Goal: Information Seeking & Learning: Compare options

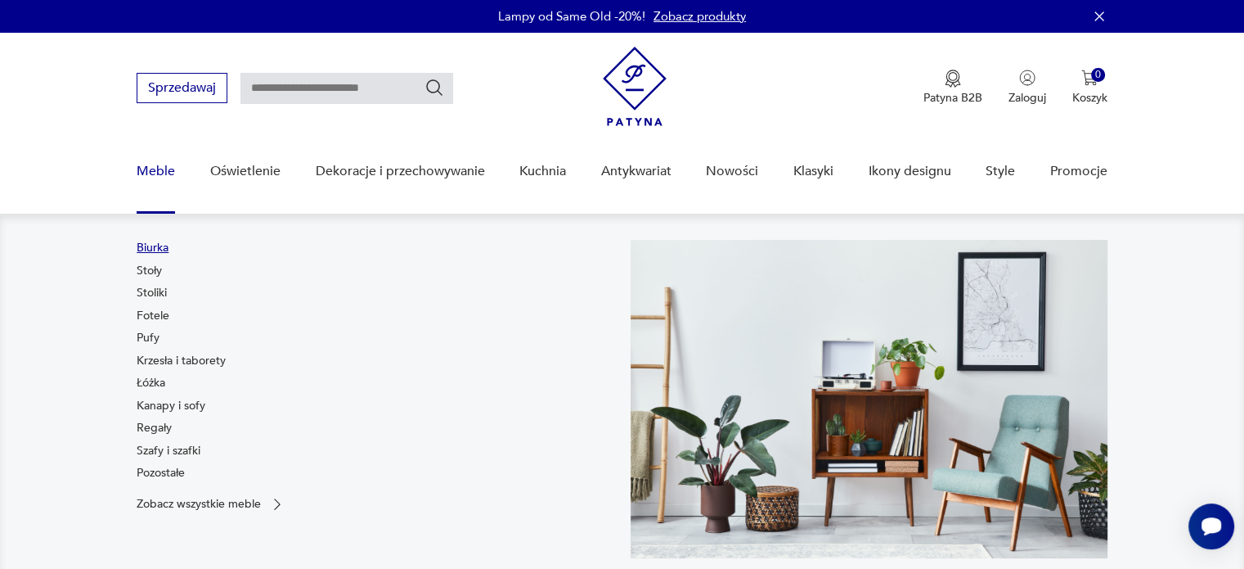
click at [151, 248] on link "Biurka" at bounding box center [153, 248] width 32 height 16
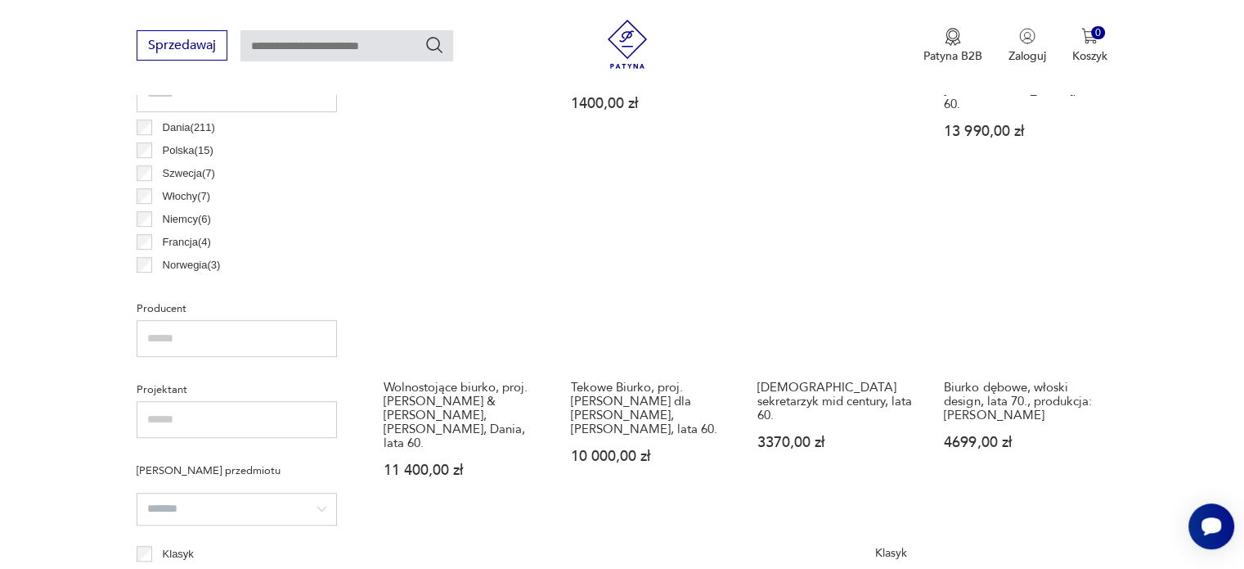
scroll to position [1260, 0]
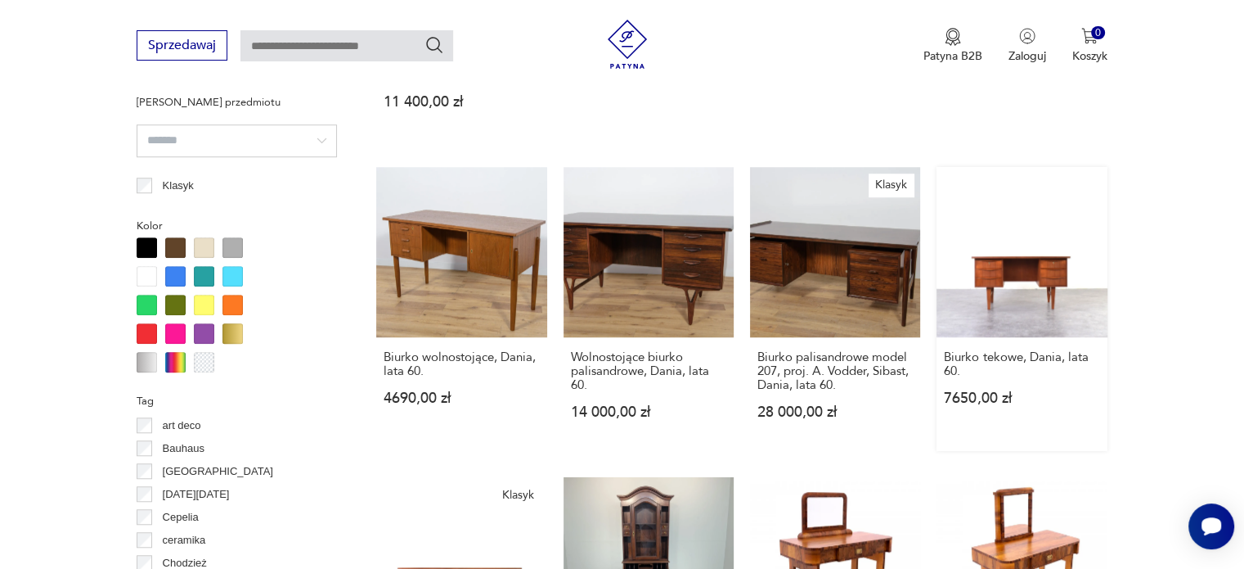
click at [1035, 228] on link "Biurko tekowe, Dania, lata 60. 7650,00 zł" at bounding box center [1022, 309] width 170 height 284
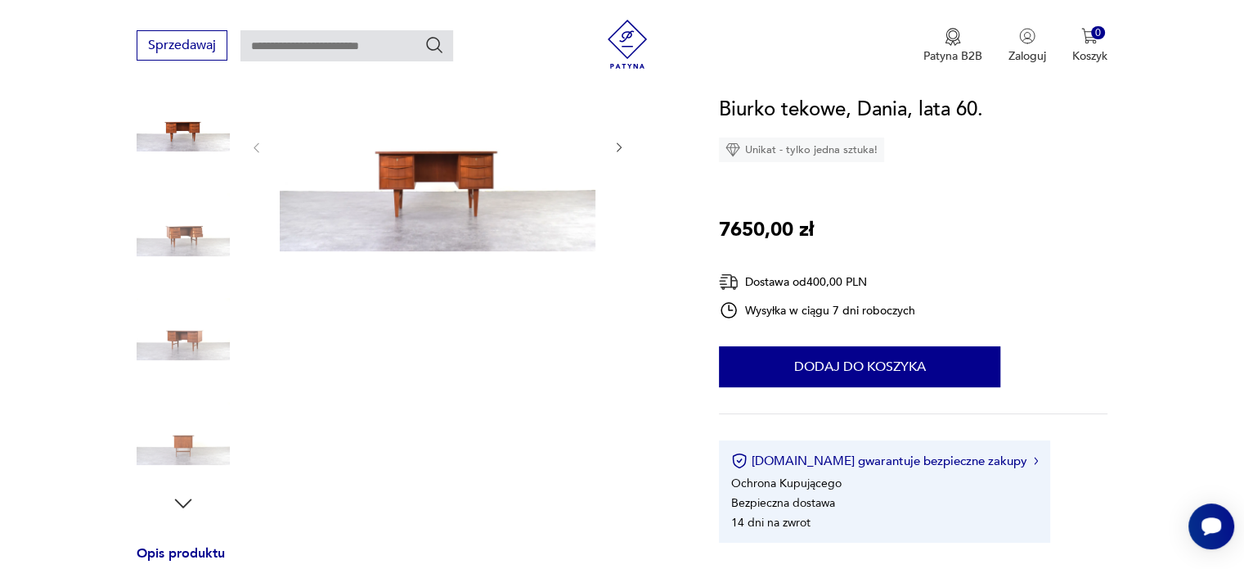
scroll to position [229, 0]
click at [381, 165] on img at bounding box center [438, 146] width 316 height 210
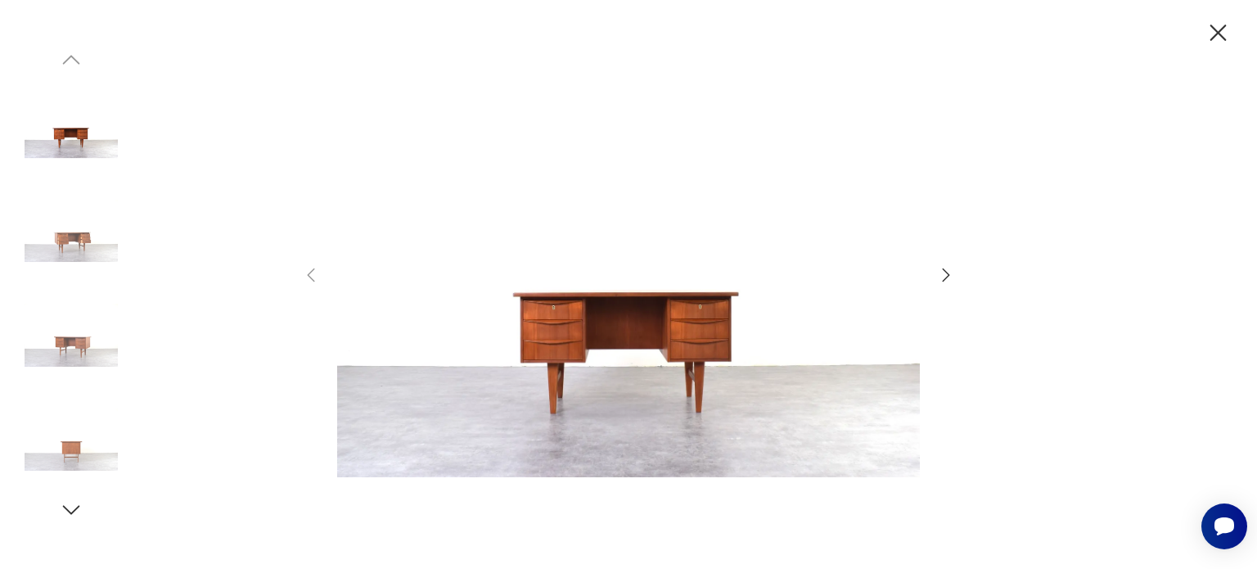
click at [924, 290] on div at bounding box center [628, 285] width 654 height 458
click at [949, 265] on icon "button" at bounding box center [946, 275] width 20 height 20
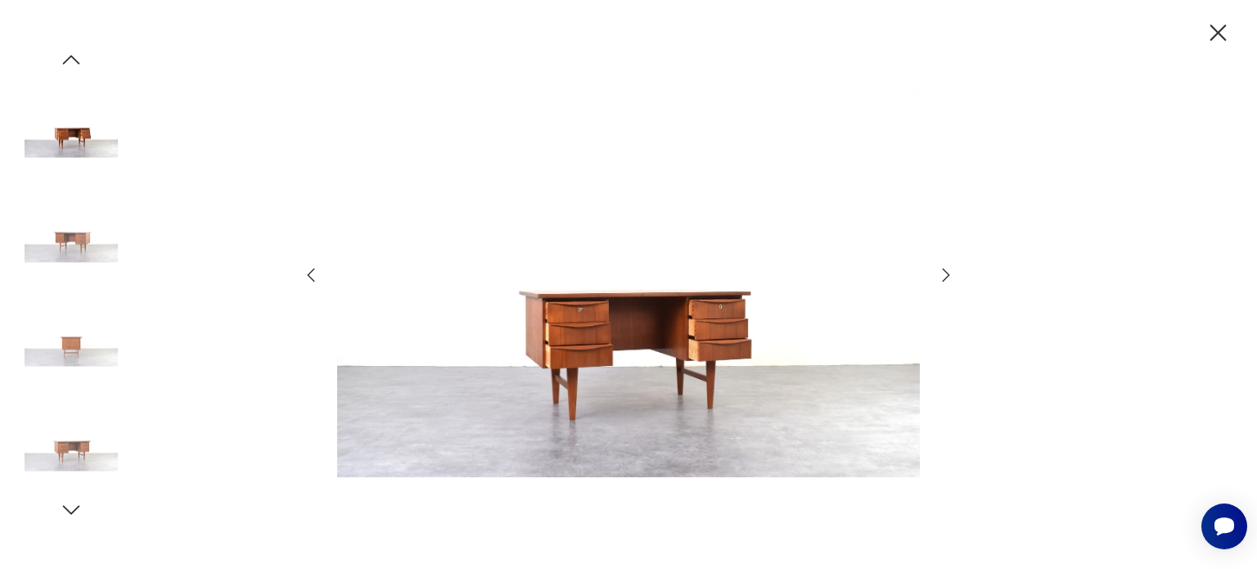
click at [949, 265] on icon "button" at bounding box center [946, 275] width 20 height 20
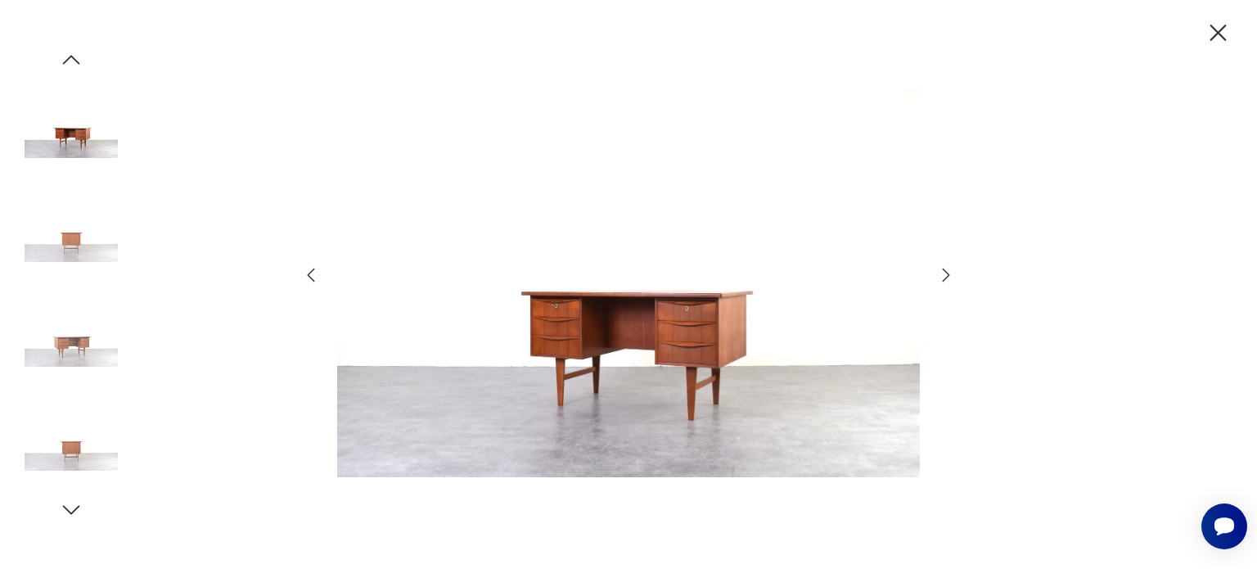
click at [949, 265] on icon "button" at bounding box center [946, 275] width 20 height 20
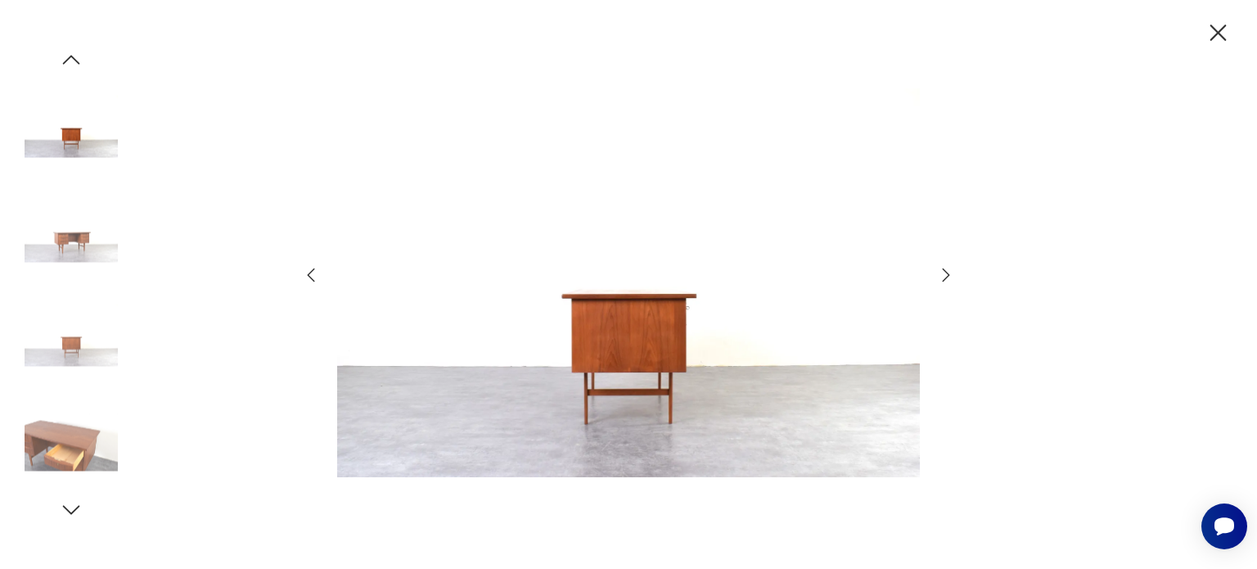
click at [949, 265] on icon "button" at bounding box center [946, 275] width 20 height 20
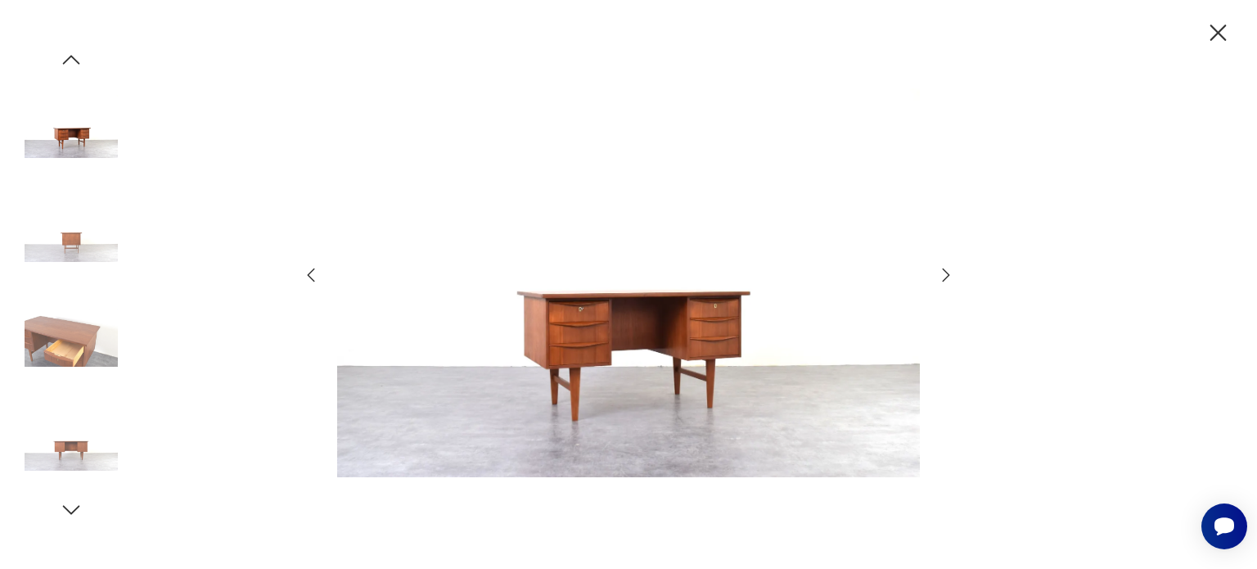
click at [949, 265] on icon "button" at bounding box center [946, 275] width 20 height 20
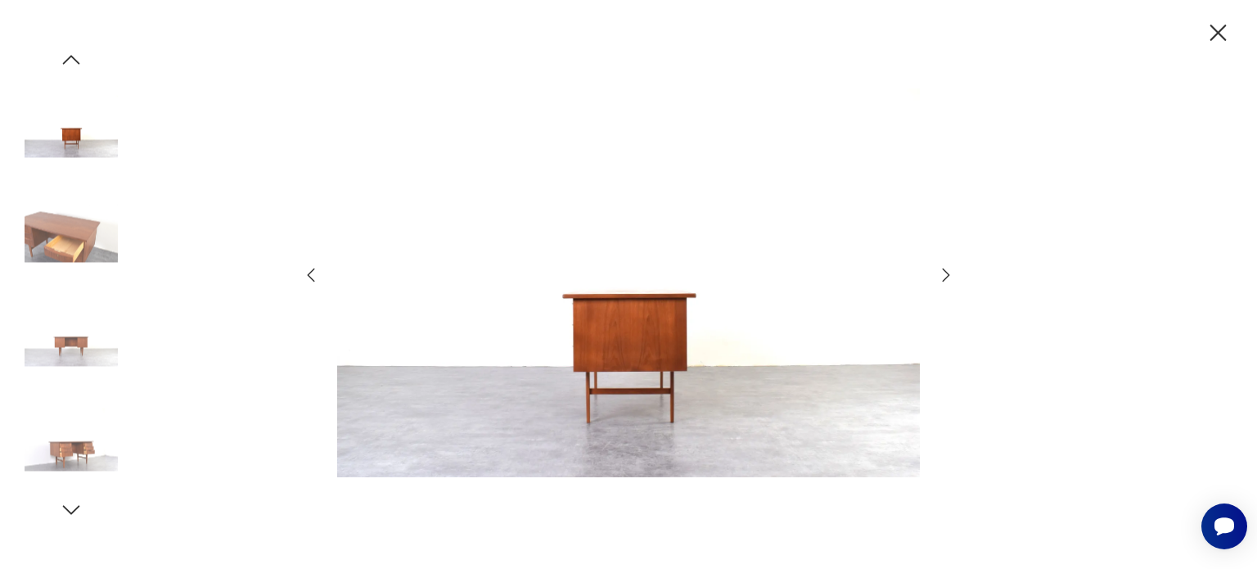
click at [949, 265] on icon "button" at bounding box center [946, 275] width 20 height 20
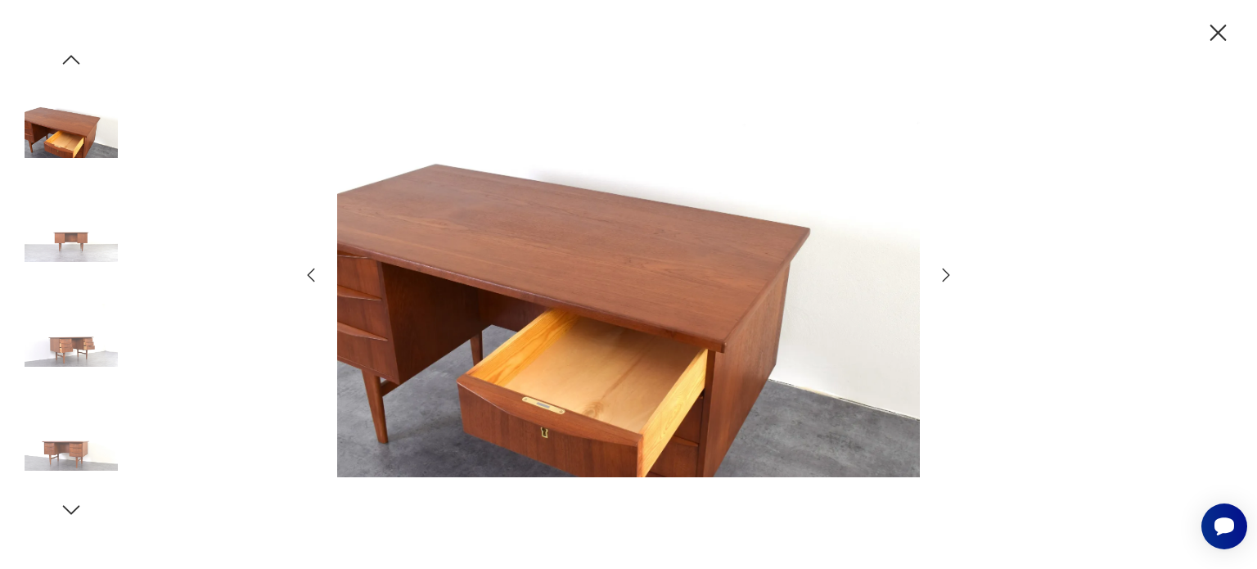
click at [949, 265] on icon "button" at bounding box center [946, 275] width 20 height 20
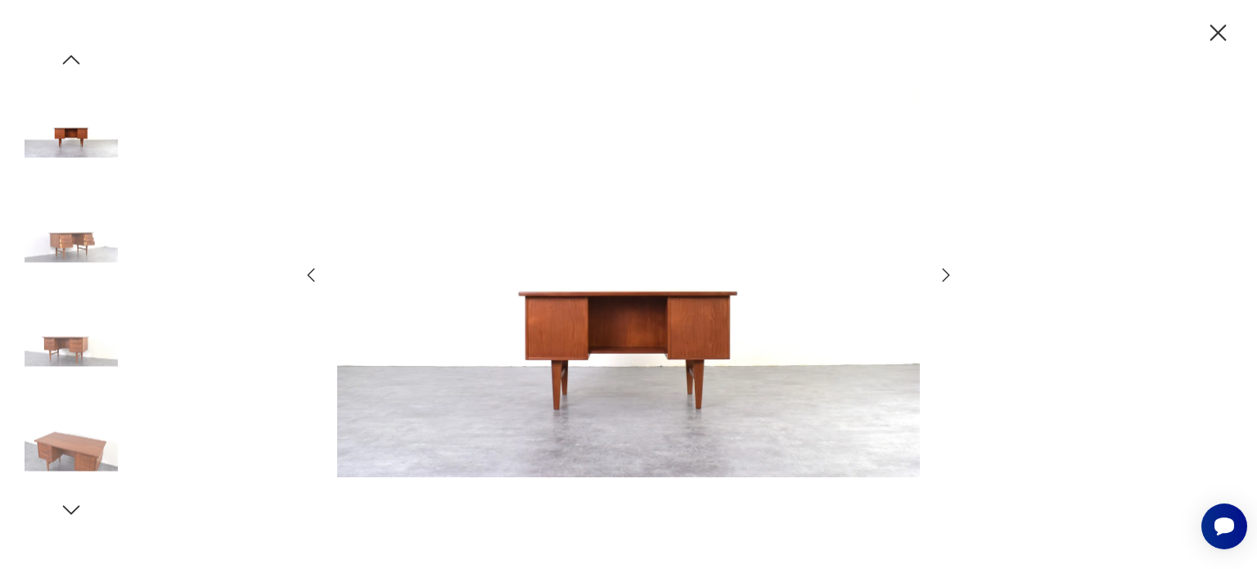
click at [949, 265] on icon "button" at bounding box center [946, 275] width 20 height 20
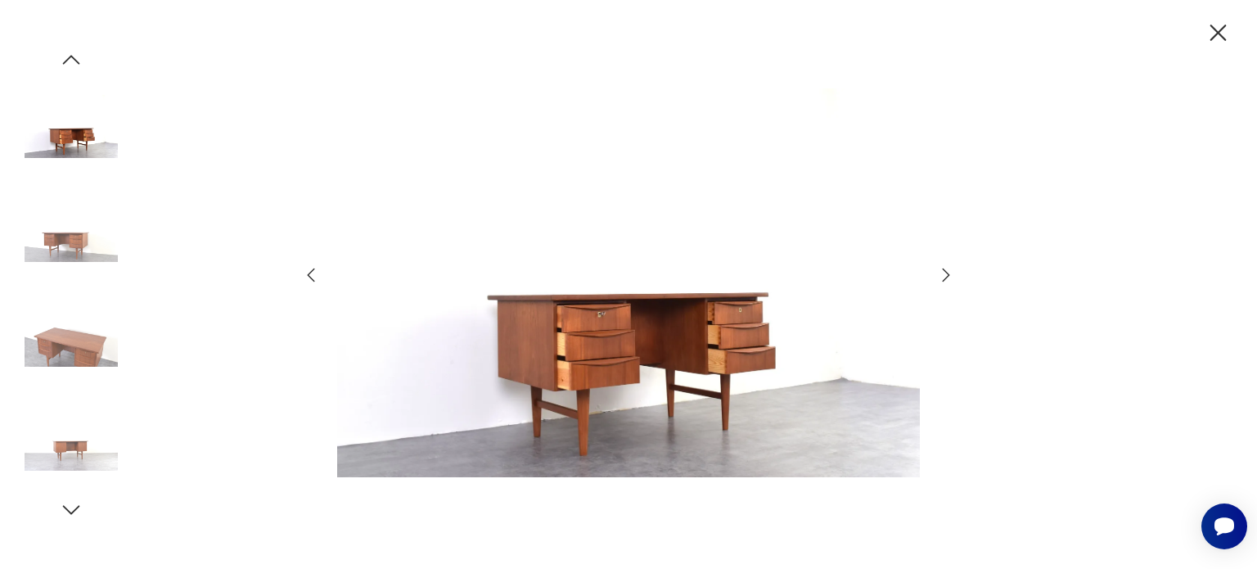
click at [949, 265] on icon "button" at bounding box center [946, 275] width 20 height 20
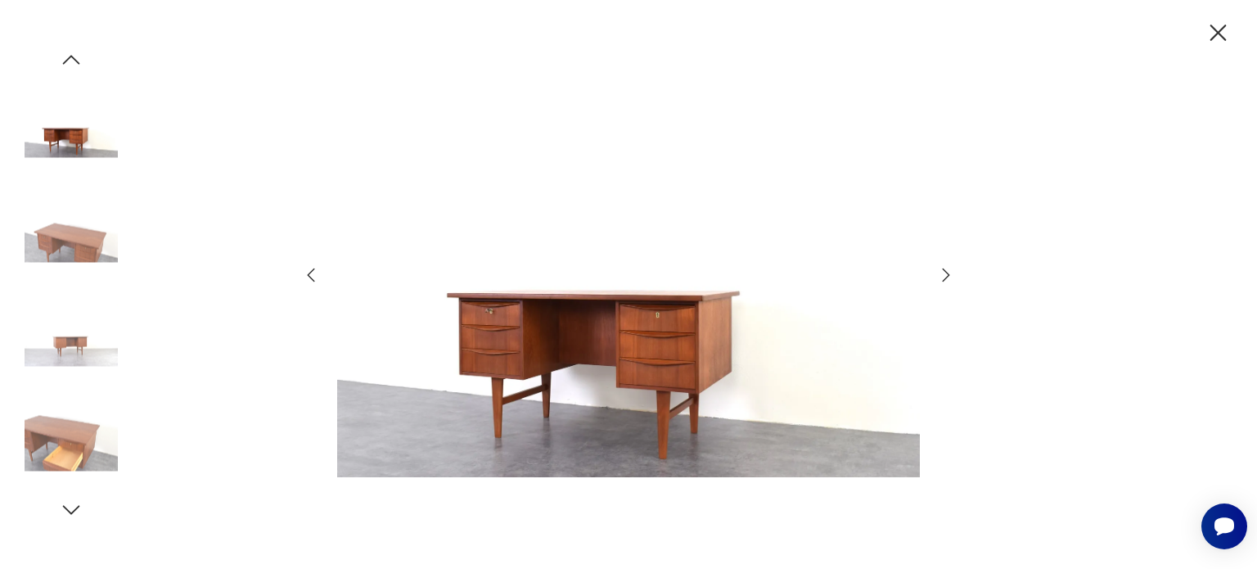
click at [949, 265] on icon "button" at bounding box center [946, 275] width 20 height 20
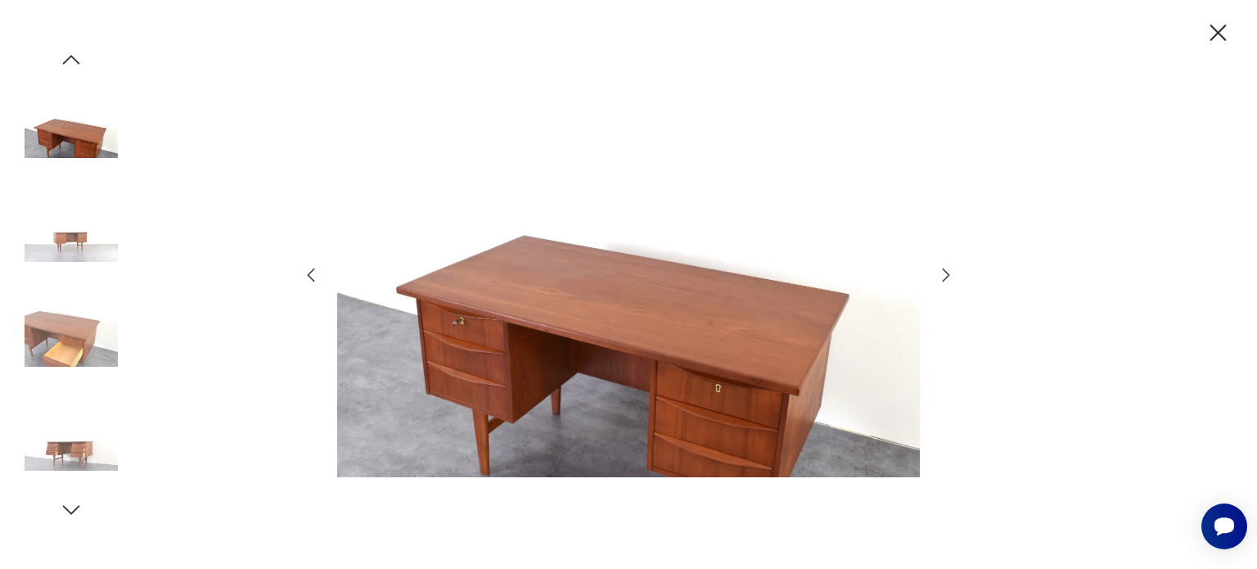
click at [1221, 42] on icon "button" at bounding box center [1217, 33] width 29 height 29
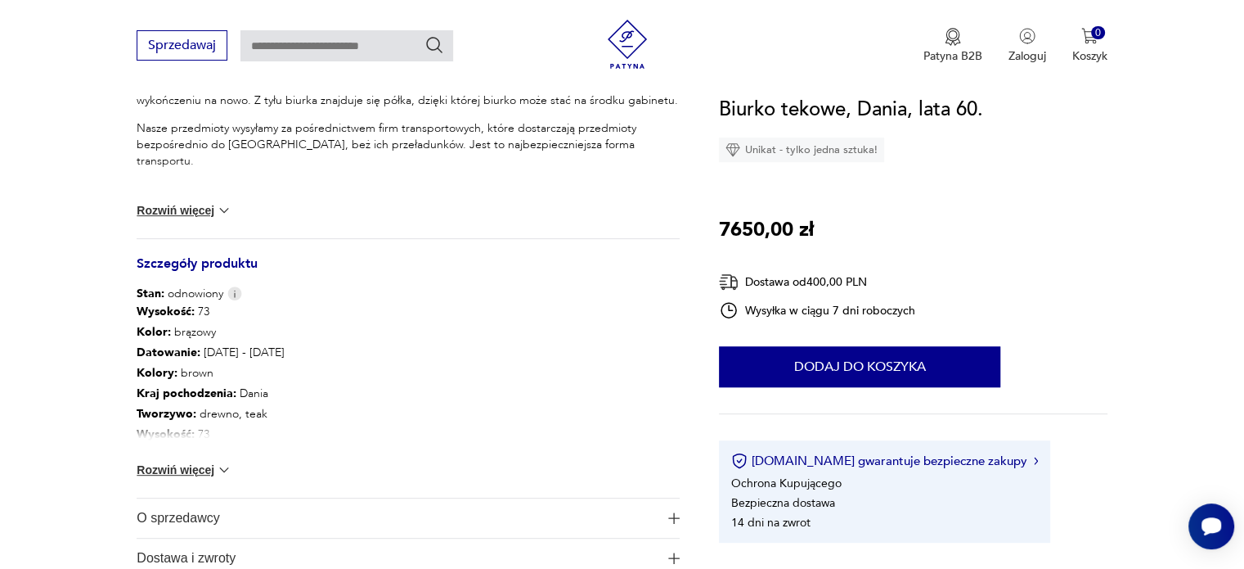
scroll to position [745, 0]
click at [194, 467] on button "Rozwiń więcej" at bounding box center [184, 469] width 95 height 16
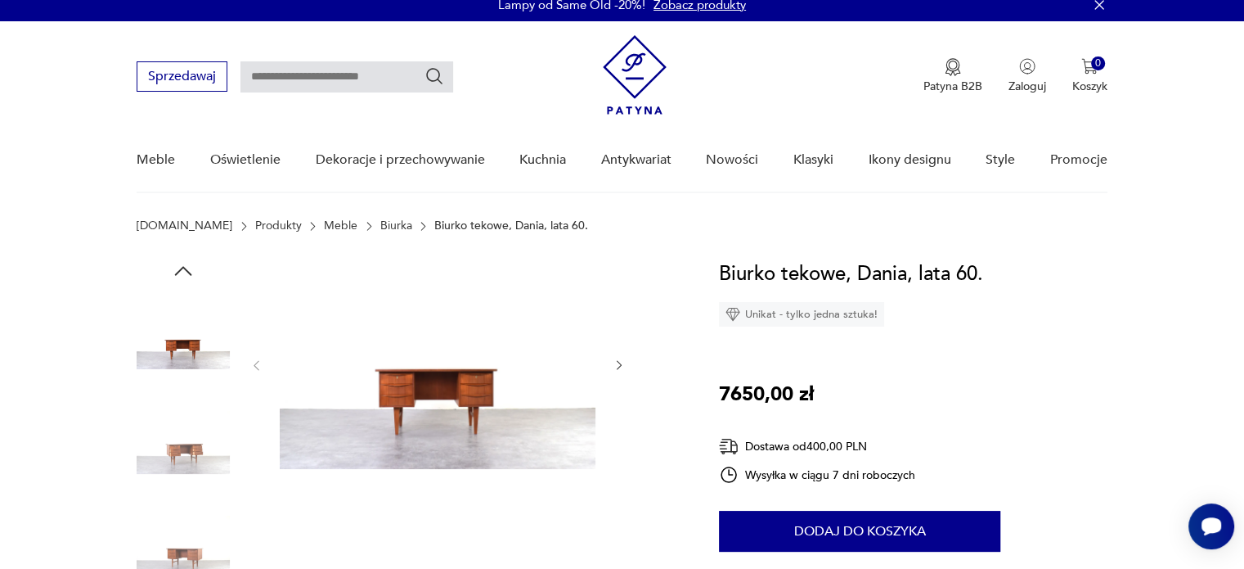
scroll to position [144, 0]
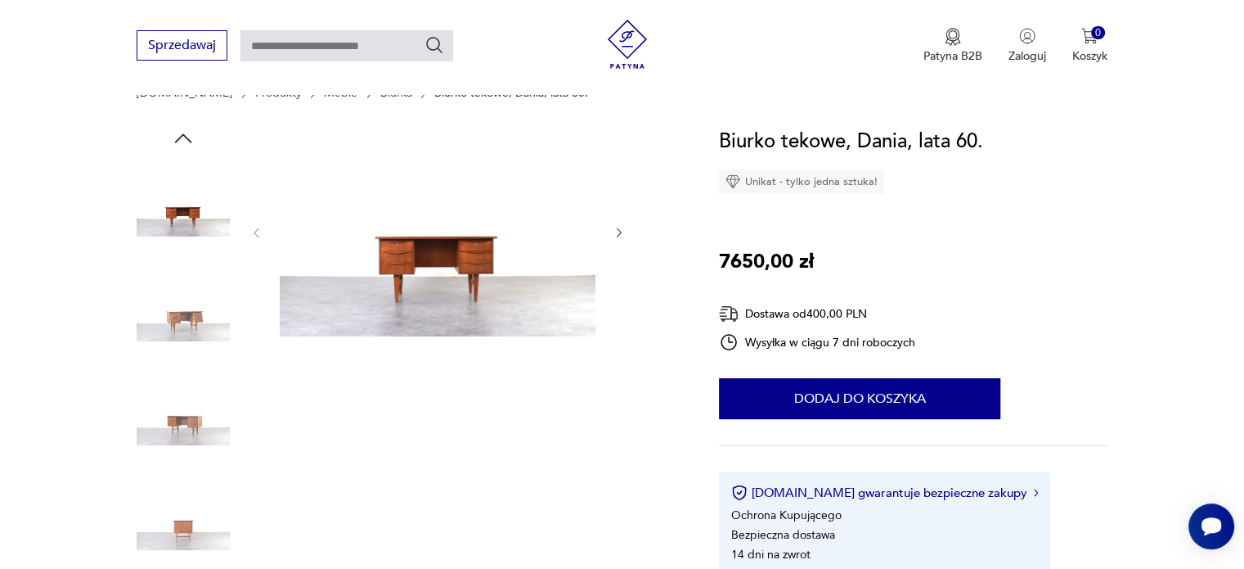
click at [421, 307] on img at bounding box center [438, 231] width 316 height 210
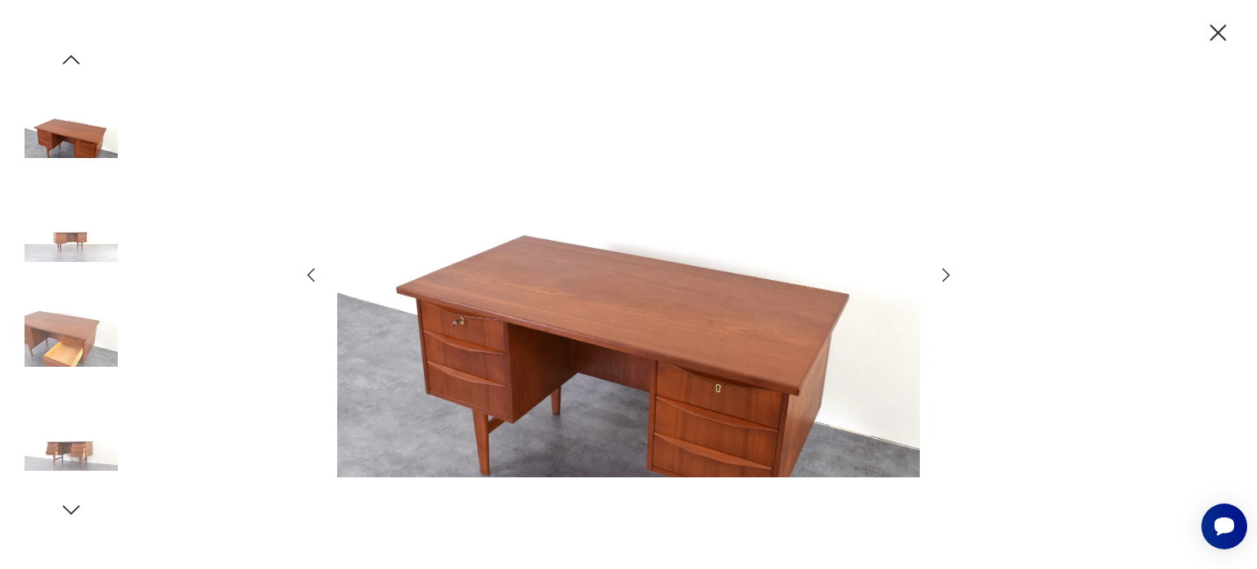
click at [937, 273] on icon "button" at bounding box center [946, 275] width 20 height 20
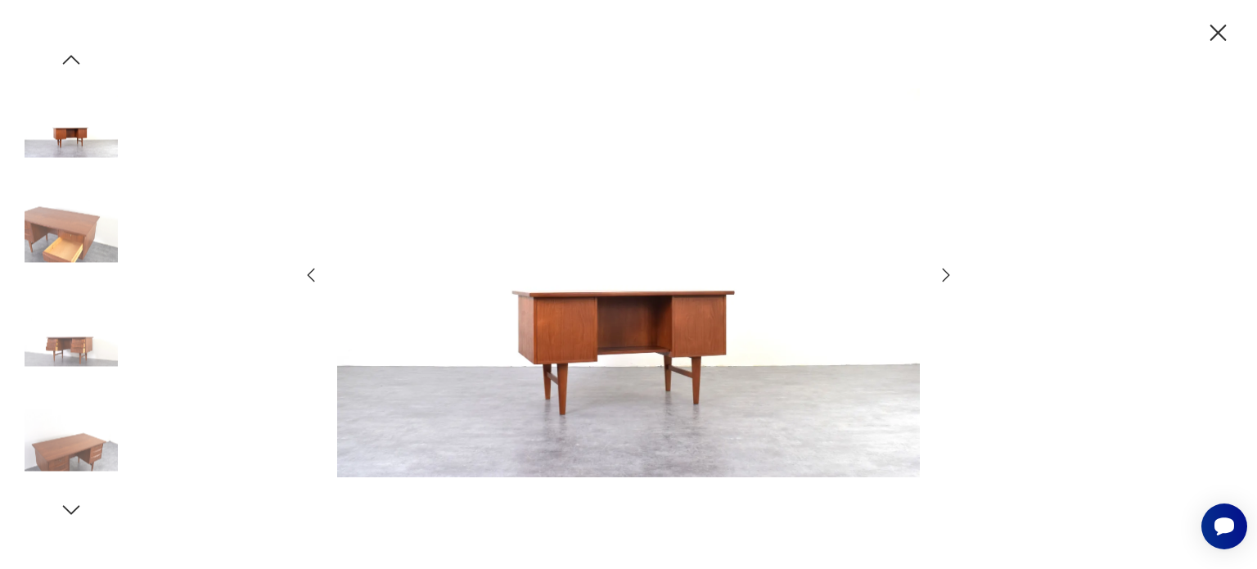
click at [937, 273] on icon "button" at bounding box center [946, 275] width 20 height 20
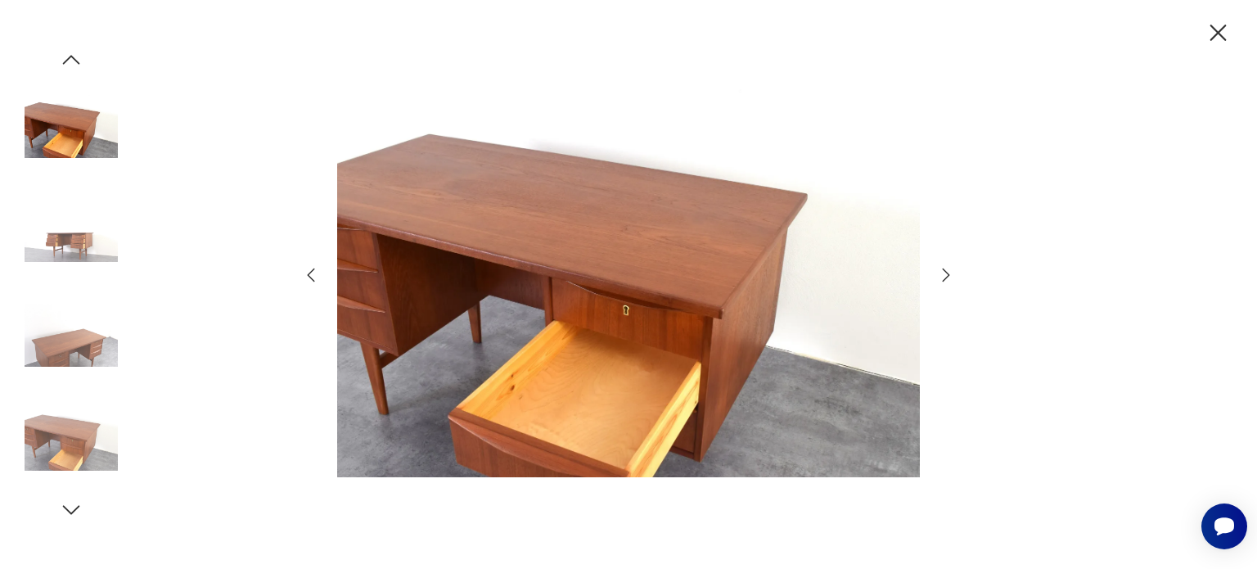
click at [937, 273] on icon "button" at bounding box center [946, 275] width 20 height 20
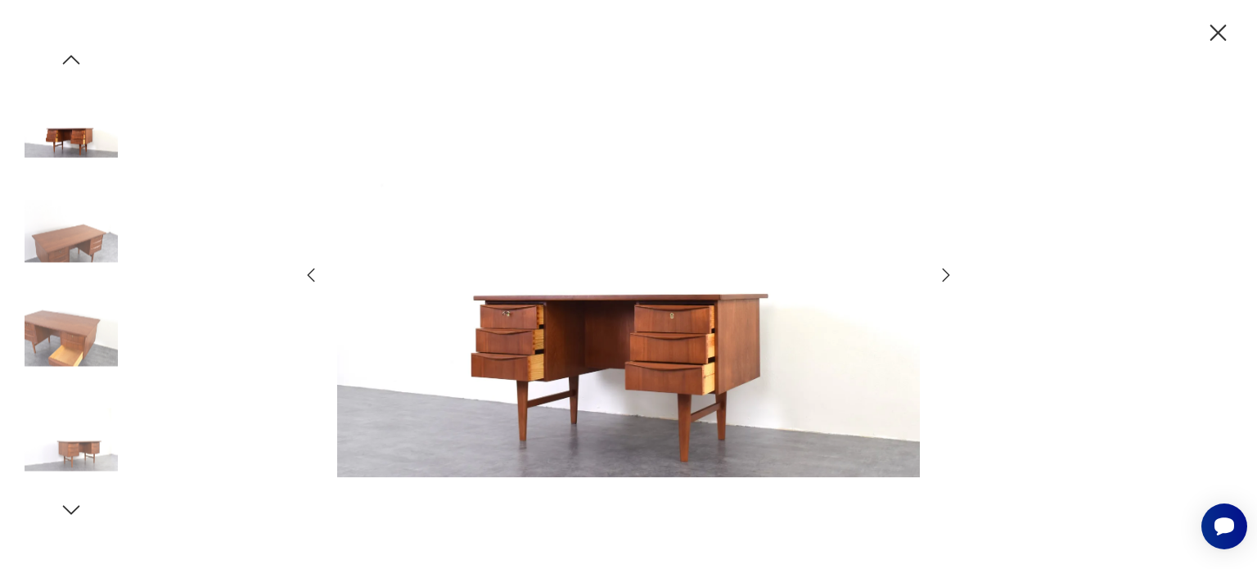
click at [937, 273] on icon "button" at bounding box center [946, 275] width 20 height 20
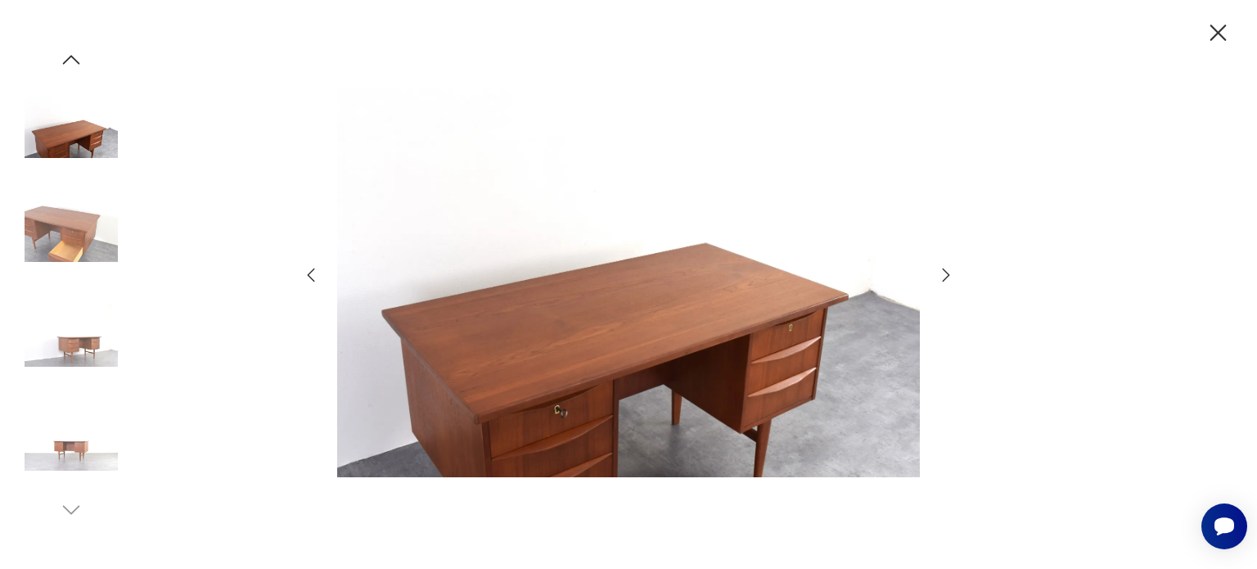
click at [937, 273] on icon "button" at bounding box center [946, 275] width 20 height 20
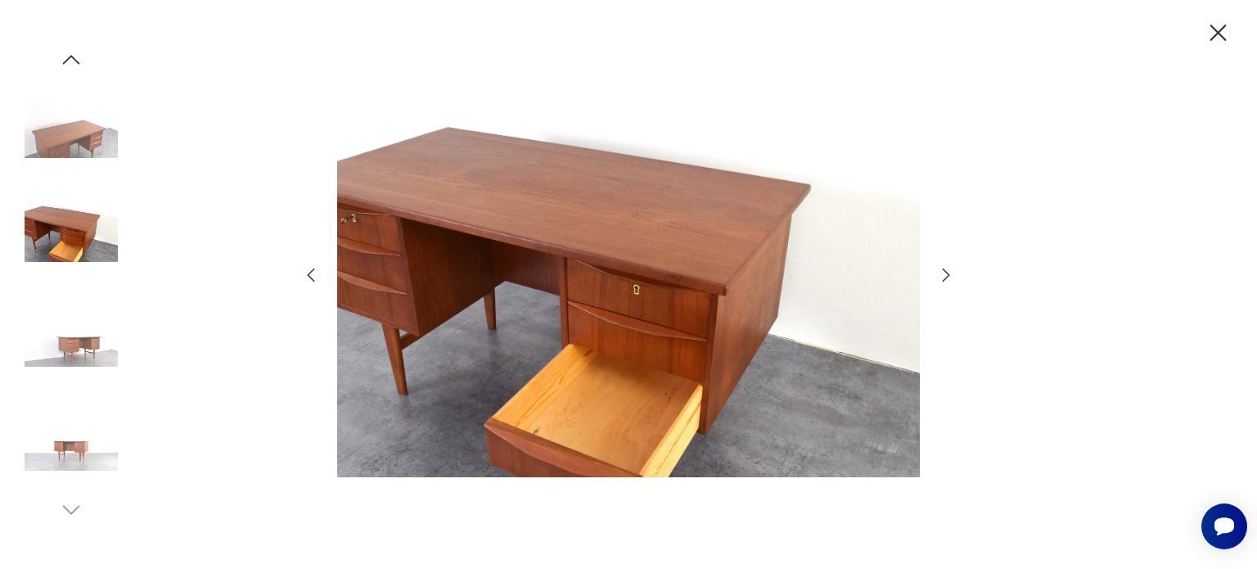
click at [937, 273] on icon "button" at bounding box center [946, 275] width 20 height 20
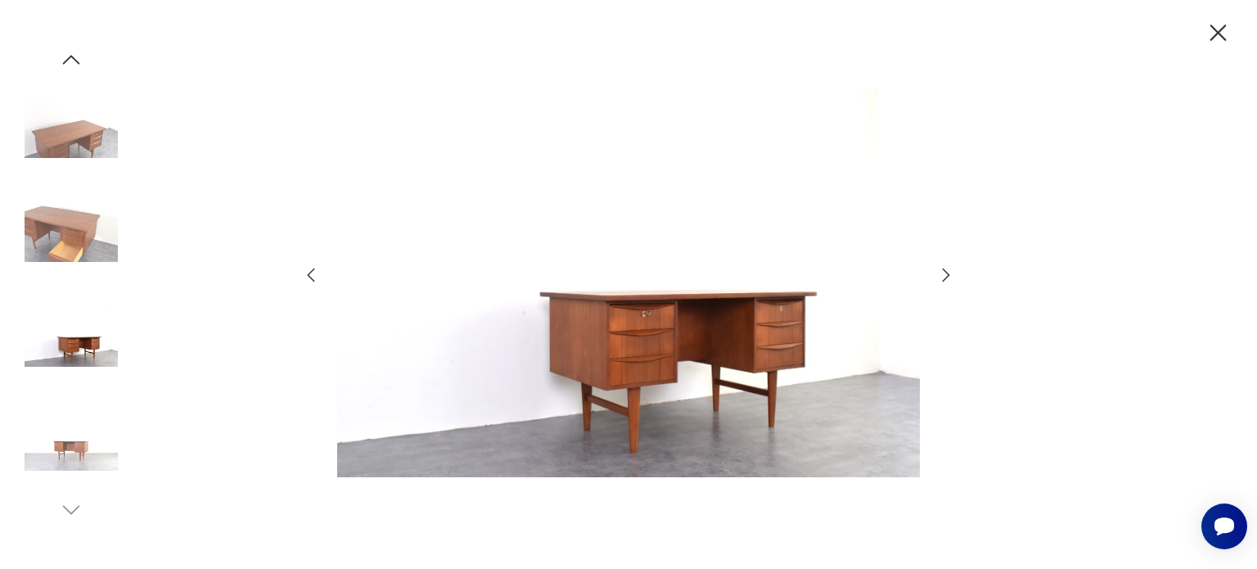
click at [937, 273] on icon "button" at bounding box center [946, 275] width 20 height 20
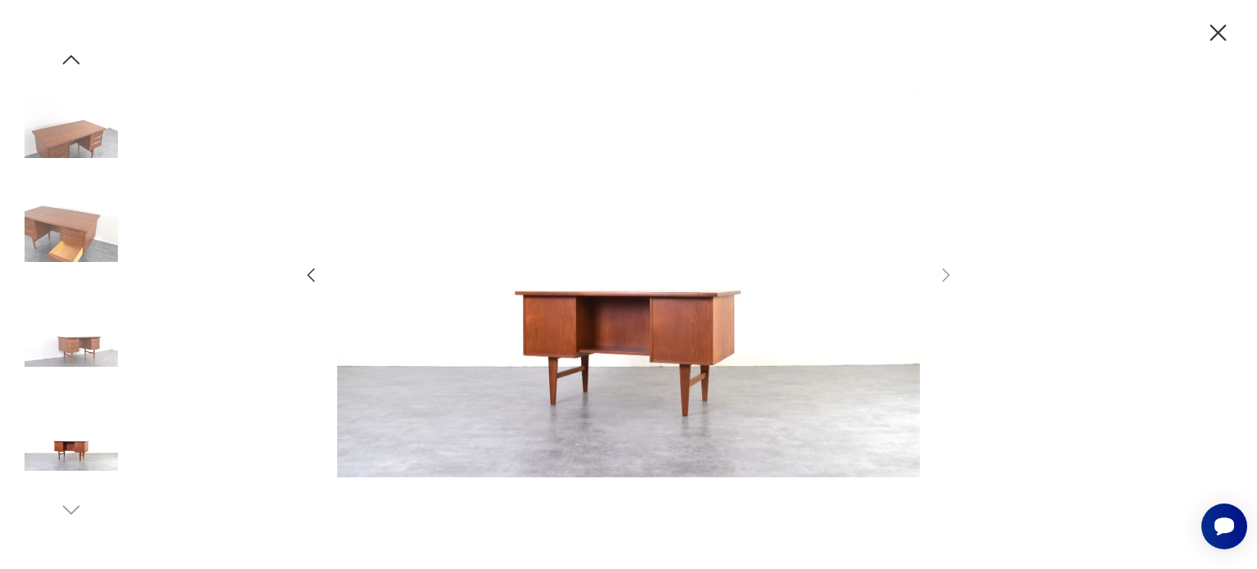
click at [1216, 32] on icon "button" at bounding box center [1217, 33] width 29 height 29
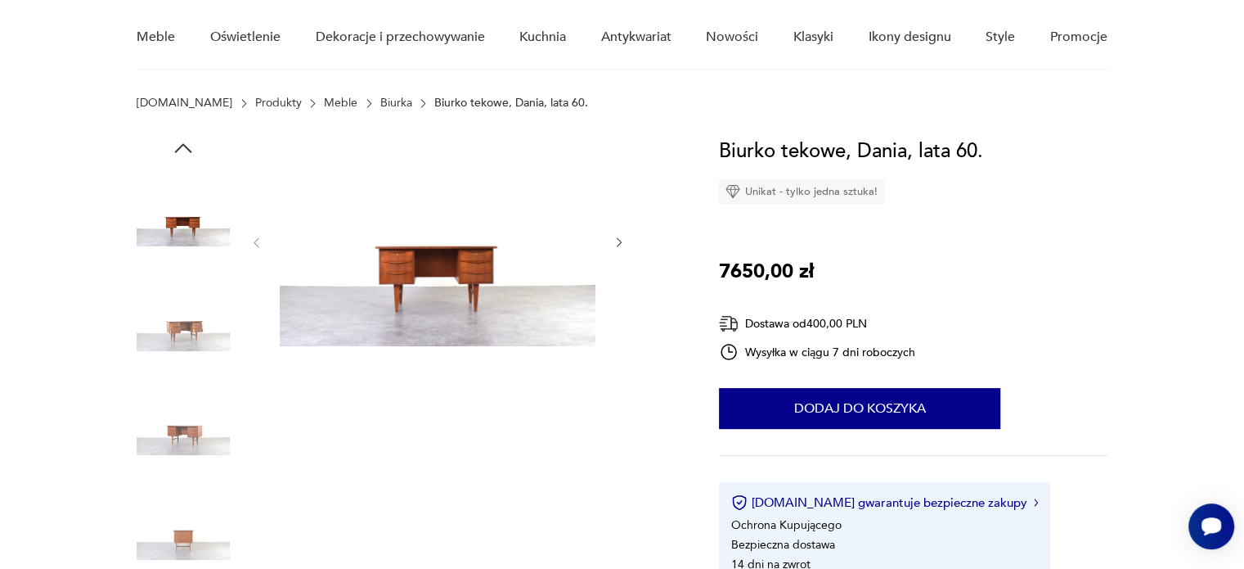
scroll to position [0, 0]
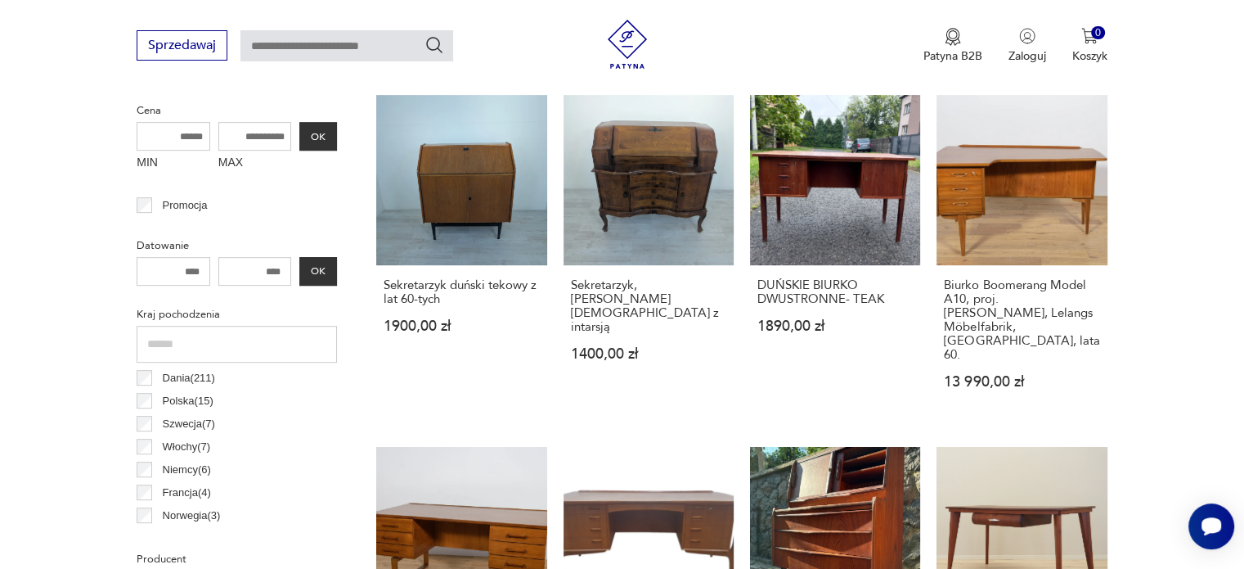
scroll to position [641, 0]
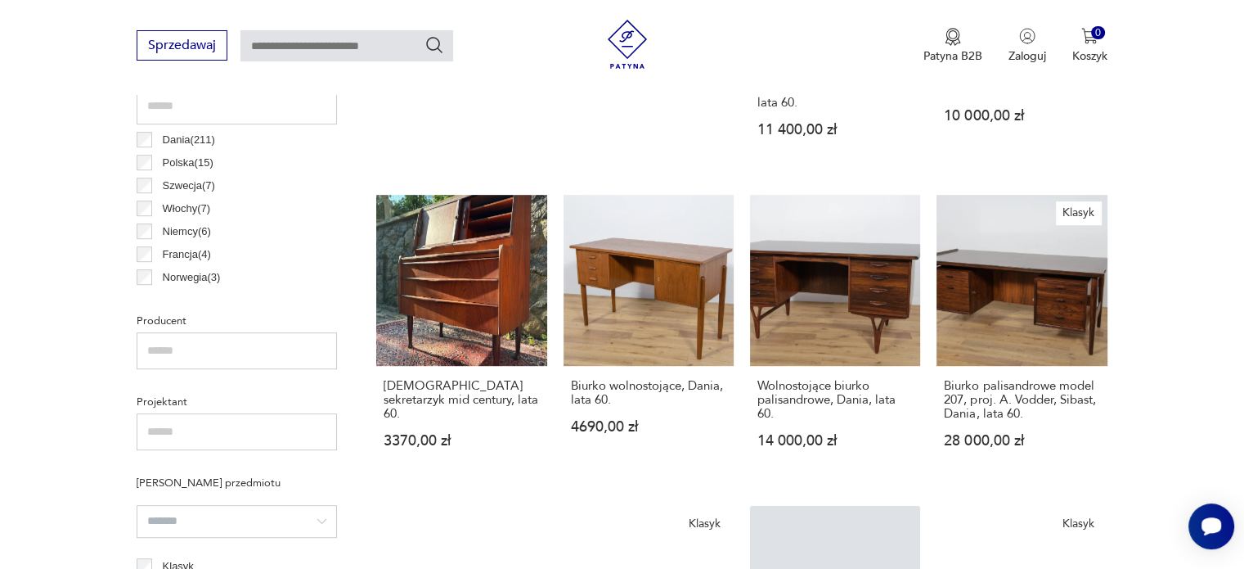
scroll to position [902, 0]
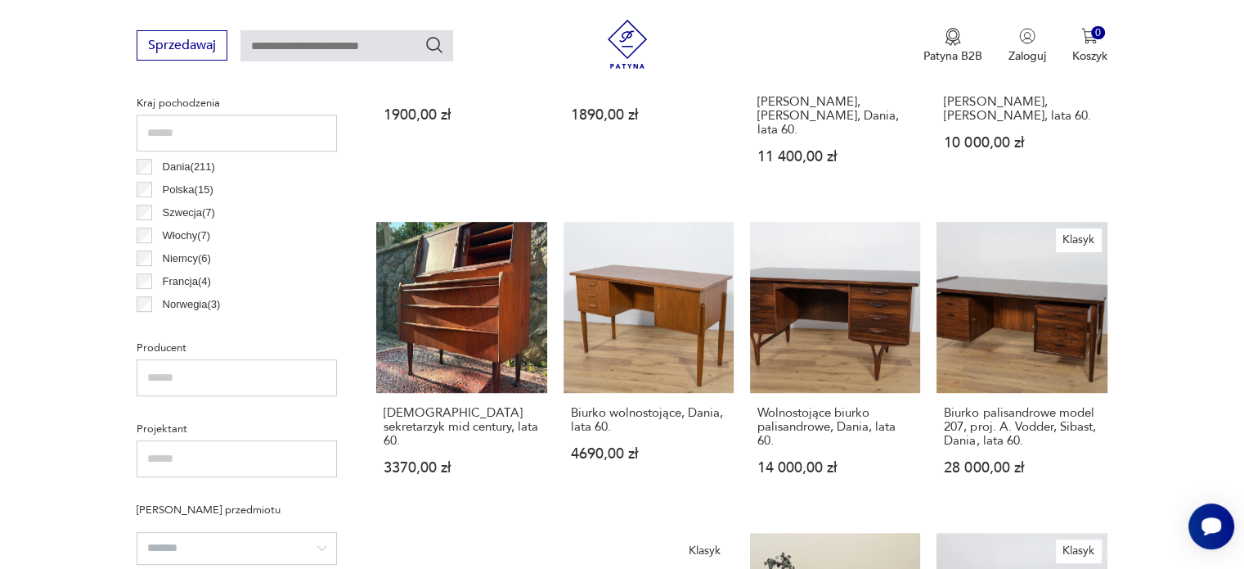
scroll to position [852, 0]
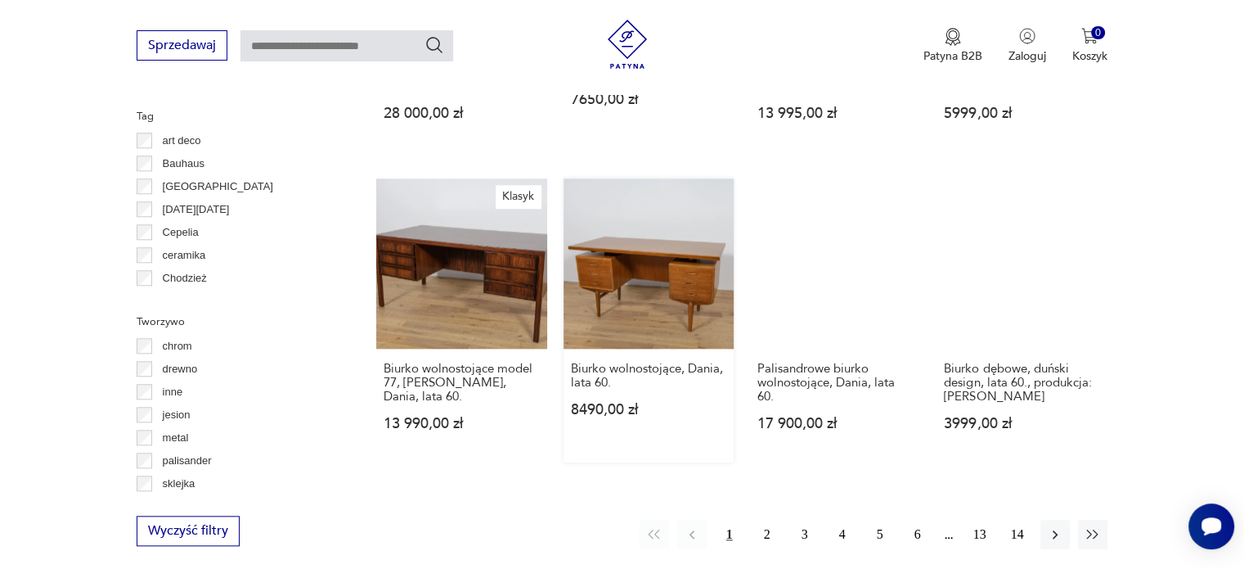
scroll to position [1544, 0]
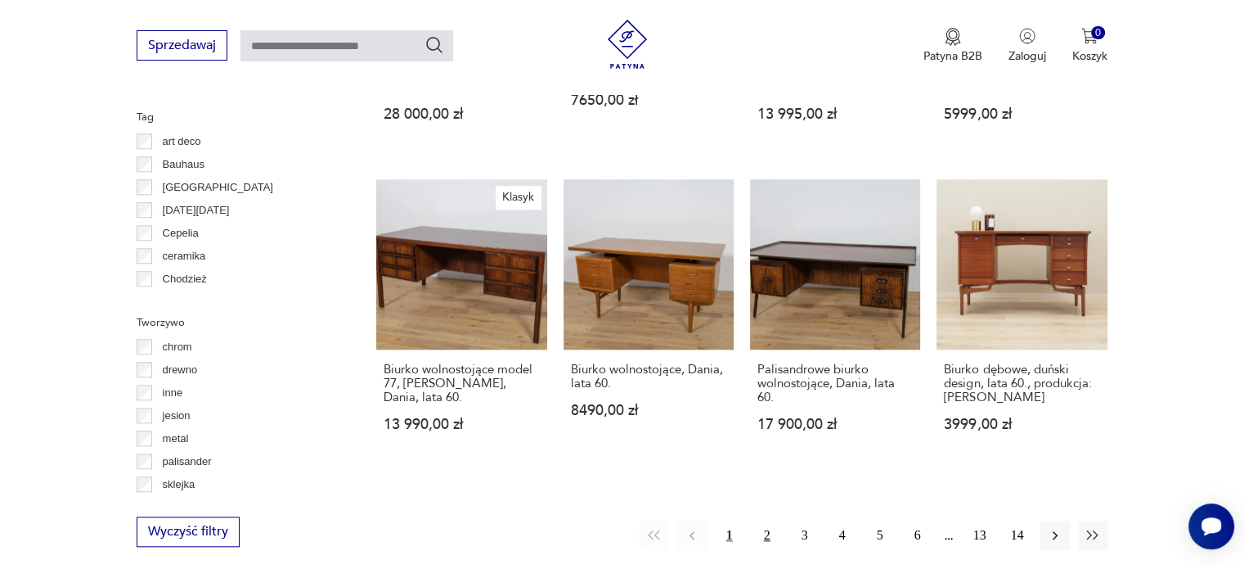
click at [770, 520] on button "2" at bounding box center [767, 534] width 29 height 29
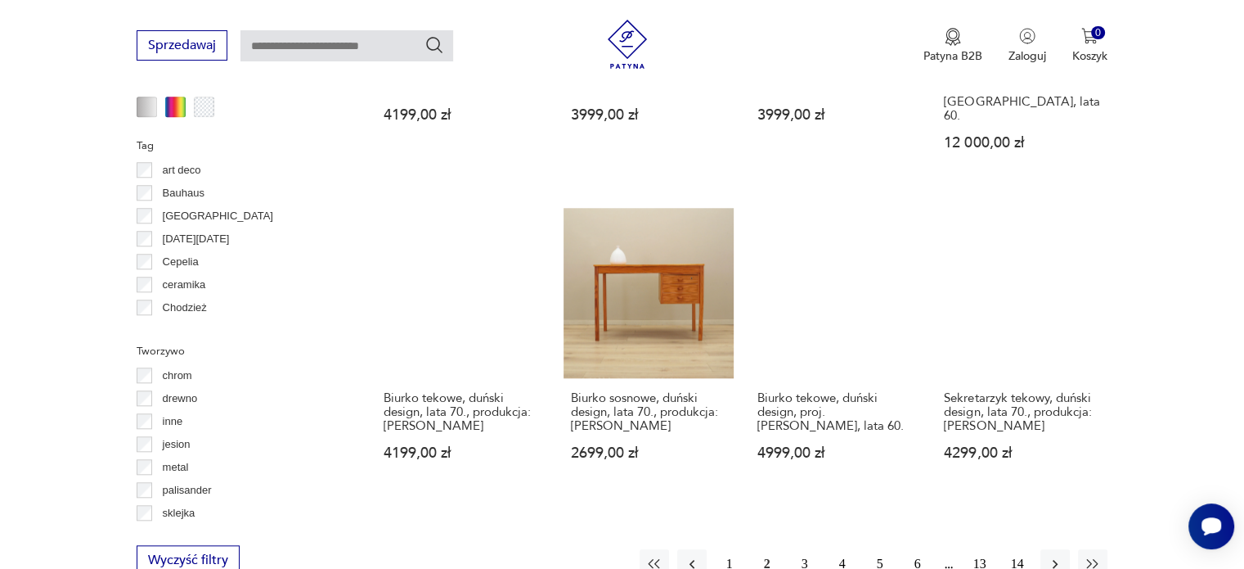
scroll to position [1514, 0]
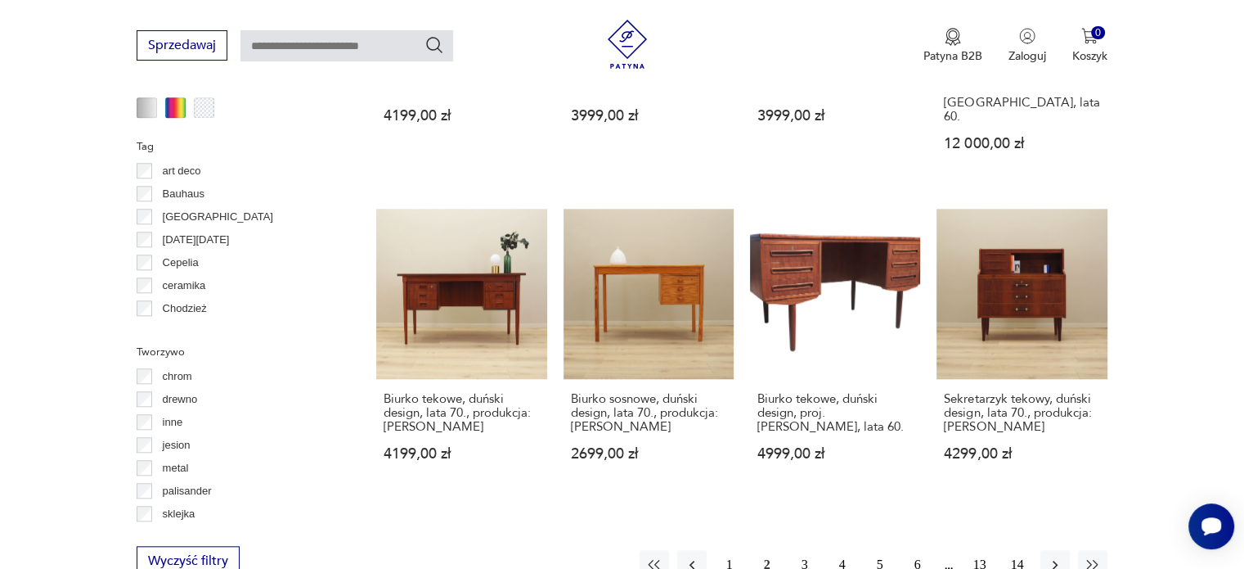
click at [801, 550] on button "3" at bounding box center [804, 564] width 29 height 29
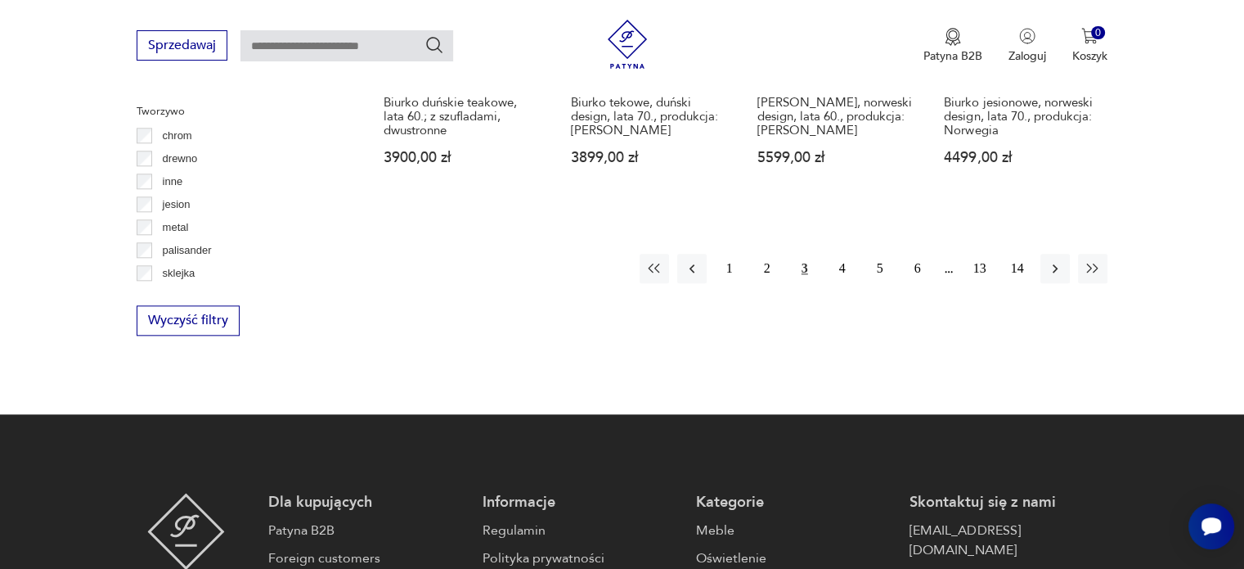
scroll to position [1756, 0]
click at [1050, 265] on icon "button" at bounding box center [1055, 267] width 16 height 16
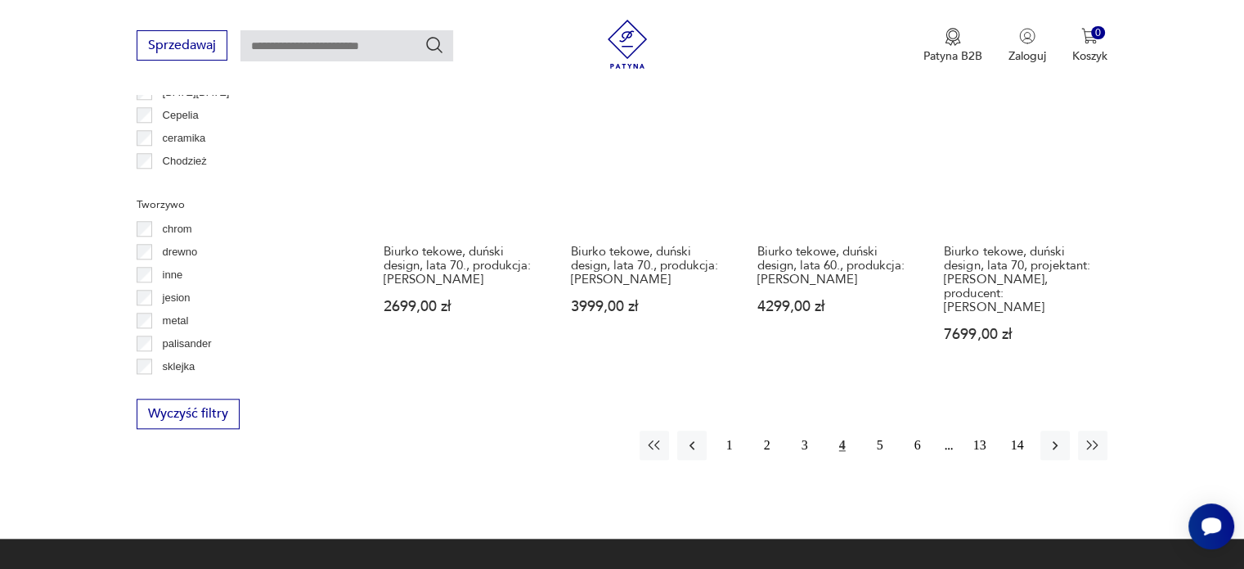
scroll to position [1666, 0]
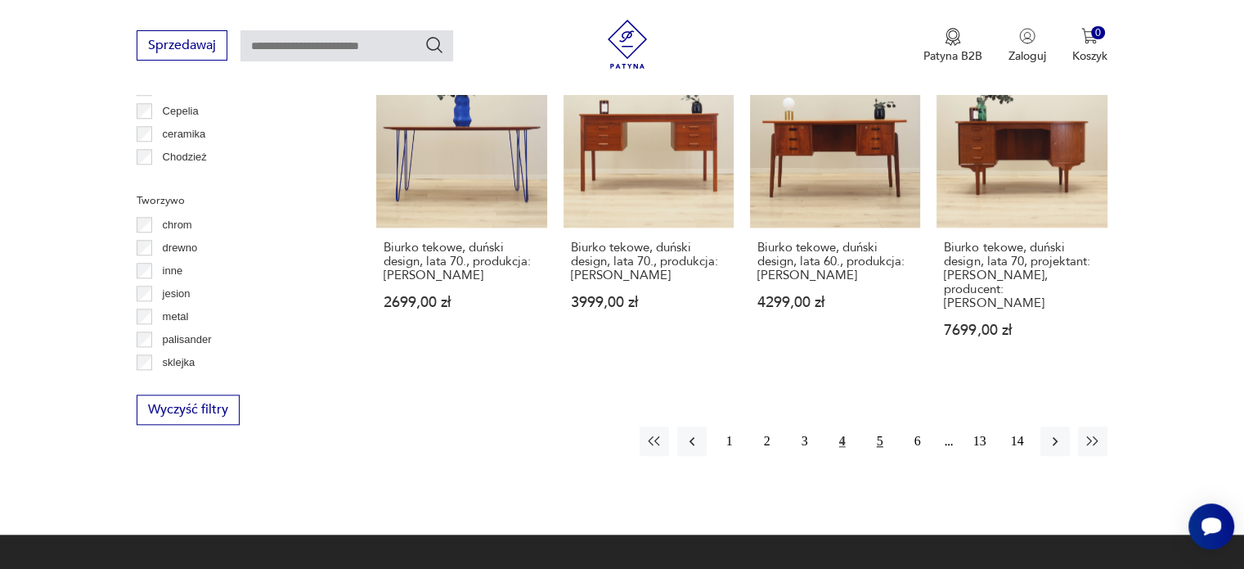
click at [875, 426] on button "5" at bounding box center [880, 440] width 29 height 29
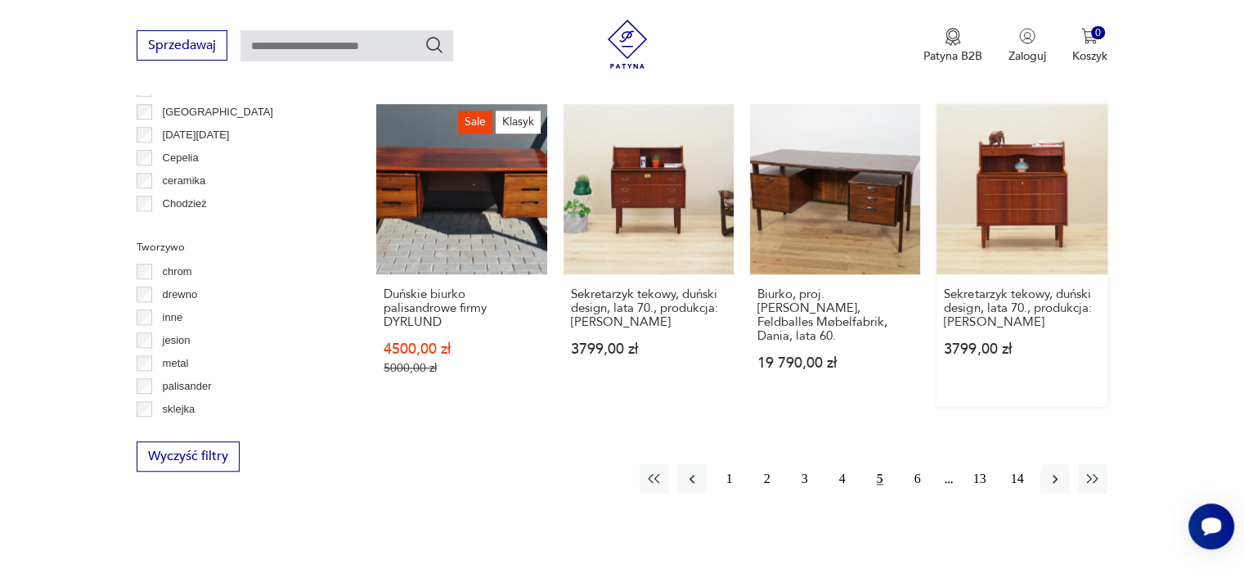
scroll to position [1620, 0]
click at [911, 463] on button "6" at bounding box center [917, 477] width 29 height 29
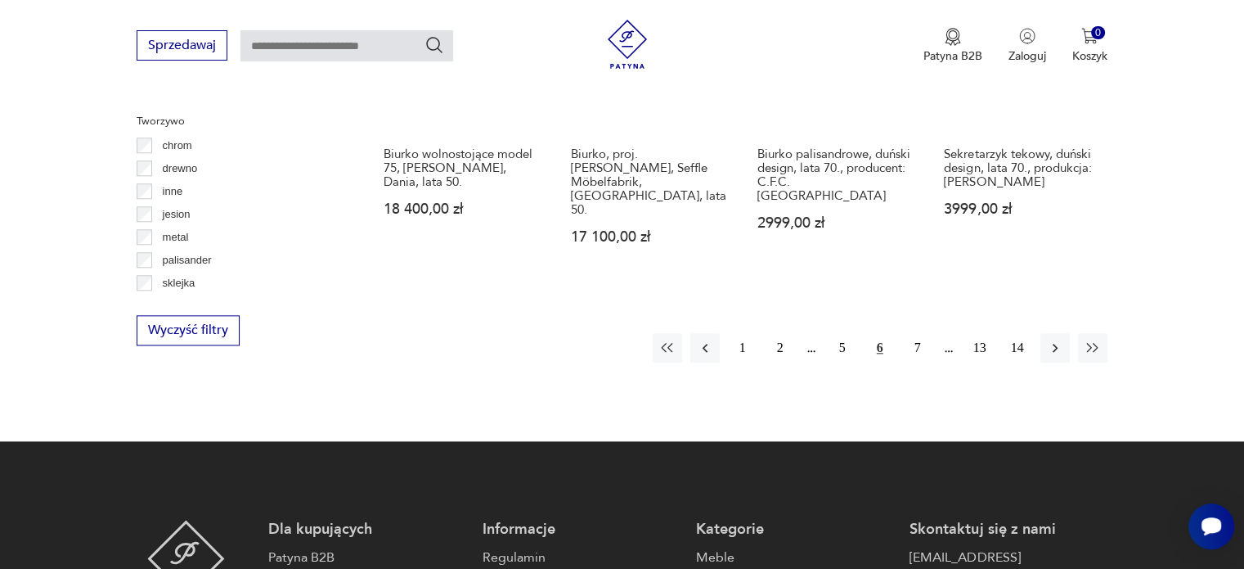
scroll to position [1558, 0]
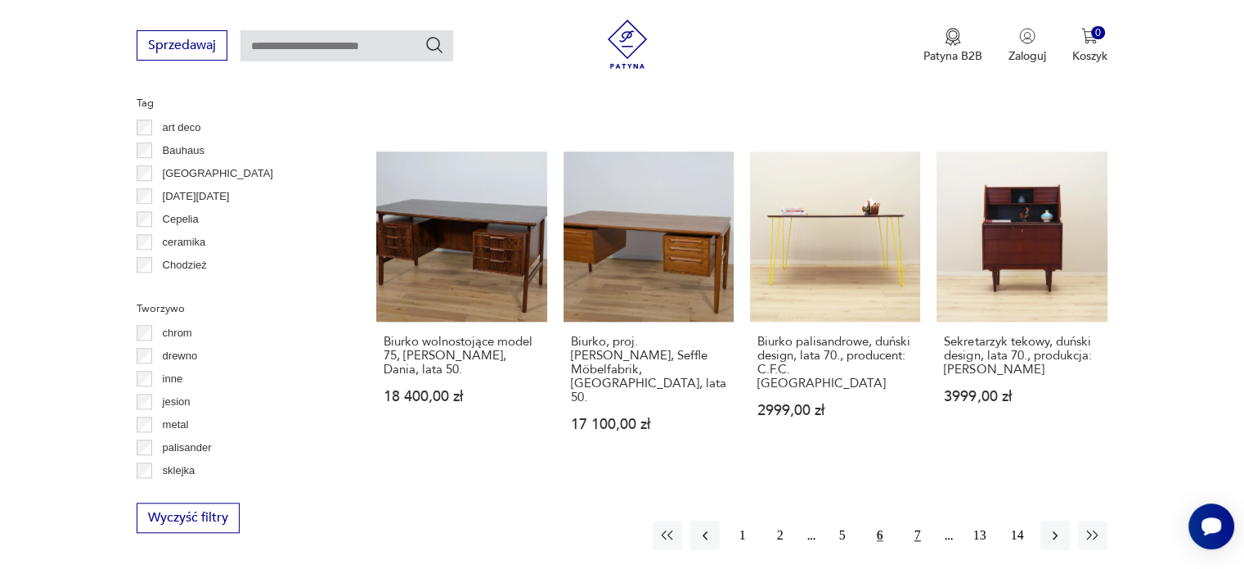
click at [913, 520] on button "7" at bounding box center [917, 534] width 29 height 29
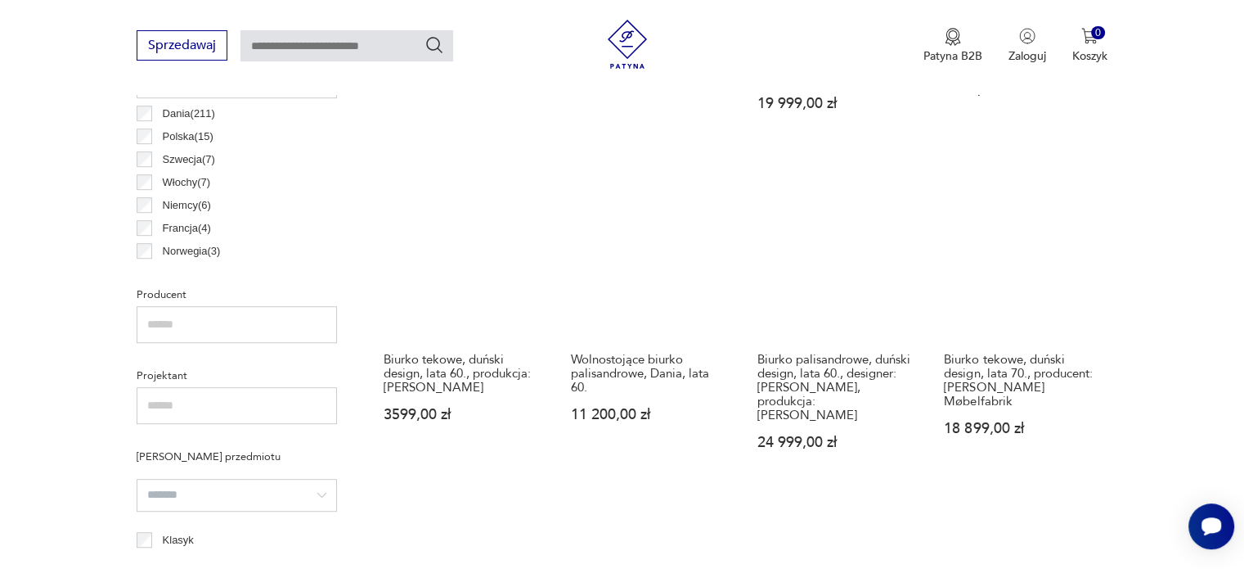
scroll to position [961, 0]
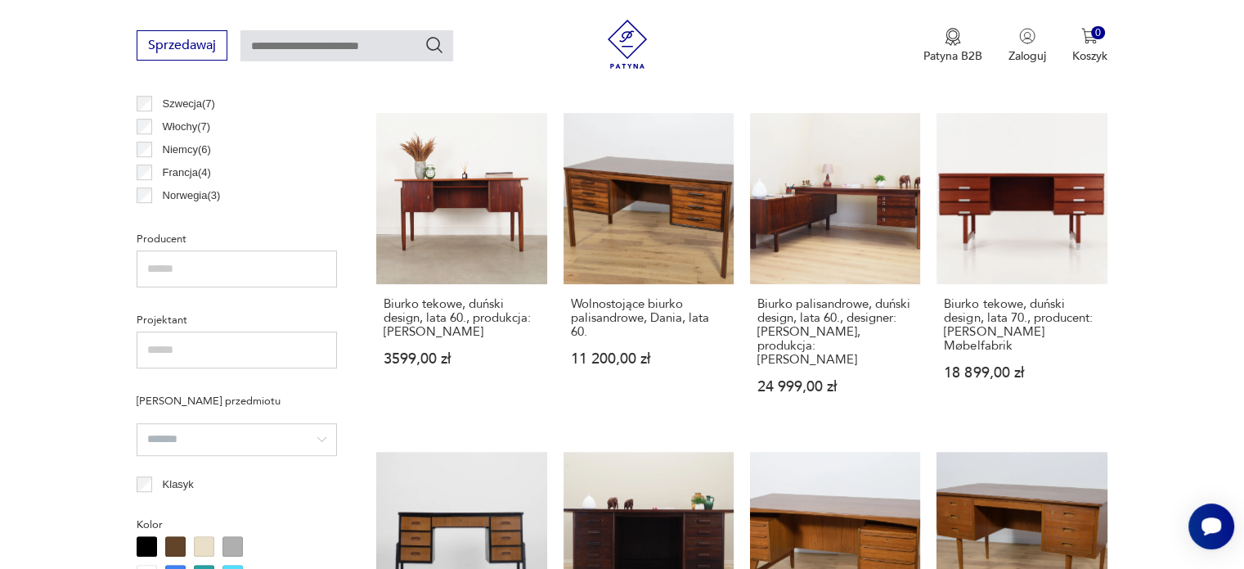
click at [1208, 379] on section "Filtruj produkty Cena MIN MAX OK Promocja Datowanie OK Kraj pochodzenia Dania (…" at bounding box center [622, 464] width 1244 height 1491
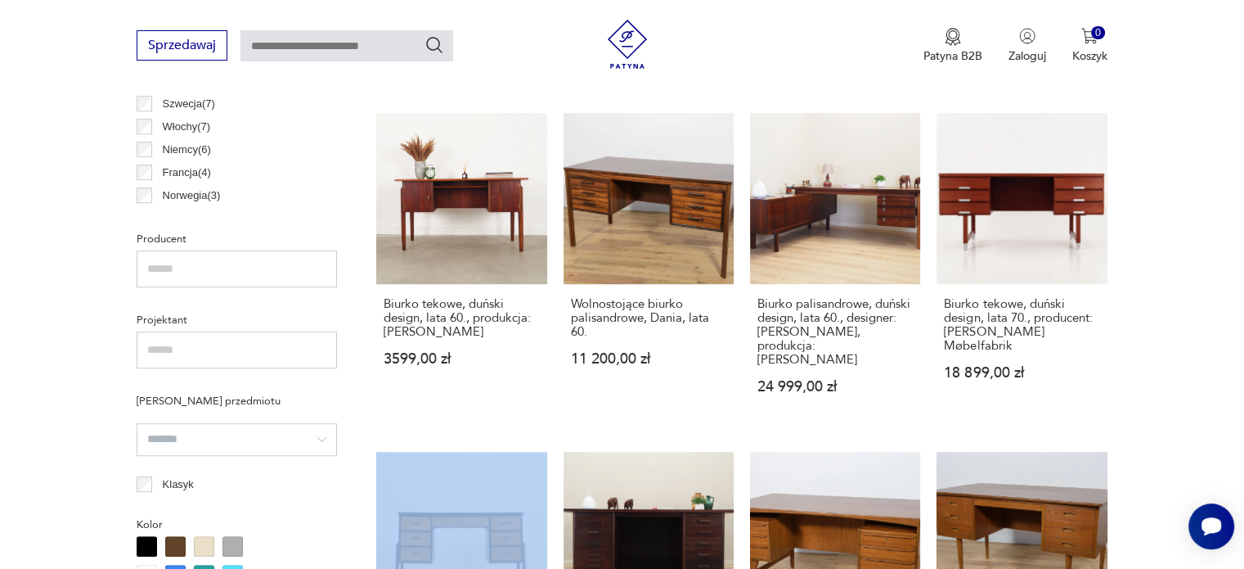
click at [1208, 379] on section "Filtruj produkty Cena MIN MAX OK Promocja Datowanie OK Kraj pochodzenia Dania (…" at bounding box center [622, 464] width 1244 height 1491
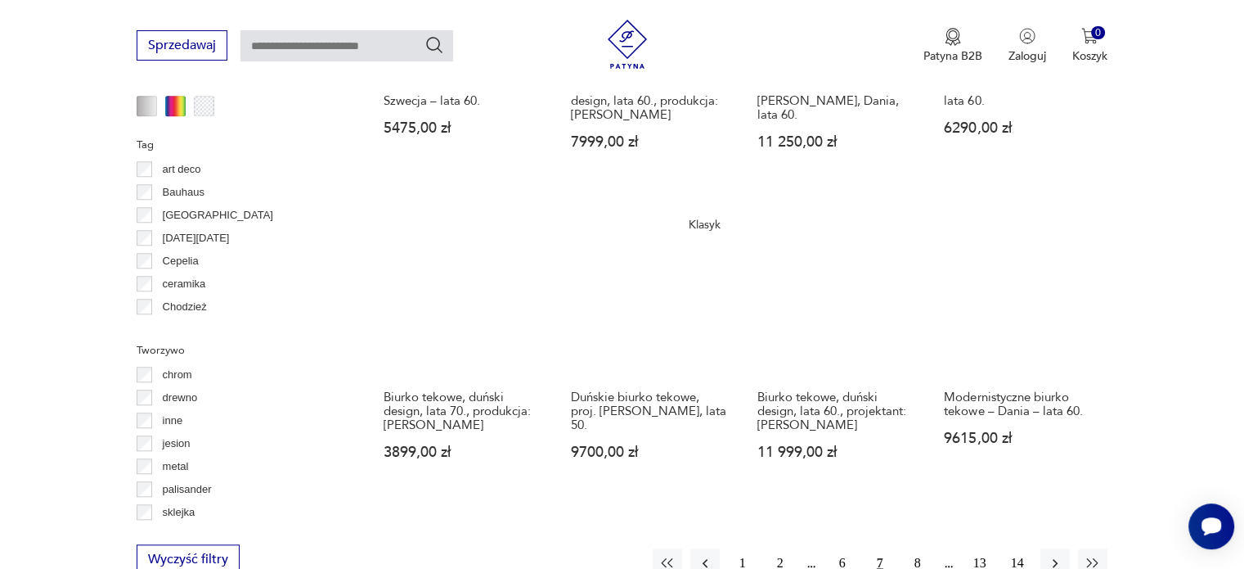
scroll to position [1517, 0]
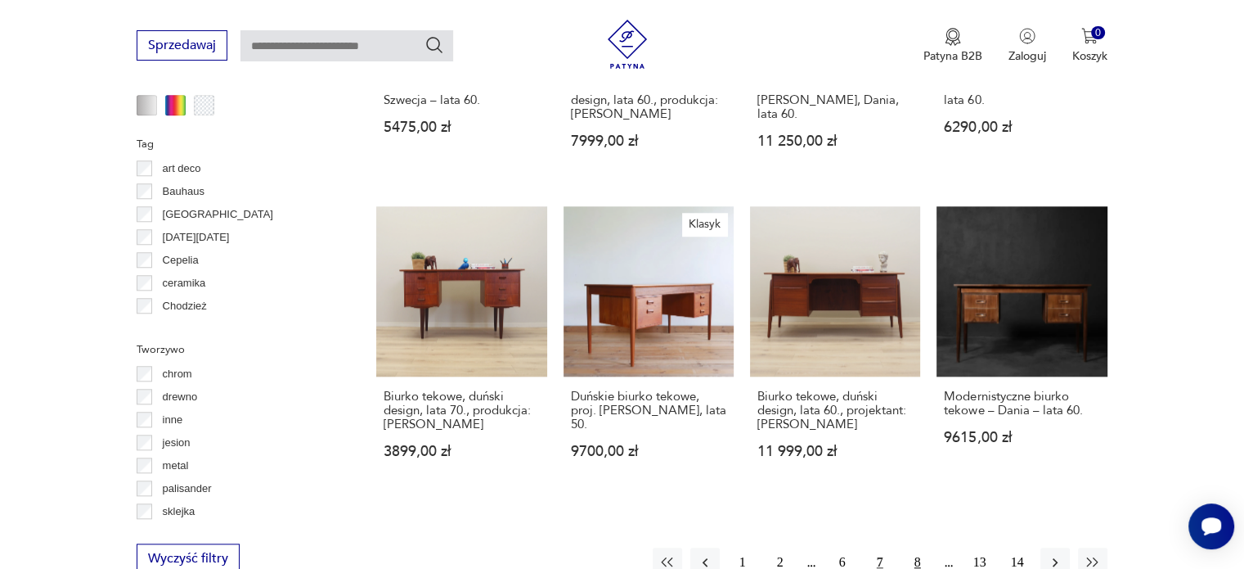
click at [921, 547] on button "8" at bounding box center [917, 561] width 29 height 29
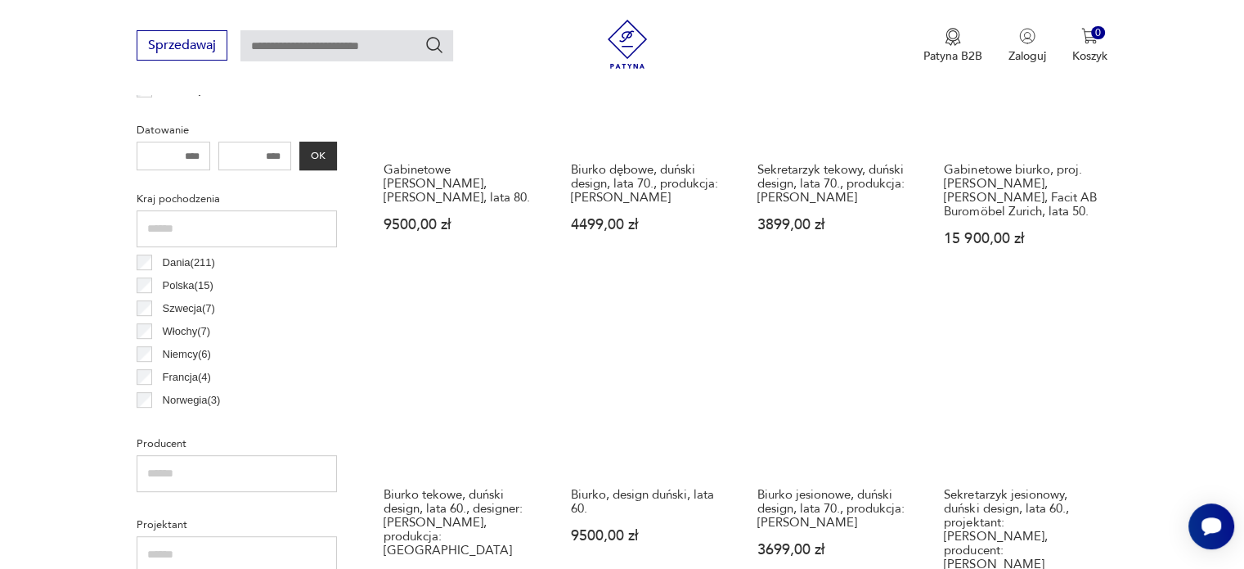
scroll to position [758, 0]
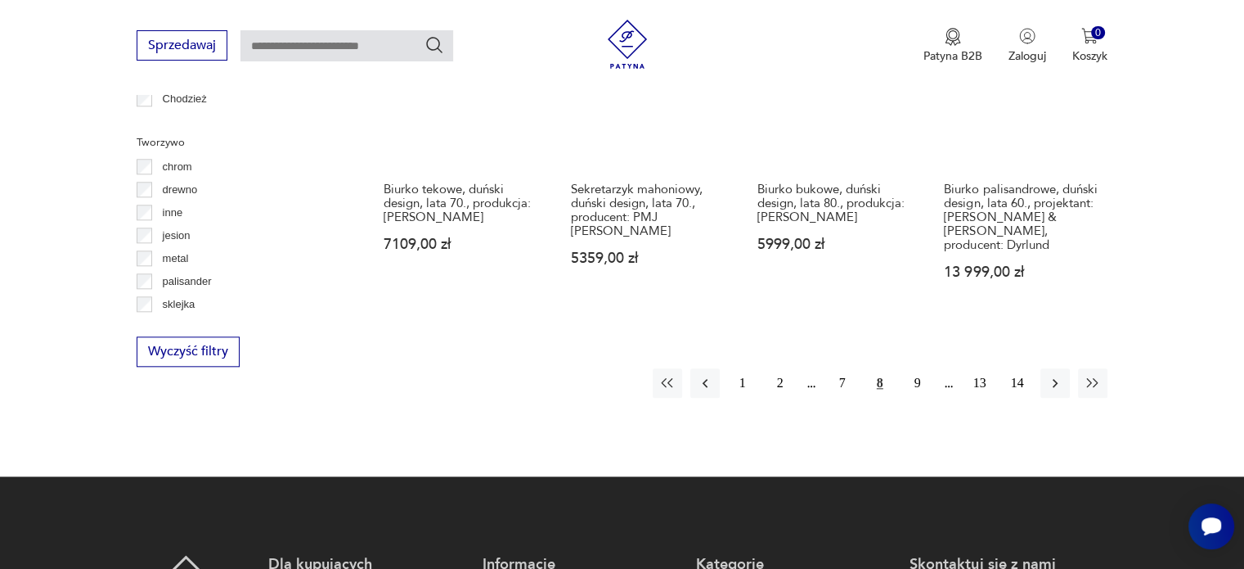
scroll to position [1719, 0]
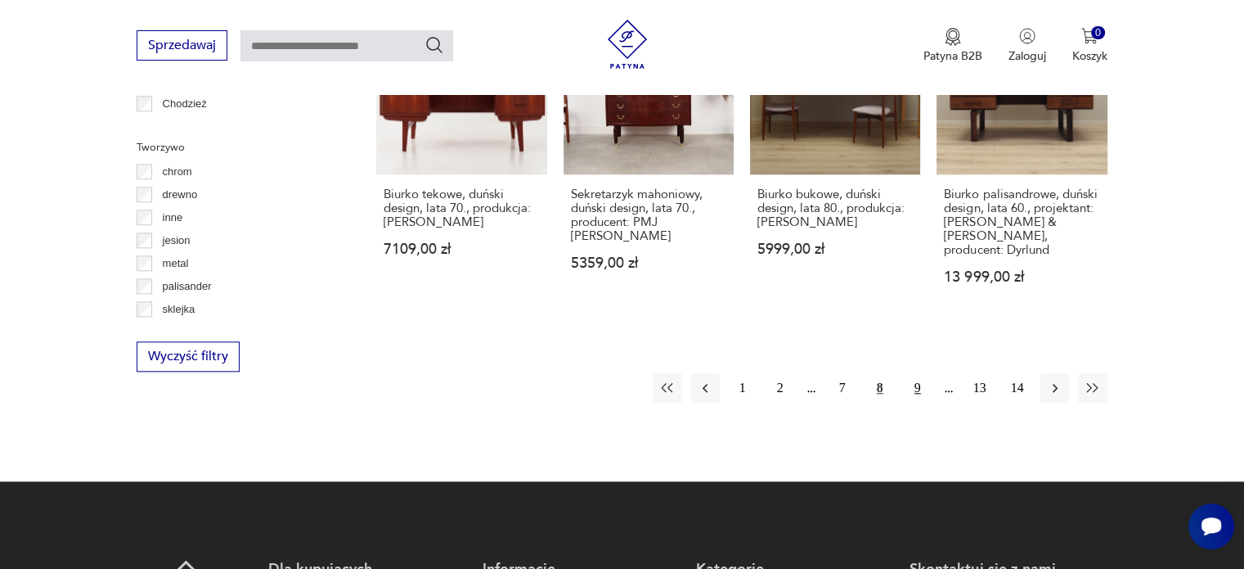
click at [920, 373] on button "9" at bounding box center [917, 387] width 29 height 29
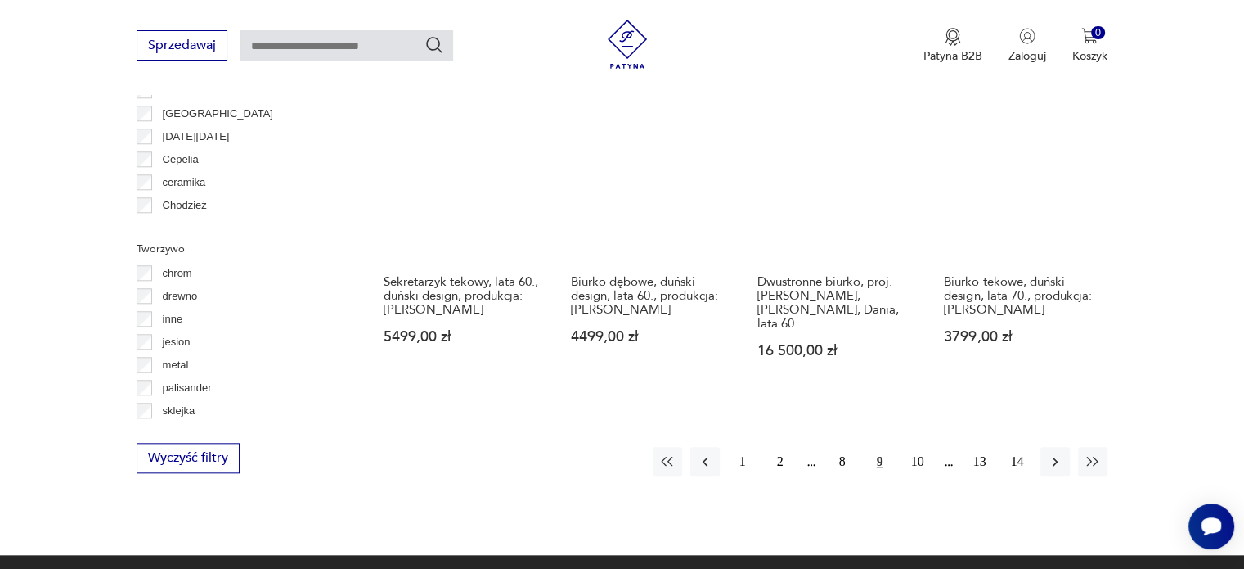
scroll to position [1617, 0]
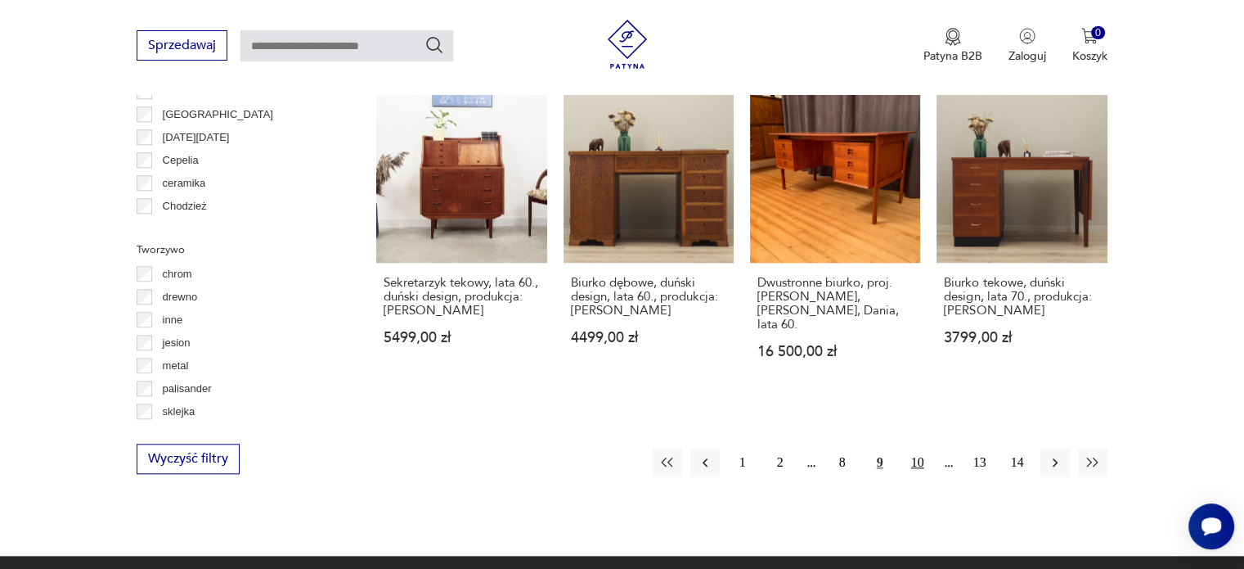
click at [914, 447] on button "10" at bounding box center [917, 461] width 29 height 29
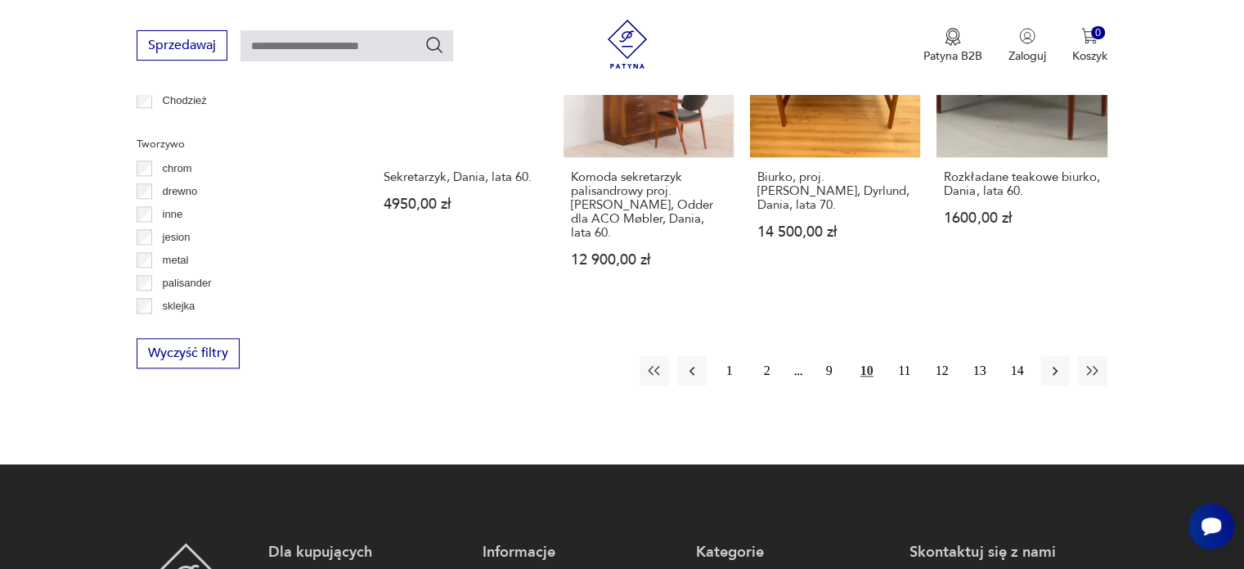
scroll to position [1723, 0]
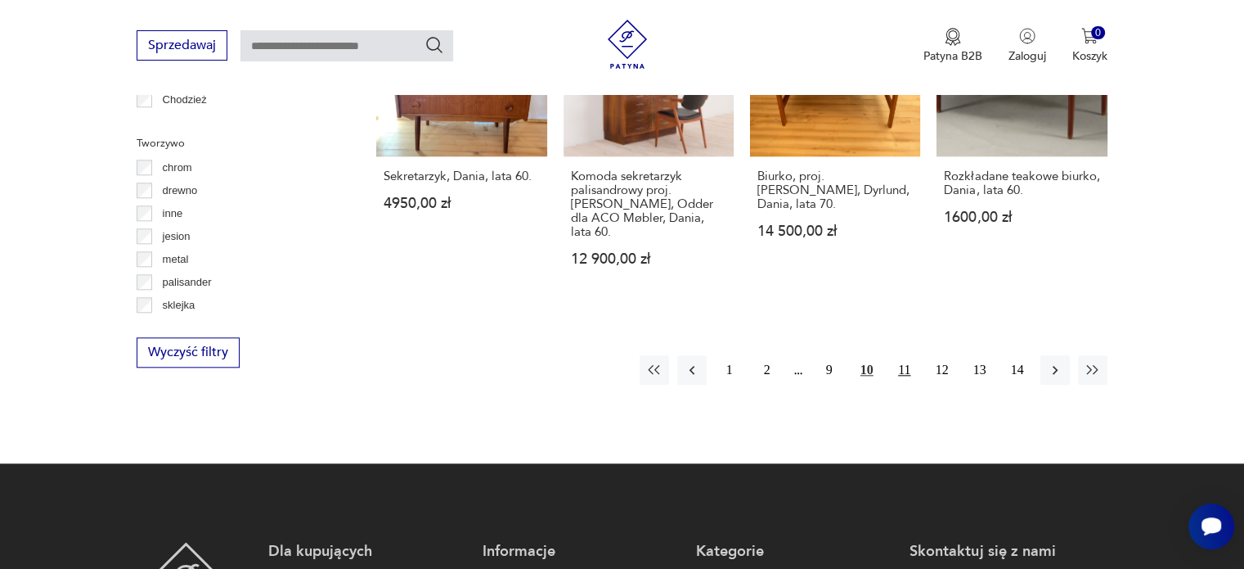
click at [902, 355] on button "11" at bounding box center [904, 369] width 29 height 29
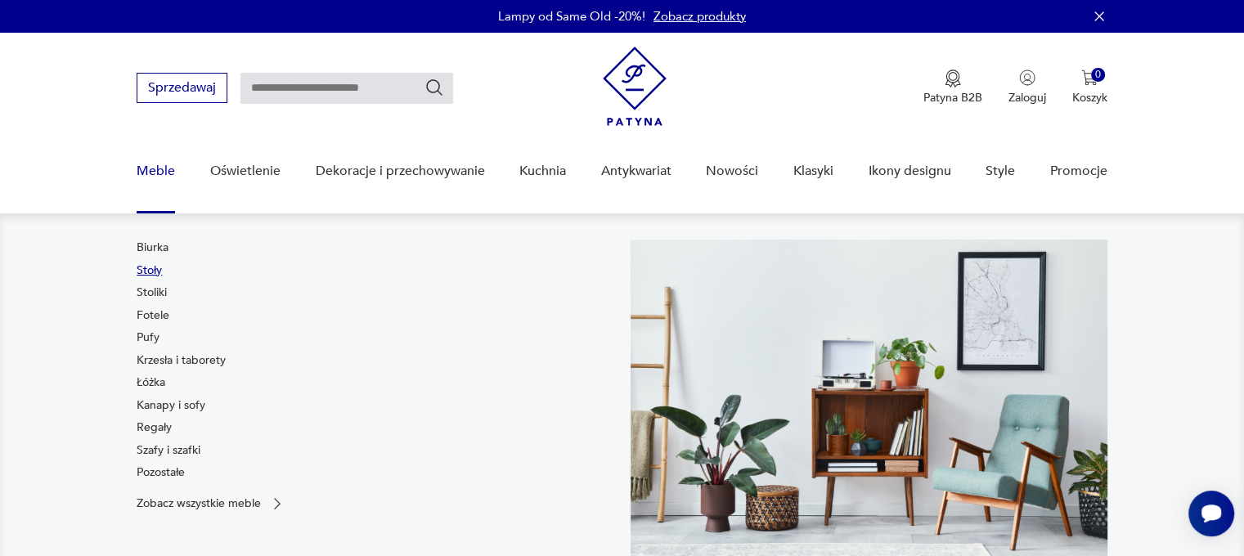
click at [153, 273] on link "Stoły" at bounding box center [149, 271] width 25 height 16
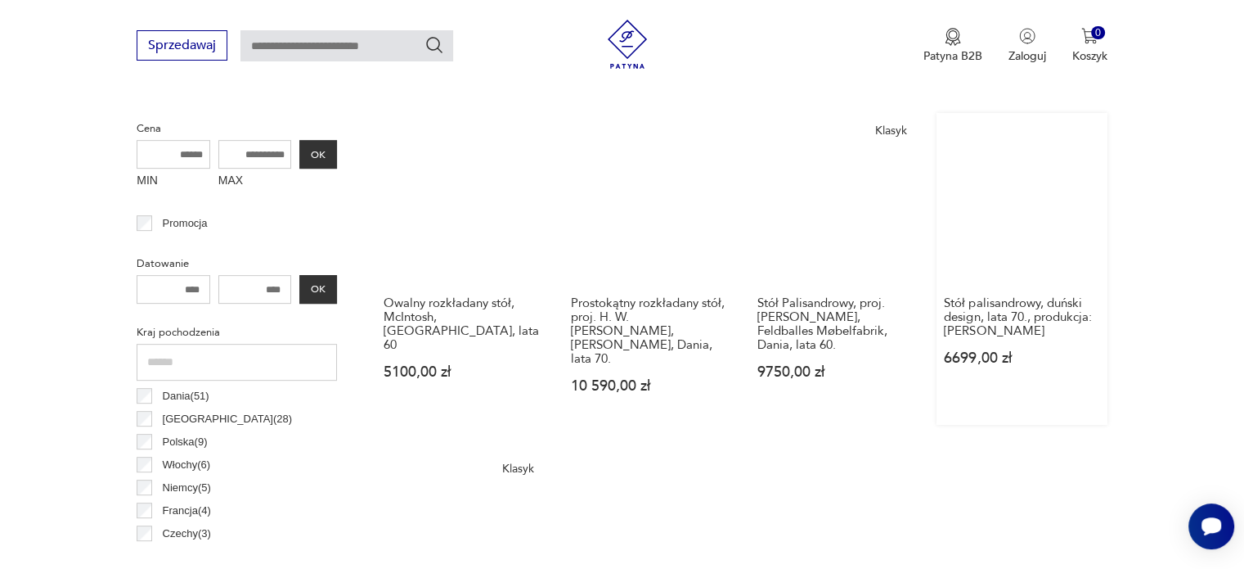
scroll to position [641, 0]
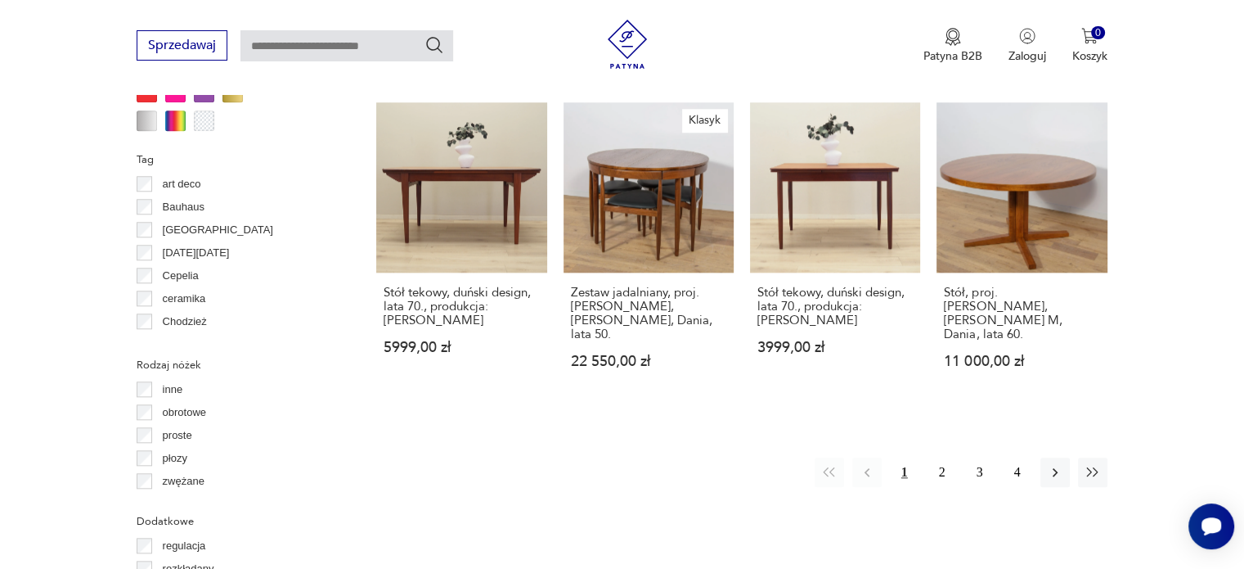
scroll to position [1739, 0]
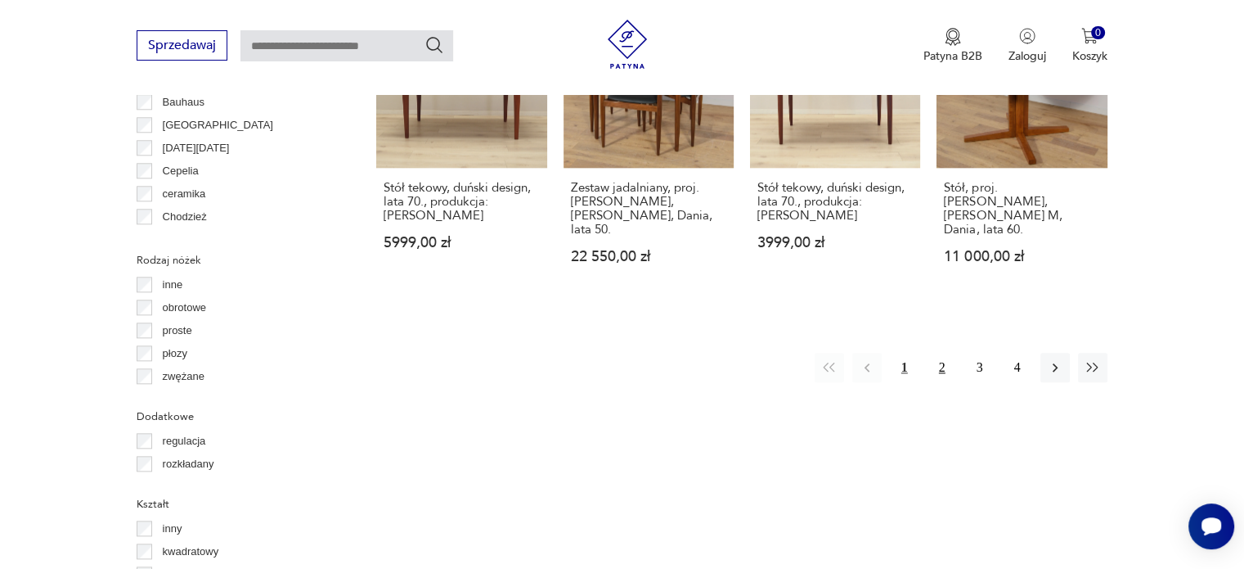
click at [942, 353] on button "2" at bounding box center [942, 367] width 29 height 29
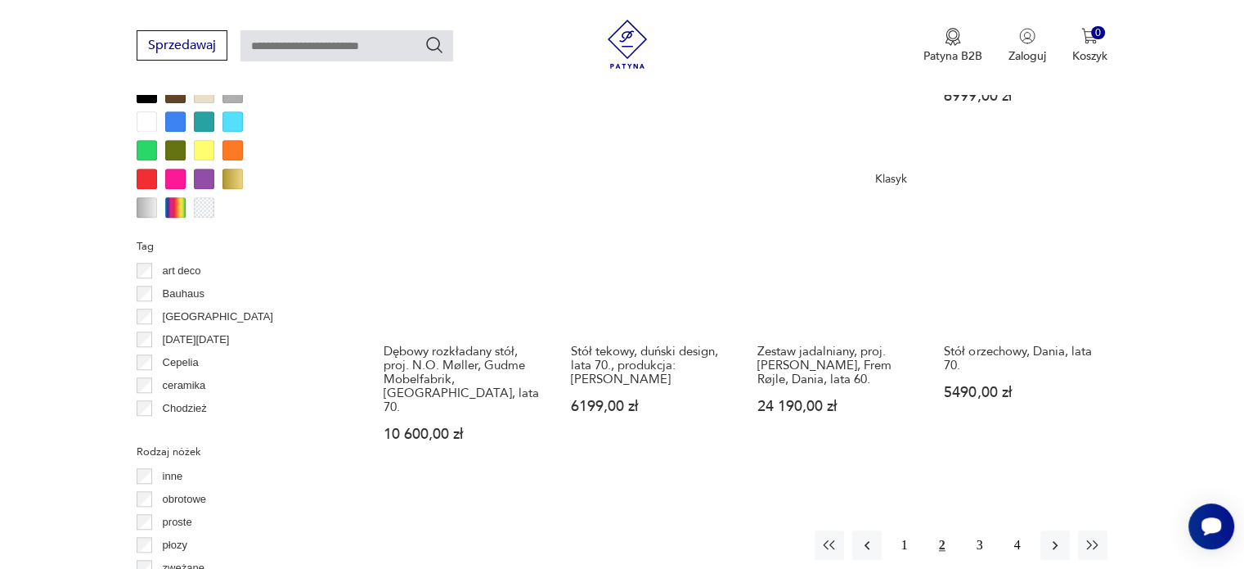
scroll to position [1549, 0]
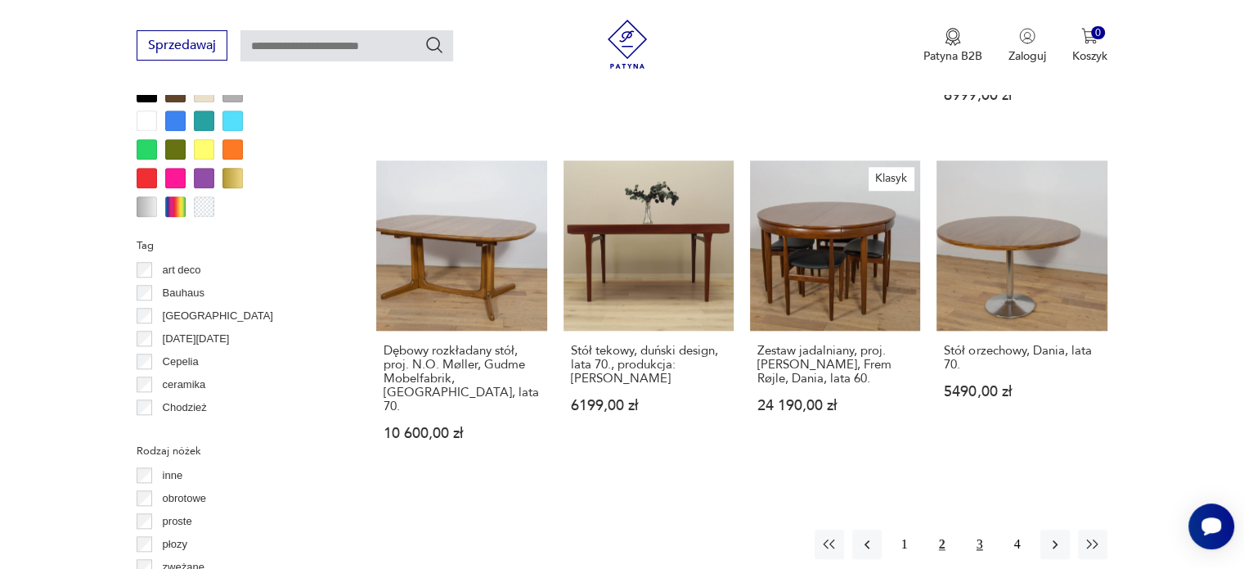
click at [981, 529] on button "3" at bounding box center [979, 543] width 29 height 29
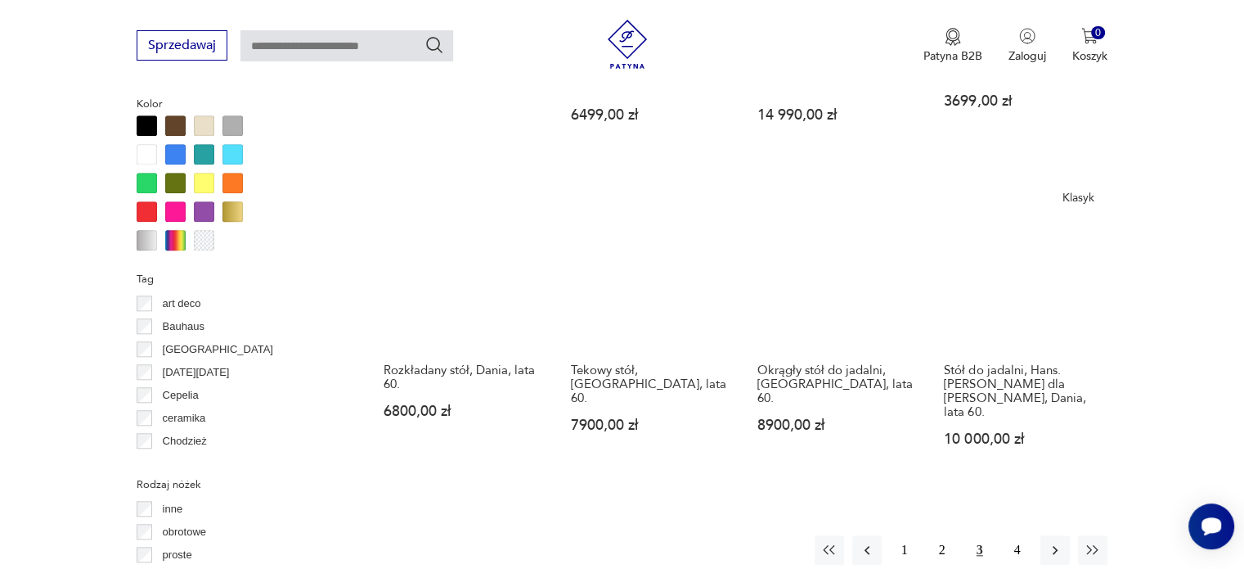
scroll to position [1517, 0]
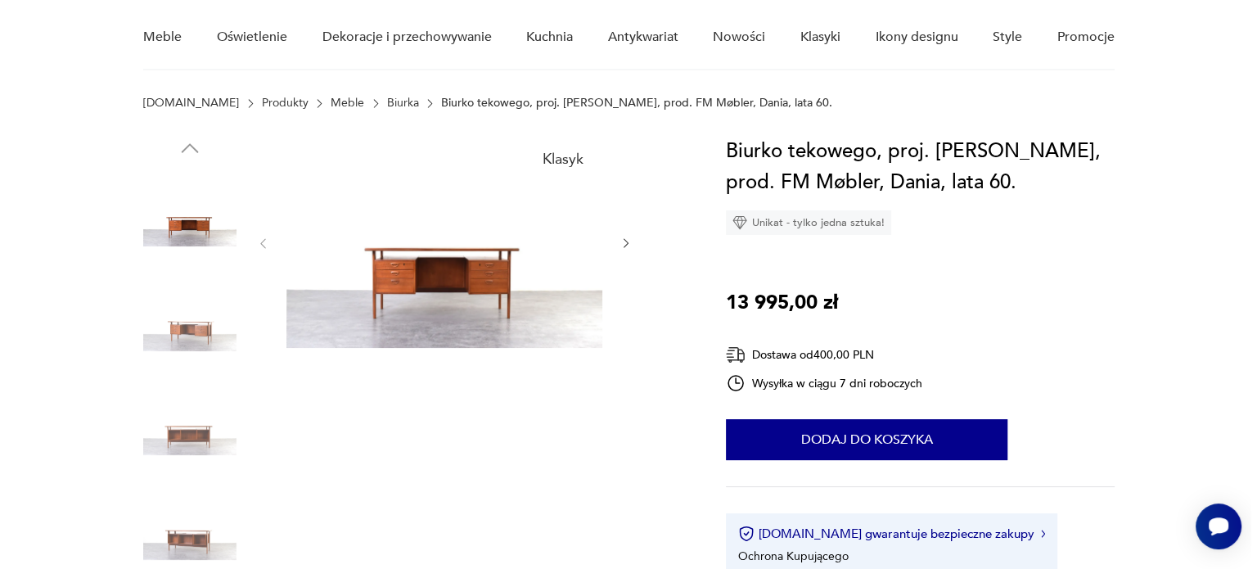
scroll to position [134, 0]
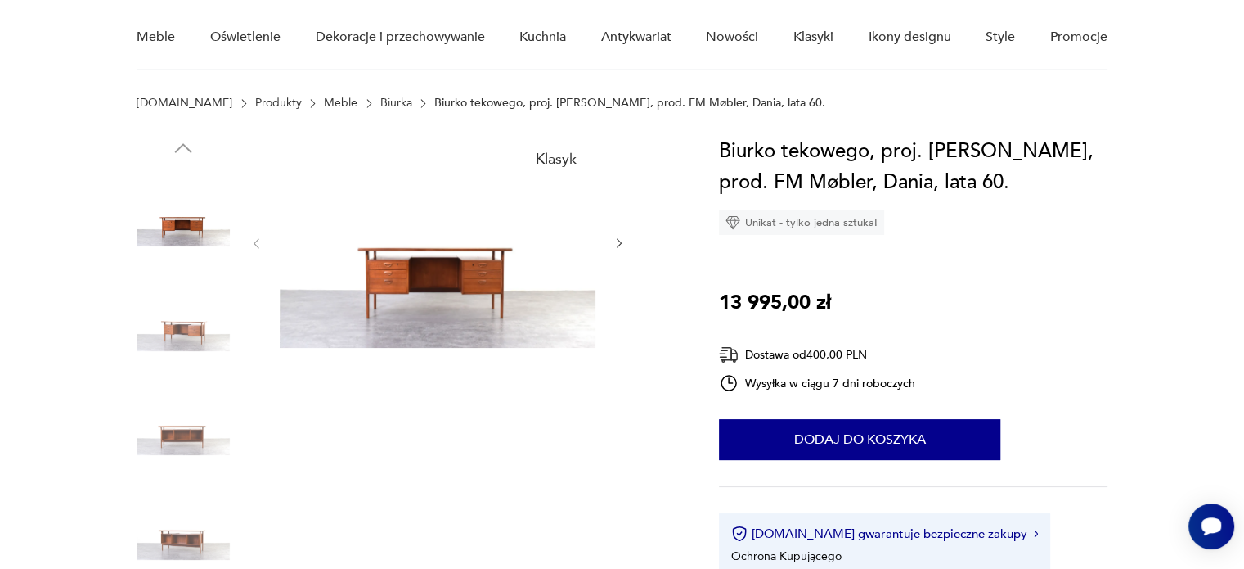
click at [419, 232] on img at bounding box center [438, 242] width 316 height 212
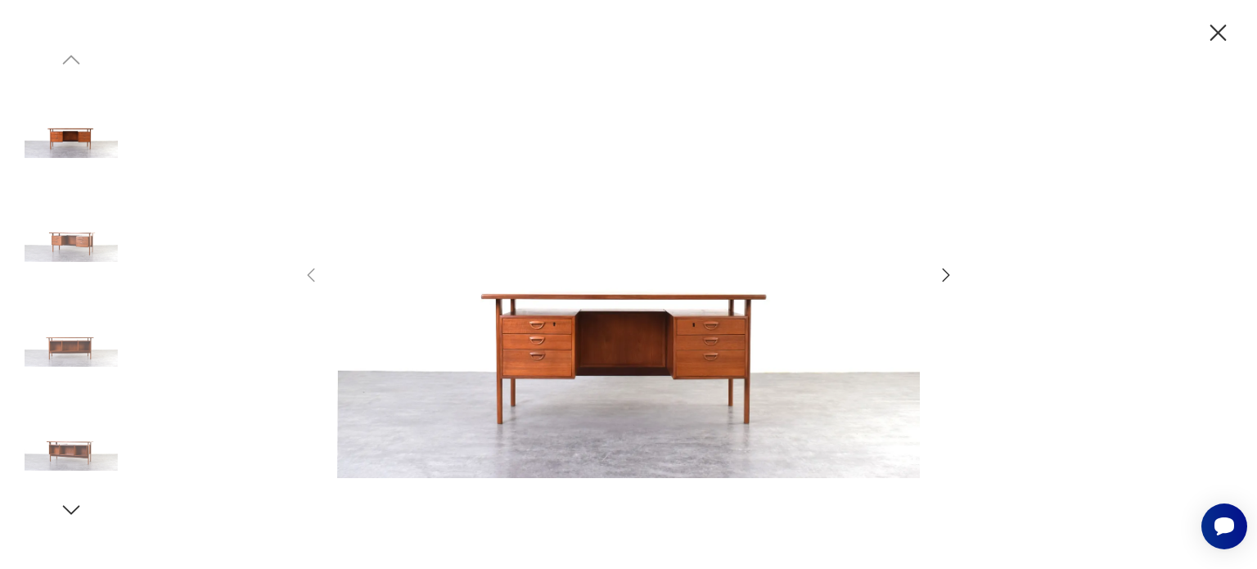
click at [951, 274] on icon "button" at bounding box center [946, 275] width 20 height 20
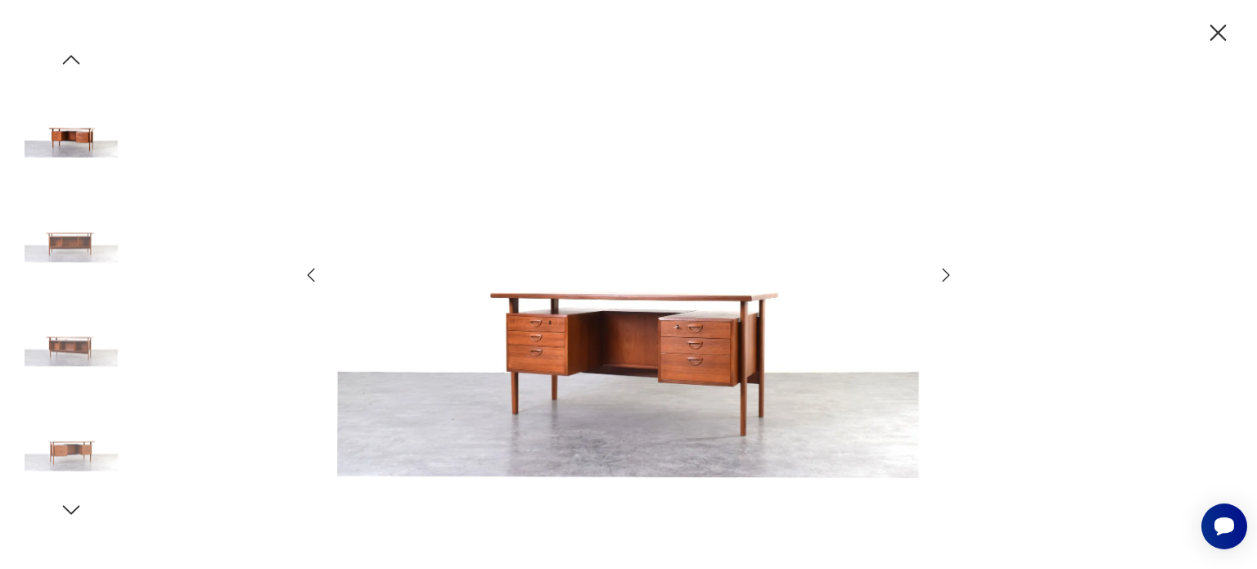
click at [951, 274] on icon "button" at bounding box center [946, 275] width 20 height 20
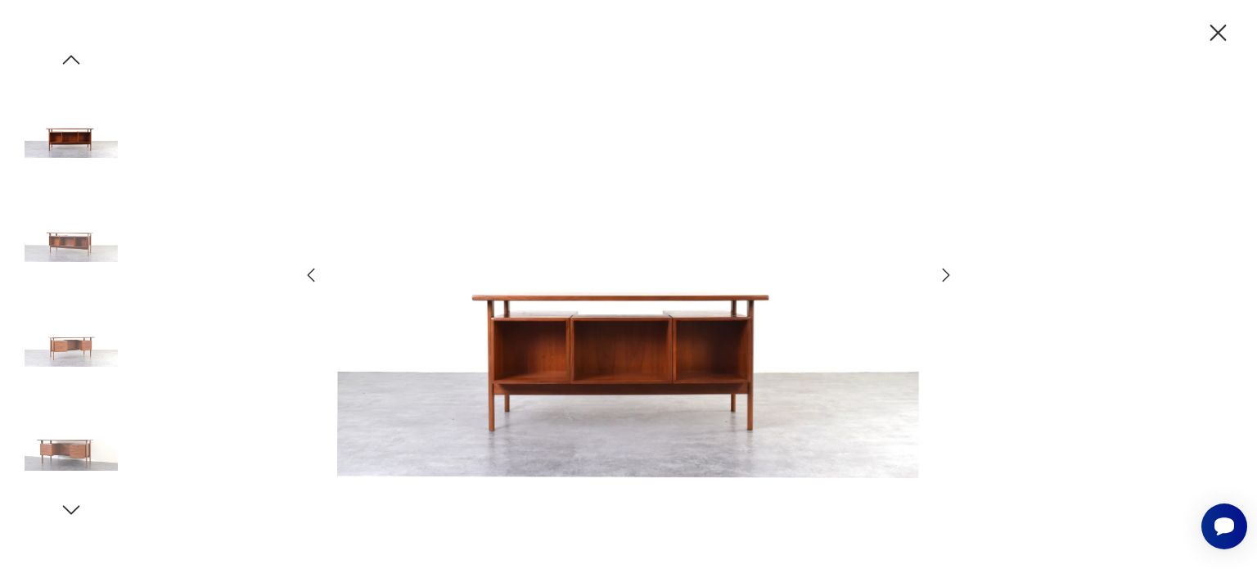
click at [951, 274] on icon "button" at bounding box center [946, 275] width 20 height 20
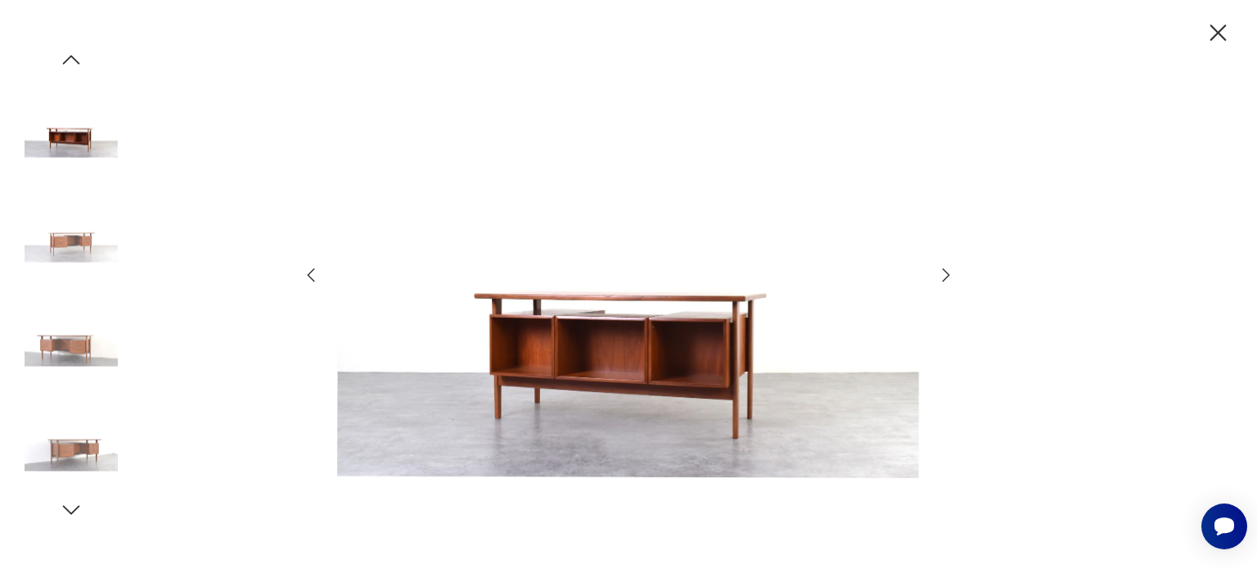
click at [951, 274] on icon "button" at bounding box center [946, 275] width 20 height 20
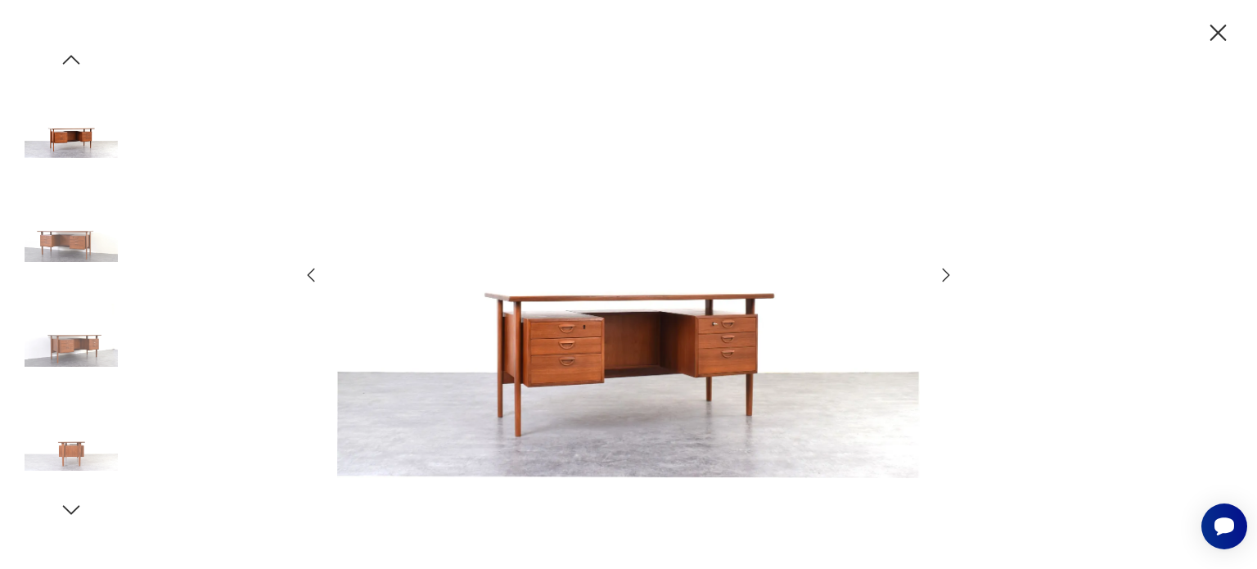
click at [951, 274] on icon "button" at bounding box center [946, 275] width 20 height 20
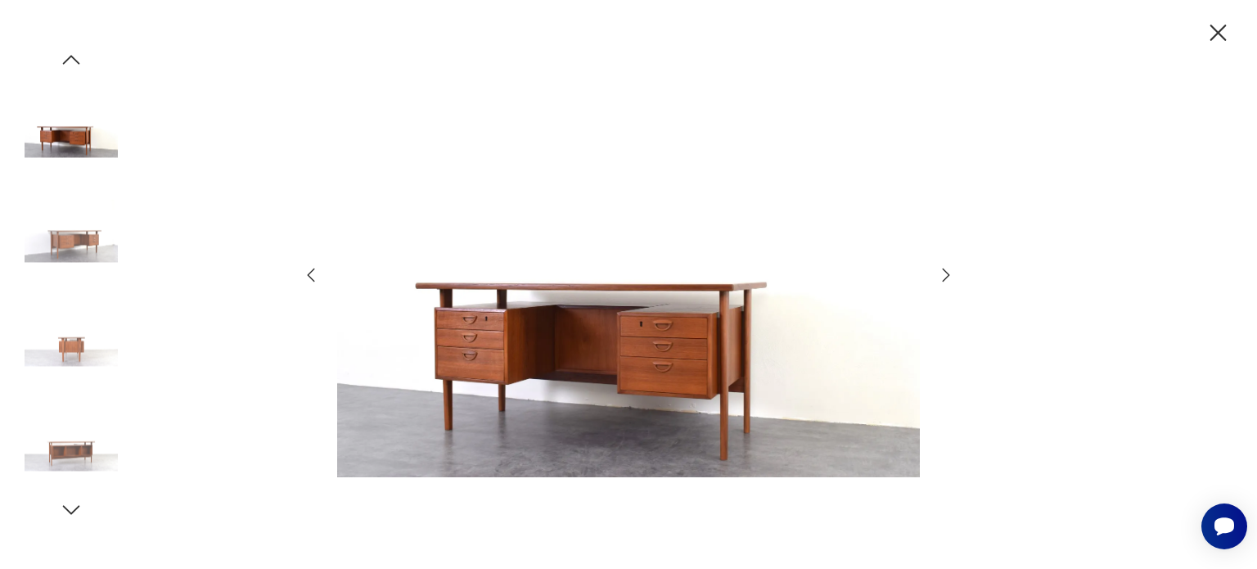
click at [951, 274] on icon "button" at bounding box center [946, 275] width 20 height 20
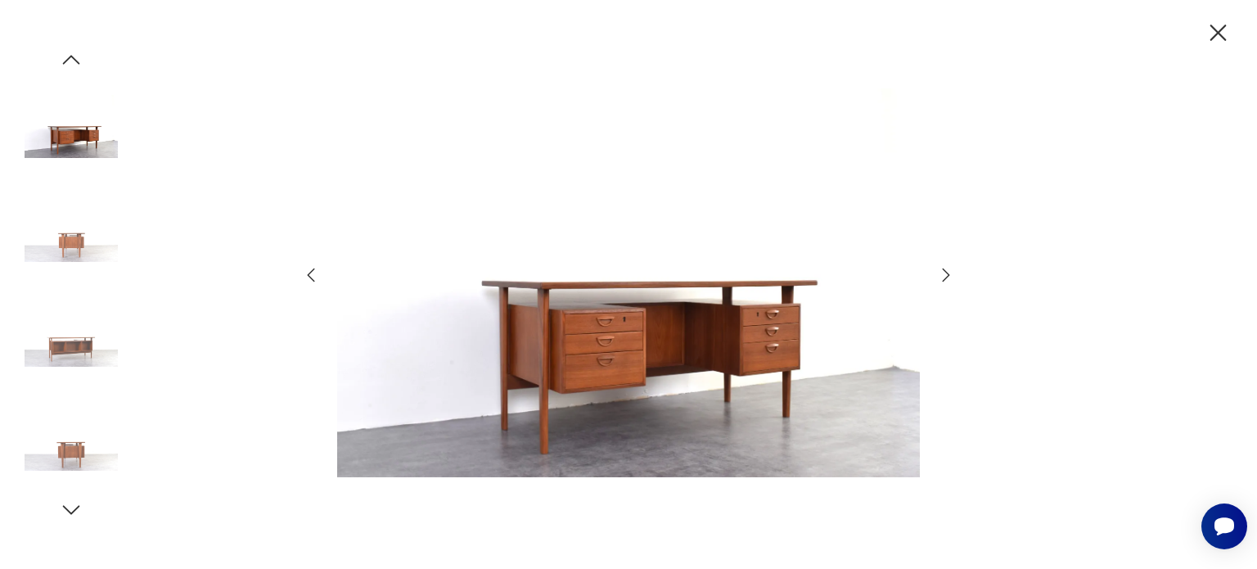
click at [951, 274] on icon "button" at bounding box center [946, 275] width 20 height 20
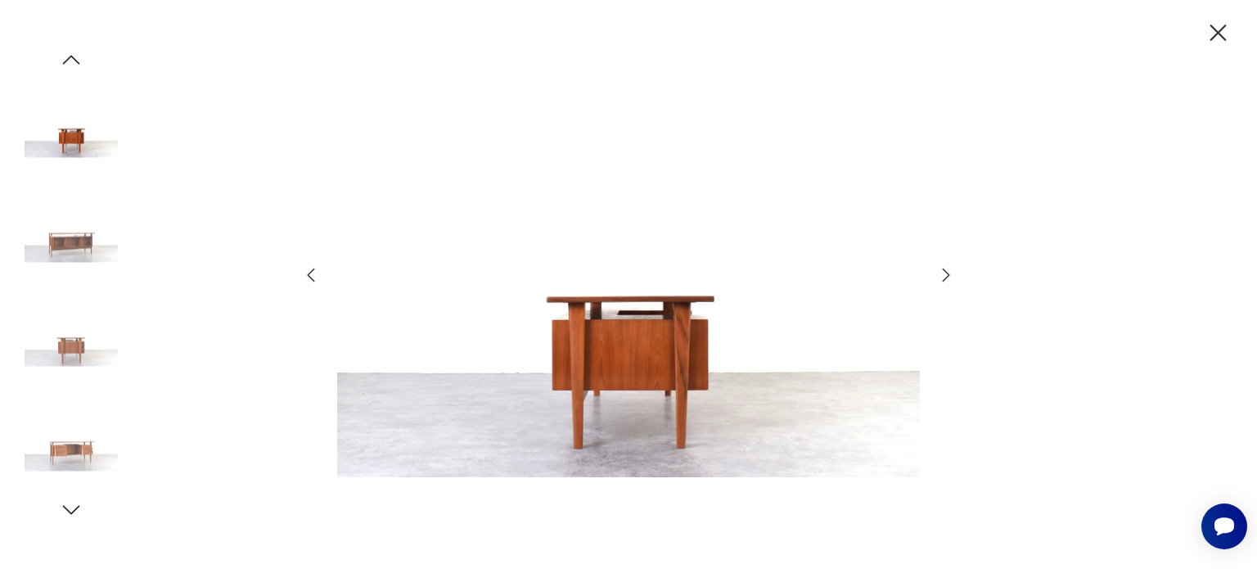
click at [951, 274] on icon "button" at bounding box center [946, 275] width 20 height 20
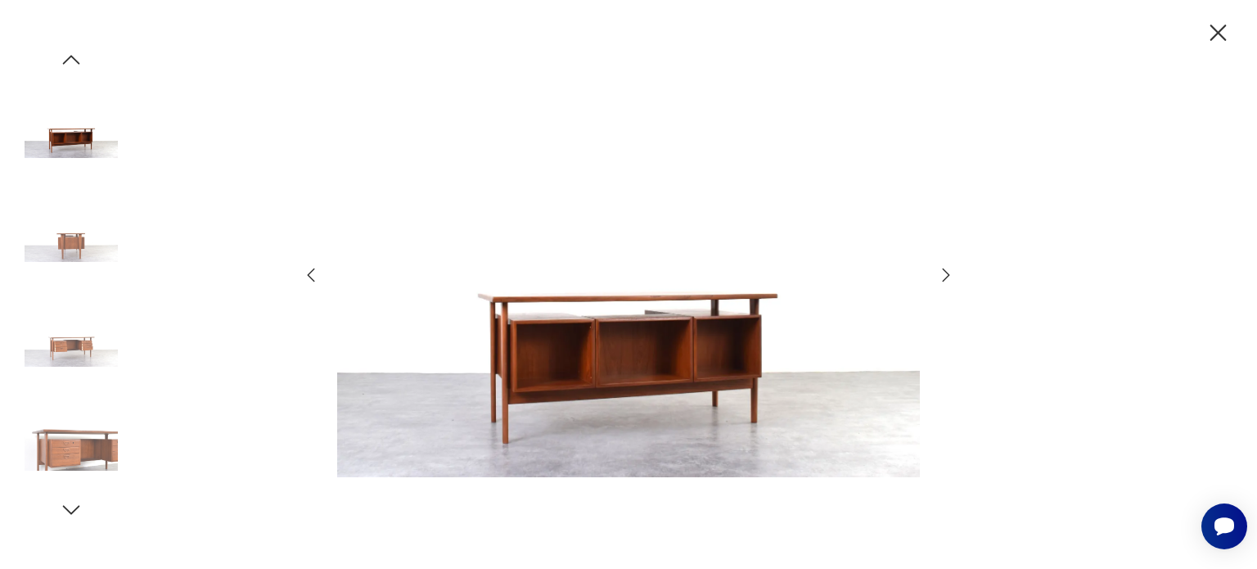
click at [951, 274] on icon "button" at bounding box center [946, 275] width 20 height 20
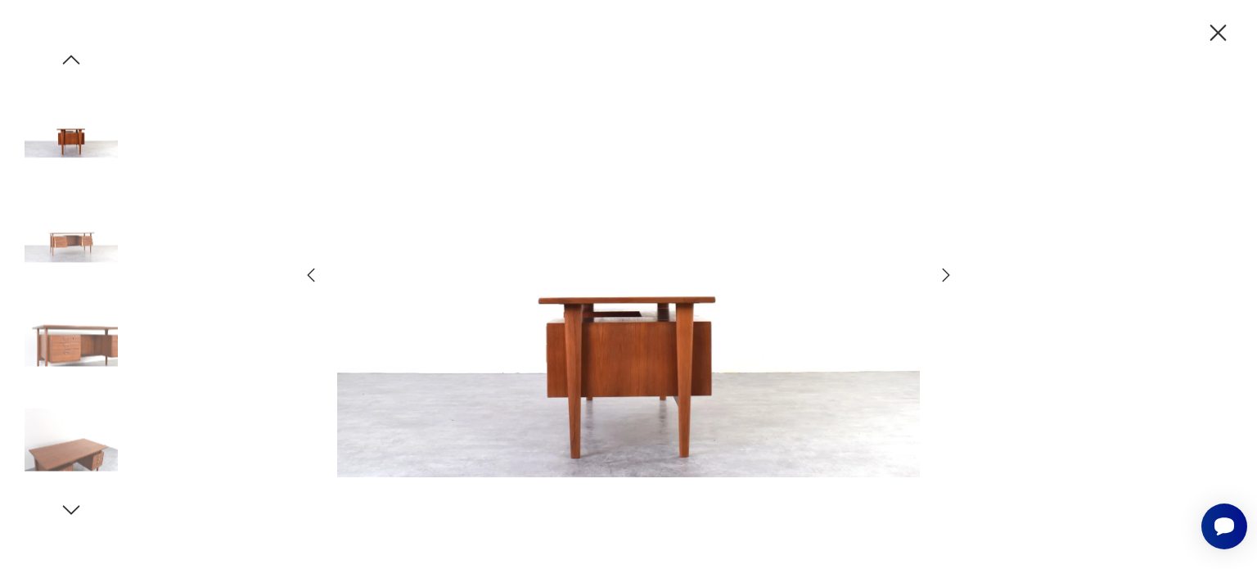
click at [951, 274] on icon "button" at bounding box center [946, 275] width 20 height 20
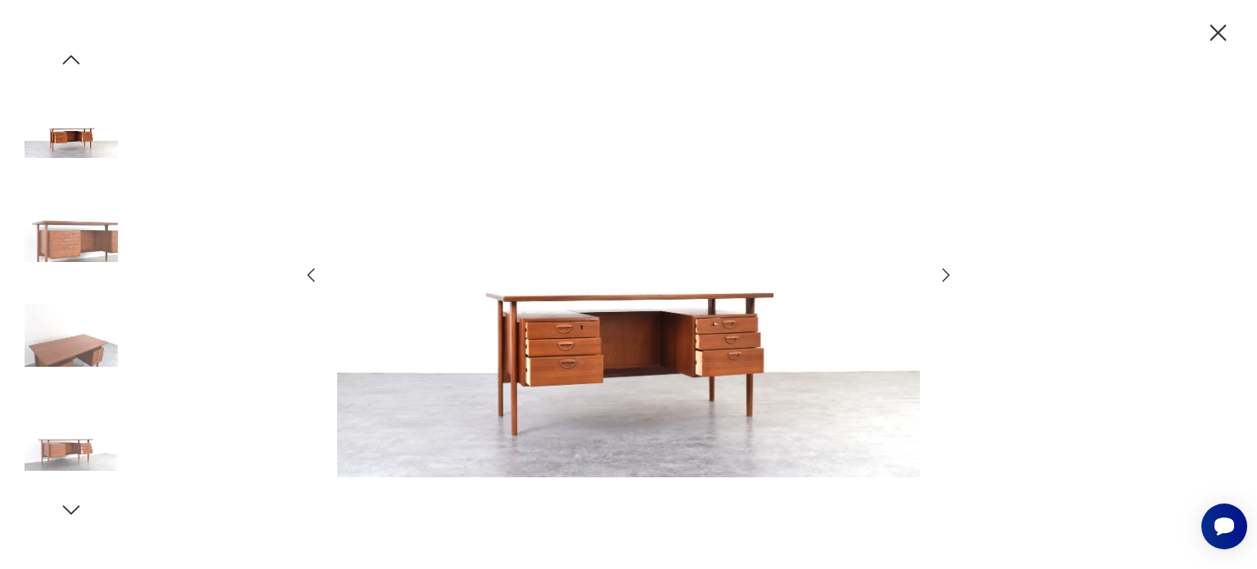
click at [951, 274] on icon "button" at bounding box center [946, 275] width 20 height 20
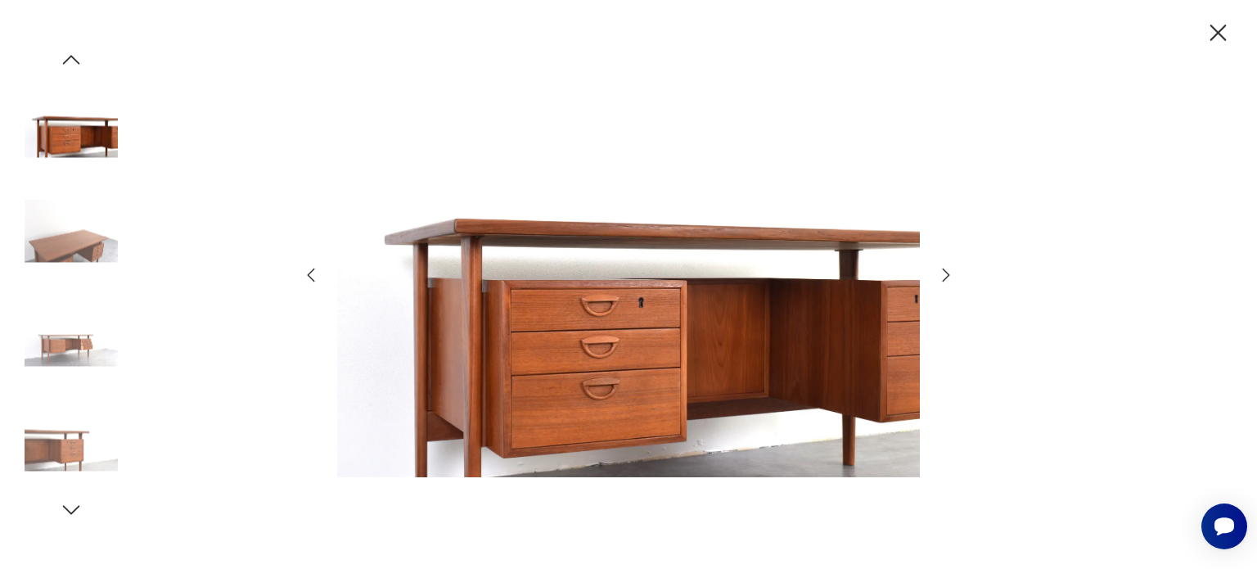
click at [936, 270] on icon "button" at bounding box center [946, 275] width 20 height 20
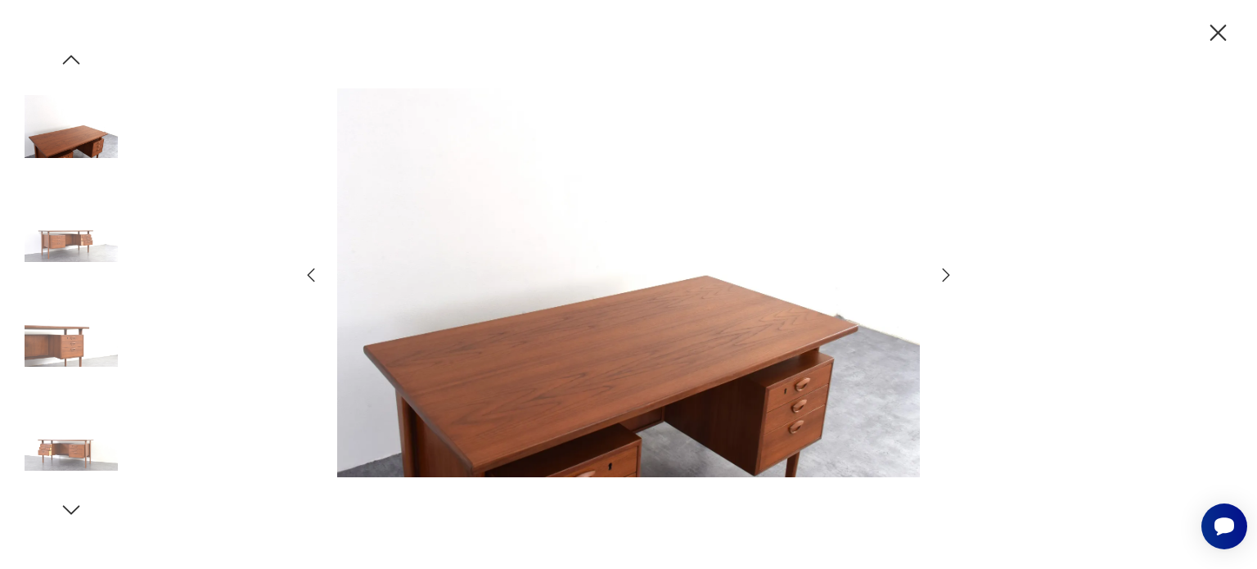
click at [936, 270] on icon "button" at bounding box center [946, 275] width 20 height 20
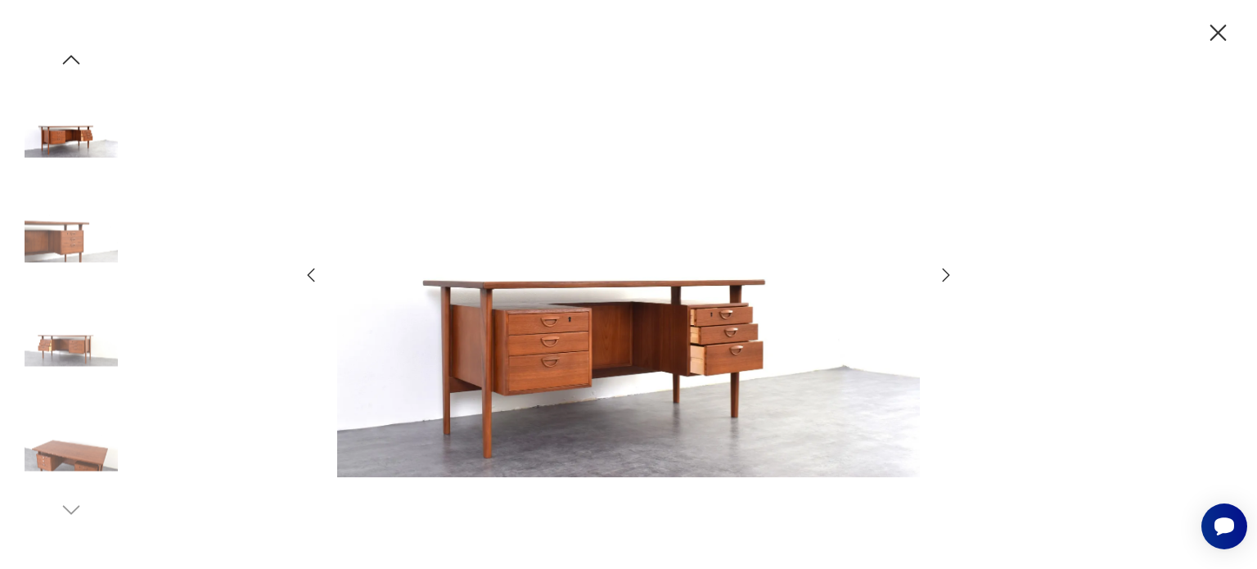
click at [936, 270] on icon "button" at bounding box center [946, 275] width 20 height 20
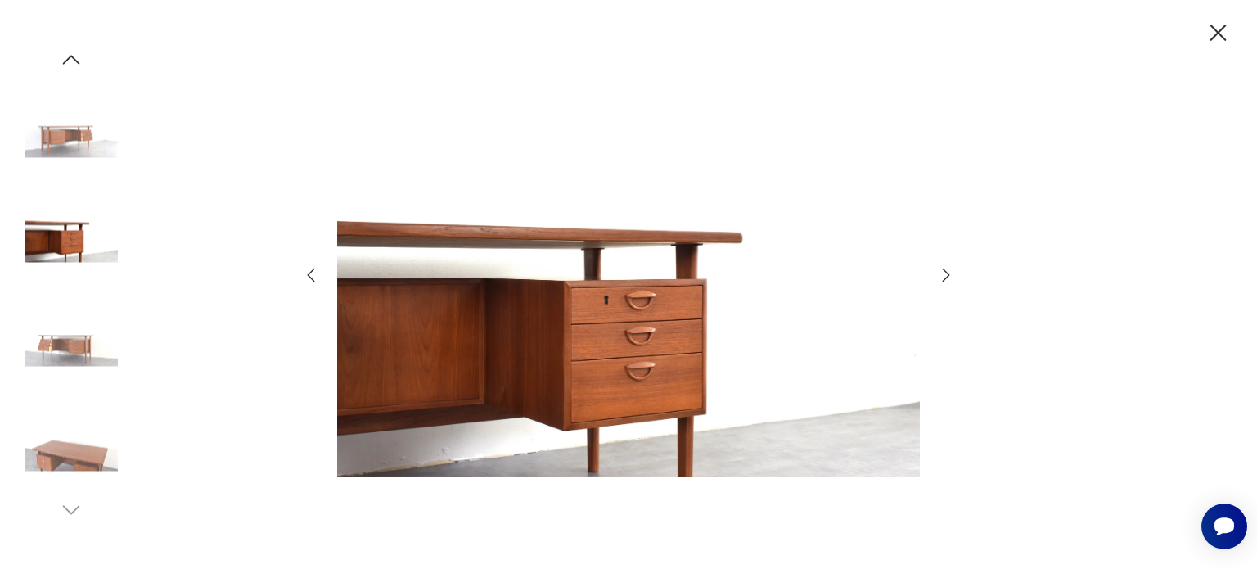
click at [1224, 32] on icon "button" at bounding box center [1217, 33] width 29 height 29
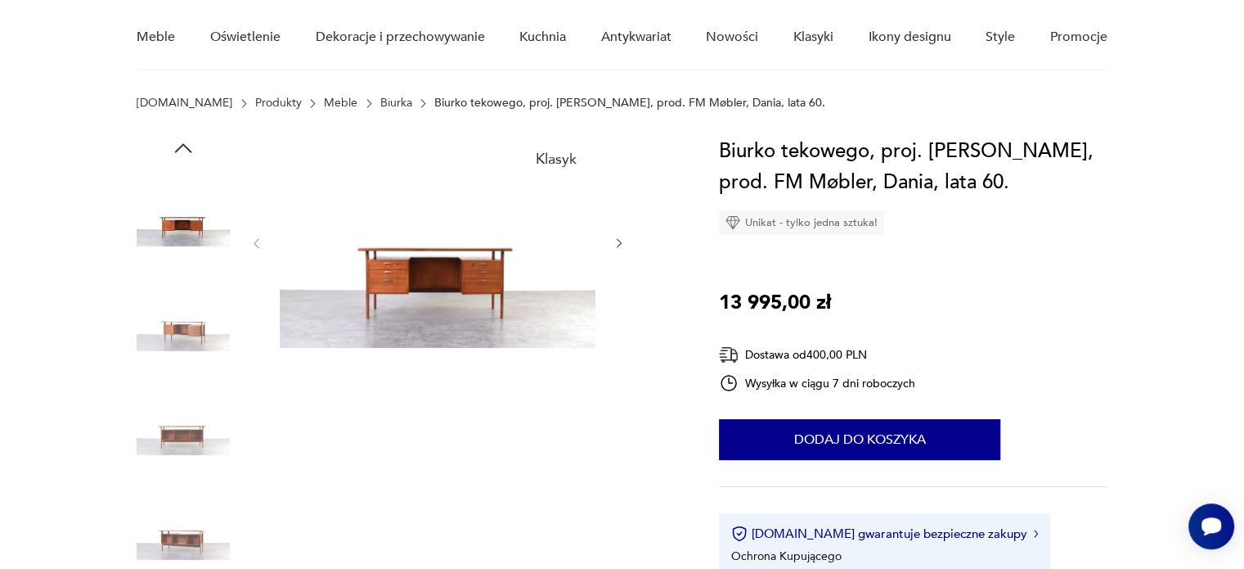
click at [196, 212] on img at bounding box center [183, 215] width 93 height 93
click at [380, 327] on img at bounding box center [438, 242] width 316 height 212
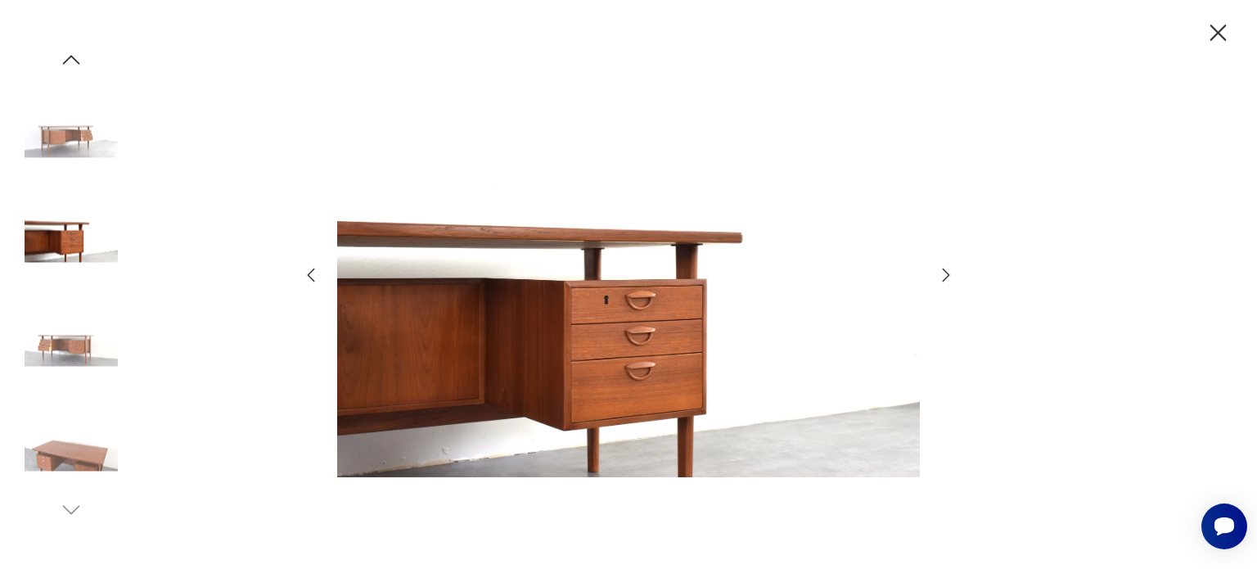
click at [940, 274] on icon "button" at bounding box center [946, 275] width 20 height 20
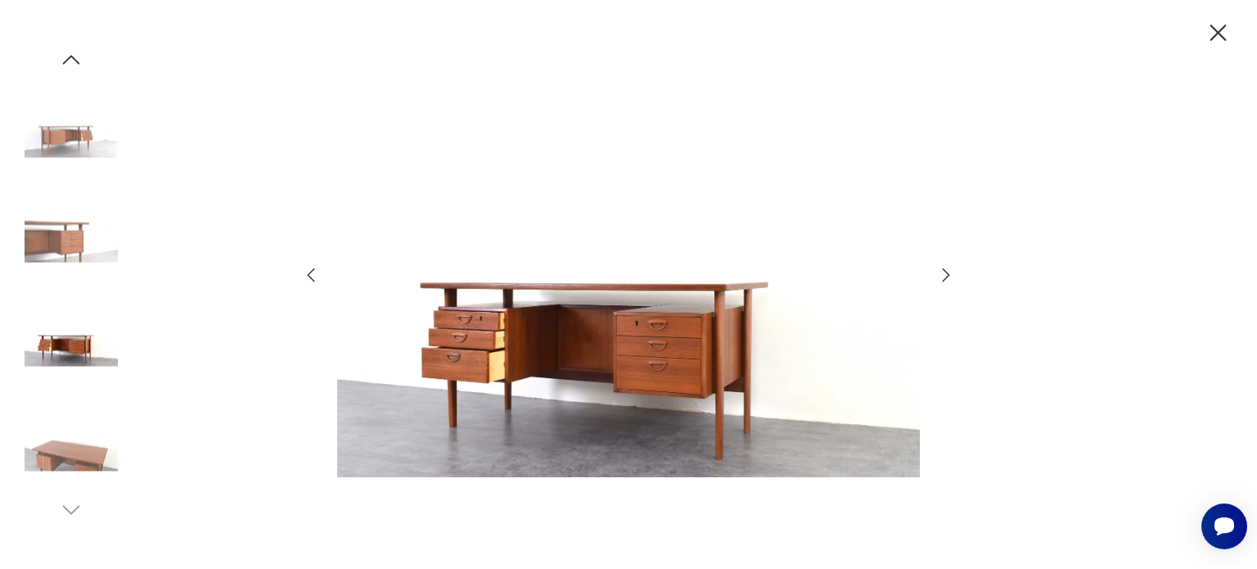
click at [940, 274] on icon "button" at bounding box center [946, 275] width 20 height 20
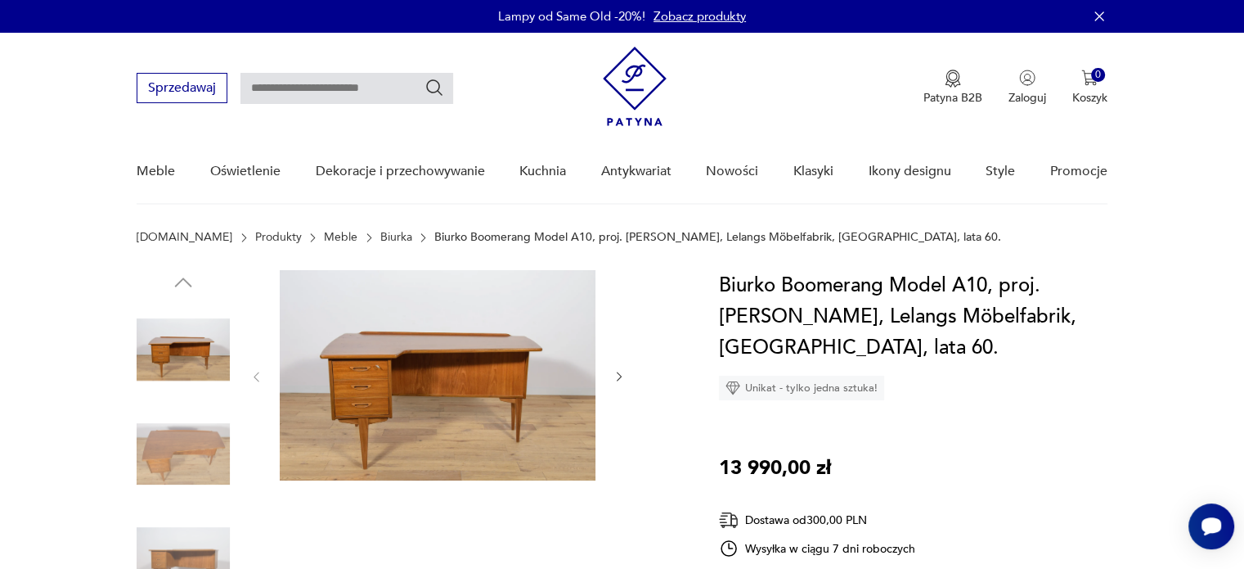
click at [510, 411] on img at bounding box center [438, 375] width 316 height 210
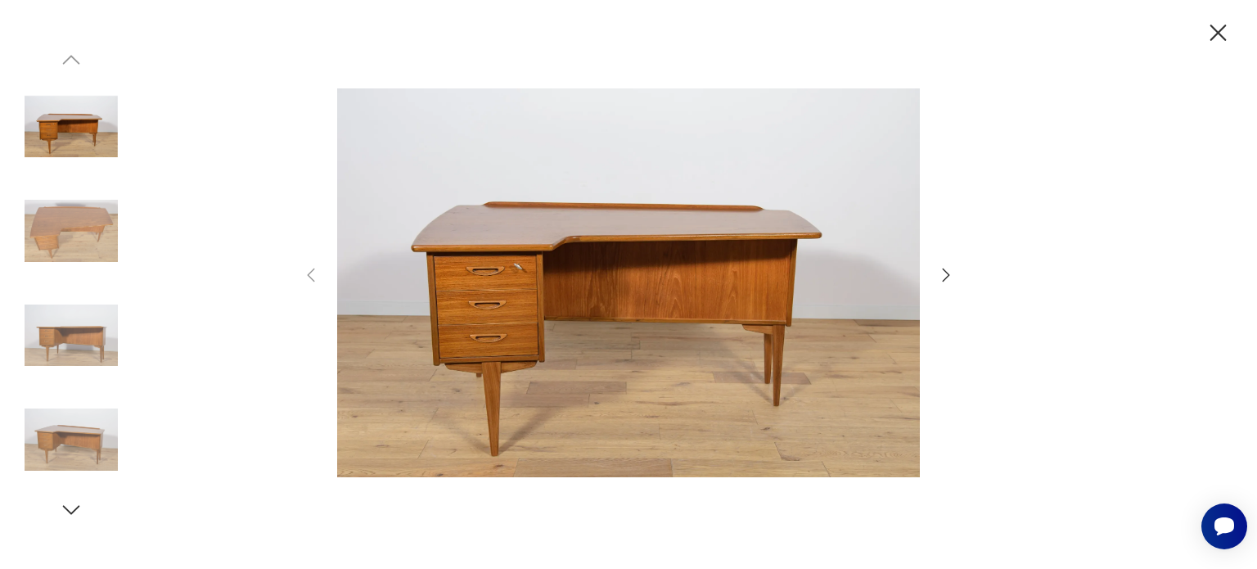
click at [946, 277] on icon "button" at bounding box center [946, 275] width 20 height 20
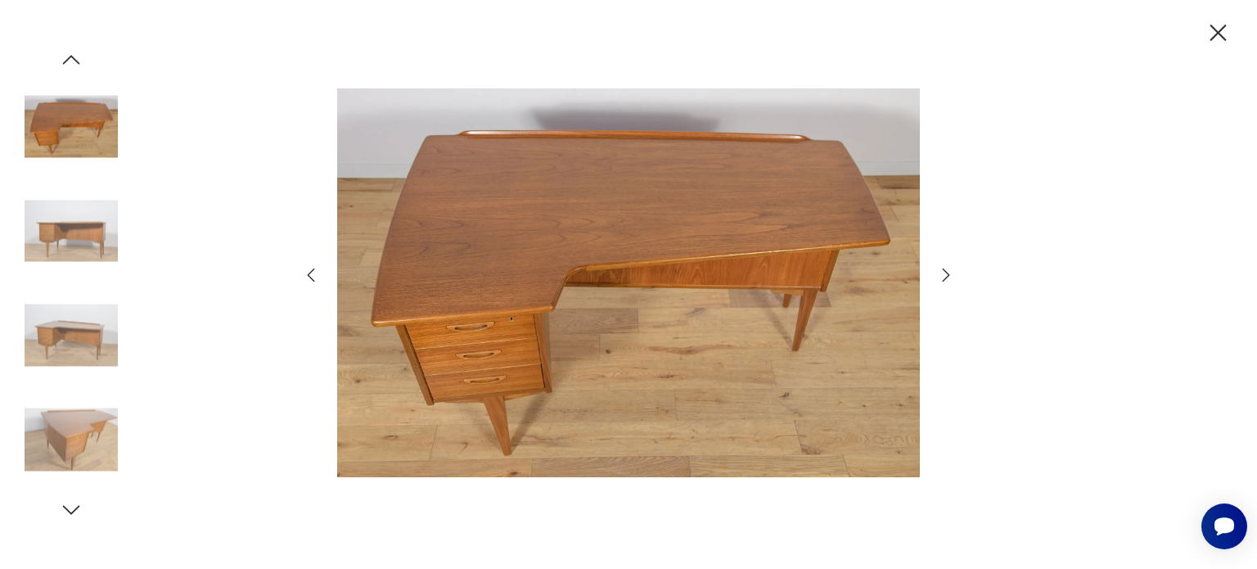
click at [946, 277] on icon "button" at bounding box center [946, 275] width 20 height 20
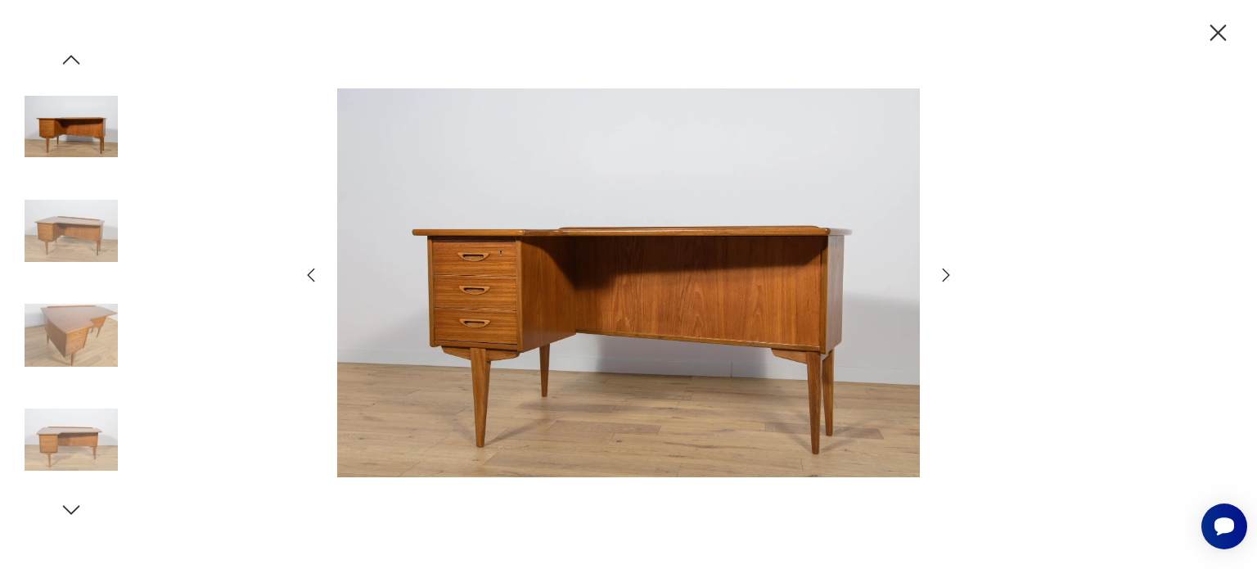
click at [946, 277] on icon "button" at bounding box center [946, 275] width 20 height 20
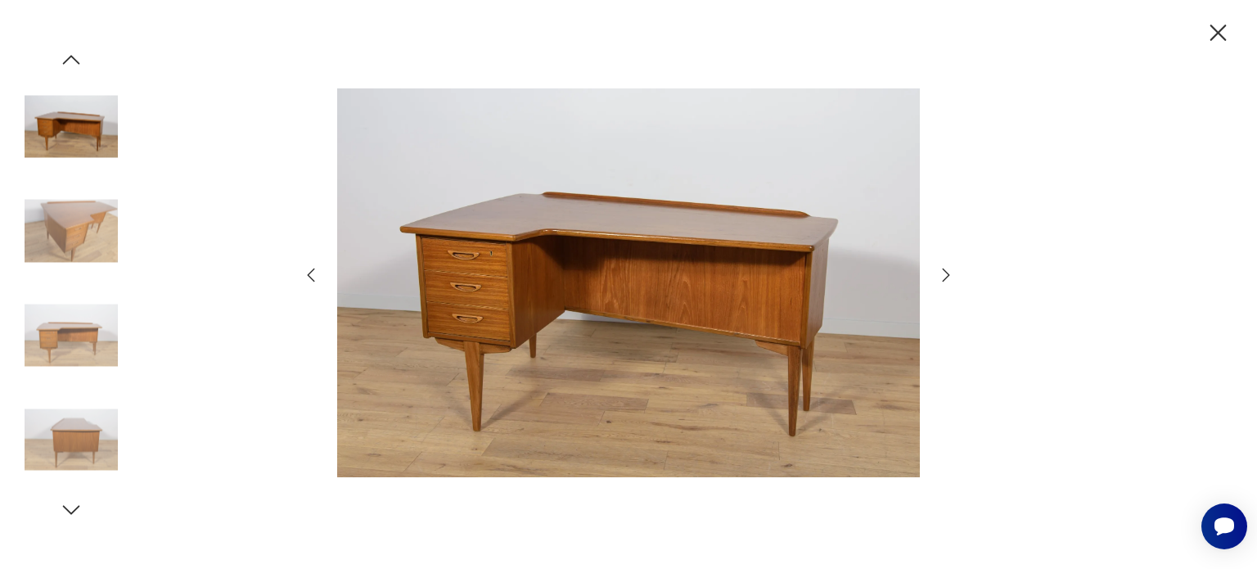
click at [946, 277] on icon "button" at bounding box center [946, 275] width 20 height 20
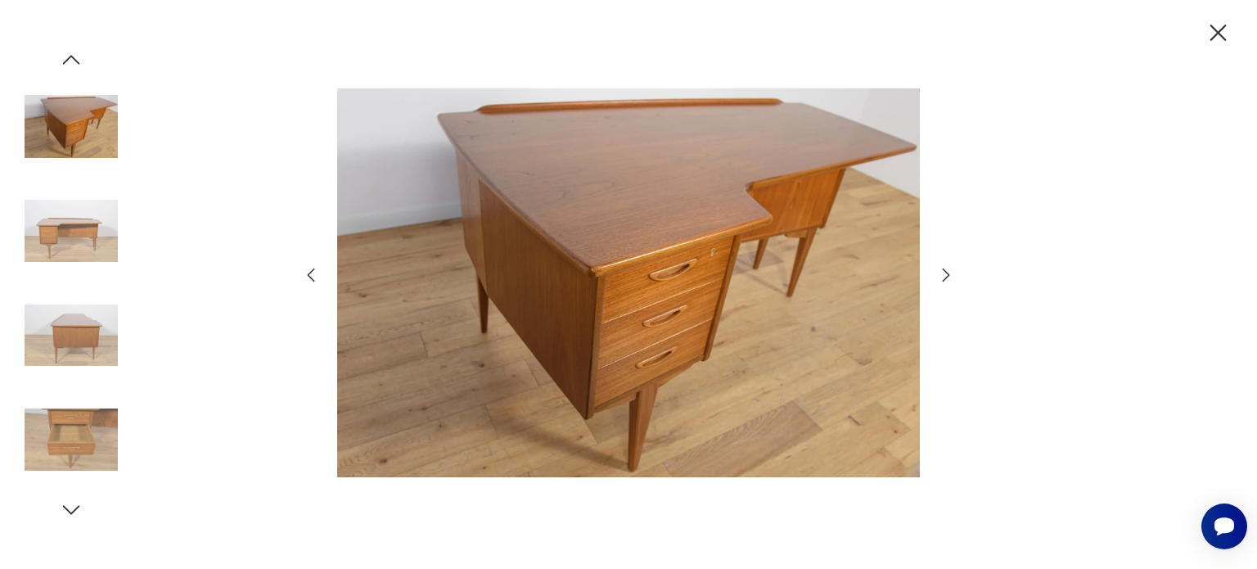
click at [946, 277] on icon "button" at bounding box center [946, 275] width 20 height 20
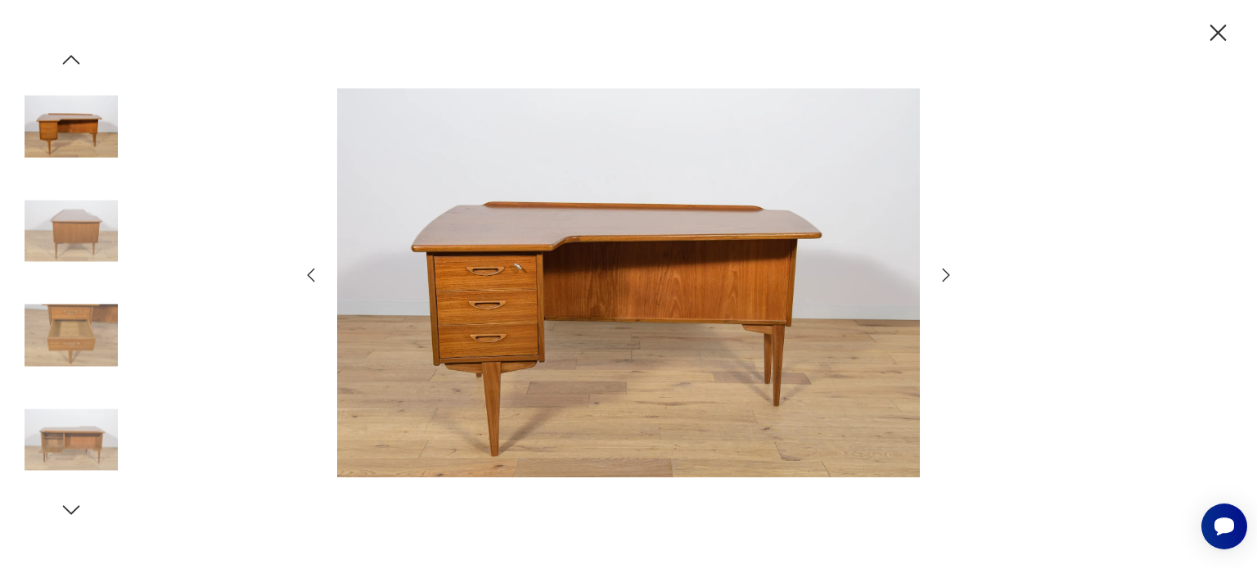
click at [946, 277] on icon "button" at bounding box center [946, 275] width 20 height 20
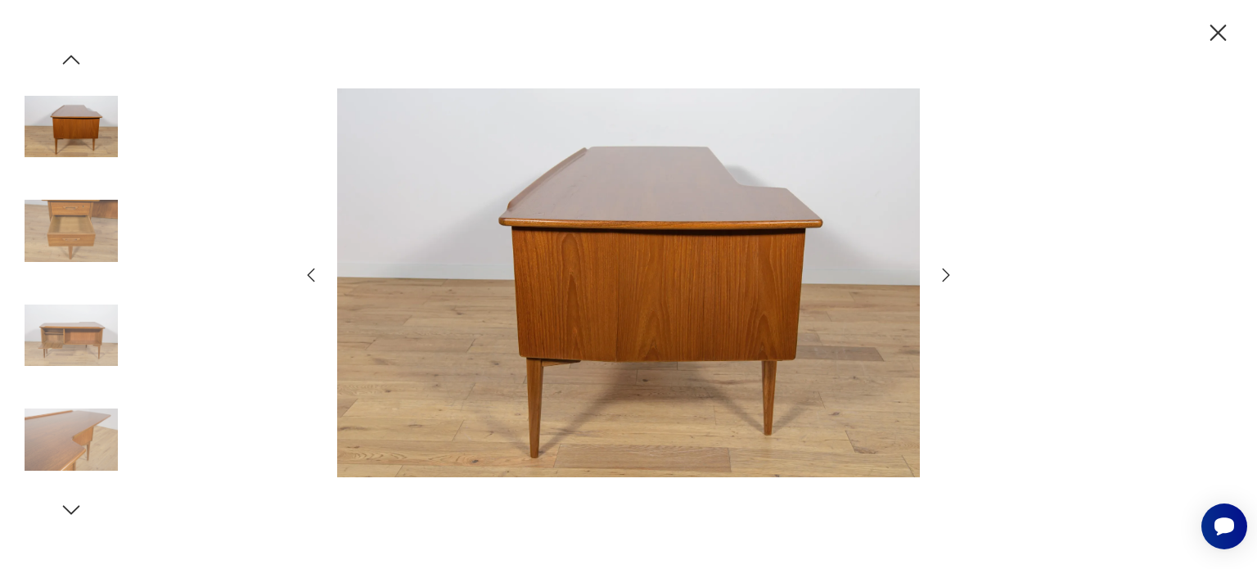
click at [946, 277] on icon "button" at bounding box center [946, 275] width 20 height 20
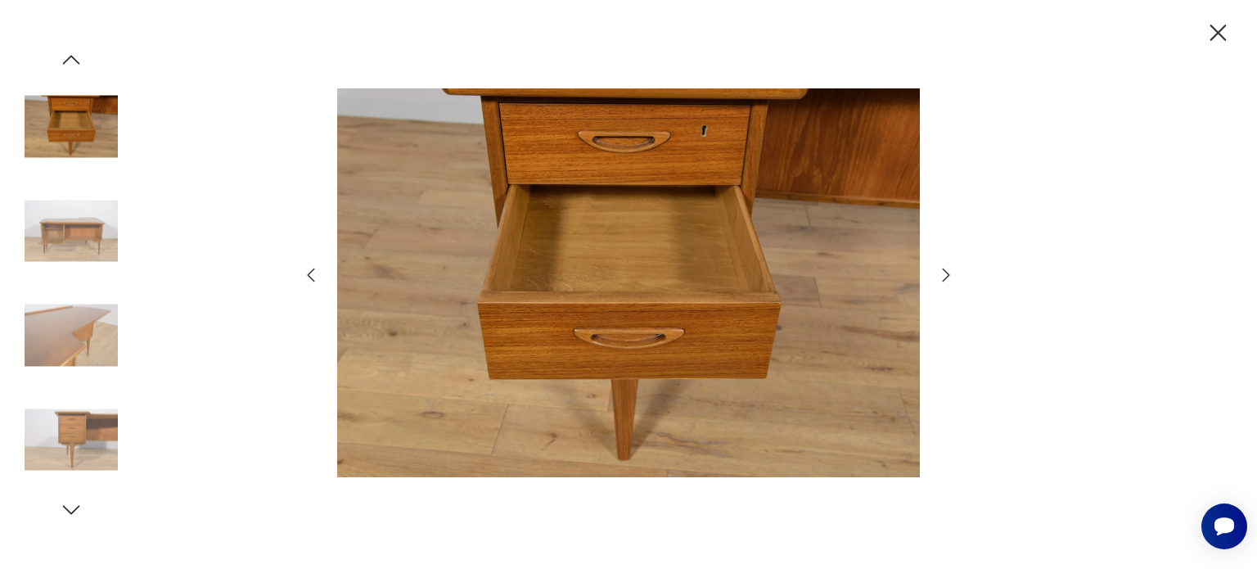
click at [946, 277] on icon "button" at bounding box center [946, 275] width 20 height 20
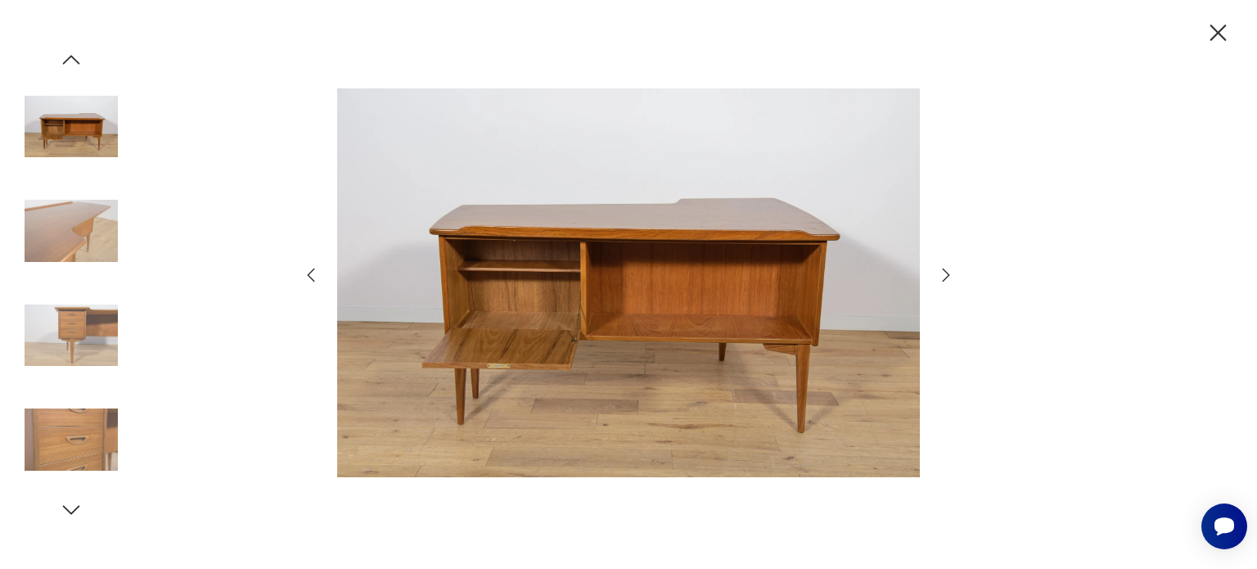
click at [946, 277] on icon "button" at bounding box center [946, 275] width 20 height 20
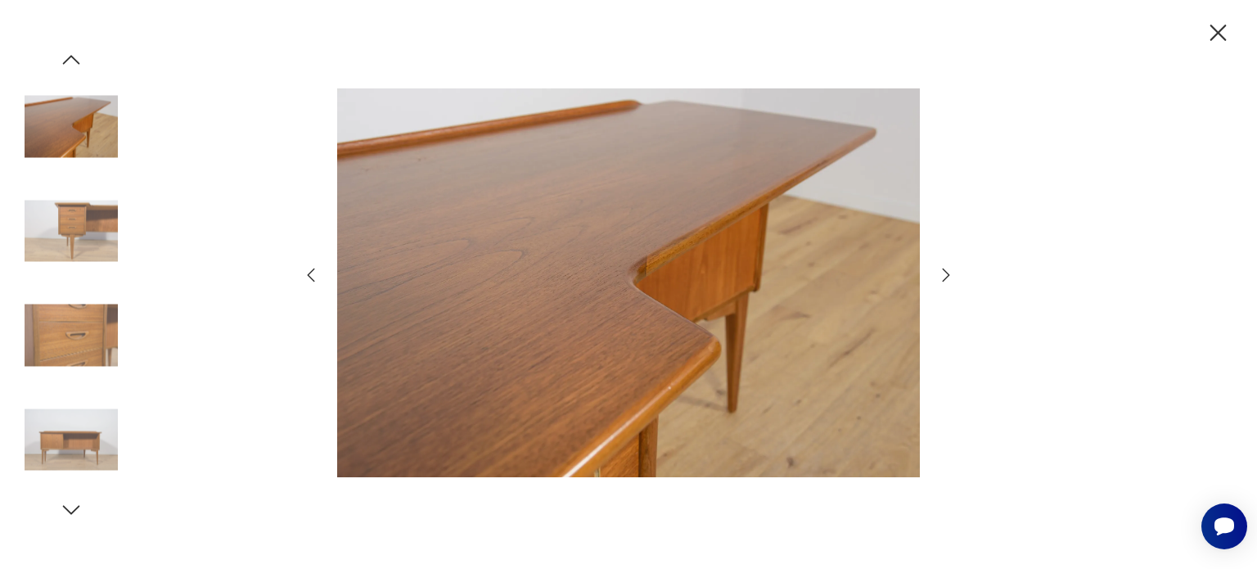
click at [946, 277] on icon "button" at bounding box center [946, 275] width 20 height 20
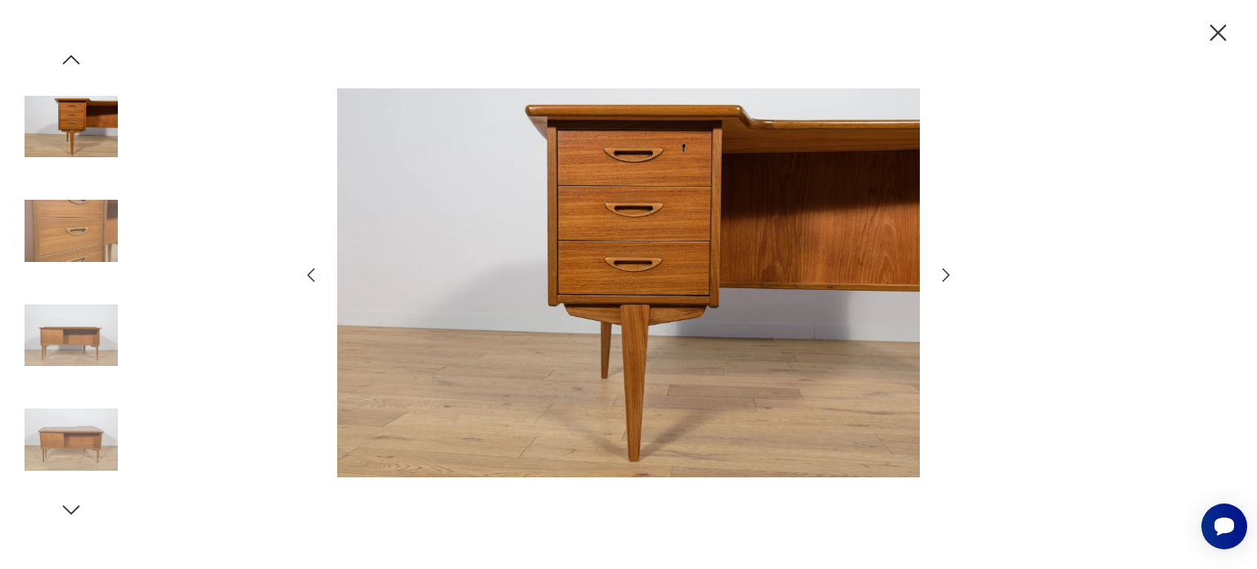
click at [946, 277] on icon "button" at bounding box center [946, 275] width 20 height 20
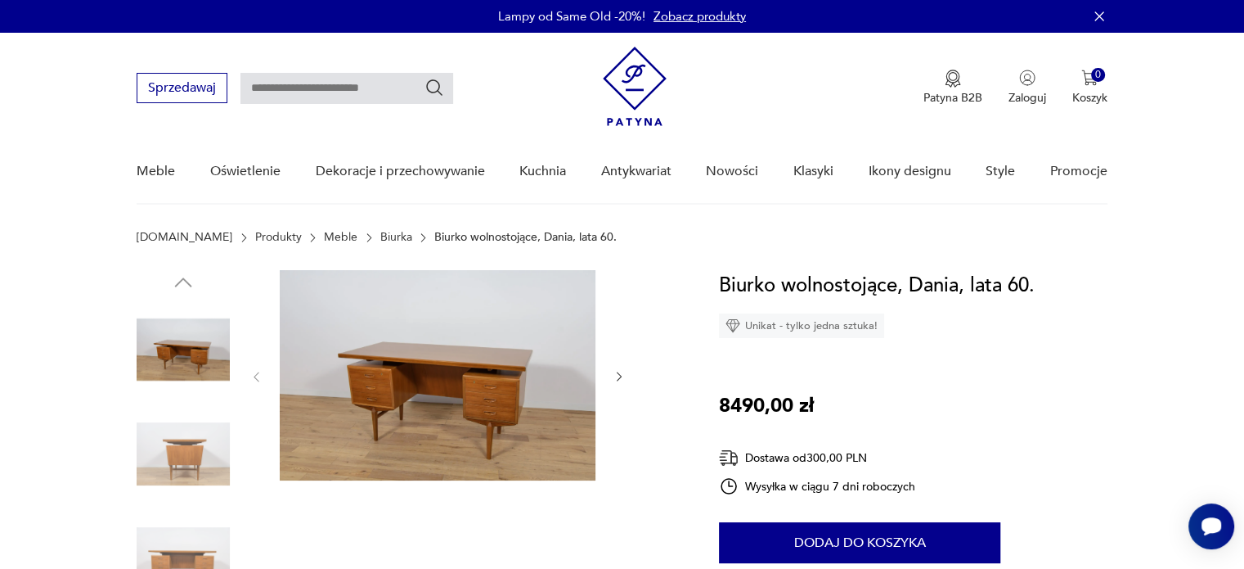
click at [521, 363] on img at bounding box center [438, 375] width 316 height 210
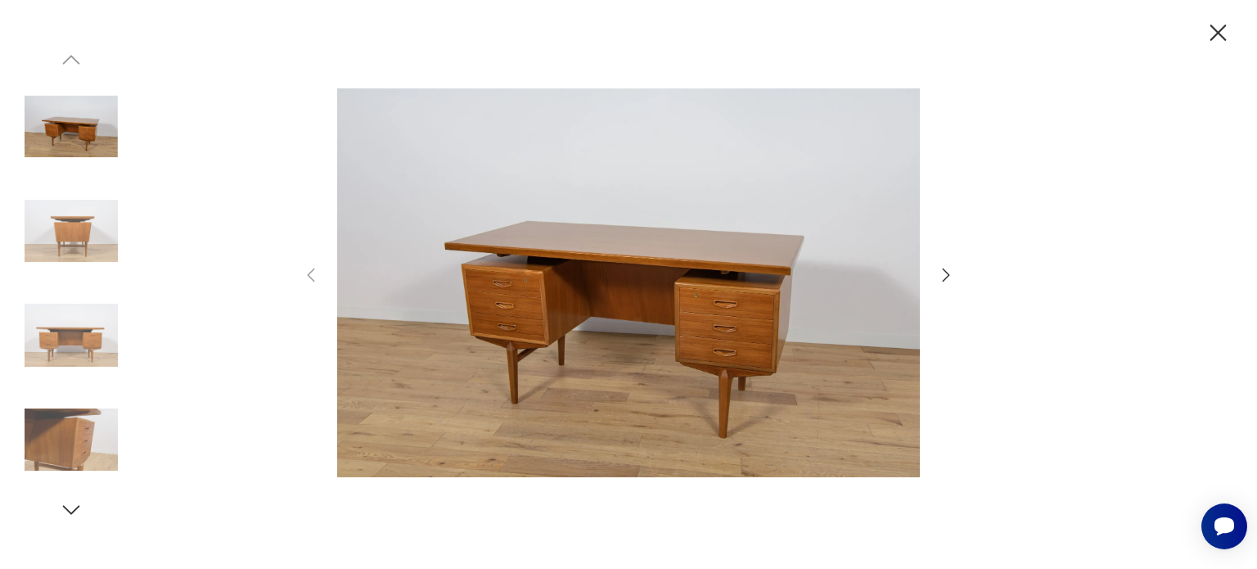
click at [950, 276] on icon "button" at bounding box center [946, 275] width 20 height 20
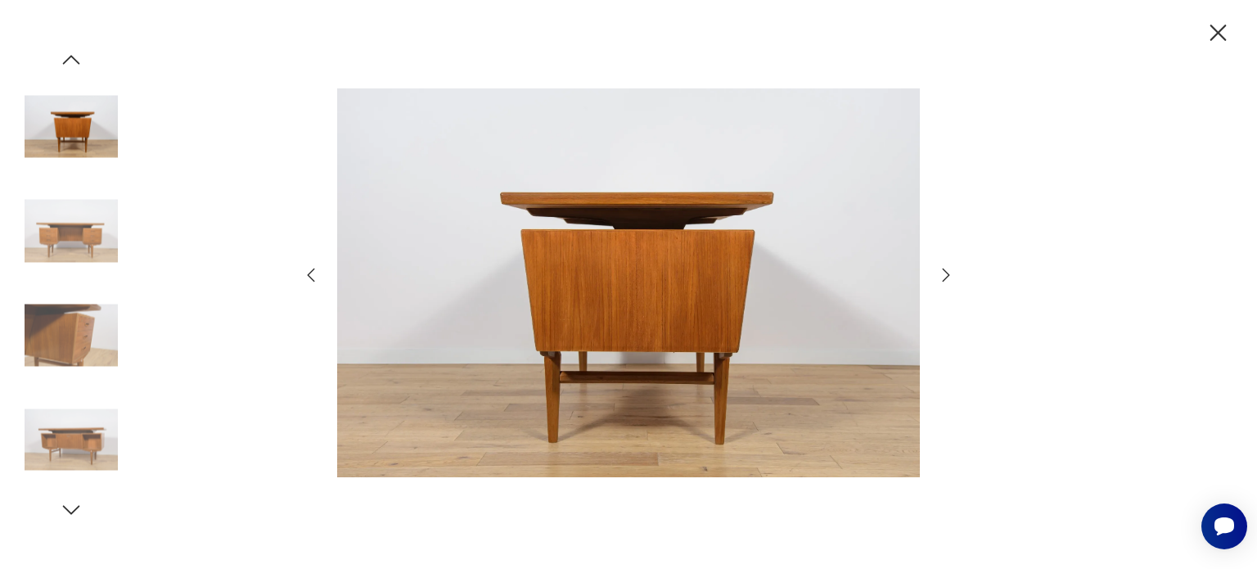
click at [950, 276] on icon "button" at bounding box center [946, 275] width 20 height 20
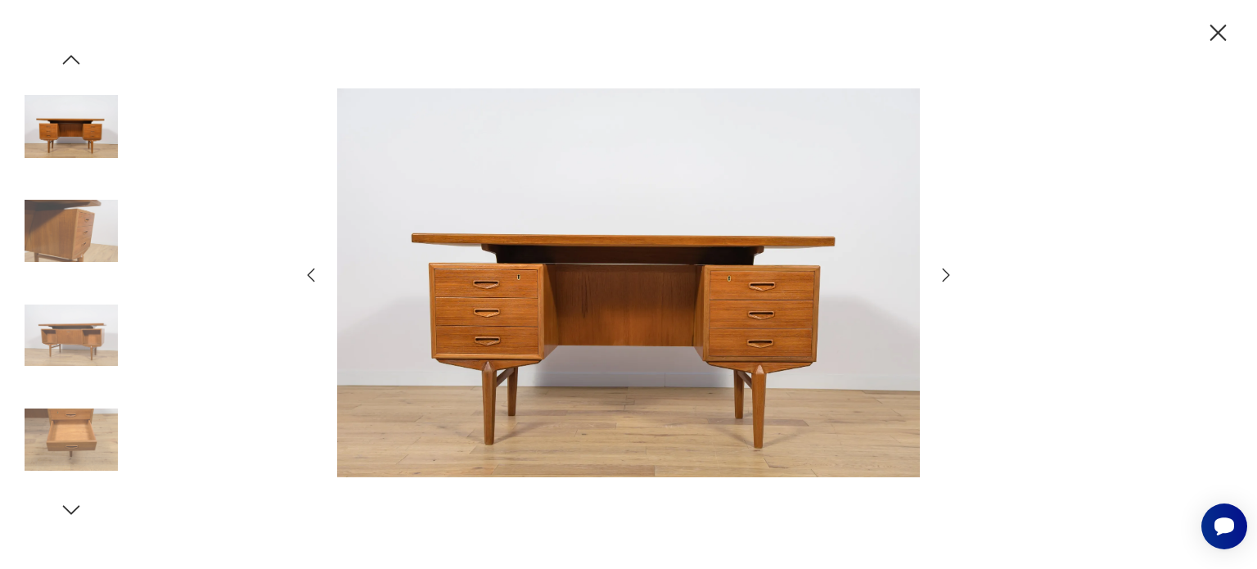
click at [950, 276] on icon "button" at bounding box center [946, 275] width 20 height 20
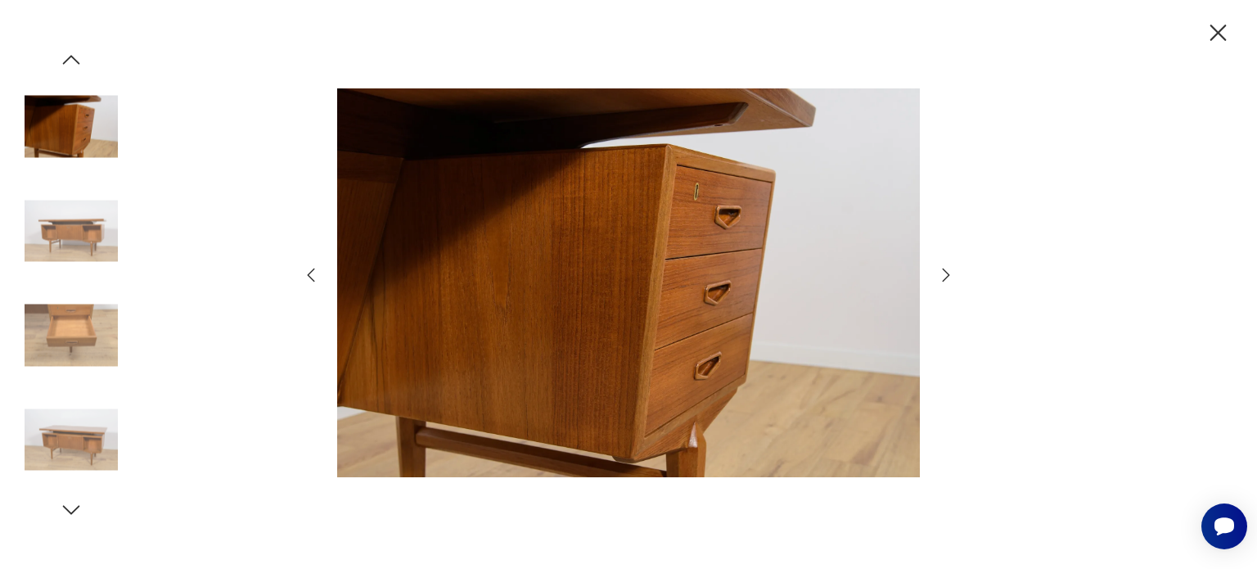
click at [950, 276] on icon "button" at bounding box center [946, 275] width 20 height 20
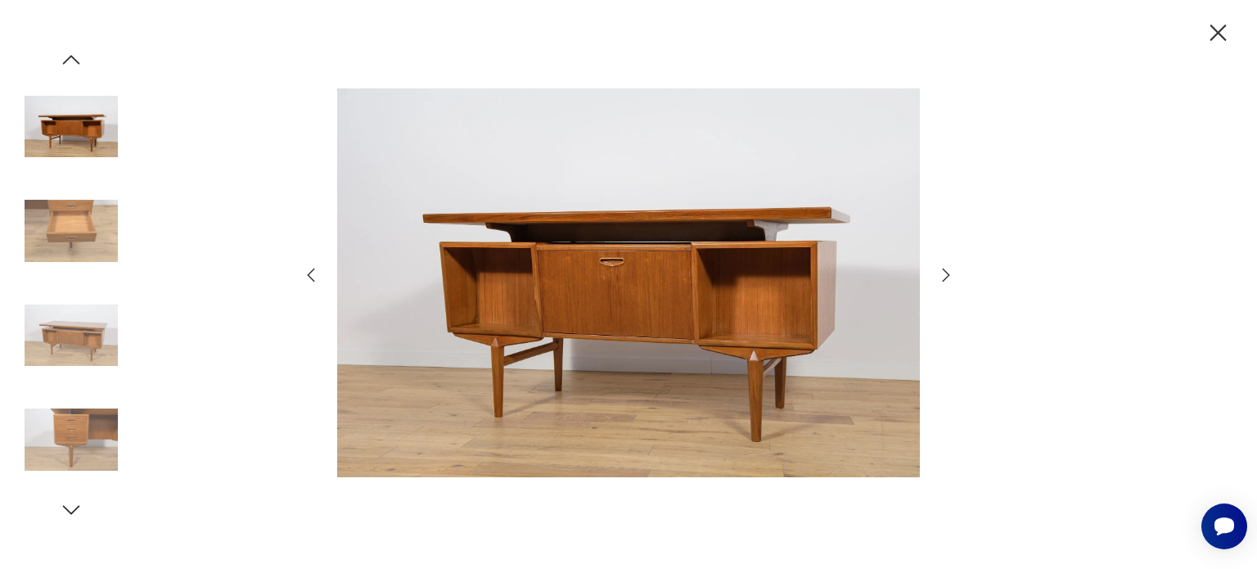
click at [950, 276] on icon "button" at bounding box center [946, 275] width 20 height 20
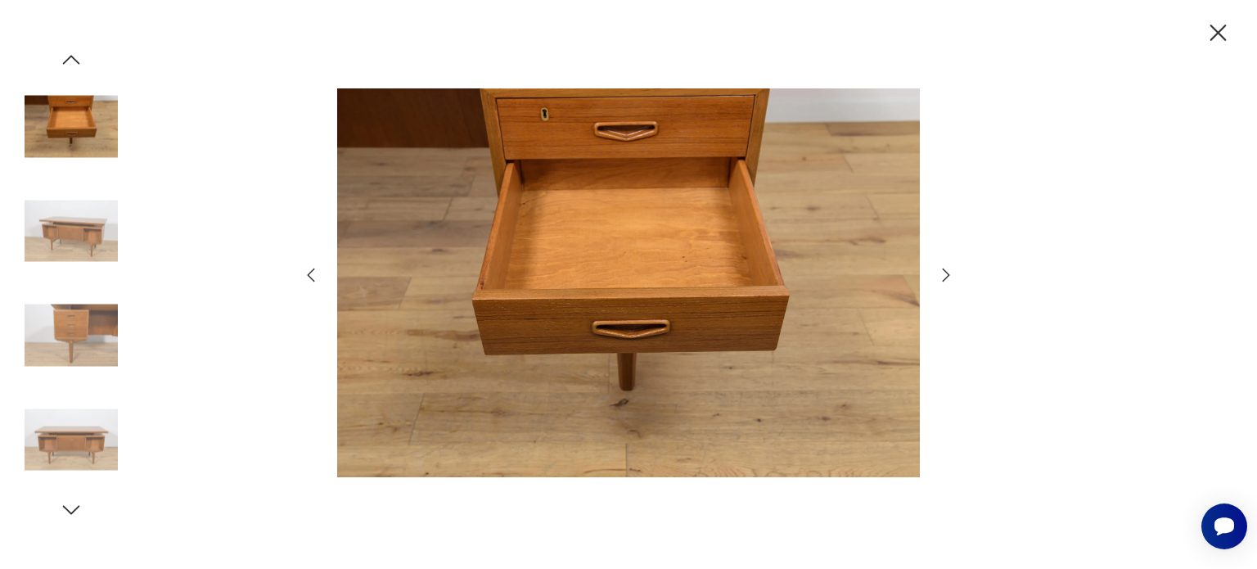
click at [950, 276] on icon "button" at bounding box center [946, 275] width 20 height 20
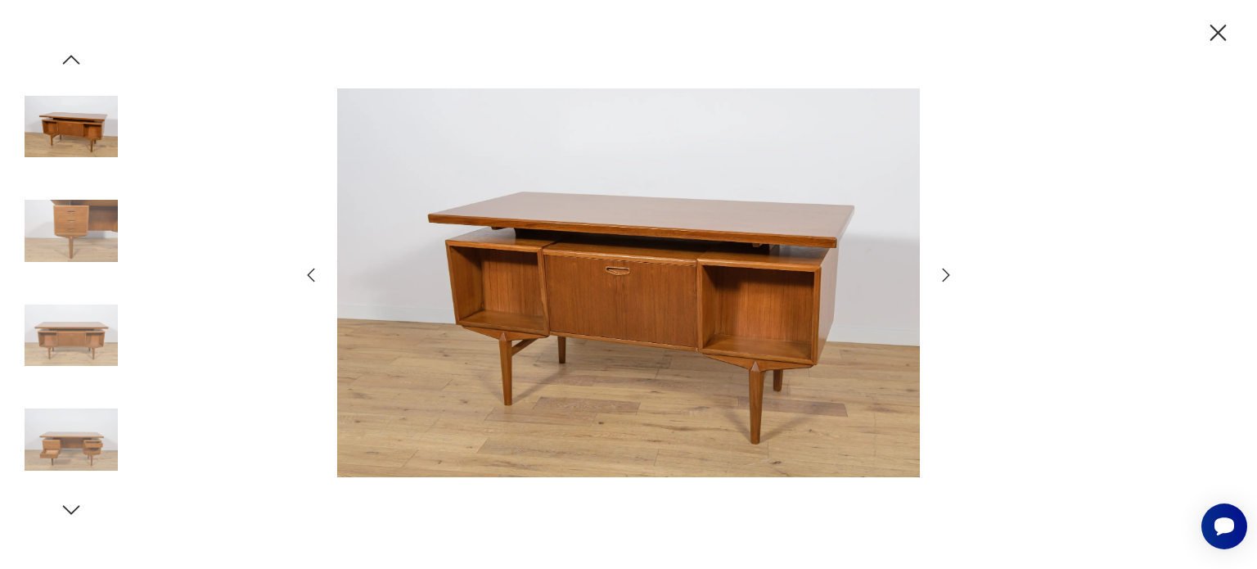
click at [950, 276] on icon "button" at bounding box center [946, 275] width 20 height 20
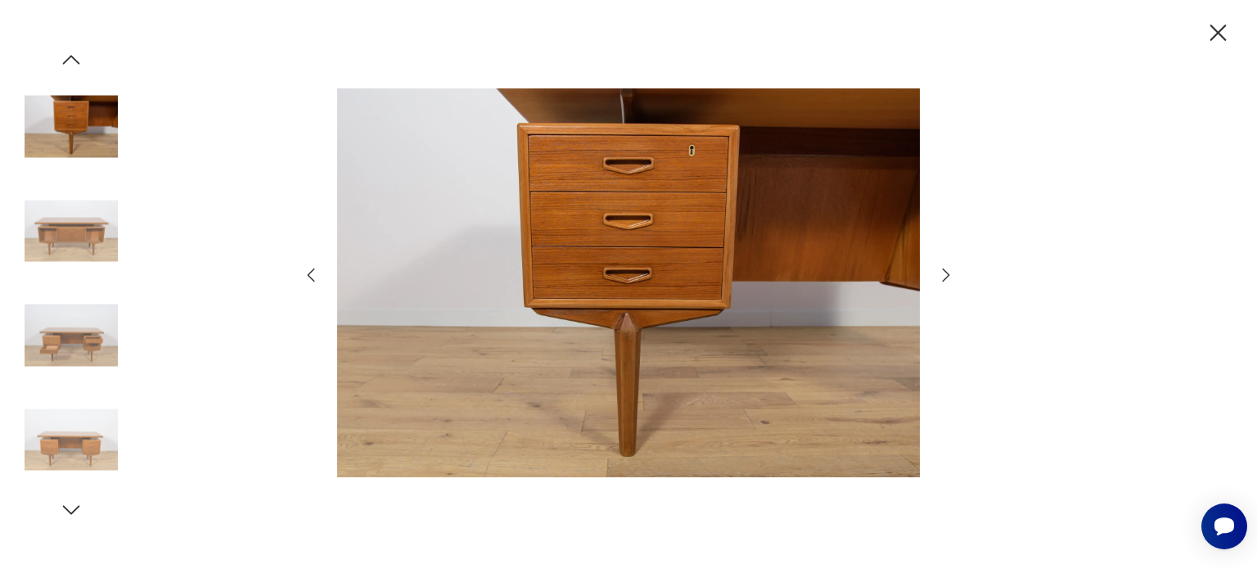
click at [950, 276] on icon "button" at bounding box center [946, 275] width 20 height 20
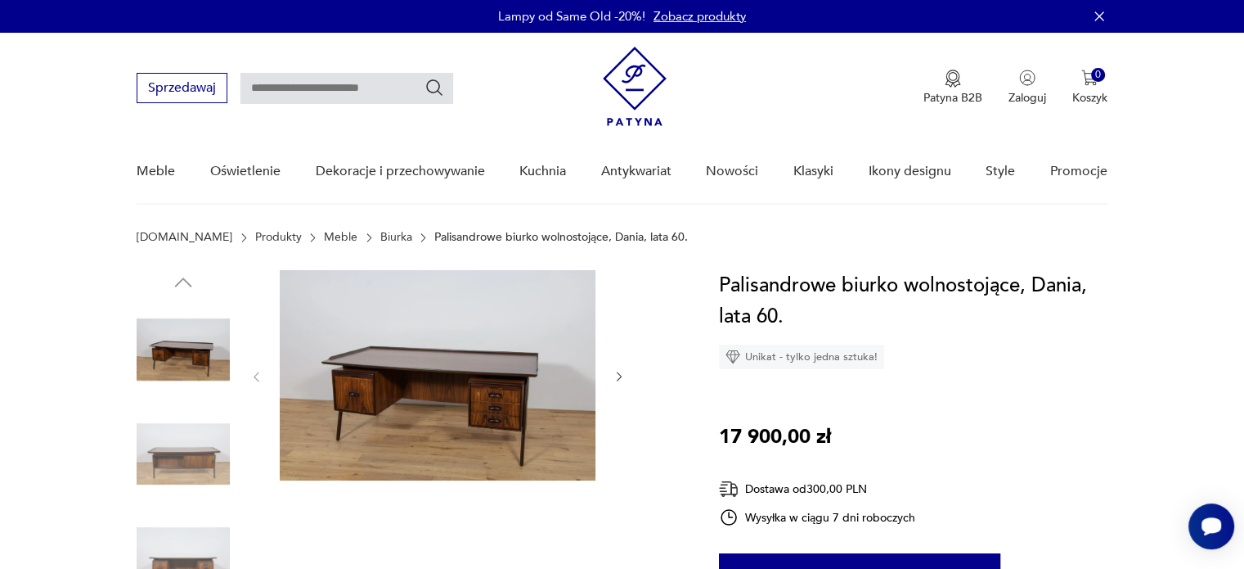
click at [493, 365] on img at bounding box center [438, 375] width 316 height 210
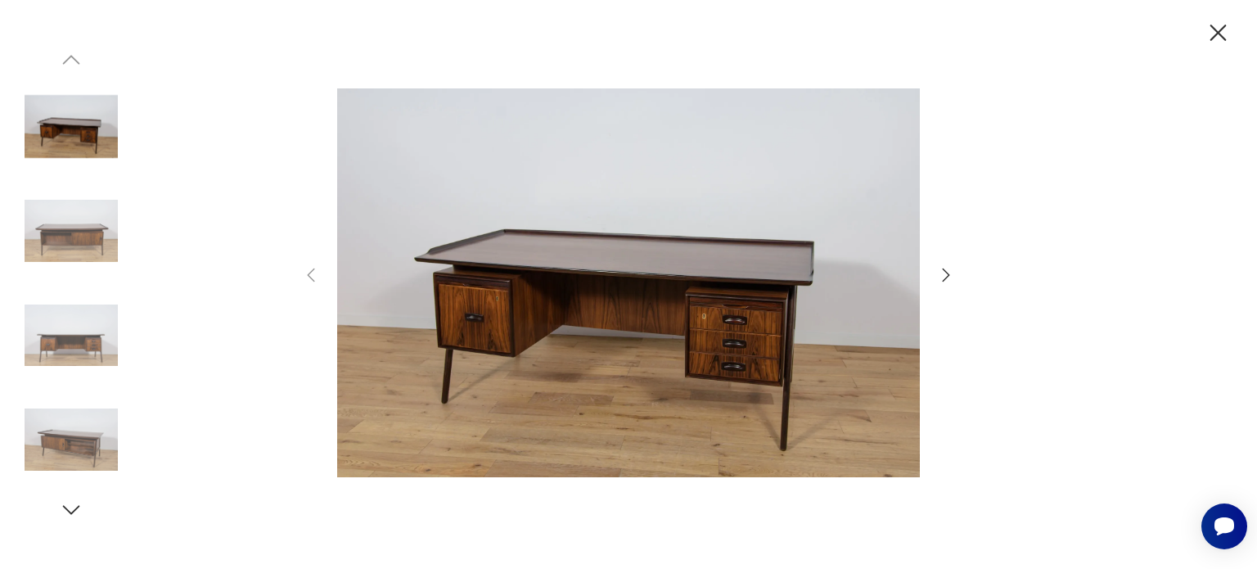
click at [933, 277] on div at bounding box center [628, 285] width 654 height 458
click at [947, 271] on icon "button" at bounding box center [946, 275] width 20 height 20
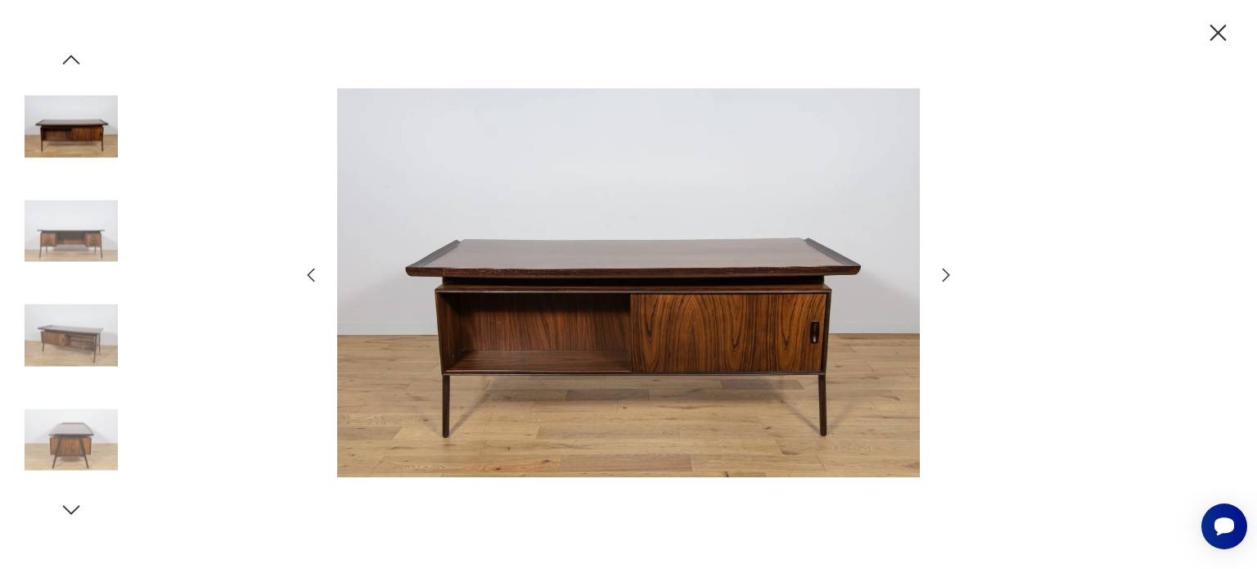
click at [947, 271] on icon "button" at bounding box center [946, 275] width 20 height 20
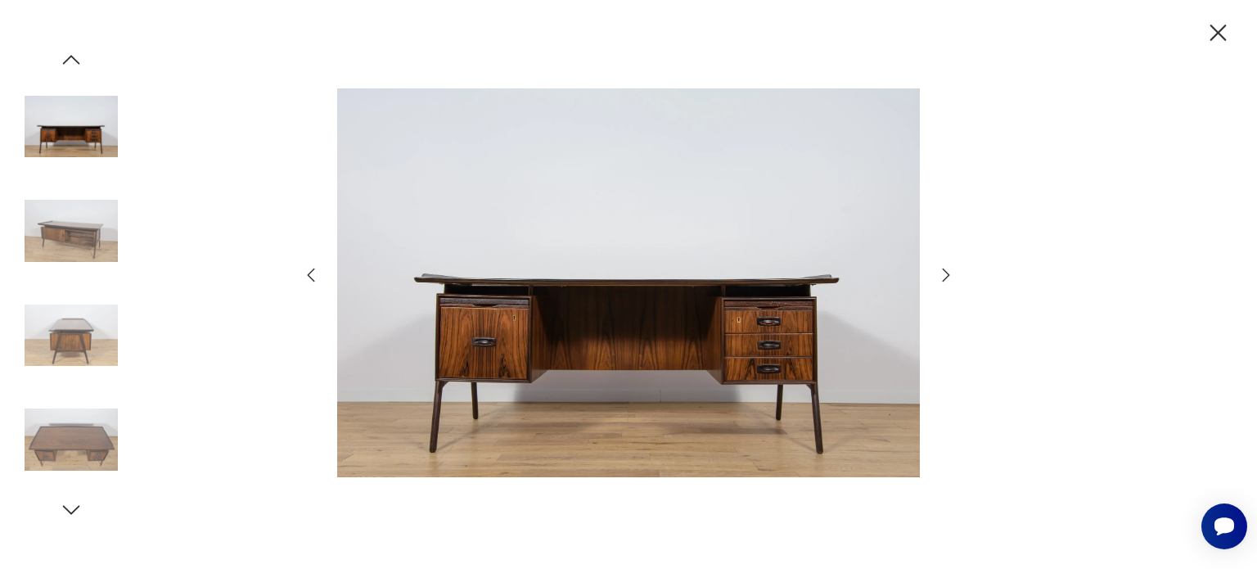
click at [947, 271] on icon "button" at bounding box center [946, 275] width 20 height 20
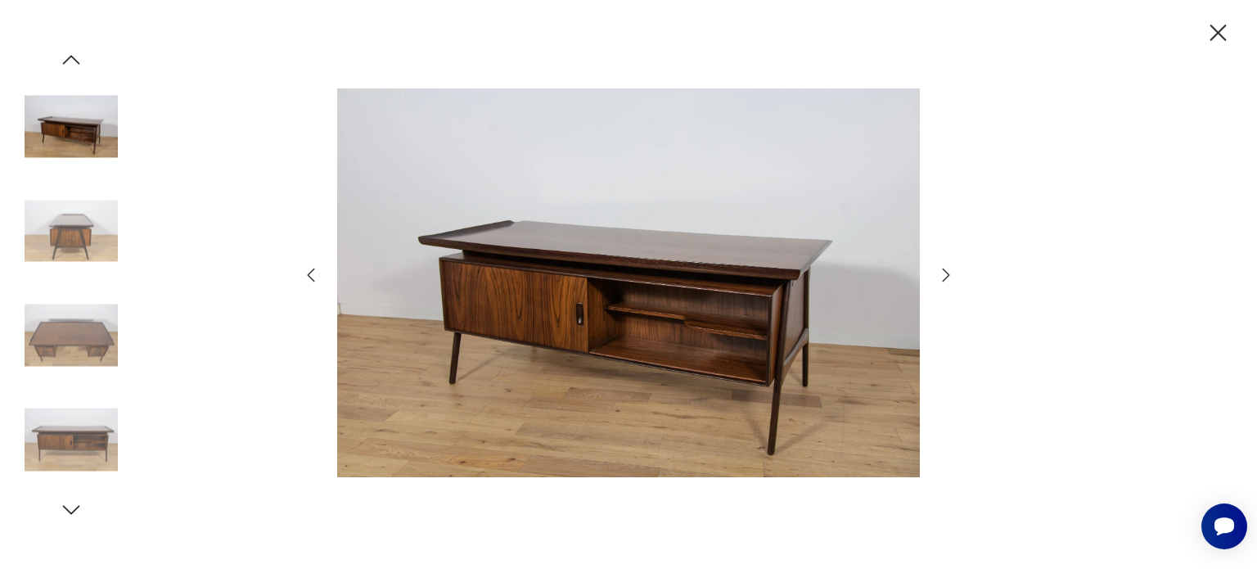
click at [947, 271] on icon "button" at bounding box center [946, 275] width 20 height 20
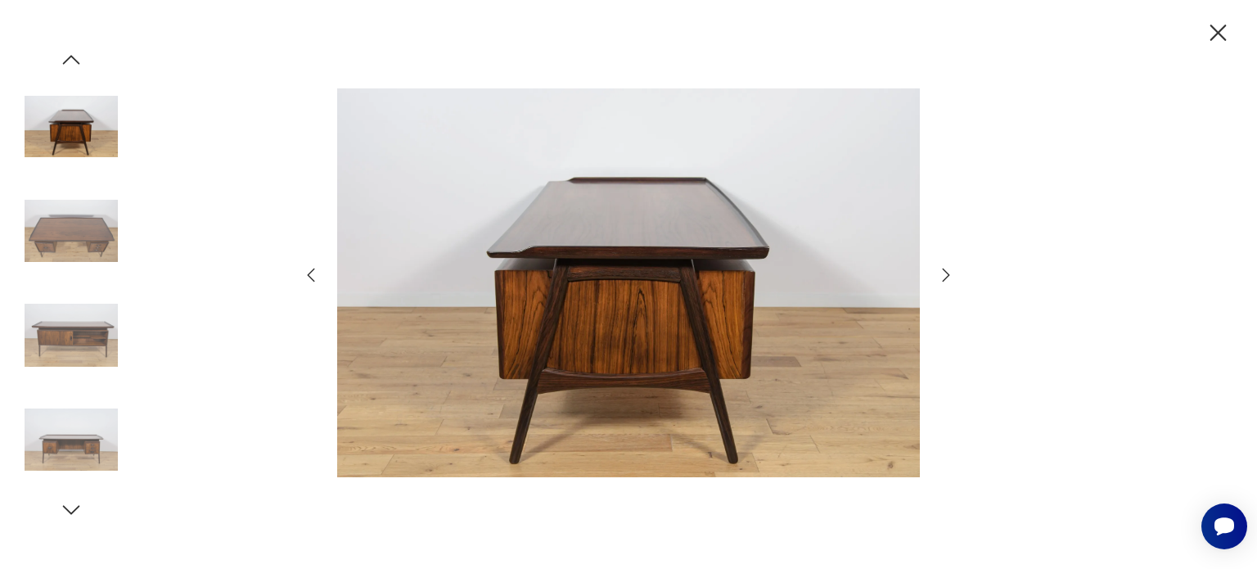
click at [947, 271] on icon "button" at bounding box center [946, 275] width 20 height 20
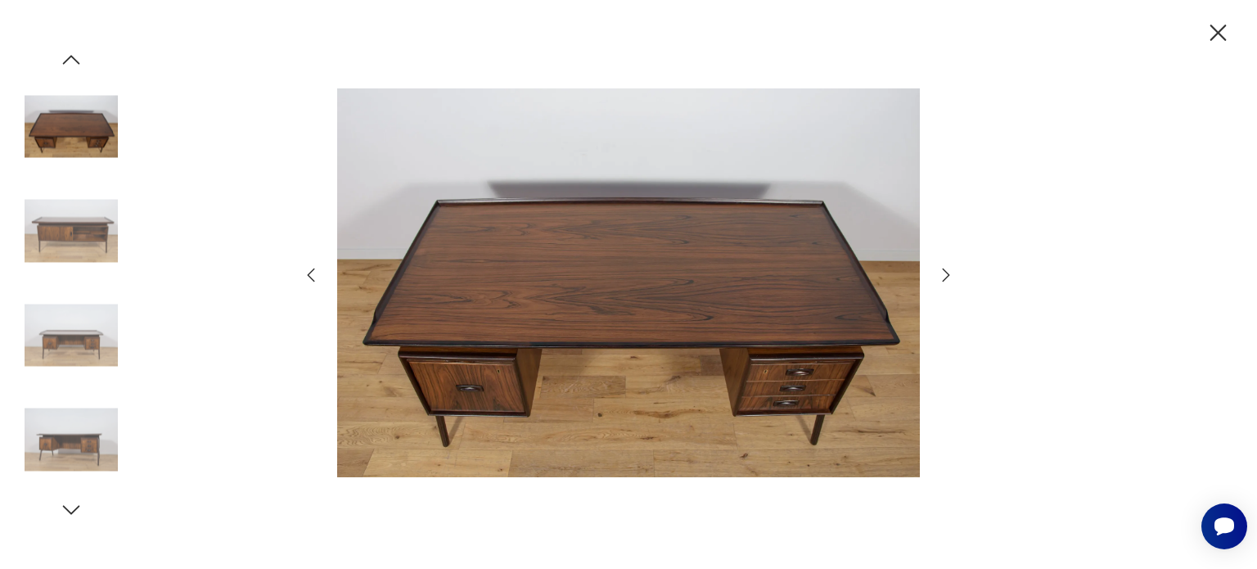
click at [947, 271] on icon "button" at bounding box center [946, 275] width 20 height 20
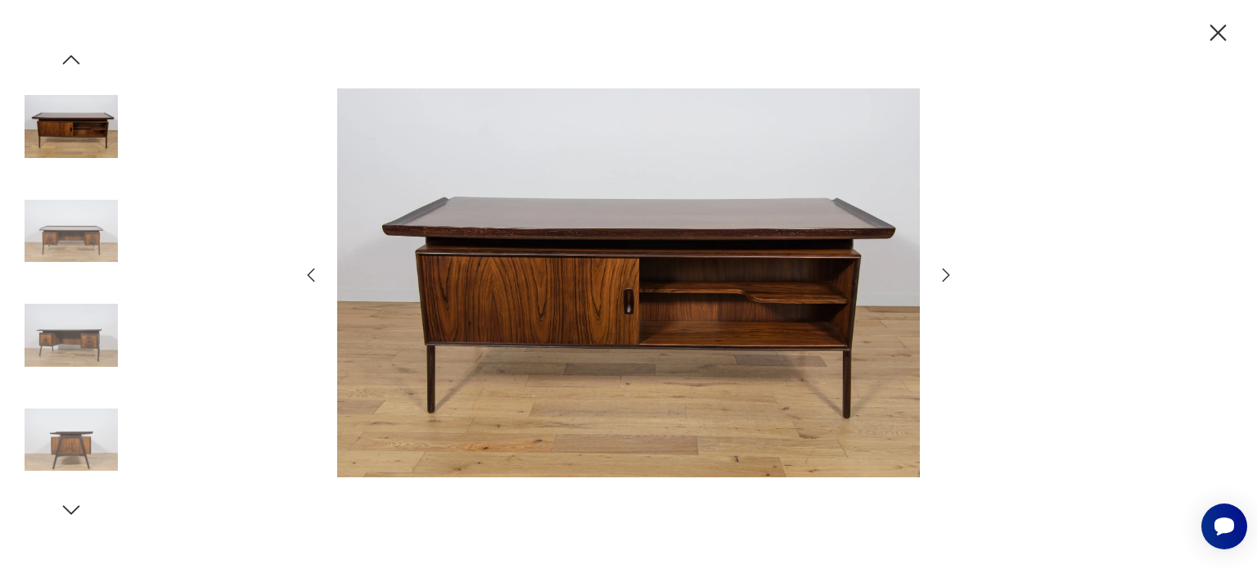
click at [947, 271] on icon "button" at bounding box center [946, 275] width 20 height 20
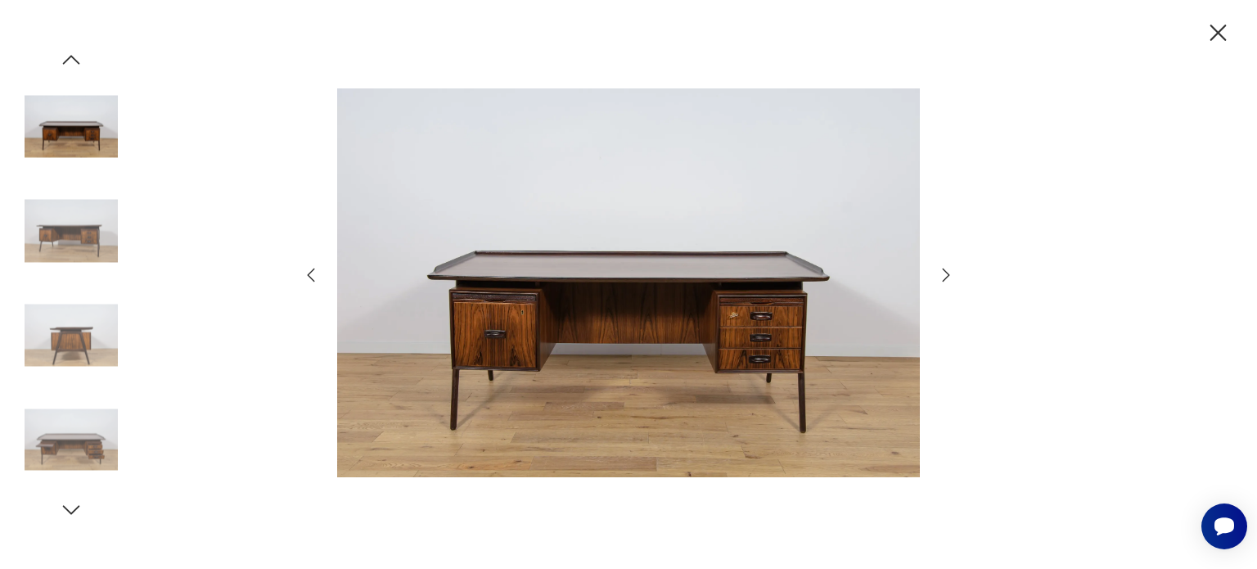
click at [308, 256] on div at bounding box center [628, 285] width 654 height 458
click at [313, 277] on icon "button" at bounding box center [311, 275] width 20 height 20
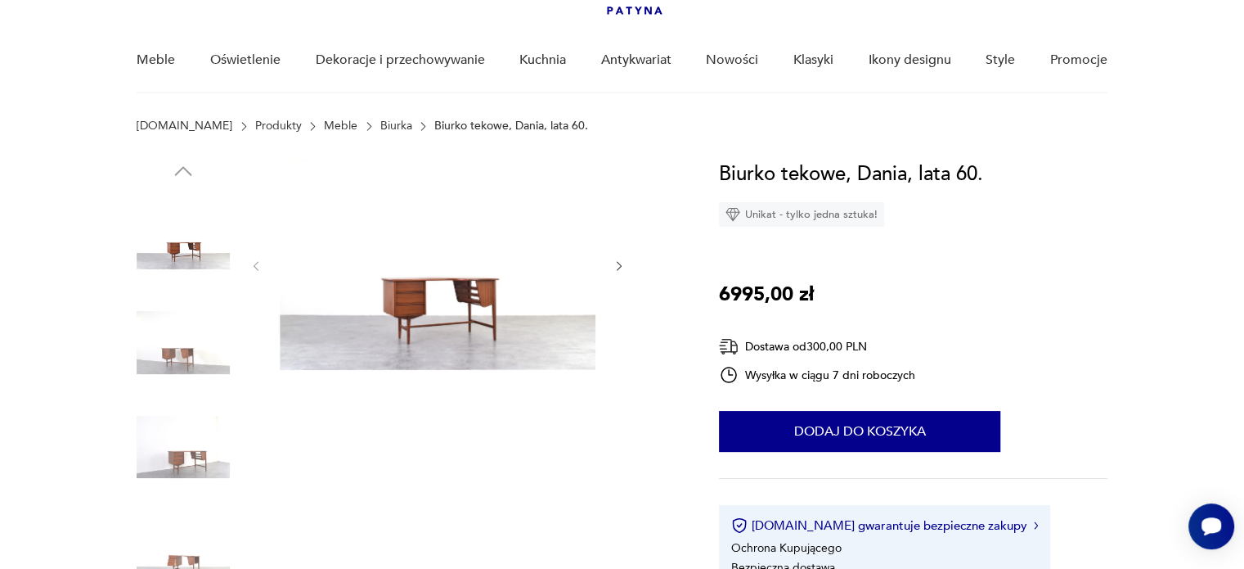
scroll to position [140, 0]
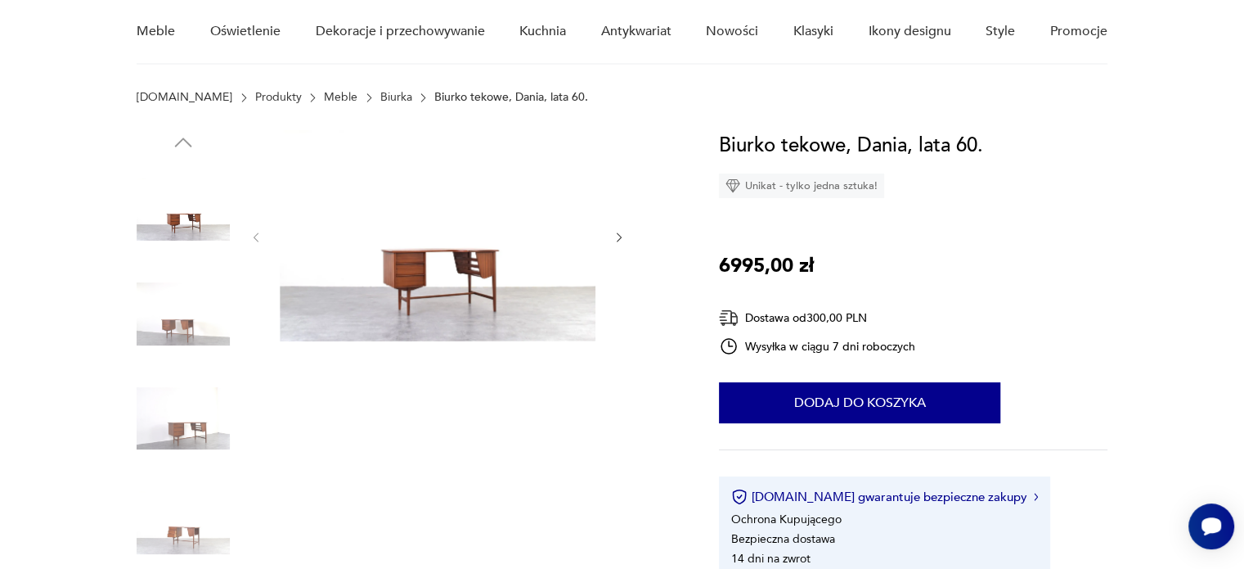
click at [185, 340] on img at bounding box center [183, 314] width 93 height 93
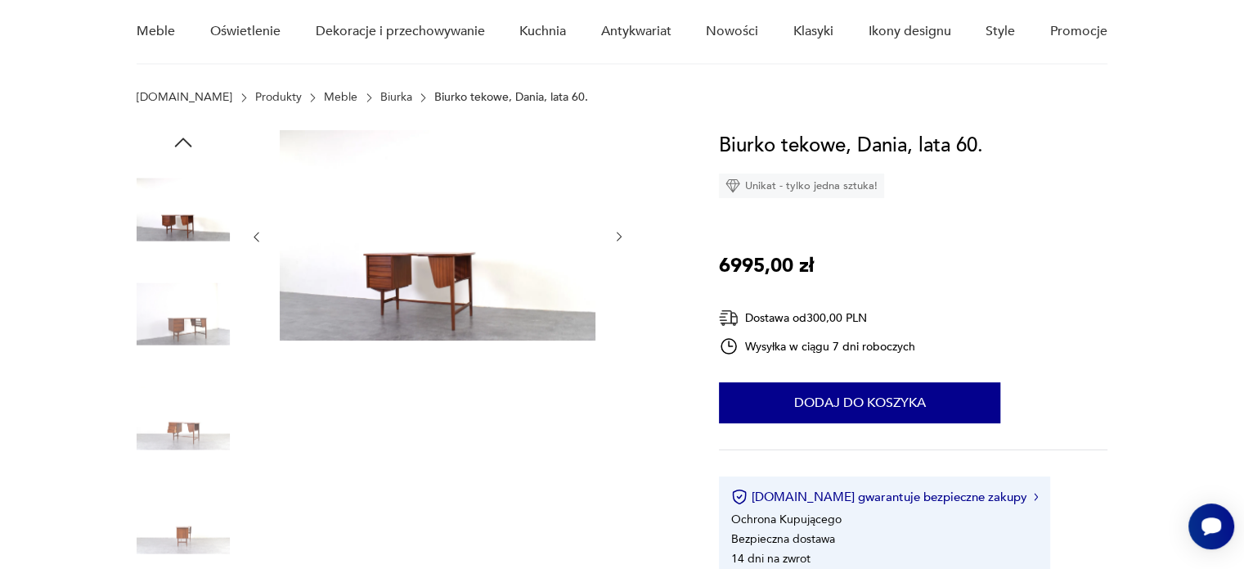
click at [187, 381] on img at bounding box center [183, 417] width 93 height 93
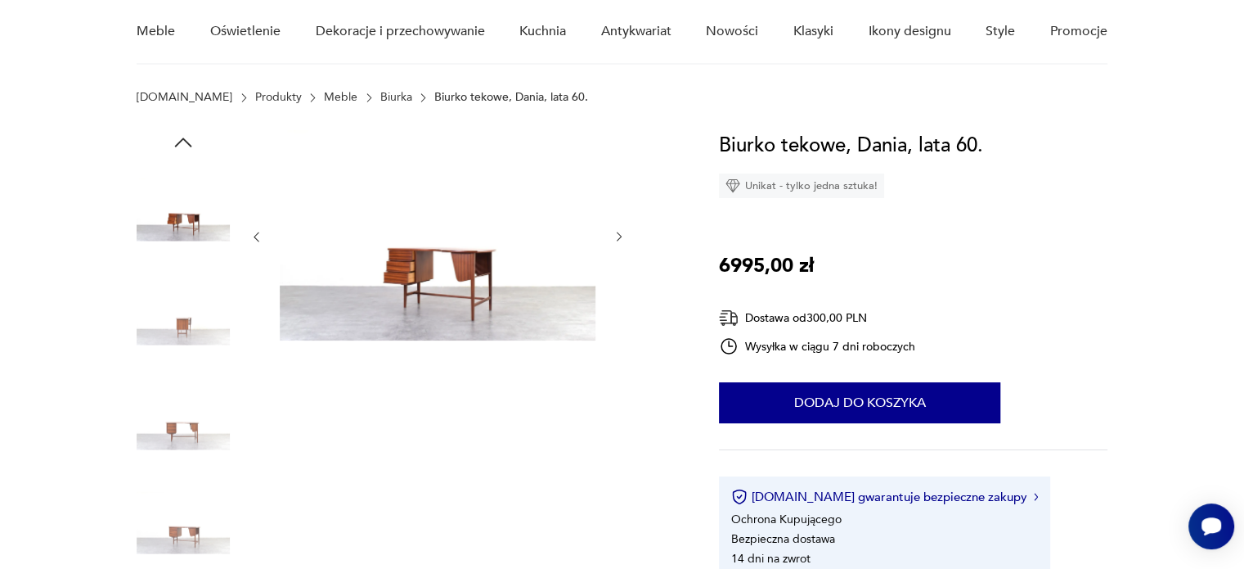
click at [192, 424] on img at bounding box center [183, 417] width 93 height 93
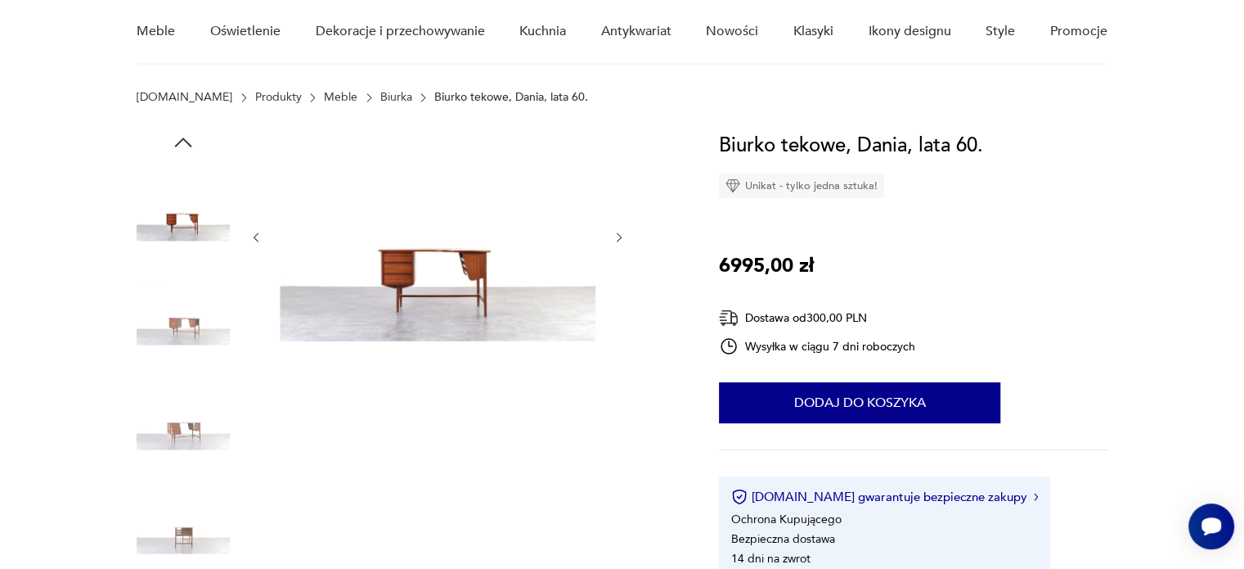
click at [182, 510] on img at bounding box center [183, 522] width 93 height 93
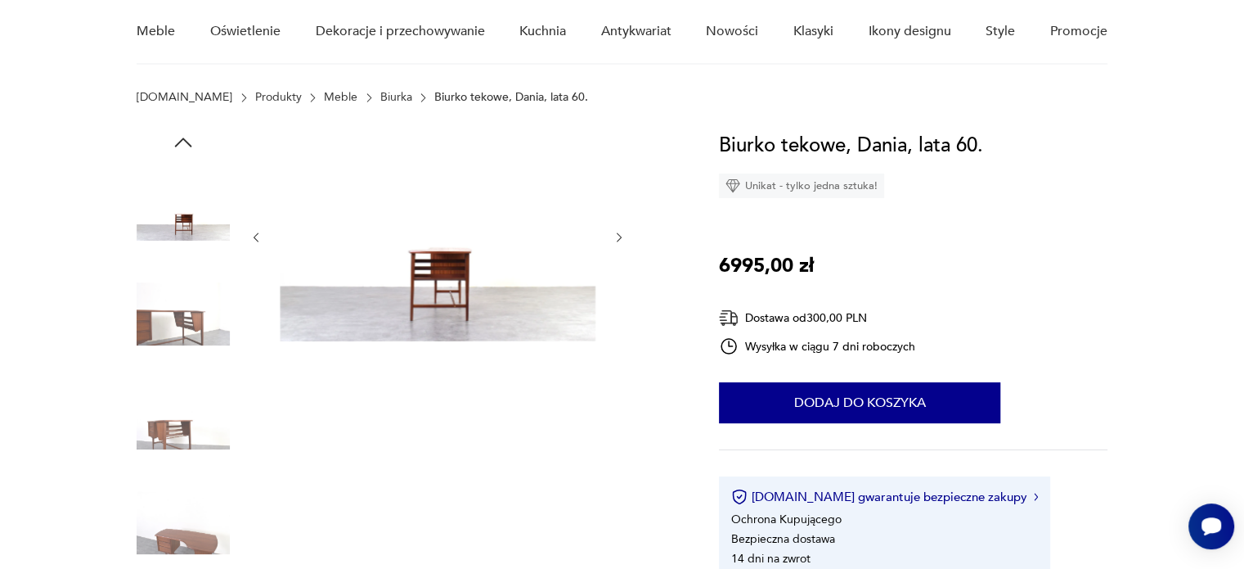
click at [179, 555] on img at bounding box center [183, 522] width 93 height 93
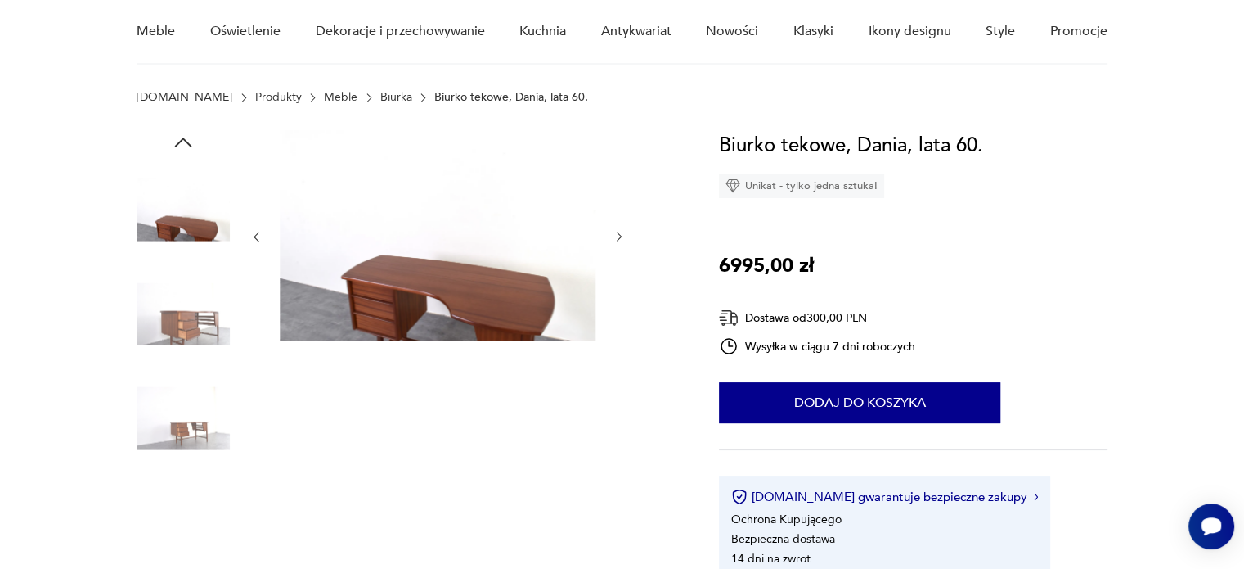
scroll to position [0, 0]
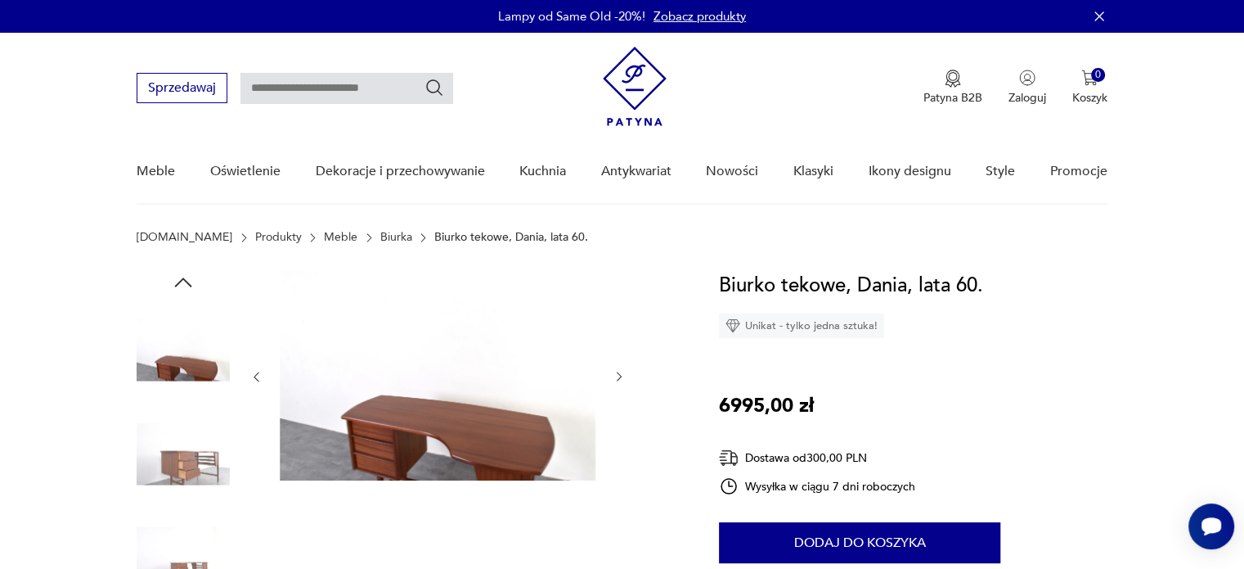
click at [214, 362] on img at bounding box center [183, 349] width 93 height 93
click at [187, 361] on img at bounding box center [183, 349] width 93 height 93
click at [178, 270] on icon "button" at bounding box center [183, 282] width 25 height 25
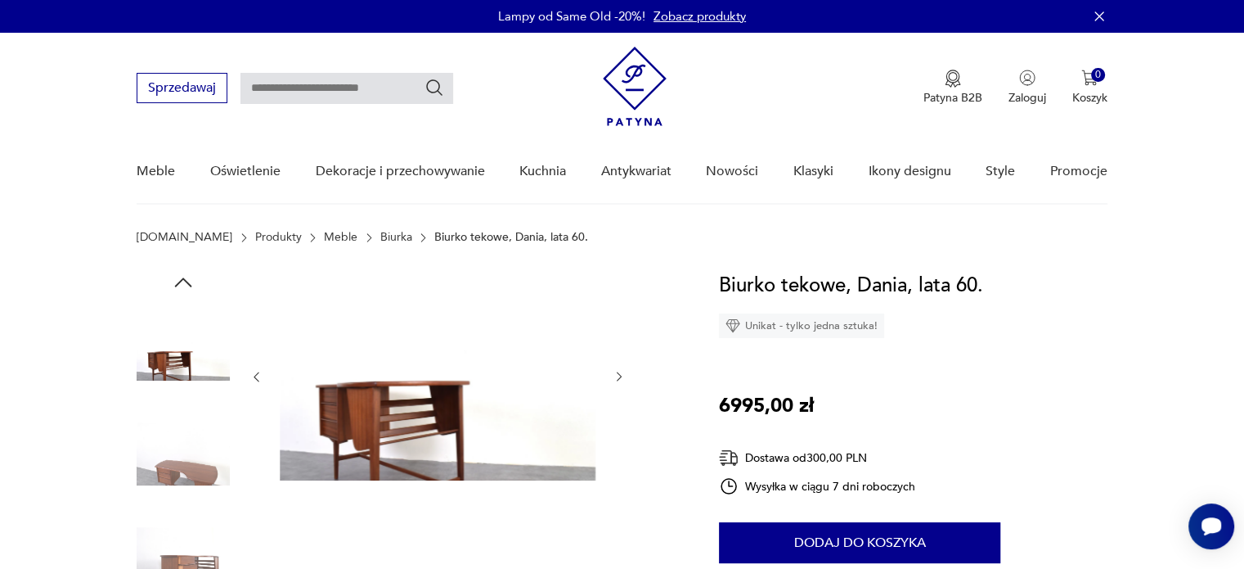
click at [178, 270] on icon "button" at bounding box center [183, 282] width 25 height 25
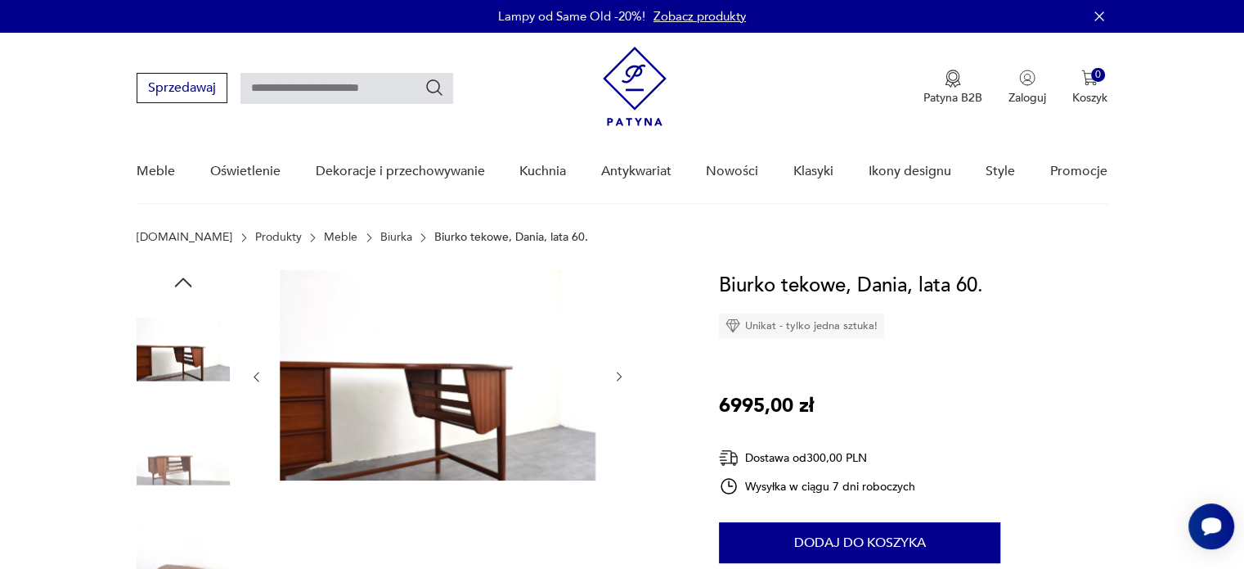
click at [178, 270] on icon "button" at bounding box center [183, 282] width 25 height 25
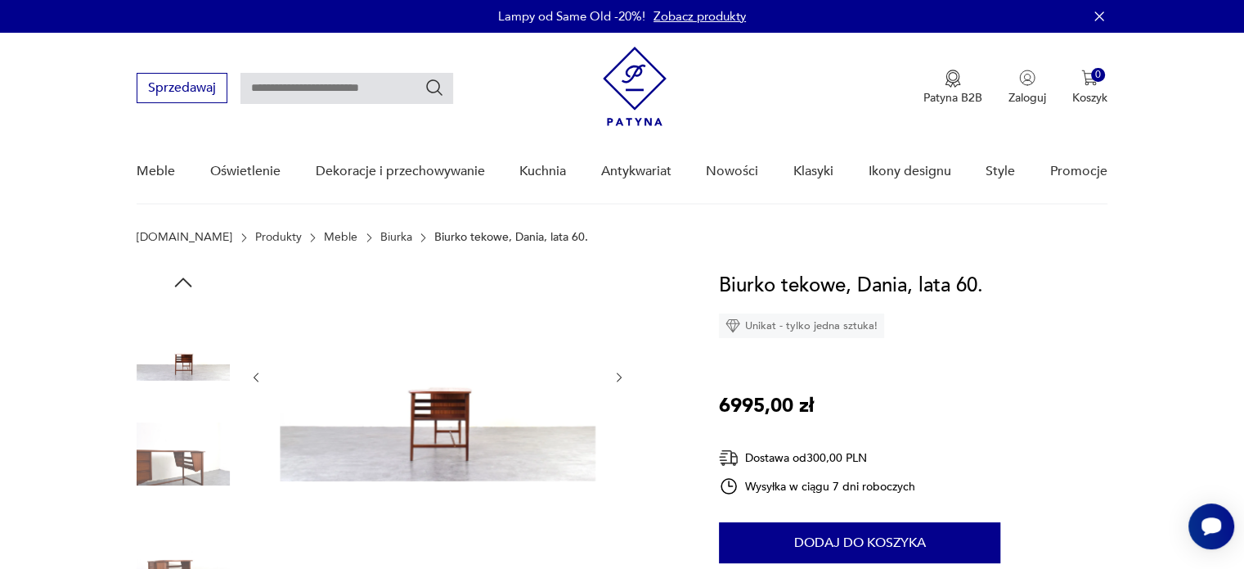
click at [178, 270] on icon "button" at bounding box center [183, 282] width 25 height 25
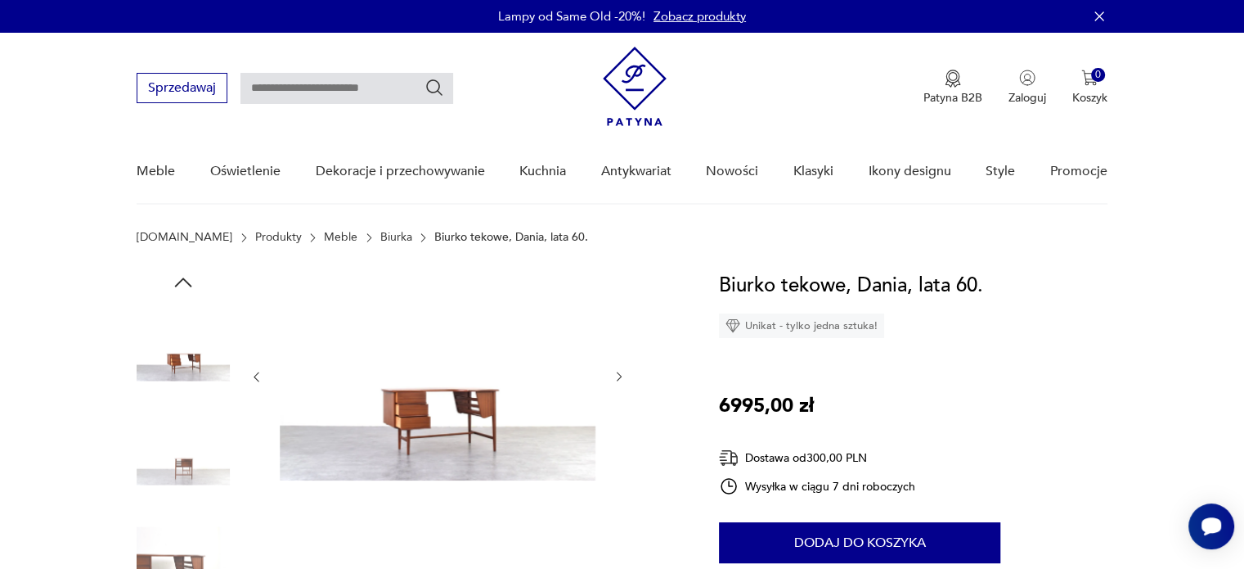
click at [178, 270] on icon "button" at bounding box center [183, 282] width 25 height 25
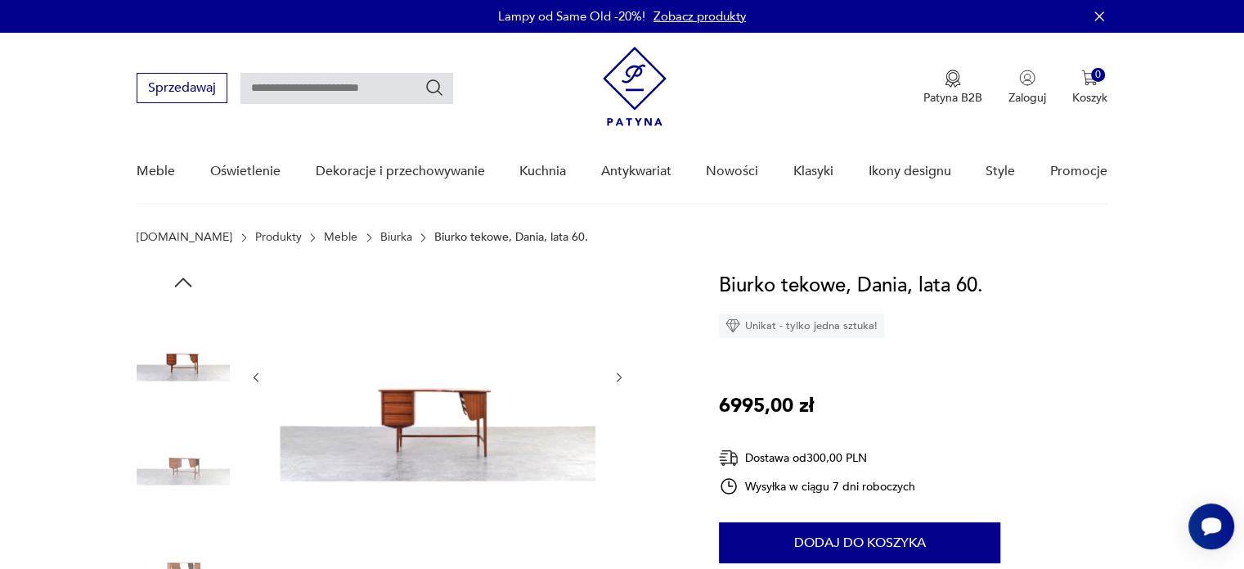
click at [178, 270] on icon "button" at bounding box center [183, 282] width 25 height 25
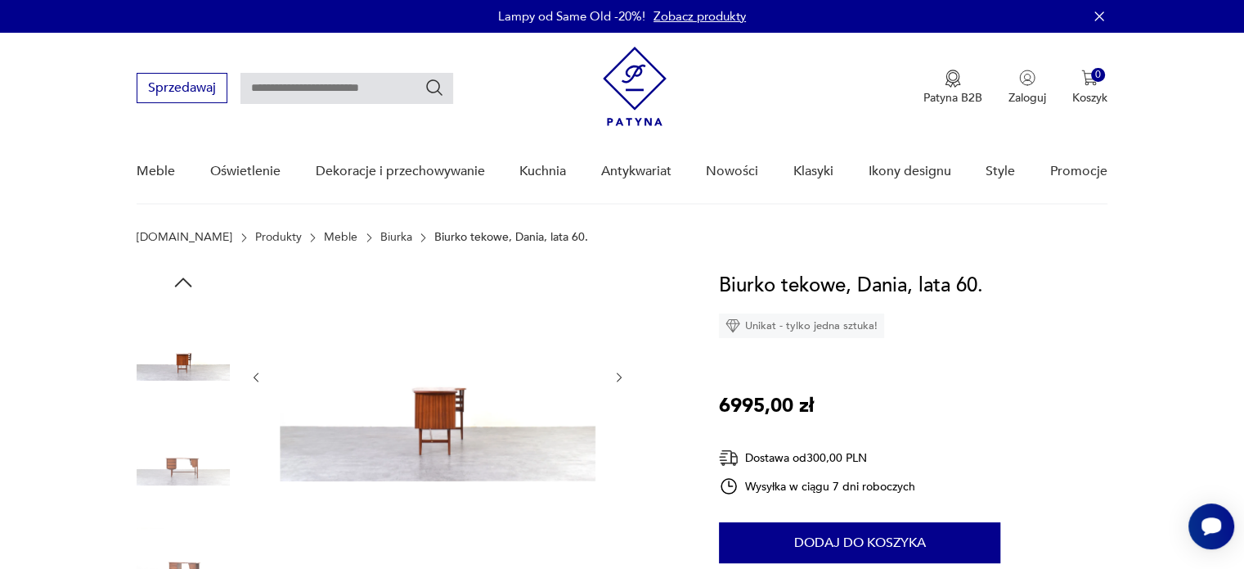
click at [178, 270] on icon "button" at bounding box center [183, 282] width 25 height 25
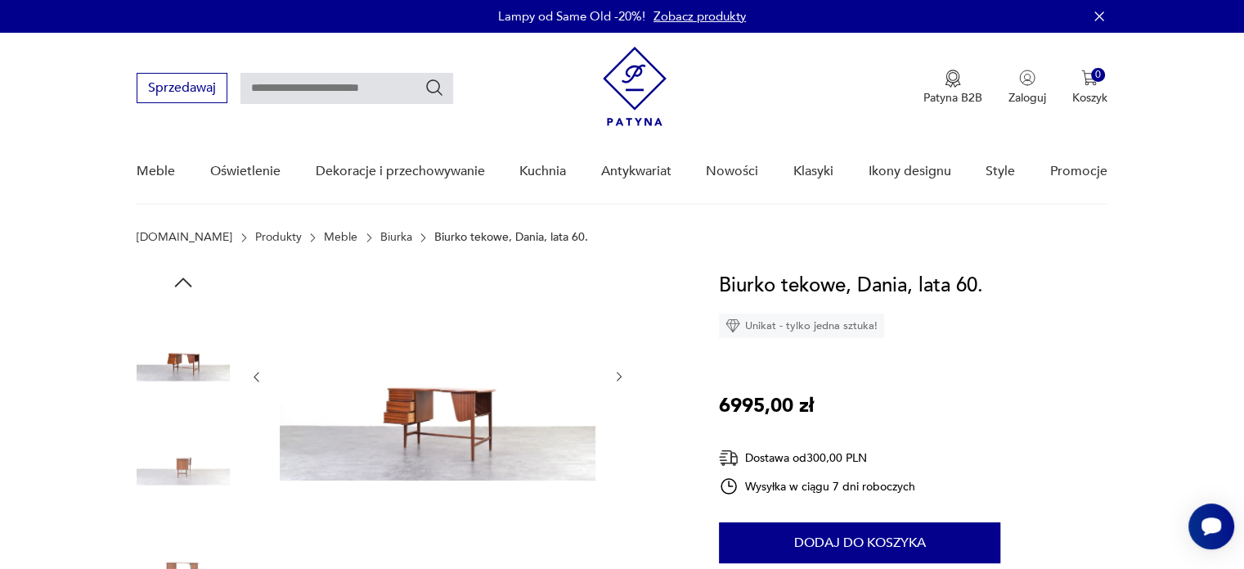
click at [178, 270] on icon "button" at bounding box center [183, 282] width 25 height 25
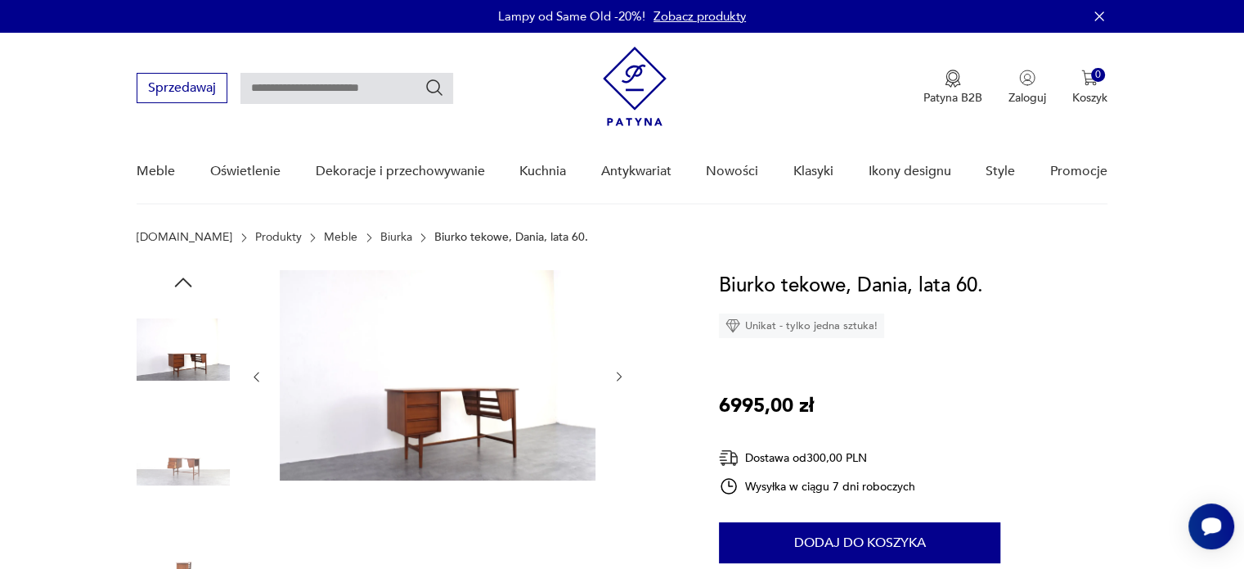
click at [178, 270] on icon "button" at bounding box center [183, 282] width 25 height 25
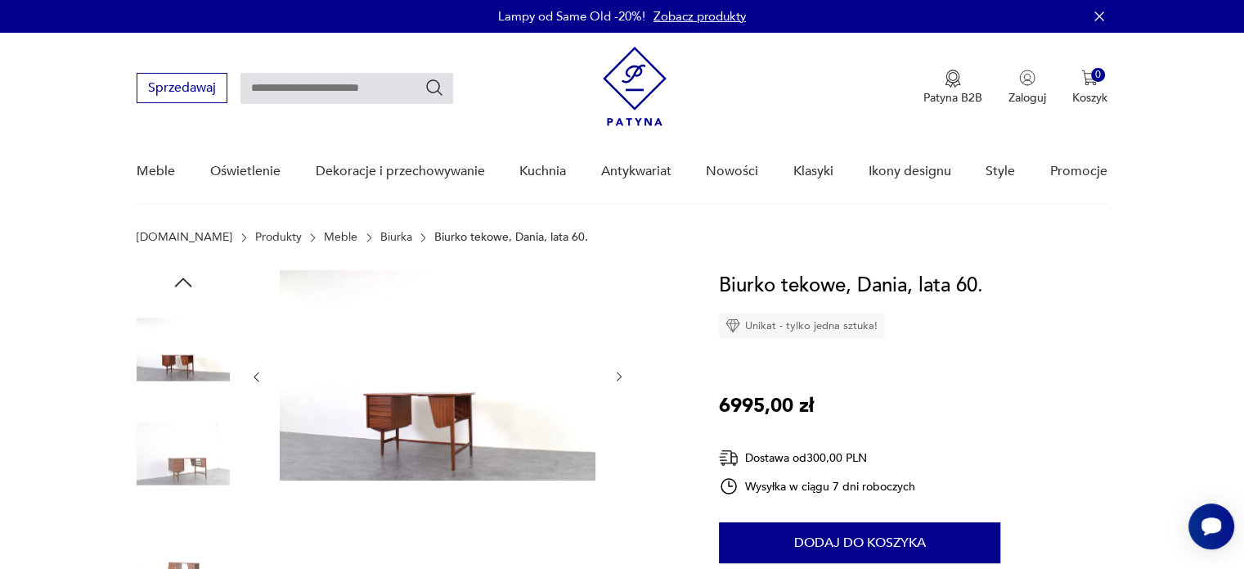
click at [178, 270] on icon "button" at bounding box center [183, 282] width 25 height 25
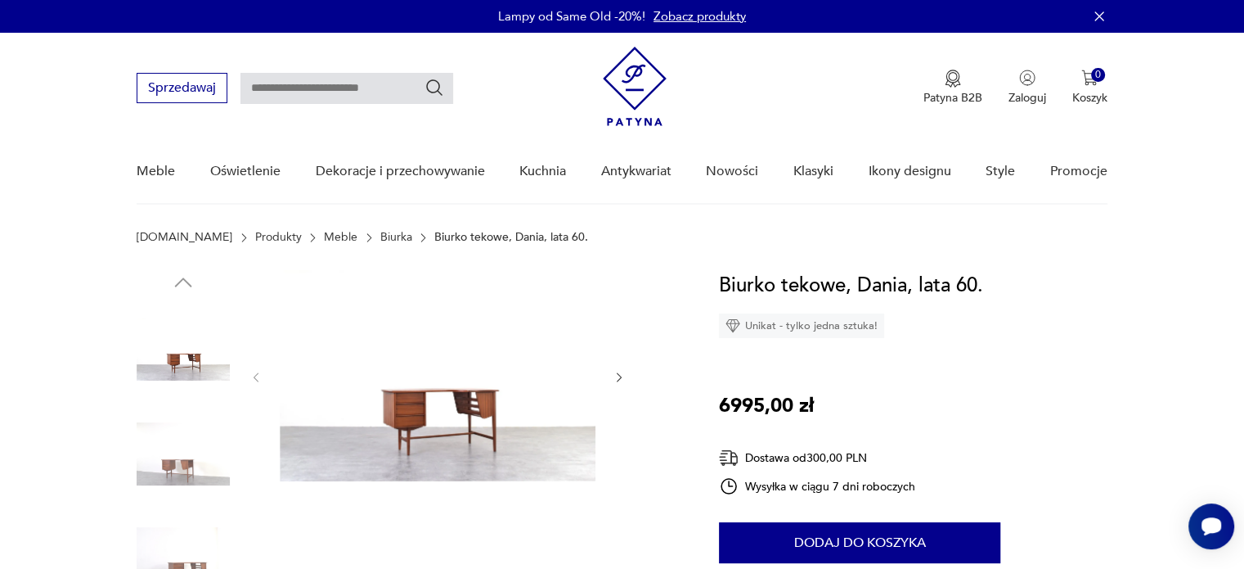
click at [177, 360] on img at bounding box center [183, 349] width 93 height 93
click at [193, 477] on img at bounding box center [183, 453] width 93 height 93
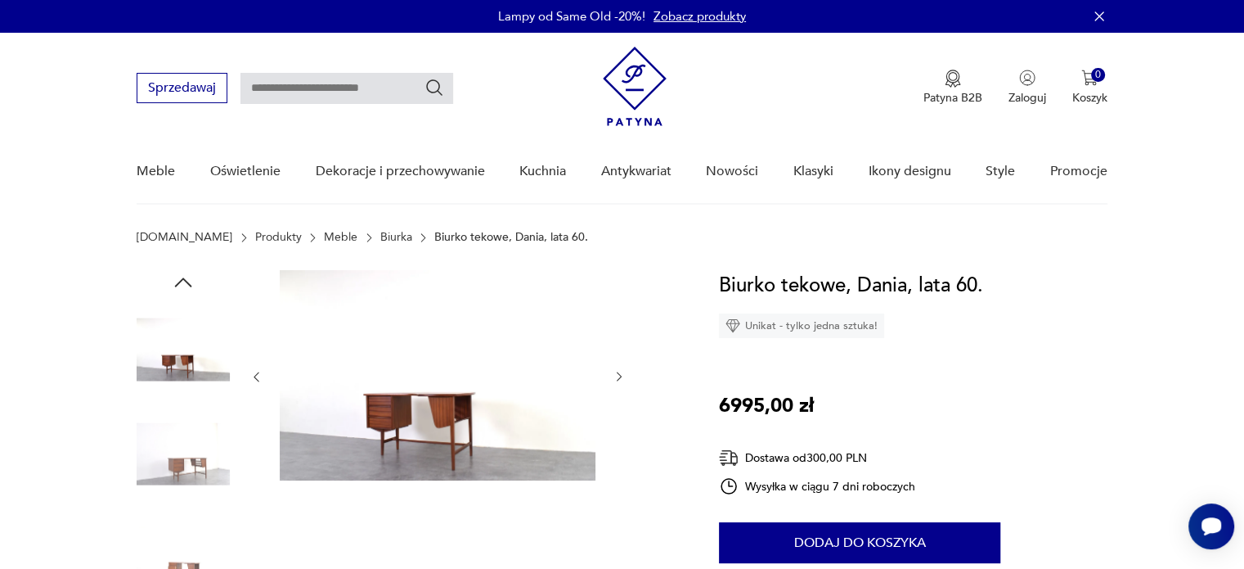
click at [183, 459] on img at bounding box center [183, 453] width 93 height 93
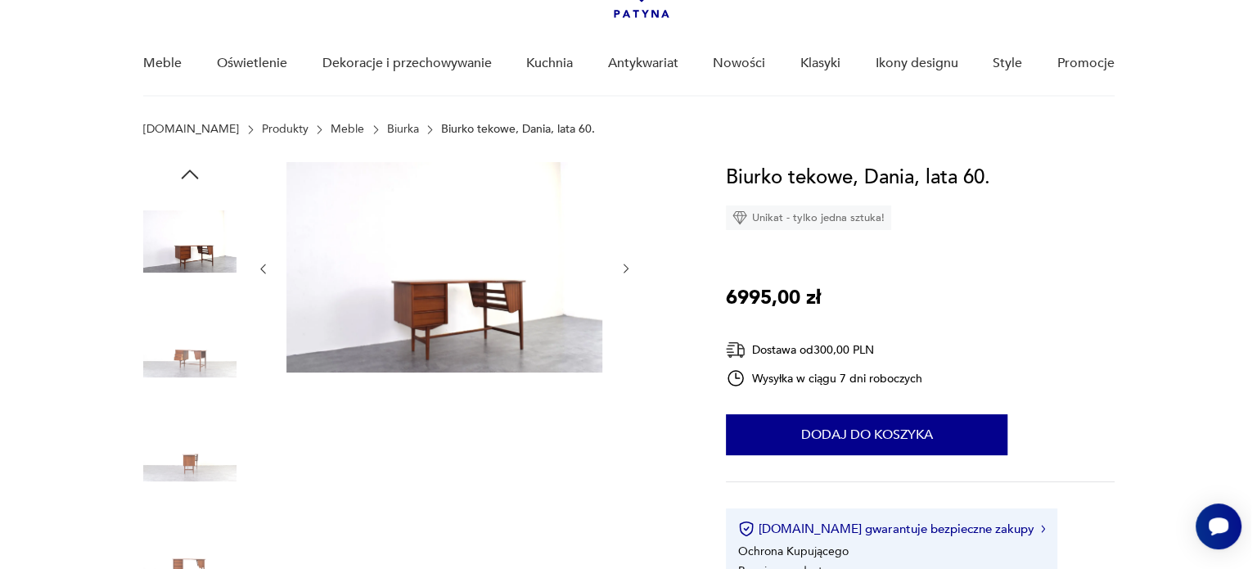
scroll to position [110, 0]
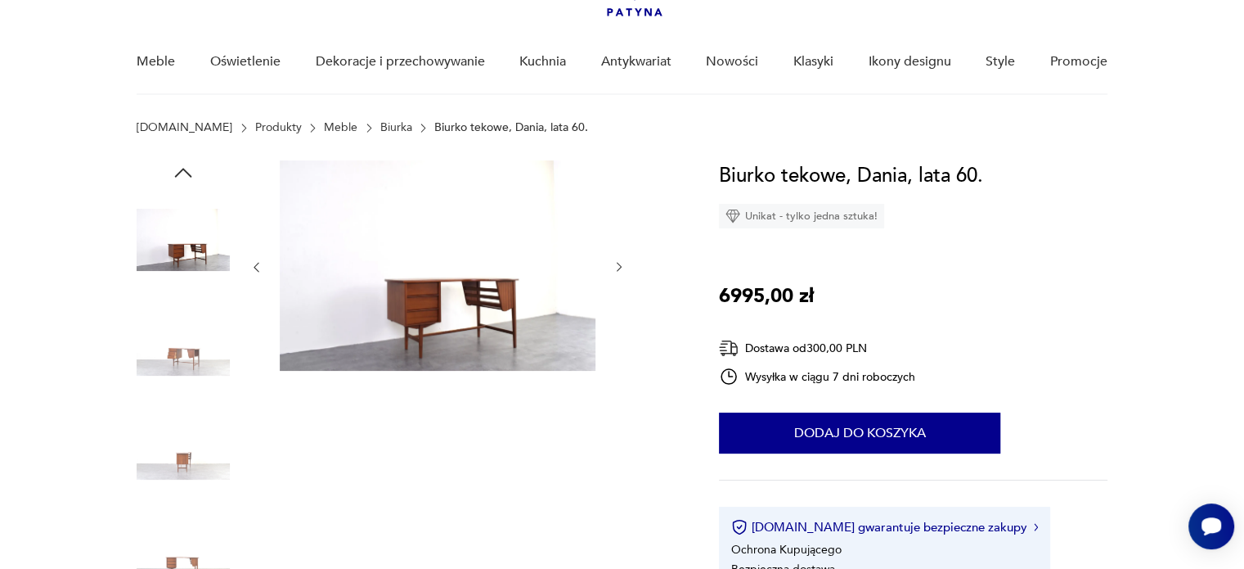
click at [183, 459] on img at bounding box center [183, 448] width 93 height 93
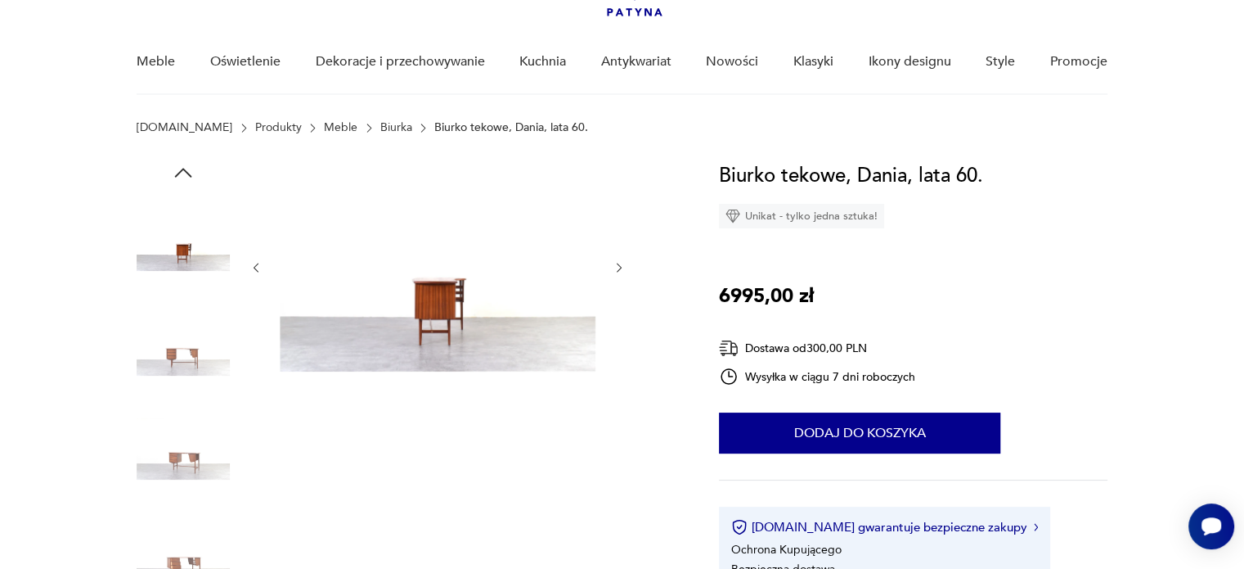
click at [621, 263] on icon "button" at bounding box center [620, 268] width 14 height 14
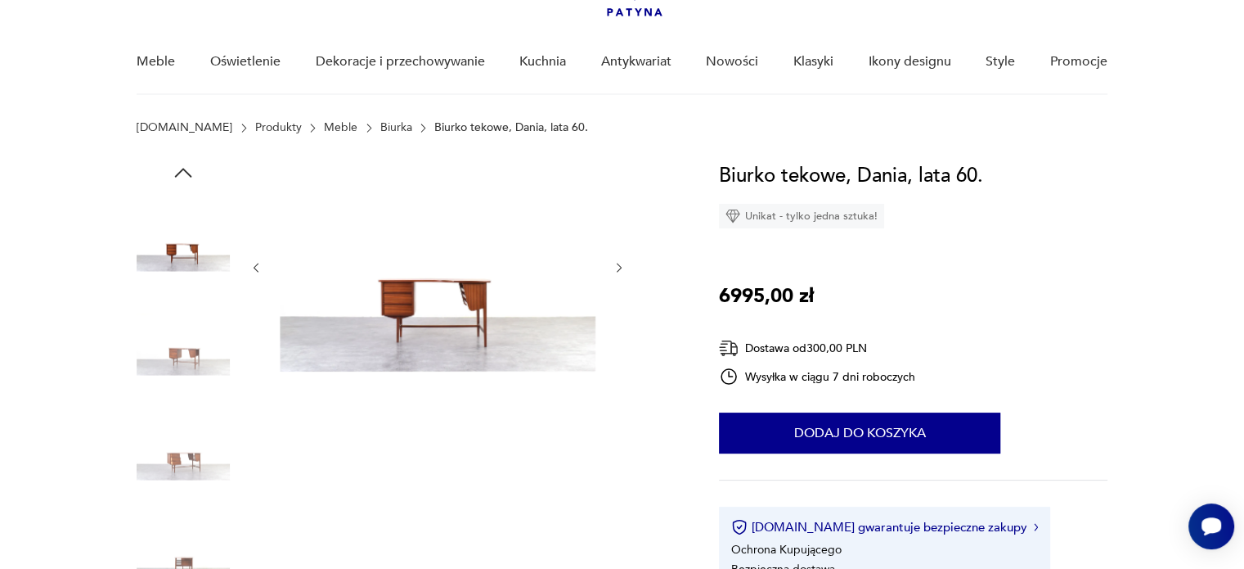
click at [453, 290] on img at bounding box center [438, 265] width 316 height 211
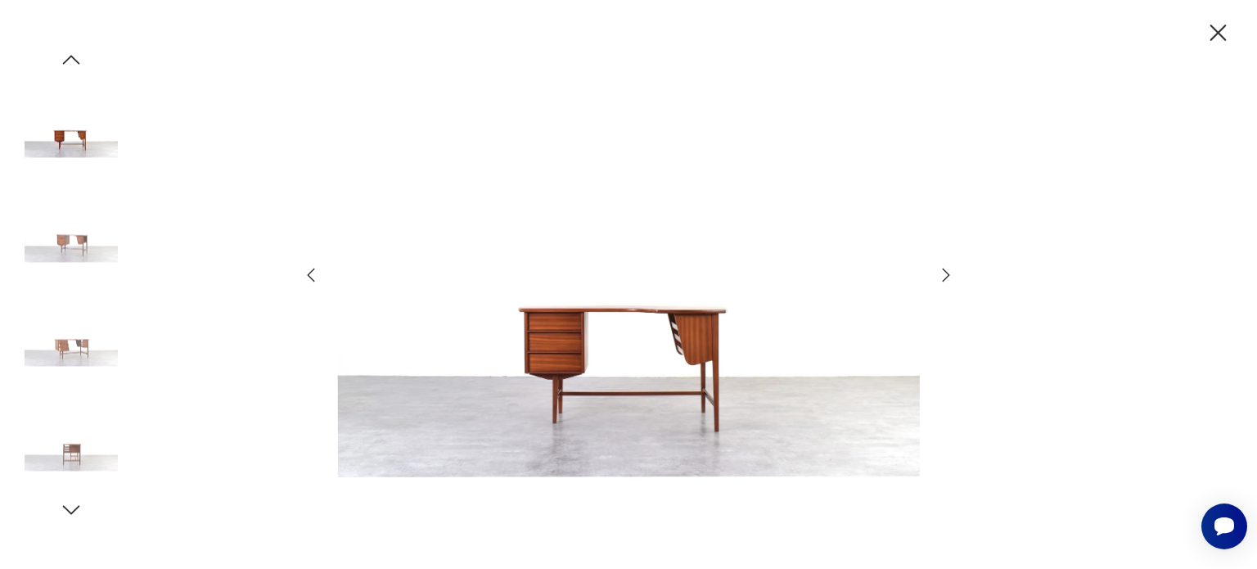
click at [949, 268] on icon "button" at bounding box center [946, 275] width 20 height 20
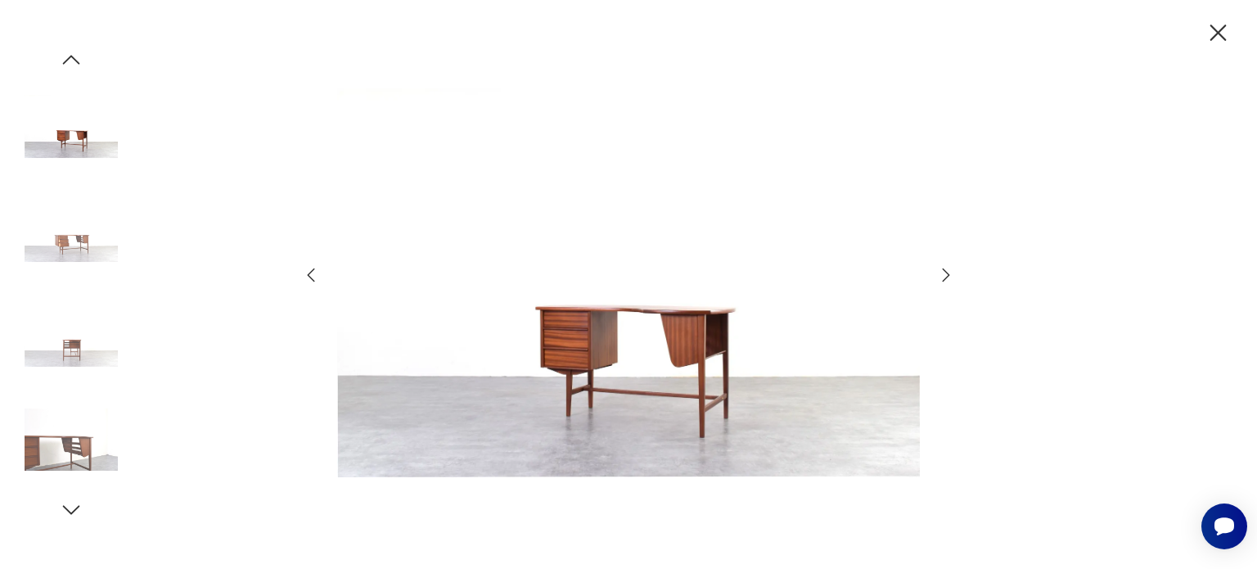
click at [949, 268] on icon "button" at bounding box center [946, 275] width 20 height 20
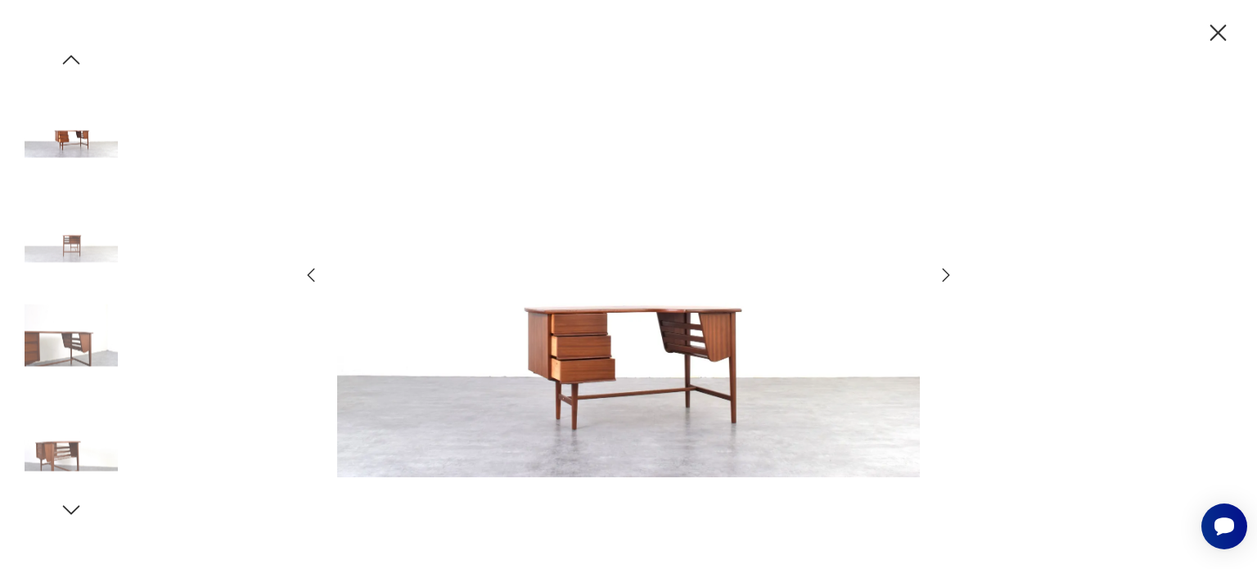
click at [949, 268] on icon "button" at bounding box center [946, 275] width 20 height 20
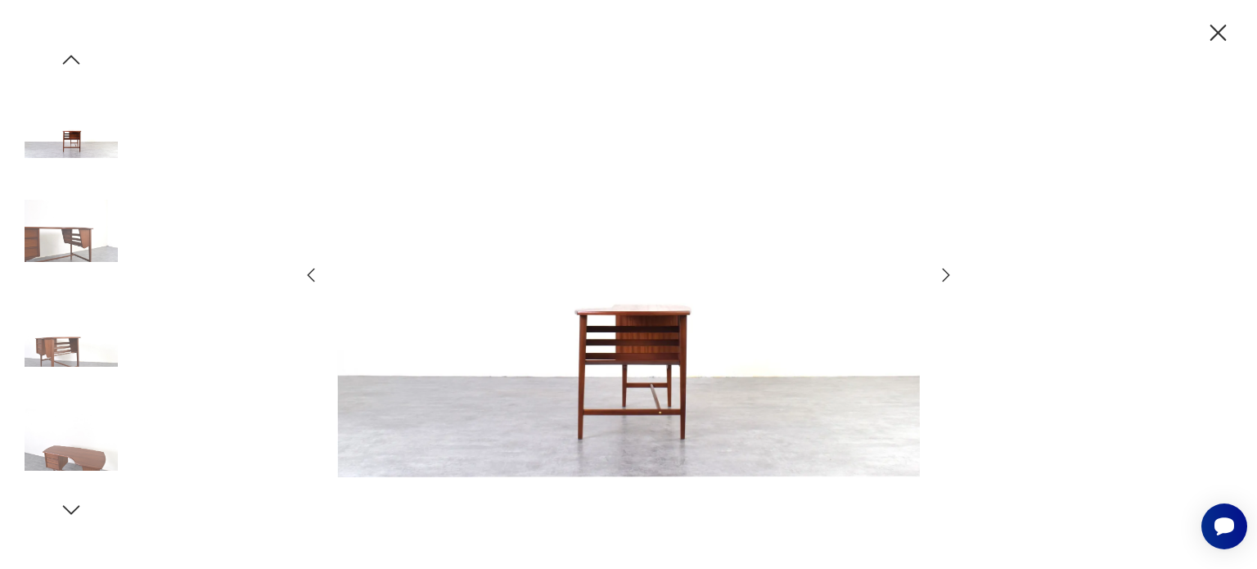
click at [949, 268] on icon "button" at bounding box center [946, 275] width 20 height 20
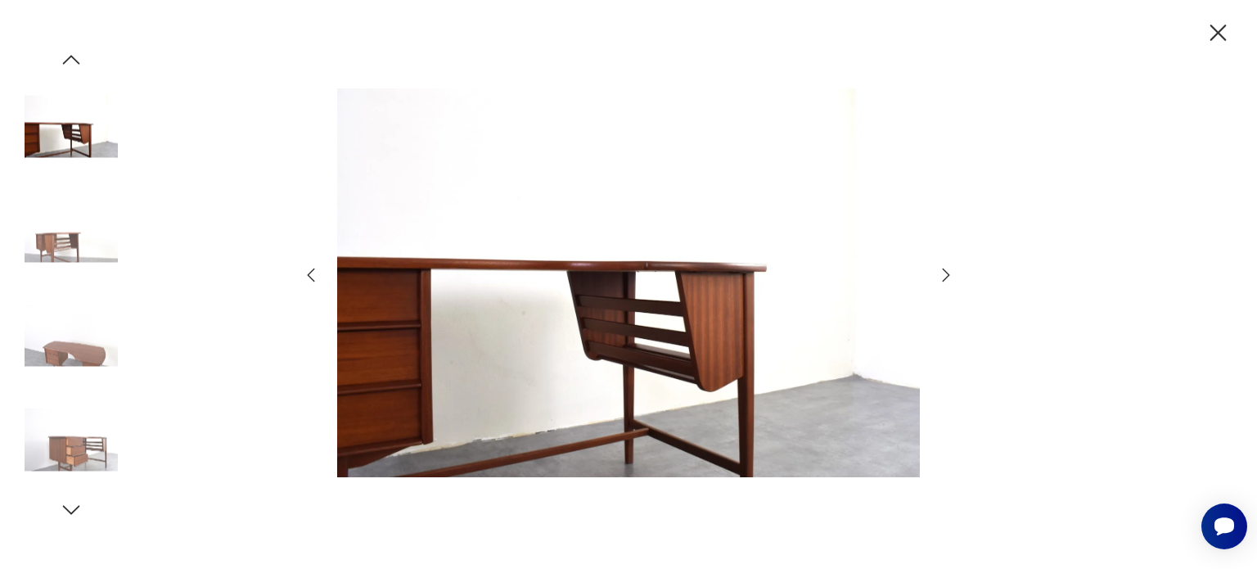
click at [949, 268] on icon "button" at bounding box center [946, 275] width 20 height 20
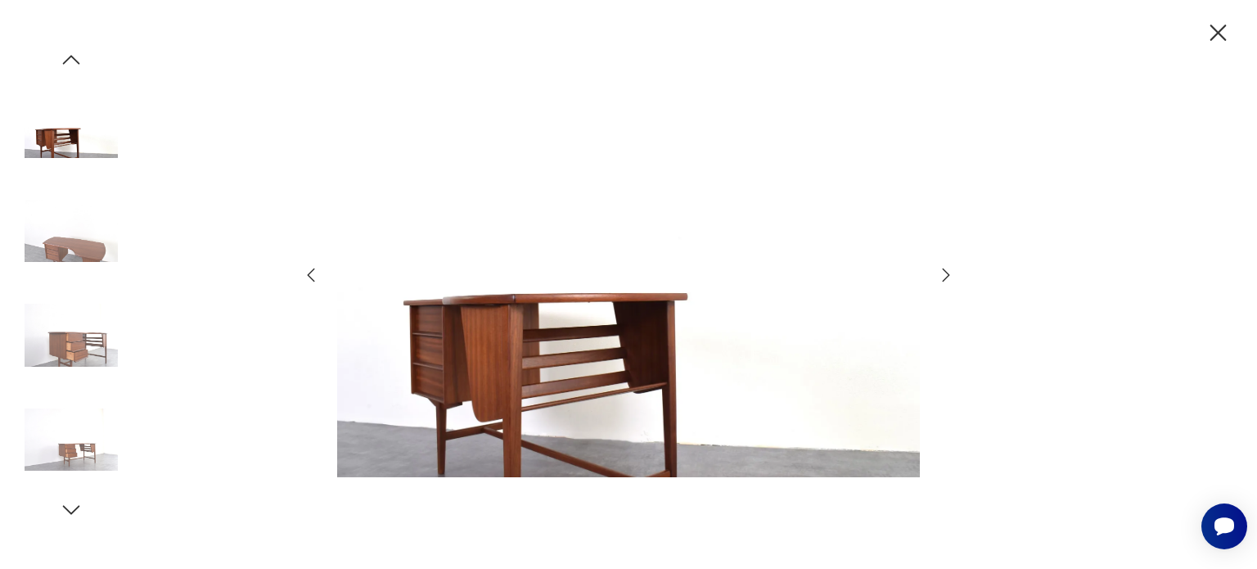
click at [305, 268] on icon "button" at bounding box center [311, 275] width 20 height 20
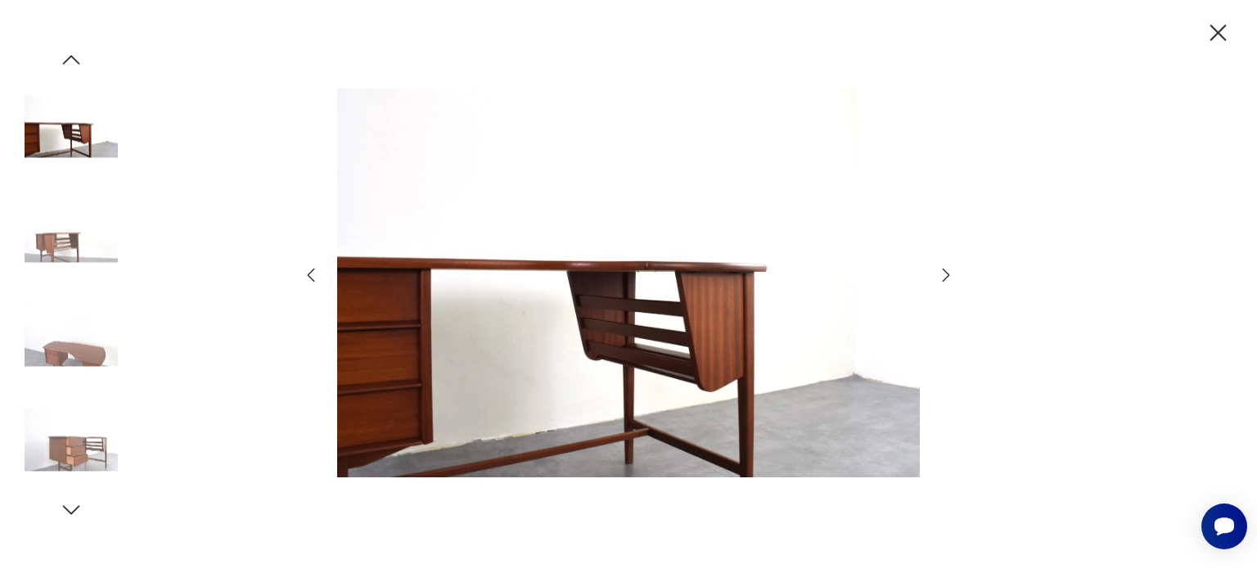
click at [305, 268] on icon "button" at bounding box center [311, 275] width 20 height 20
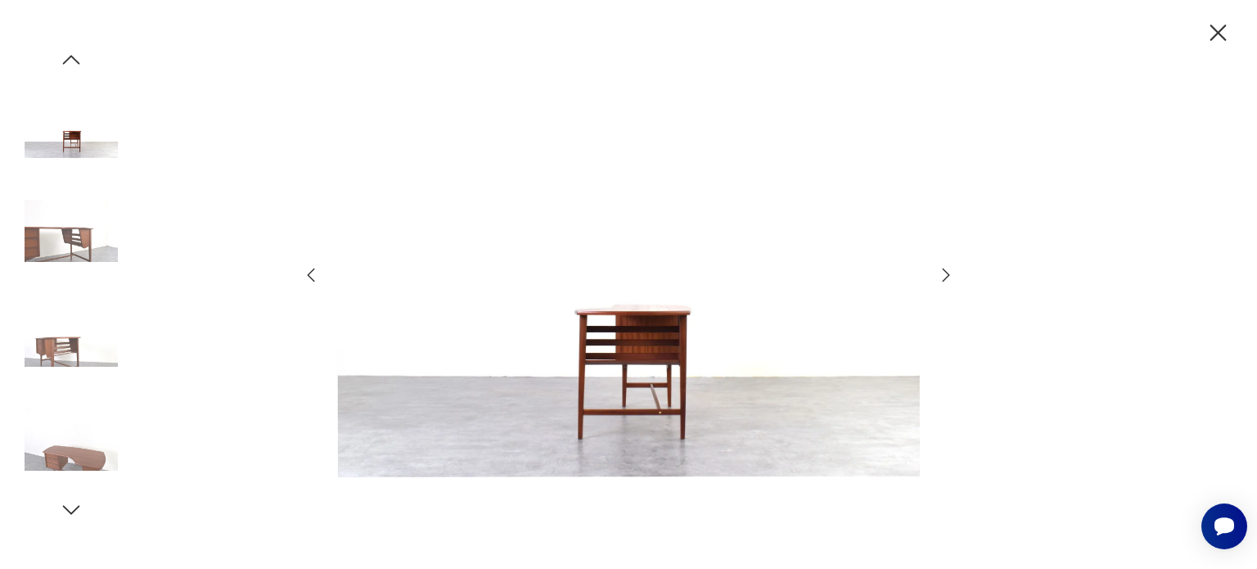
click at [305, 268] on icon "button" at bounding box center [311, 275] width 20 height 20
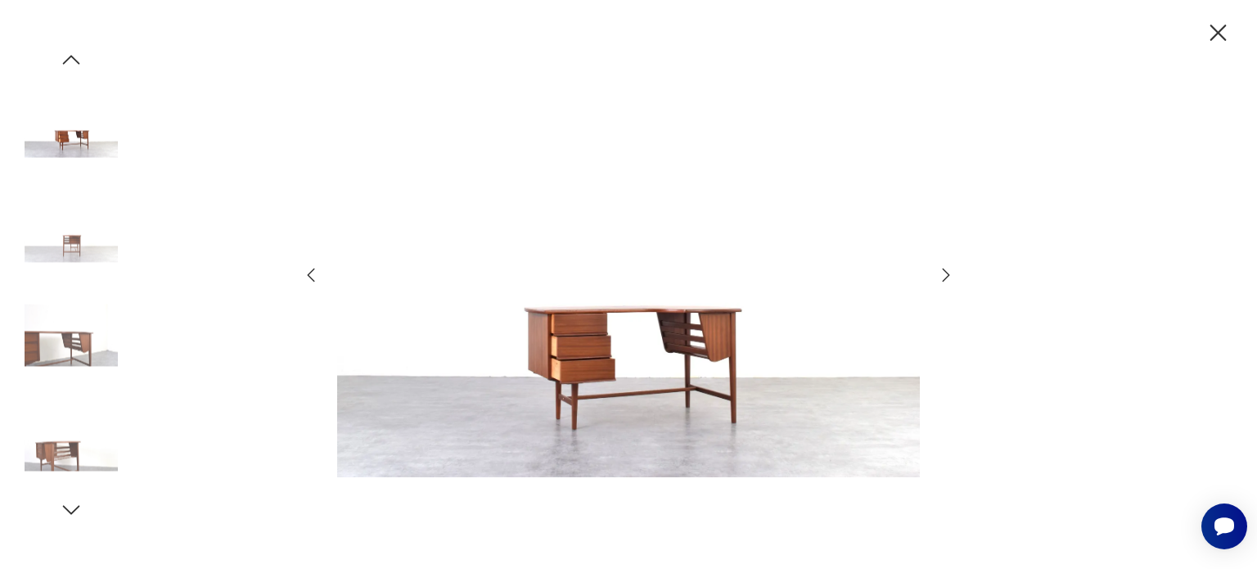
click at [305, 268] on icon "button" at bounding box center [311, 275] width 20 height 20
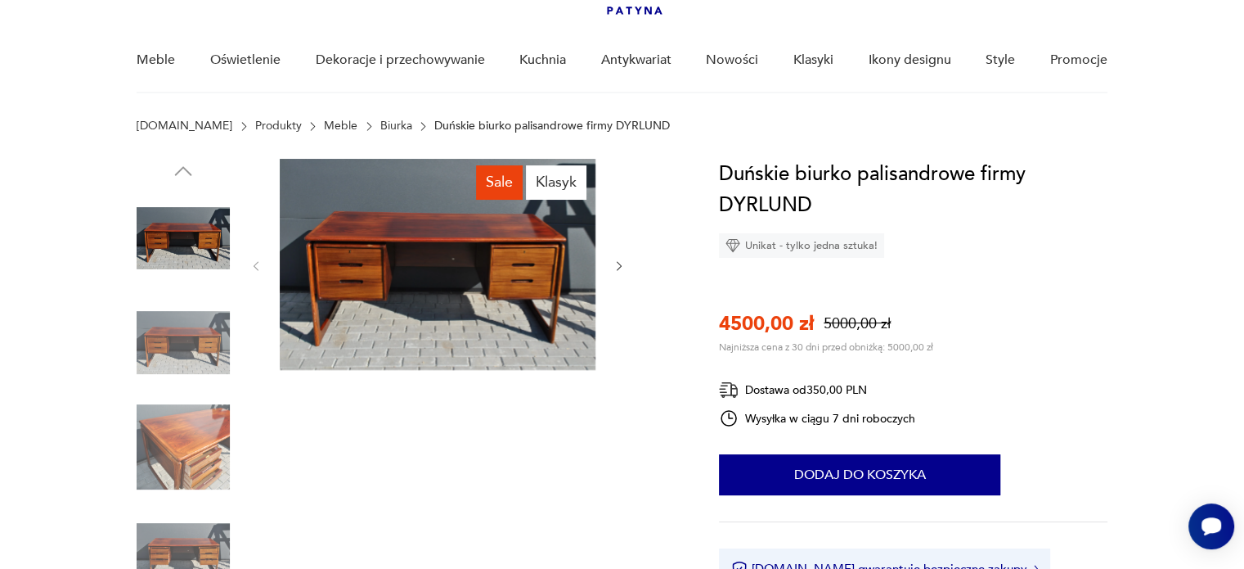
click at [627, 260] on div "Sale Klasyk" at bounding box center [408, 396] width 543 height 474
click at [620, 267] on icon "button" at bounding box center [619, 266] width 5 height 10
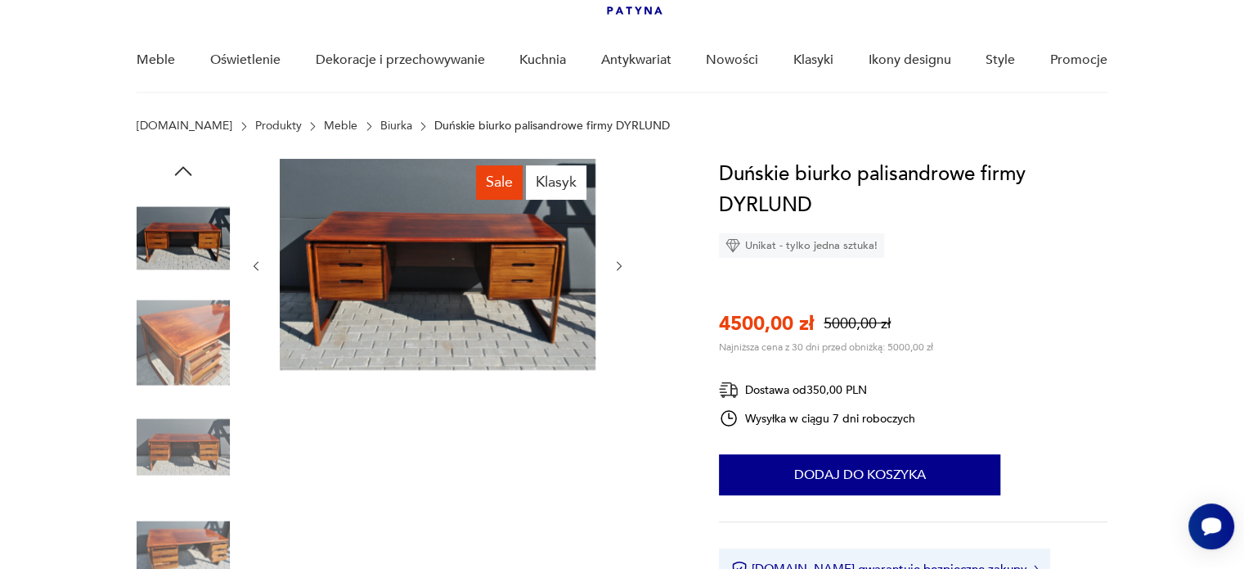
click at [620, 267] on icon "button" at bounding box center [619, 266] width 5 height 10
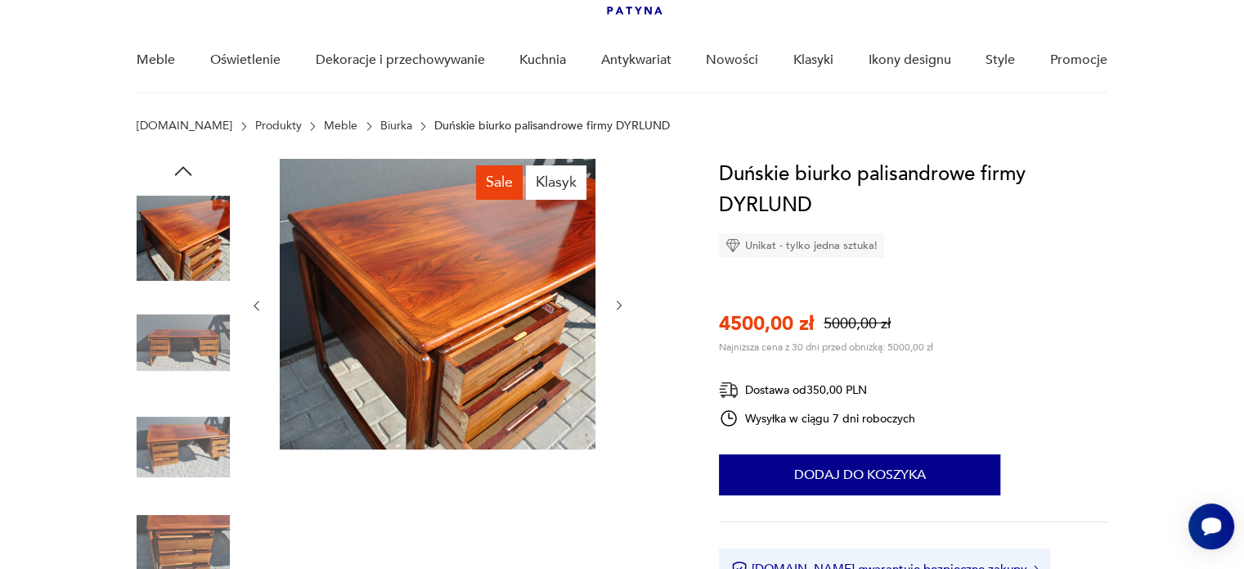
click at [620, 267] on div at bounding box center [438, 306] width 376 height 294
click at [618, 304] on icon "button" at bounding box center [620, 306] width 14 height 14
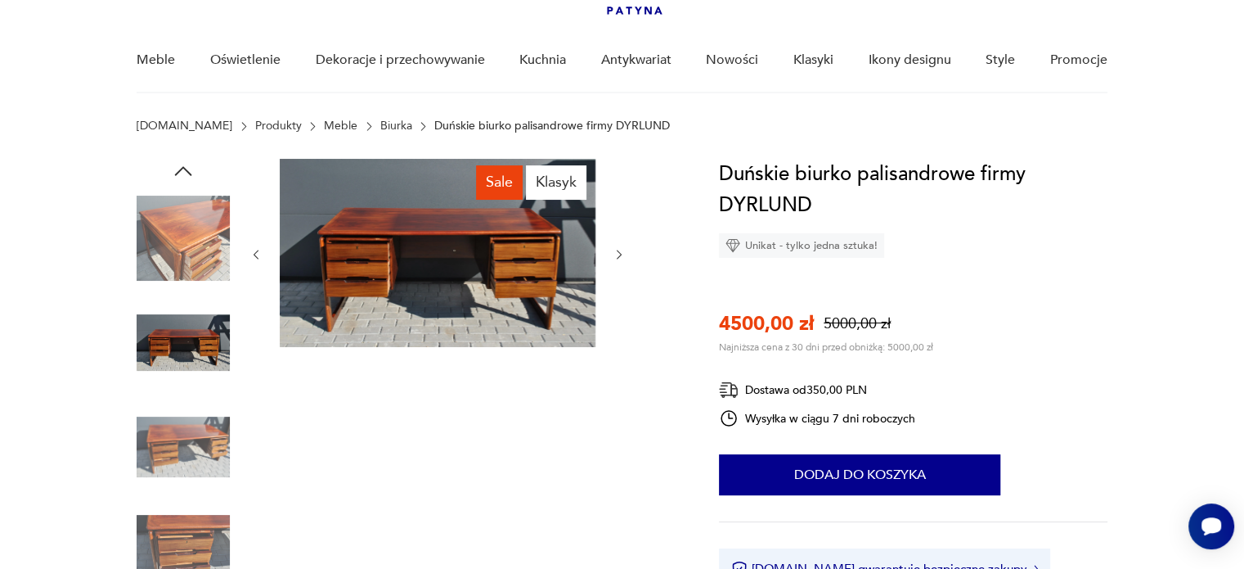
click at [618, 304] on div at bounding box center [438, 254] width 376 height 191
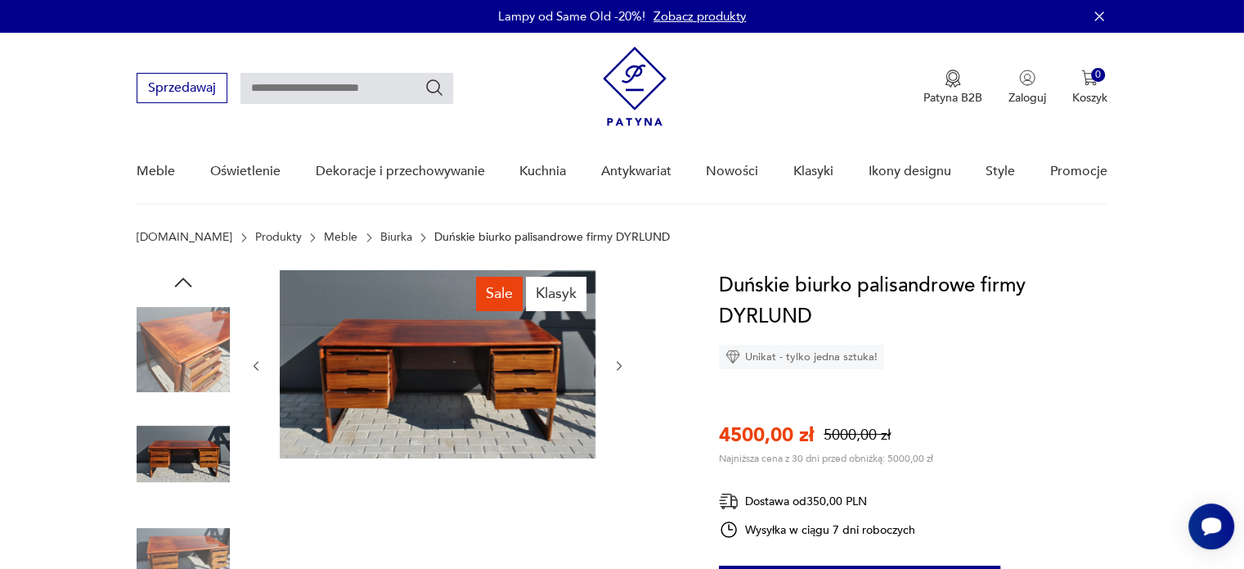
click at [473, 410] on img at bounding box center [438, 364] width 316 height 188
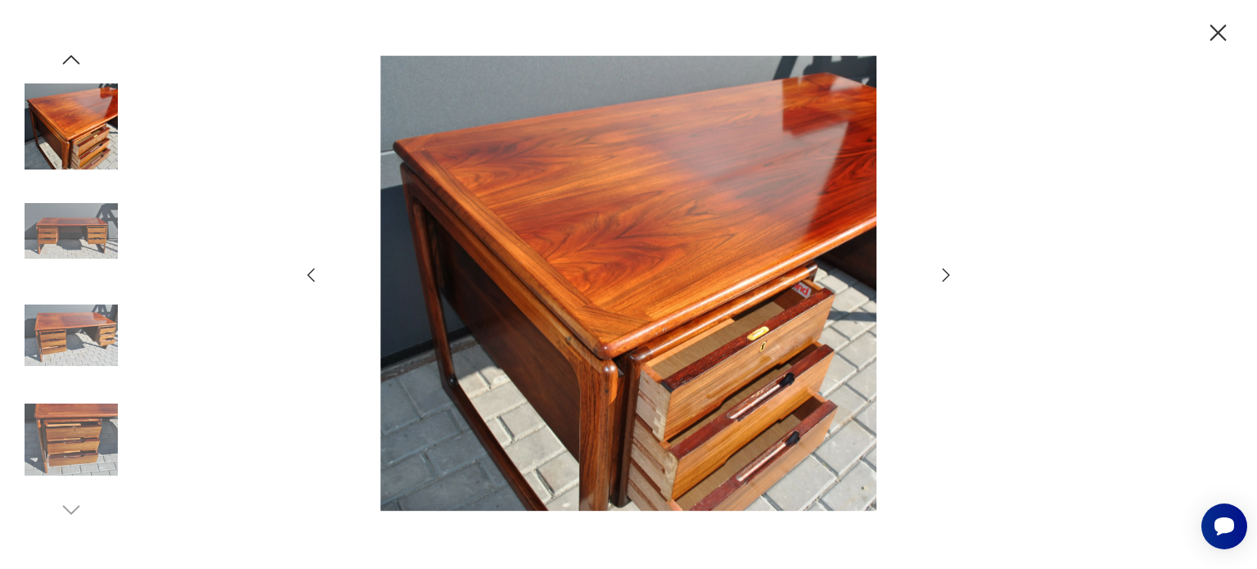
click at [943, 274] on icon "button" at bounding box center [946, 275] width 20 height 20
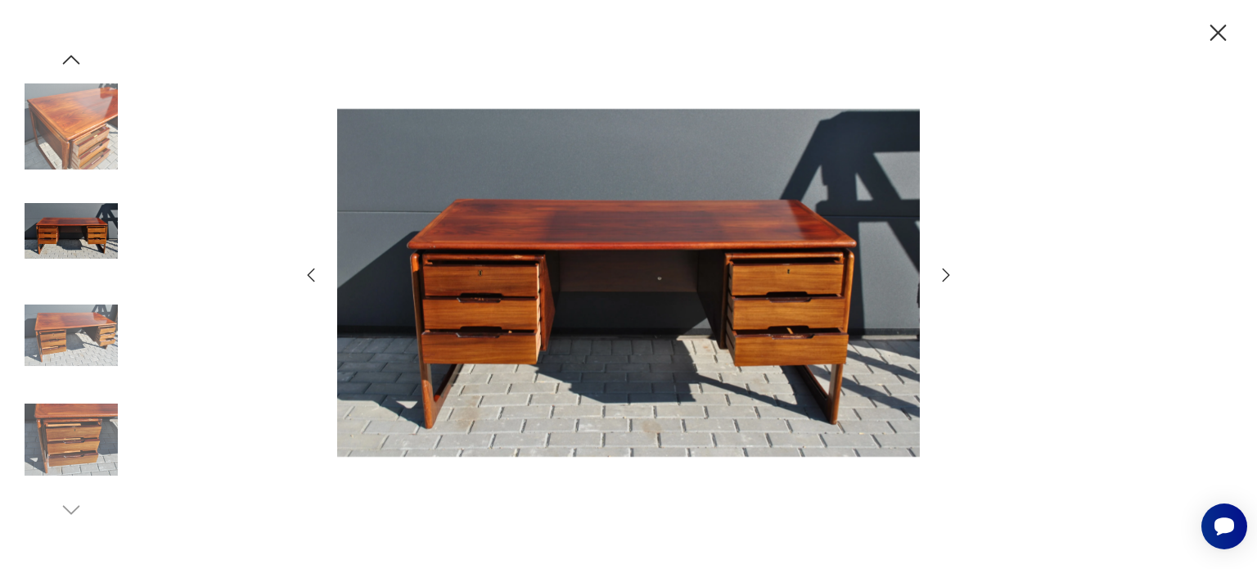
click at [943, 274] on icon "button" at bounding box center [946, 275] width 20 height 20
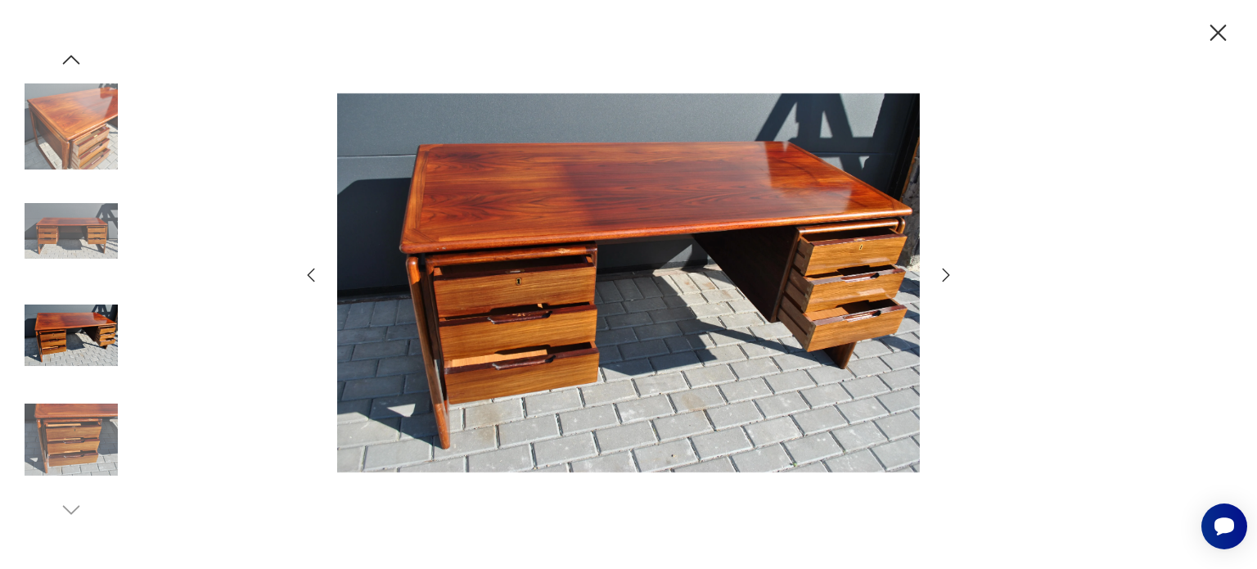
click at [943, 274] on icon "button" at bounding box center [946, 275] width 20 height 20
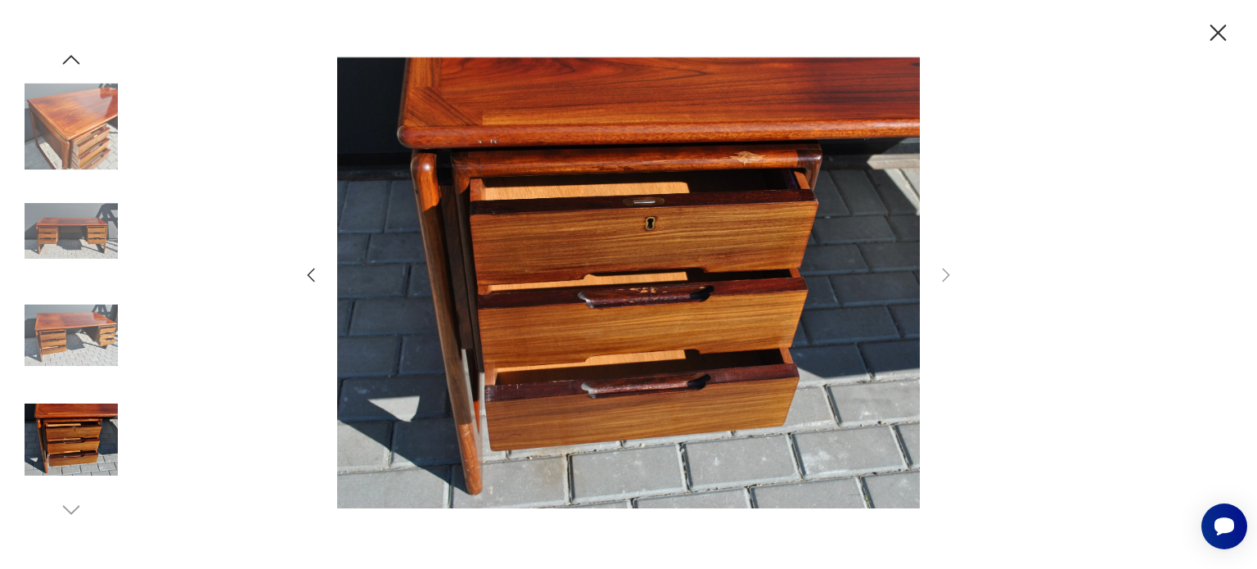
click at [73, 232] on img at bounding box center [71, 230] width 93 height 93
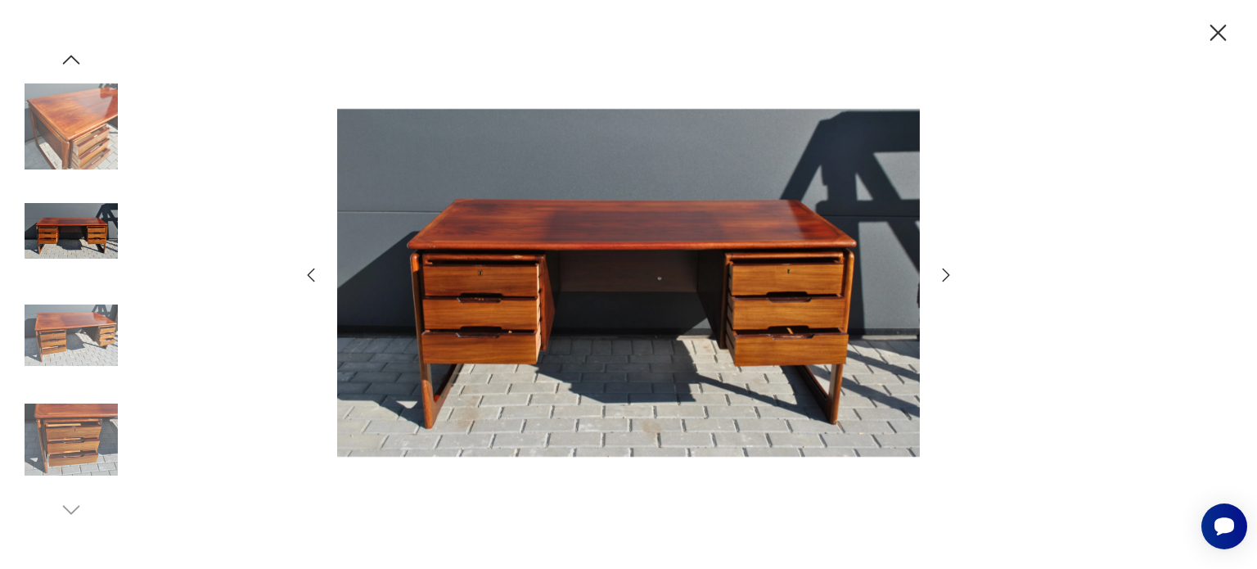
click at [89, 151] on img at bounding box center [71, 126] width 93 height 93
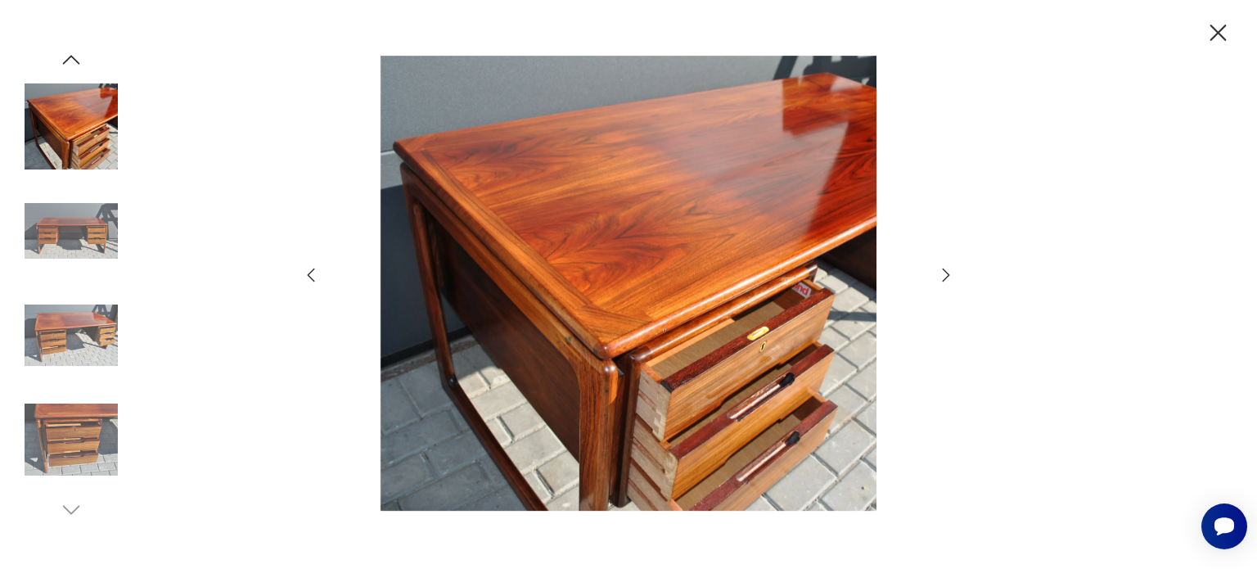
click at [65, 55] on icon "button" at bounding box center [71, 59] width 25 height 25
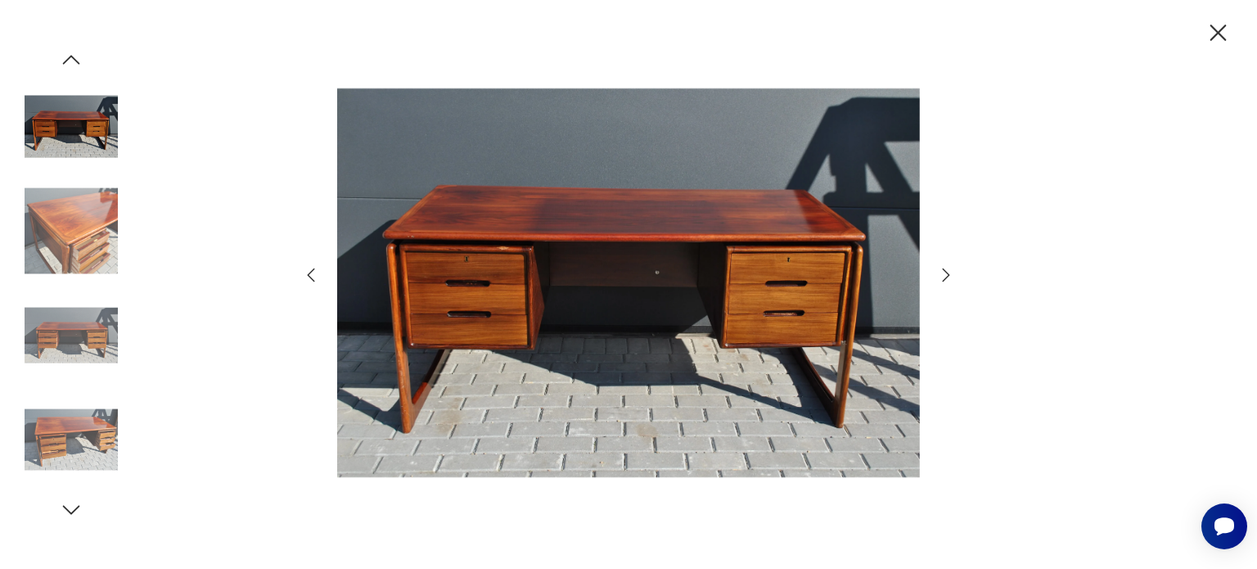
click at [65, 55] on icon "button" at bounding box center [71, 59] width 25 height 25
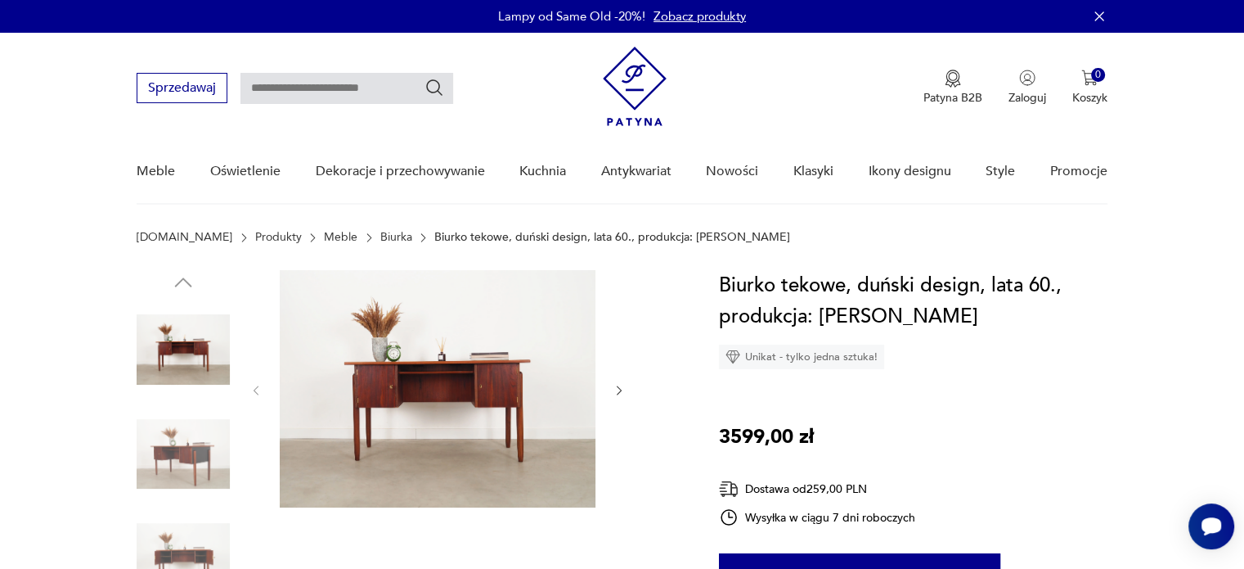
click at [501, 334] on img at bounding box center [438, 388] width 316 height 237
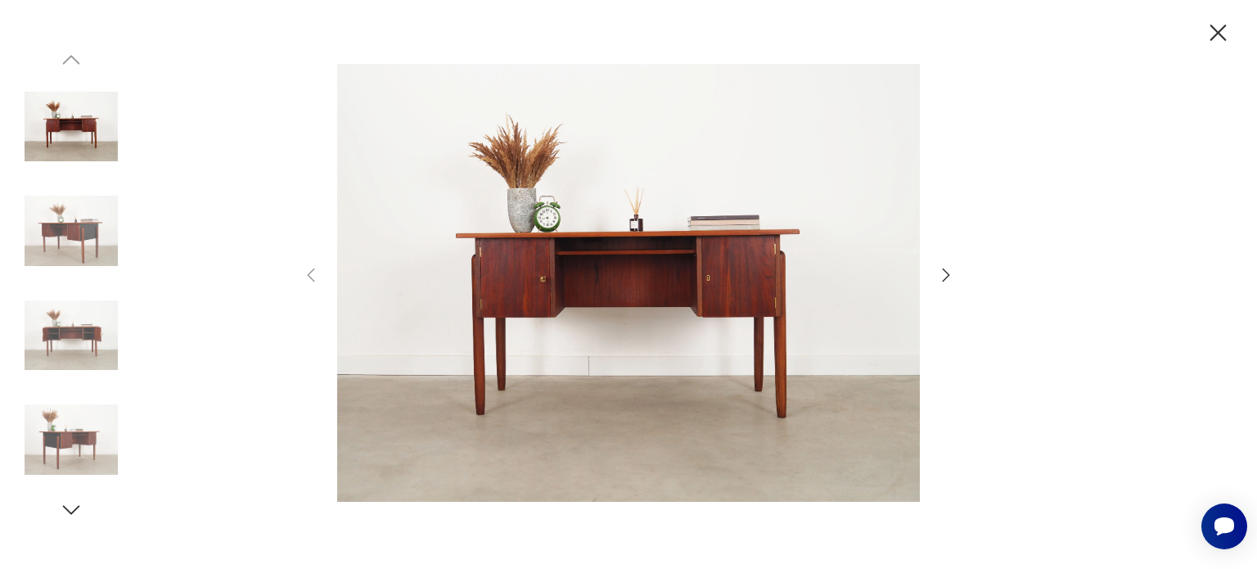
click at [944, 273] on icon "button" at bounding box center [946, 275] width 20 height 20
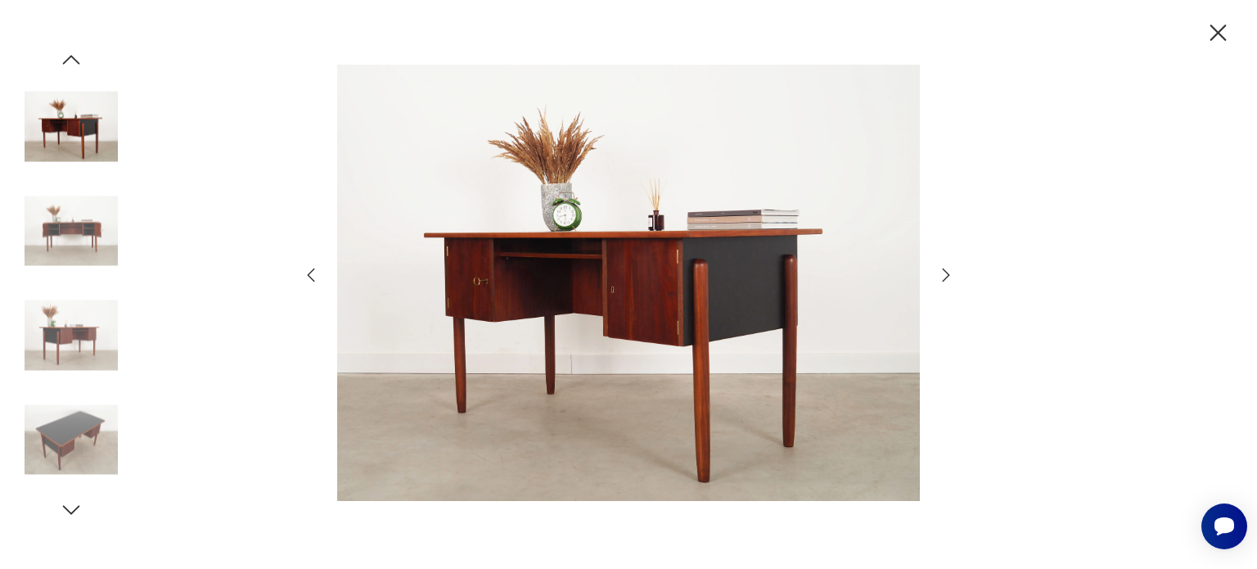
click at [944, 273] on icon "button" at bounding box center [946, 275] width 20 height 20
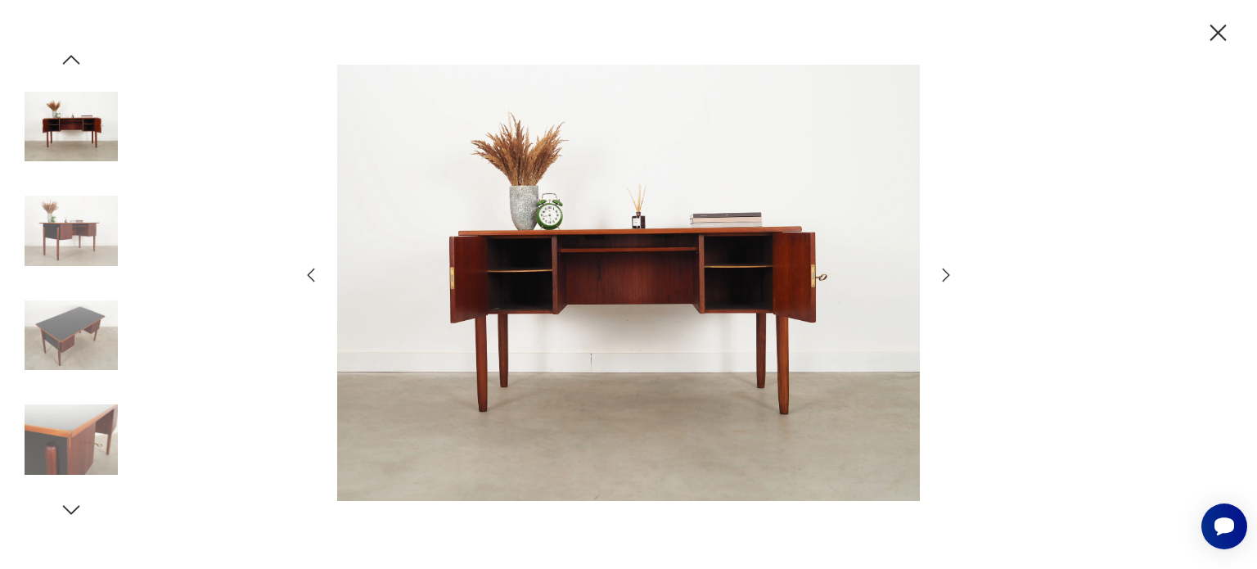
click at [944, 273] on icon "button" at bounding box center [946, 275] width 20 height 20
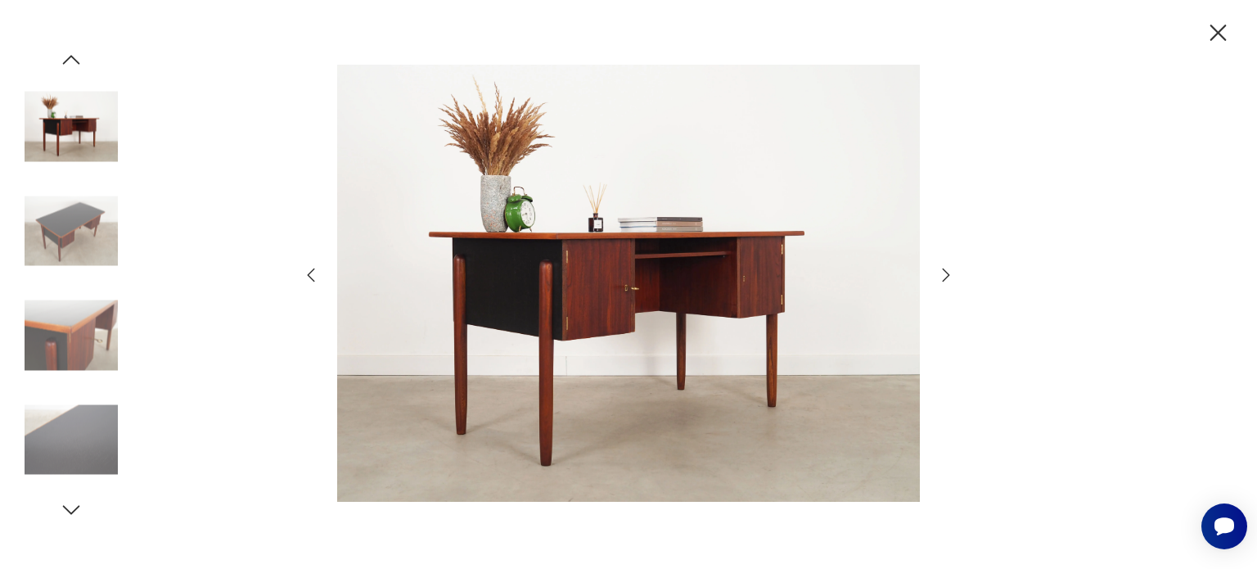
click at [944, 273] on icon "button" at bounding box center [946, 275] width 20 height 20
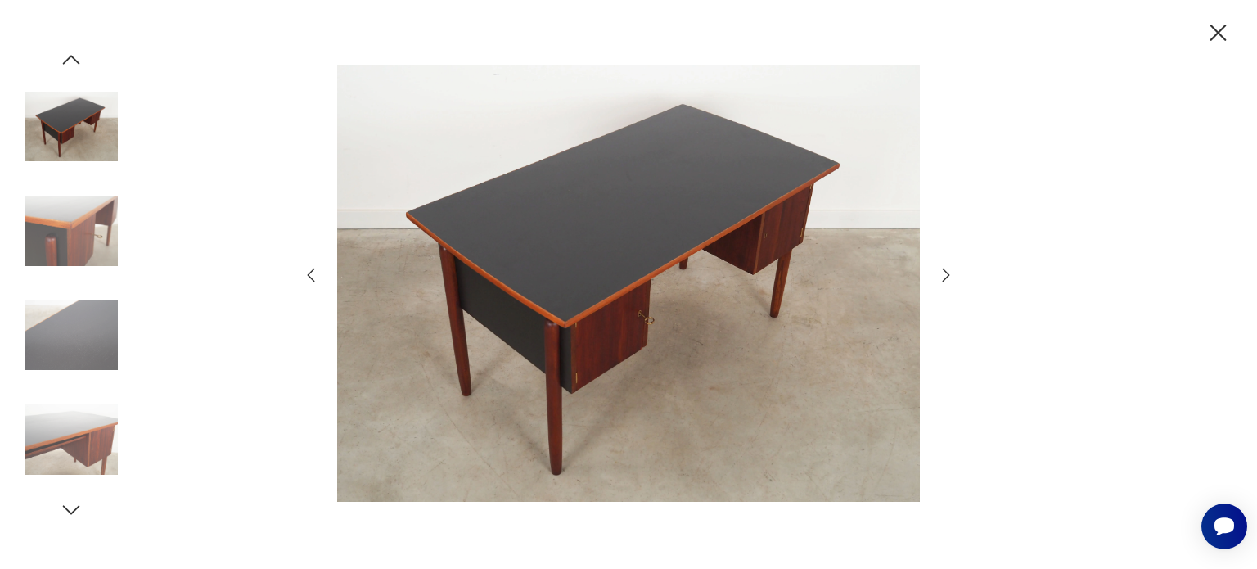
click at [944, 273] on icon "button" at bounding box center [946, 275] width 20 height 20
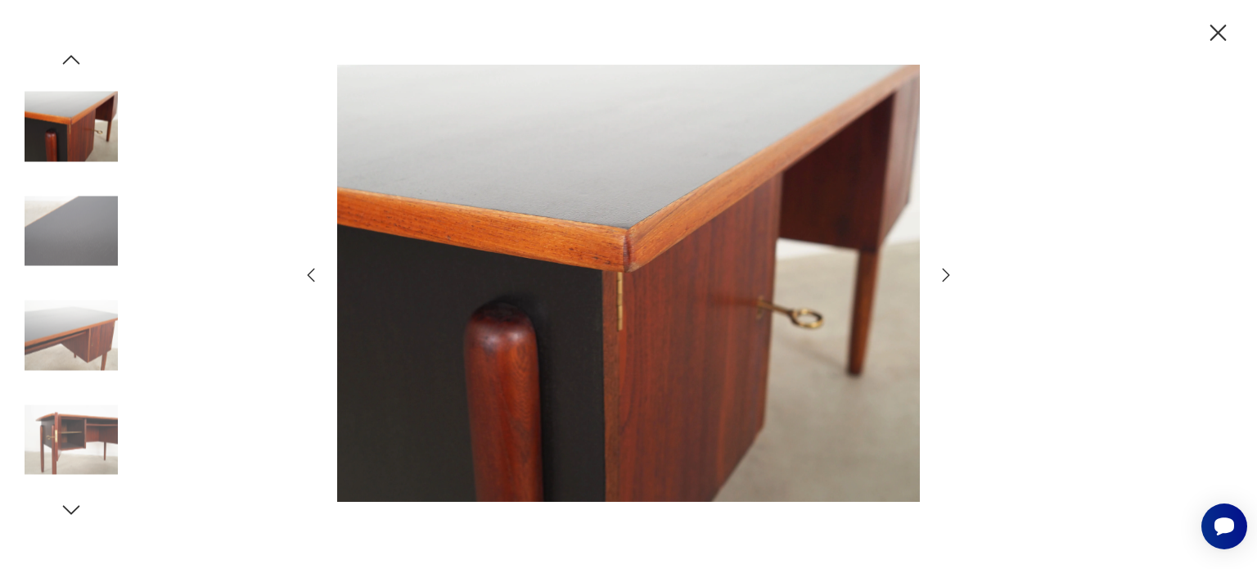
click at [944, 273] on icon "button" at bounding box center [946, 275] width 20 height 20
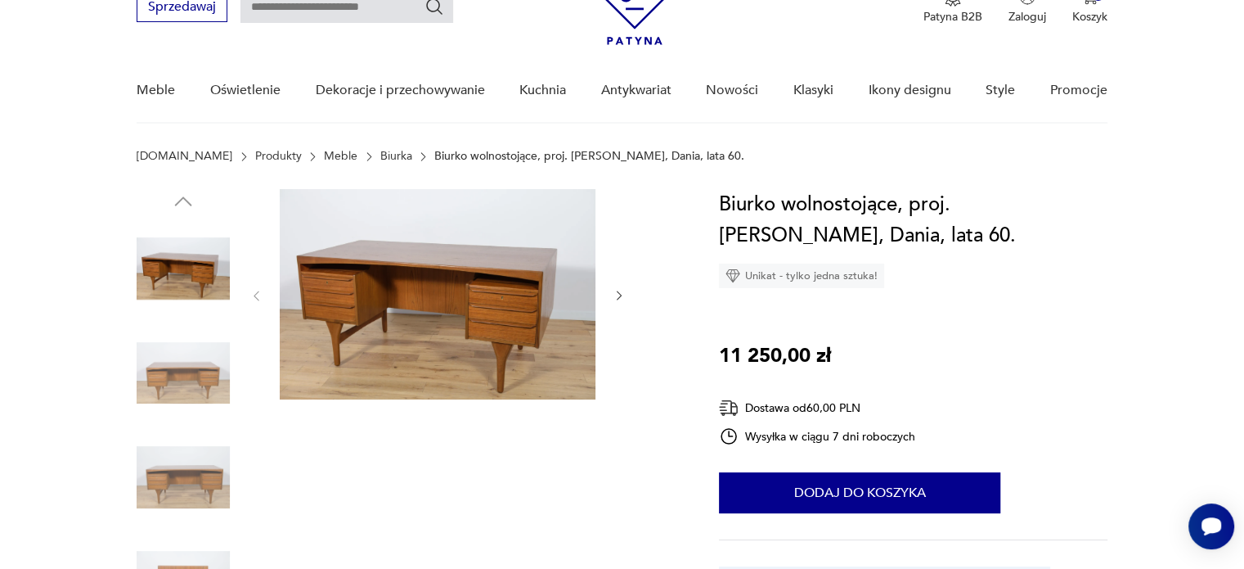
scroll to position [82, 0]
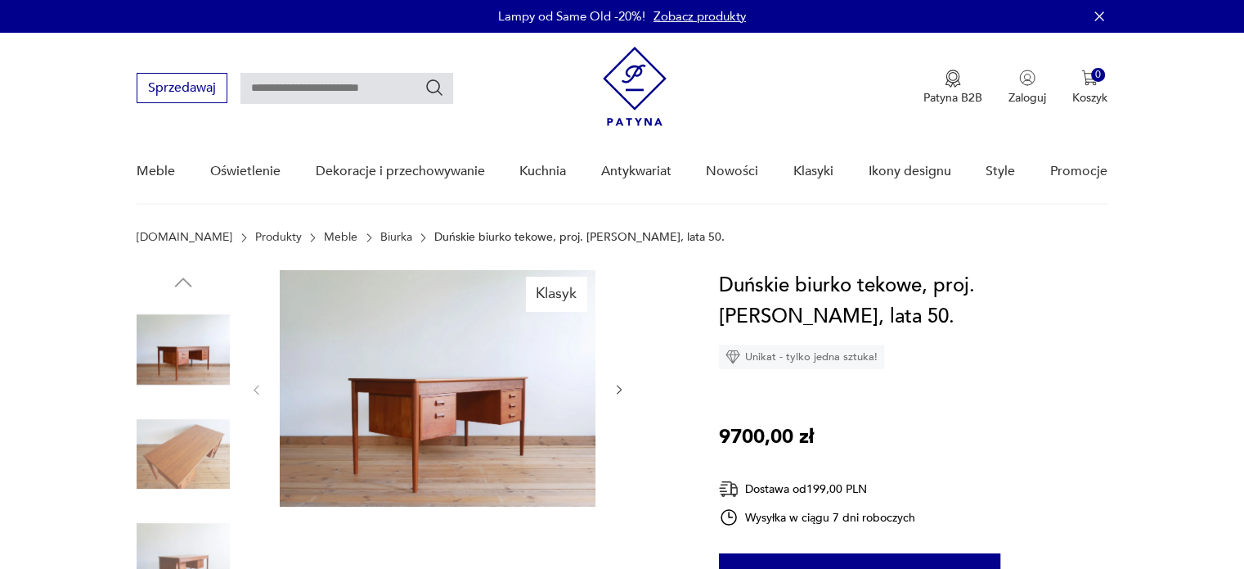
click at [465, 398] on img at bounding box center [438, 388] width 316 height 236
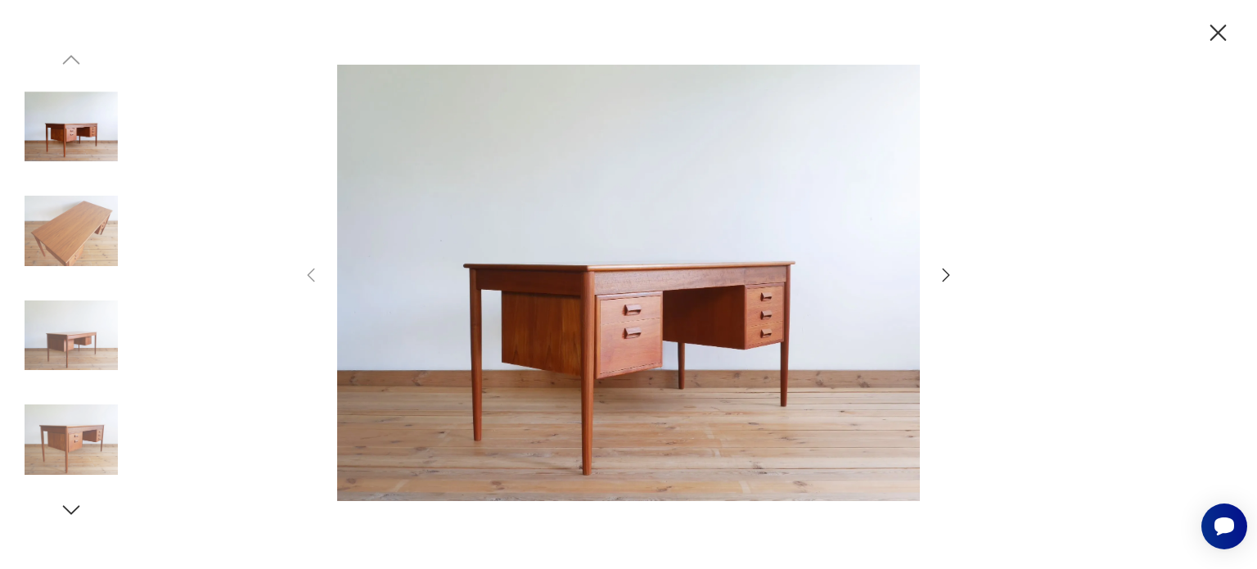
click at [956, 270] on div at bounding box center [628, 284] width 1257 height 569
click at [946, 274] on icon "button" at bounding box center [946, 275] width 20 height 20
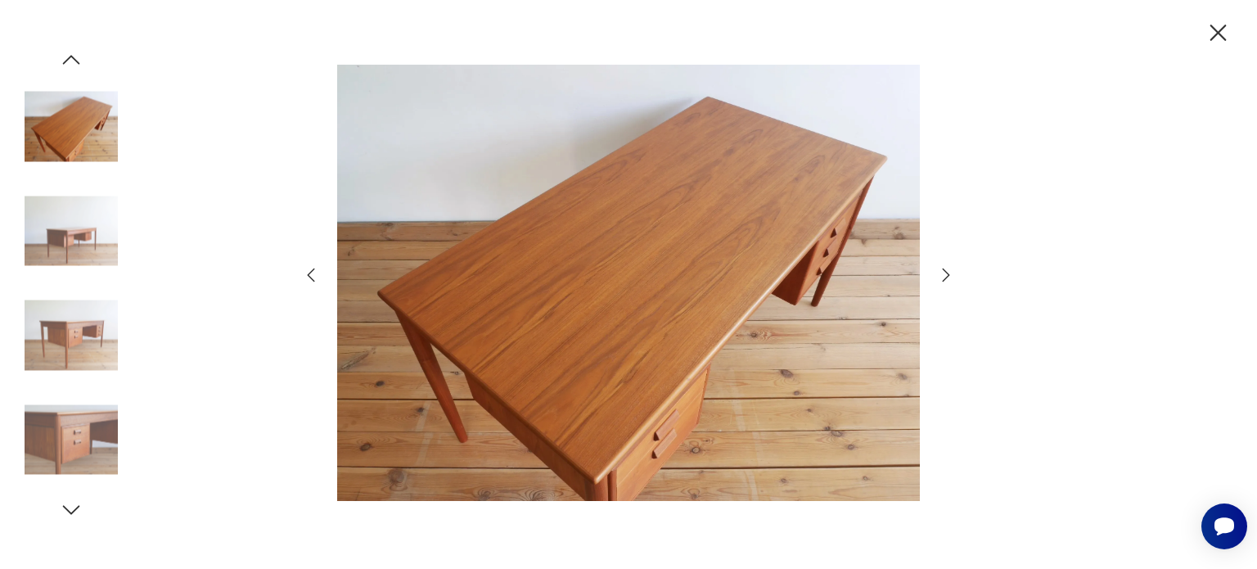
click at [946, 274] on icon "button" at bounding box center [946, 275] width 20 height 20
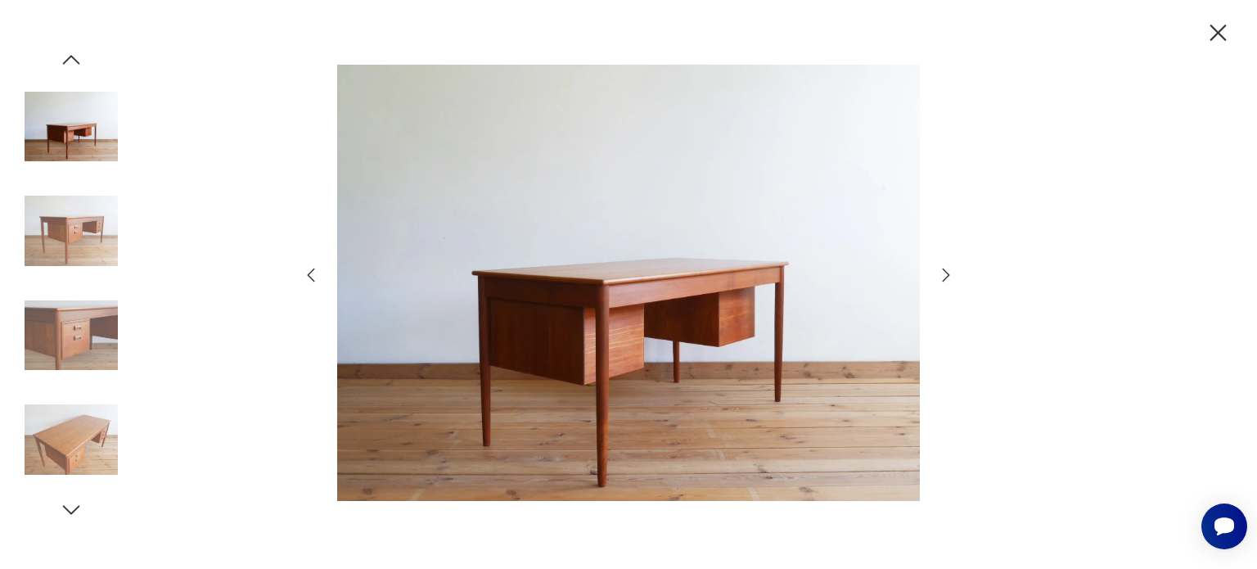
click at [946, 274] on icon "button" at bounding box center [946, 275] width 20 height 20
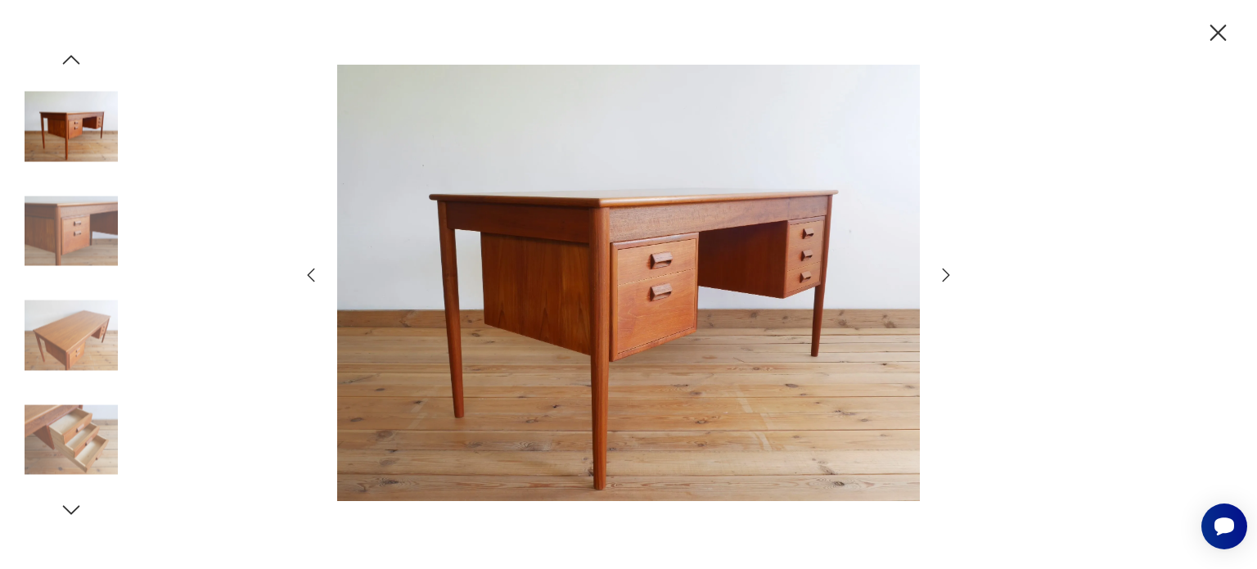
click at [946, 274] on icon "button" at bounding box center [946, 275] width 20 height 20
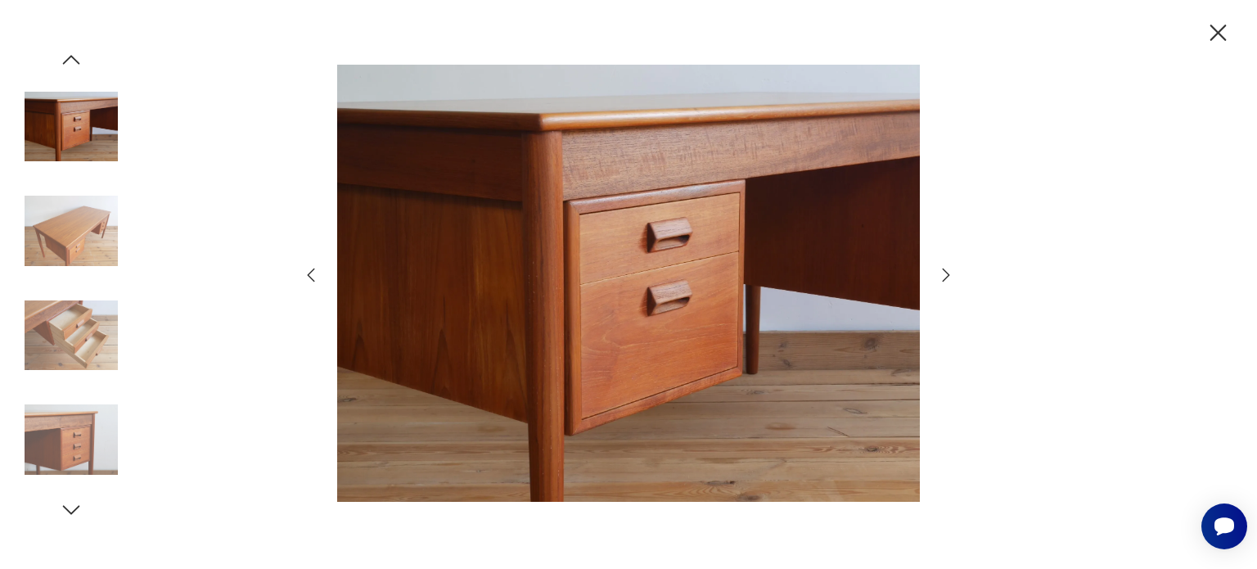
click at [946, 274] on icon "button" at bounding box center [946, 275] width 20 height 20
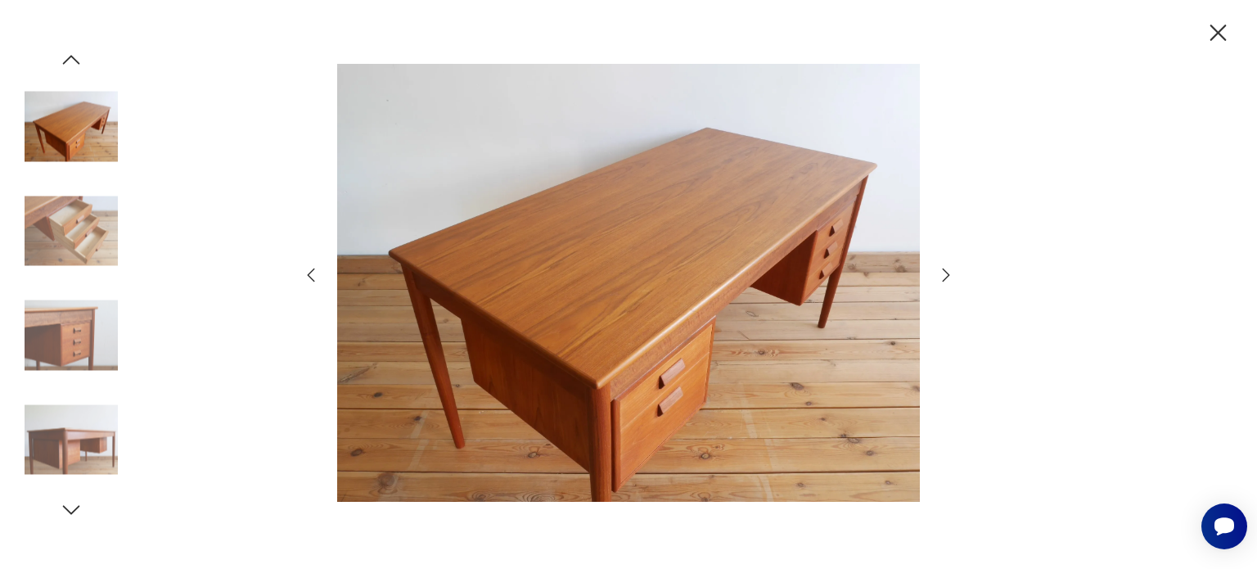
click at [946, 274] on icon "button" at bounding box center [946, 275] width 20 height 20
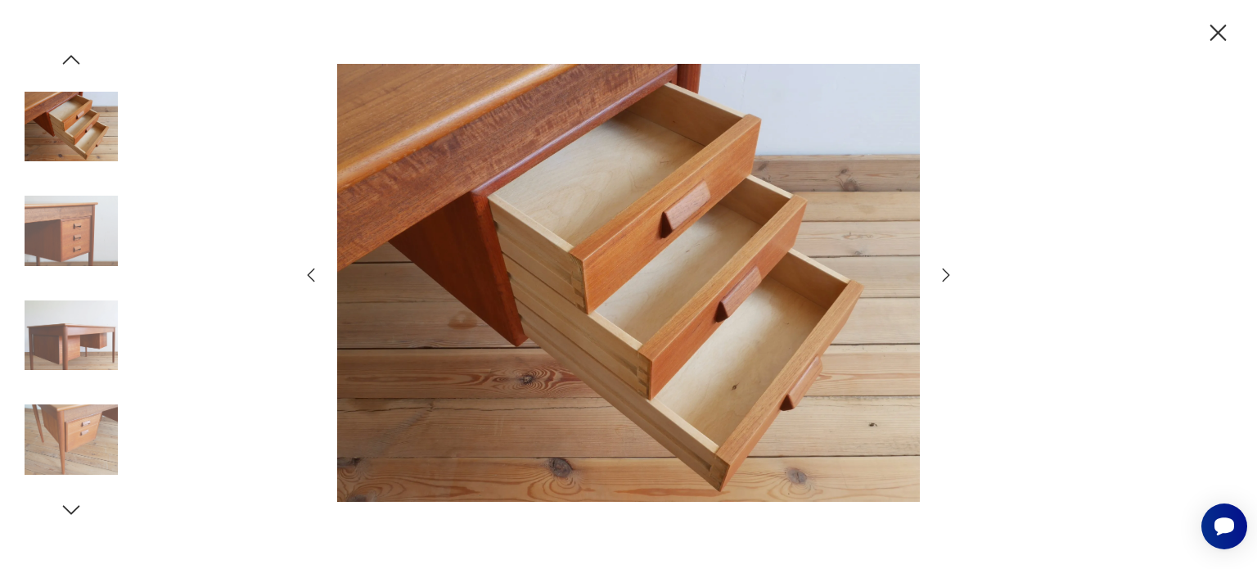
click at [946, 274] on icon "button" at bounding box center [946, 275] width 20 height 20
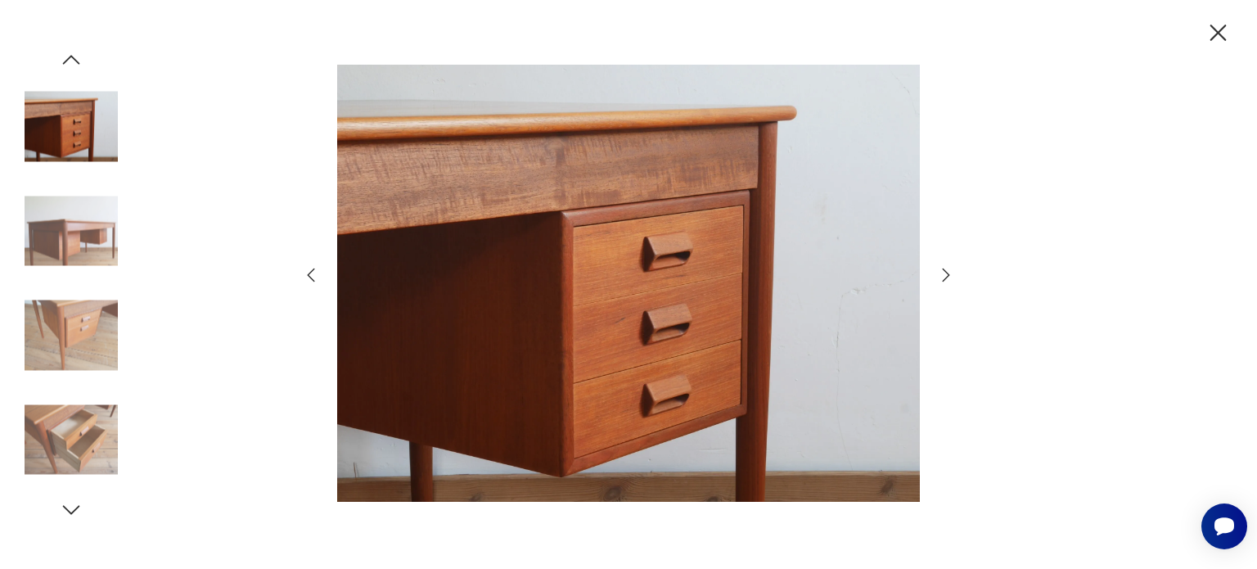
click at [946, 274] on icon "button" at bounding box center [946, 275] width 20 height 20
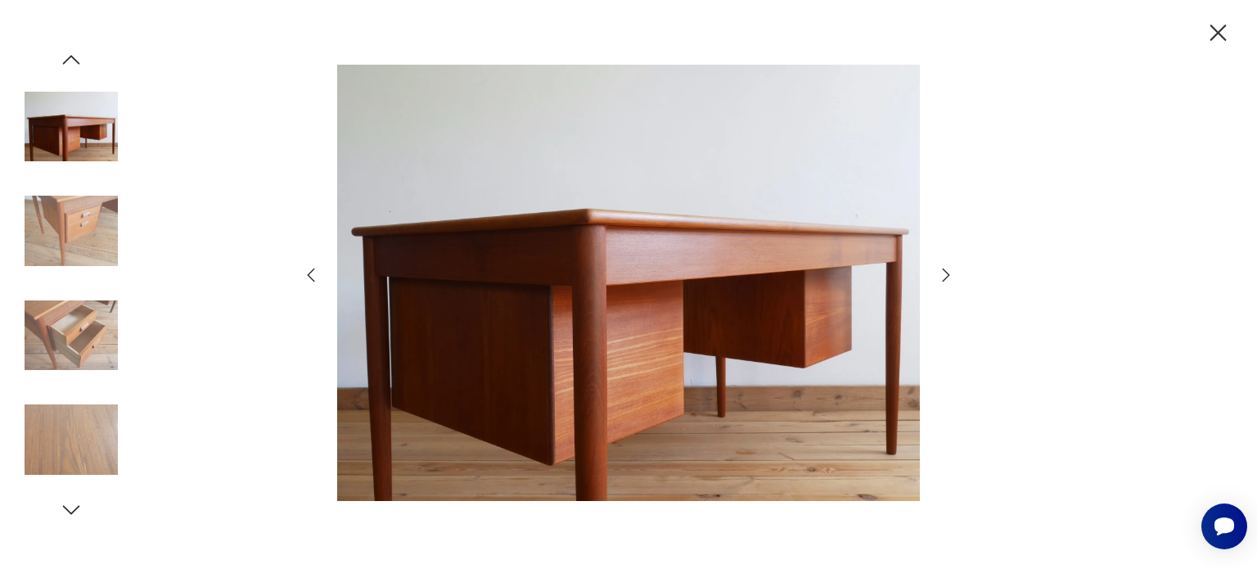
click at [946, 274] on icon "button" at bounding box center [946, 275] width 20 height 20
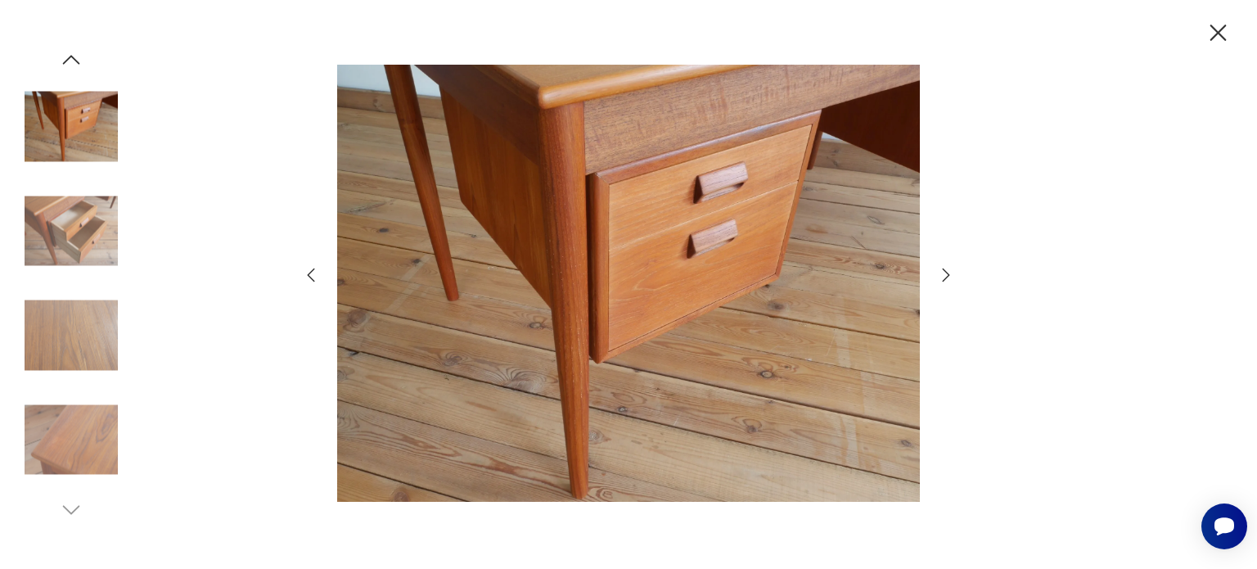
click at [937, 288] on div at bounding box center [628, 285] width 654 height 458
click at [940, 281] on icon "button" at bounding box center [946, 275] width 20 height 20
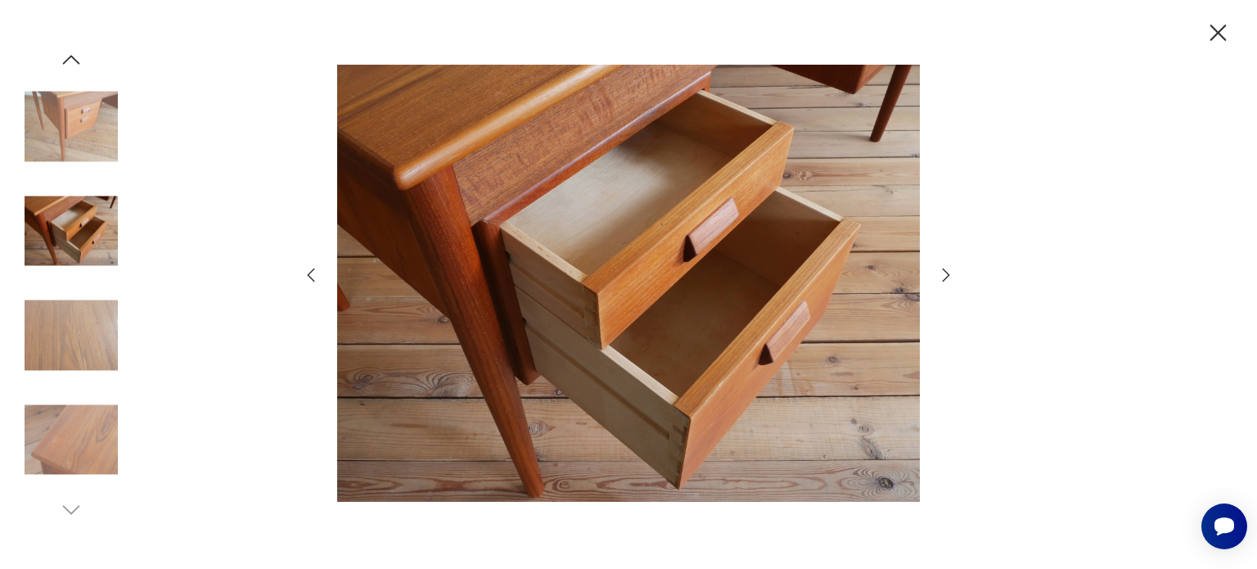
click at [940, 281] on icon "button" at bounding box center [946, 275] width 20 height 20
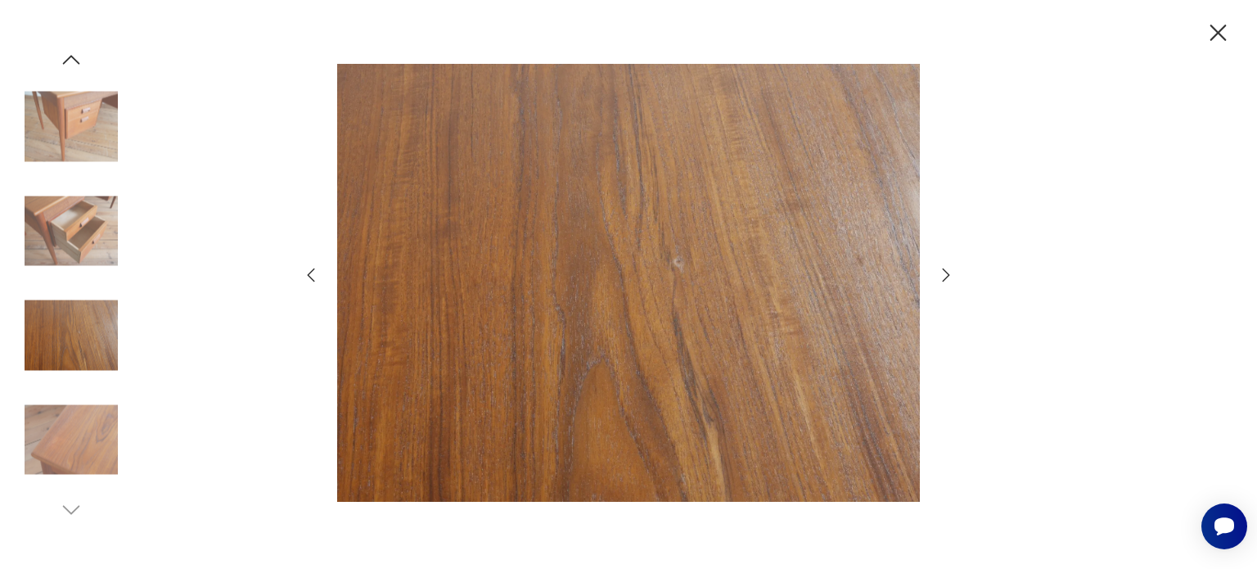
click at [940, 281] on icon "button" at bounding box center [946, 275] width 20 height 20
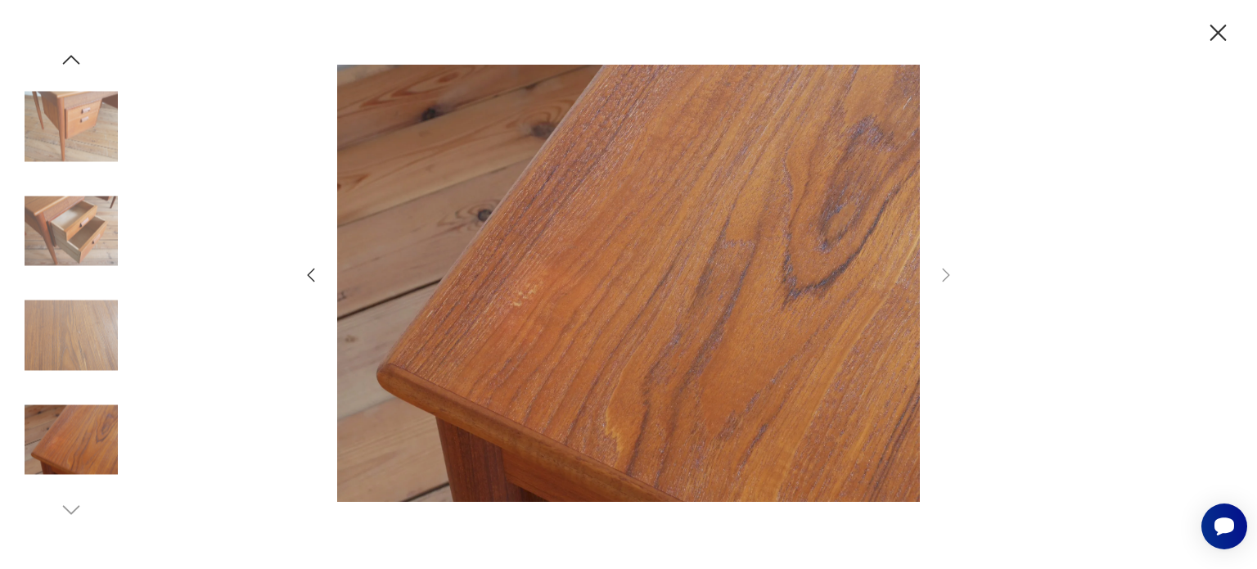
click at [1228, 48] on div at bounding box center [628, 284] width 1257 height 569
click at [1221, 38] on icon "button" at bounding box center [1217, 33] width 29 height 29
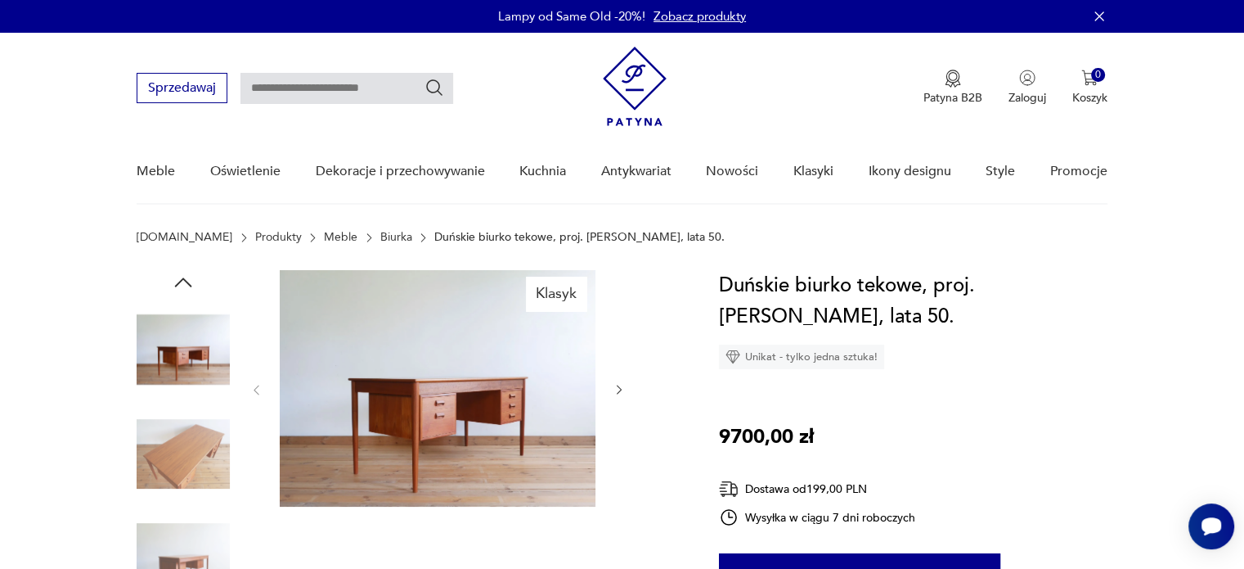
click at [1146, 268] on section "Patyna.pl Produkty Meble Biurka Duńskie biurko tekowe, proj. Børge Mogensen, la…" at bounding box center [622, 250] width 1244 height 39
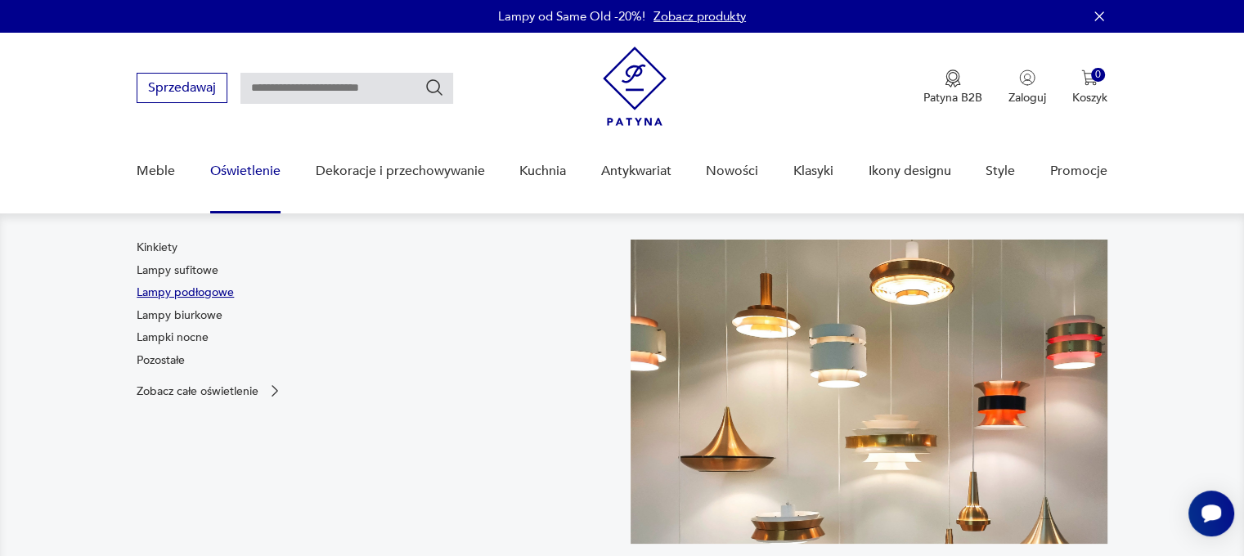
click at [183, 295] on link "Lampy podłogowe" at bounding box center [185, 293] width 97 height 16
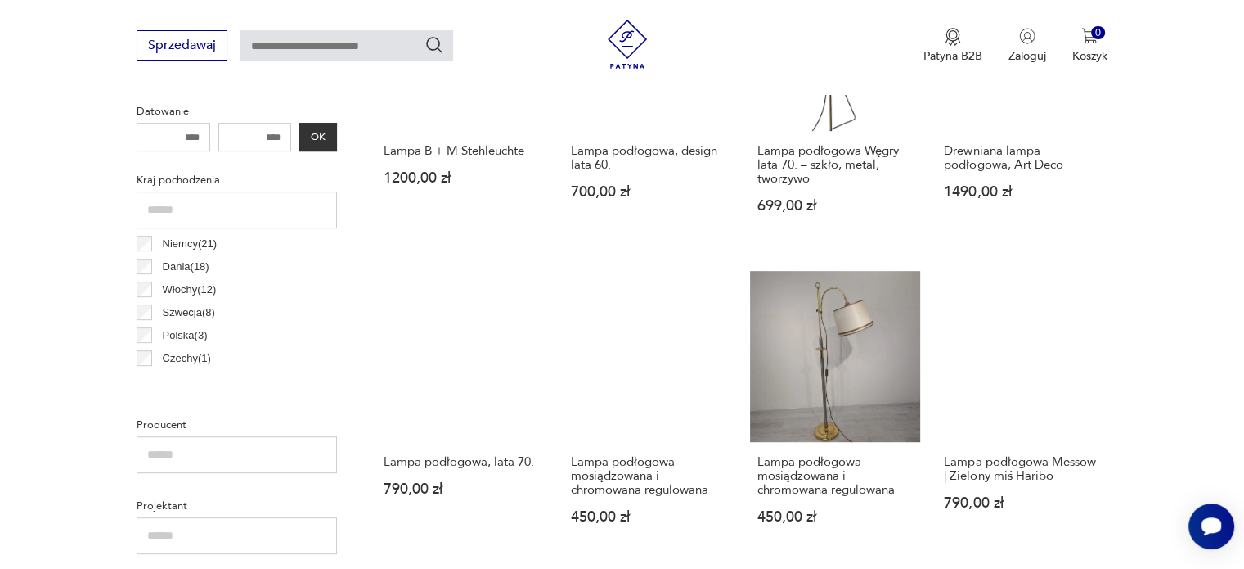
scroll to position [725, 0]
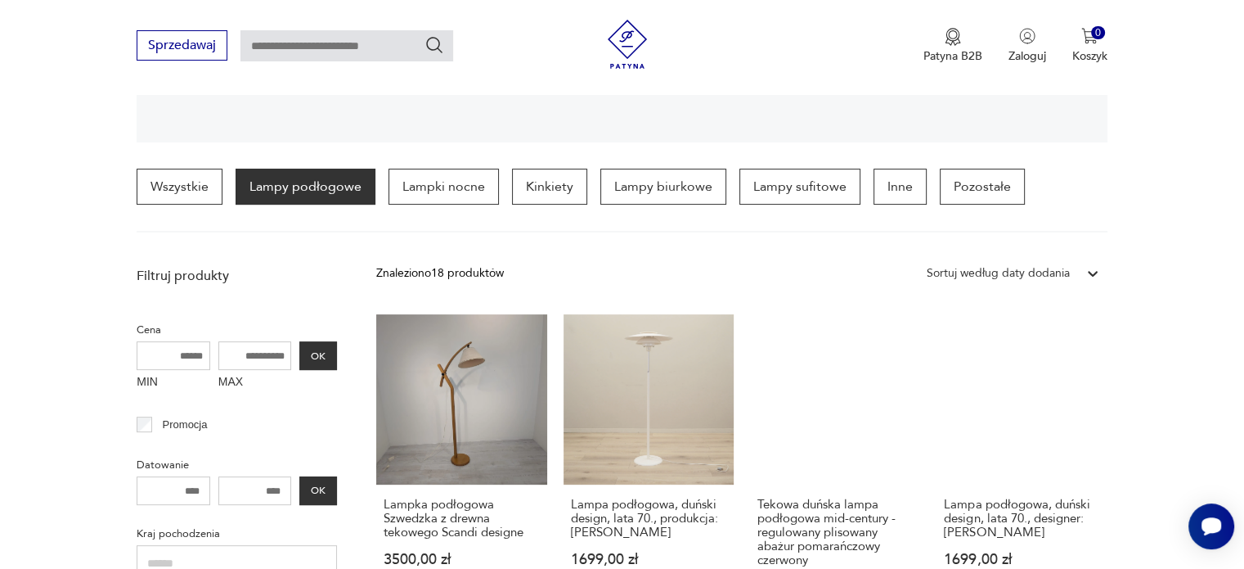
scroll to position [431, 0]
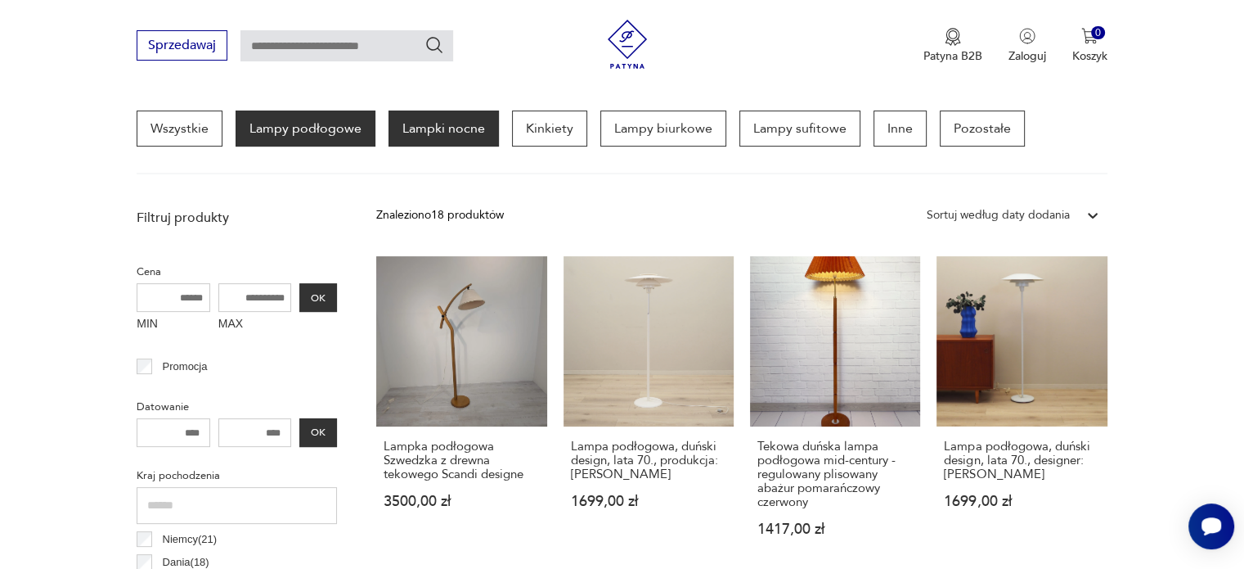
click at [474, 114] on p "Lampki nocne" at bounding box center [444, 128] width 110 height 36
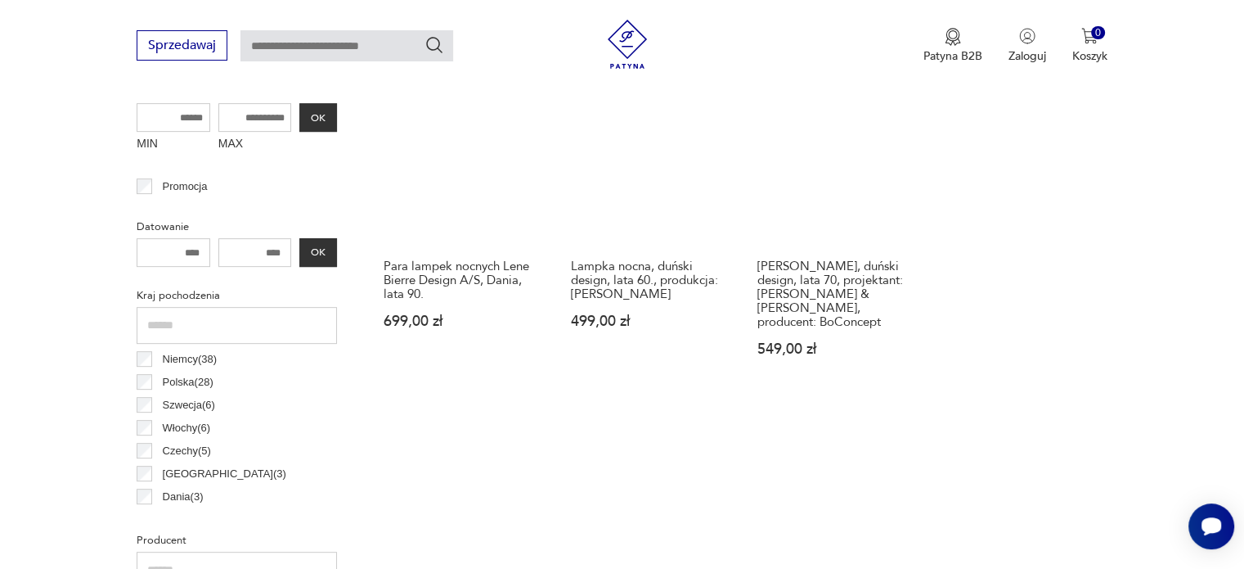
scroll to position [608, 0]
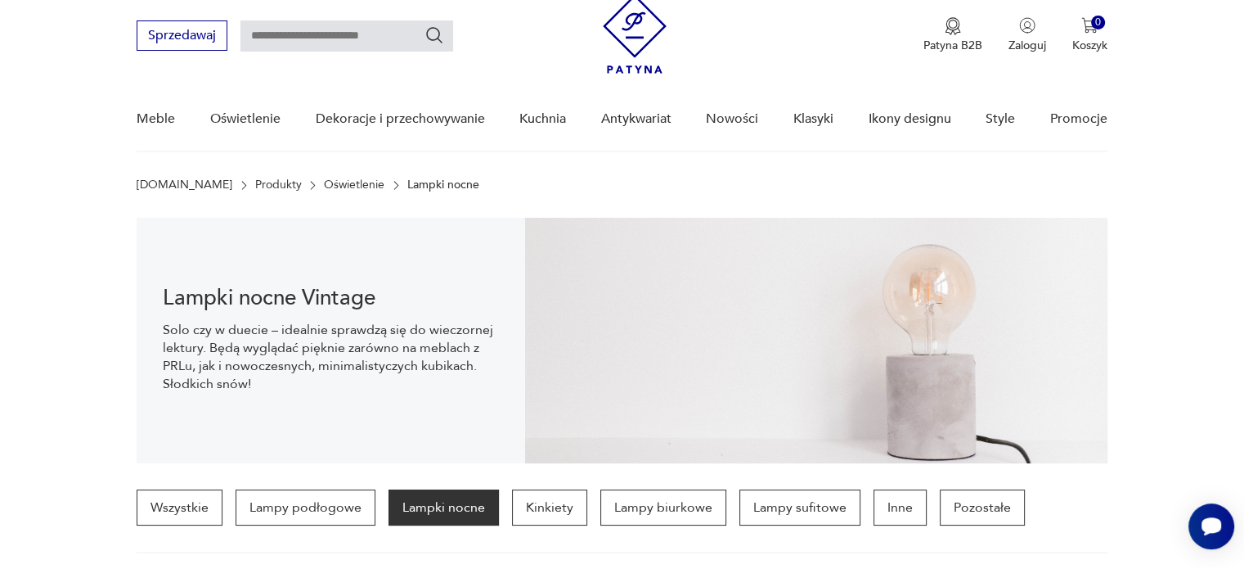
scroll to position [52, 0]
click at [324, 190] on link "Oświetlenie" at bounding box center [354, 184] width 61 height 13
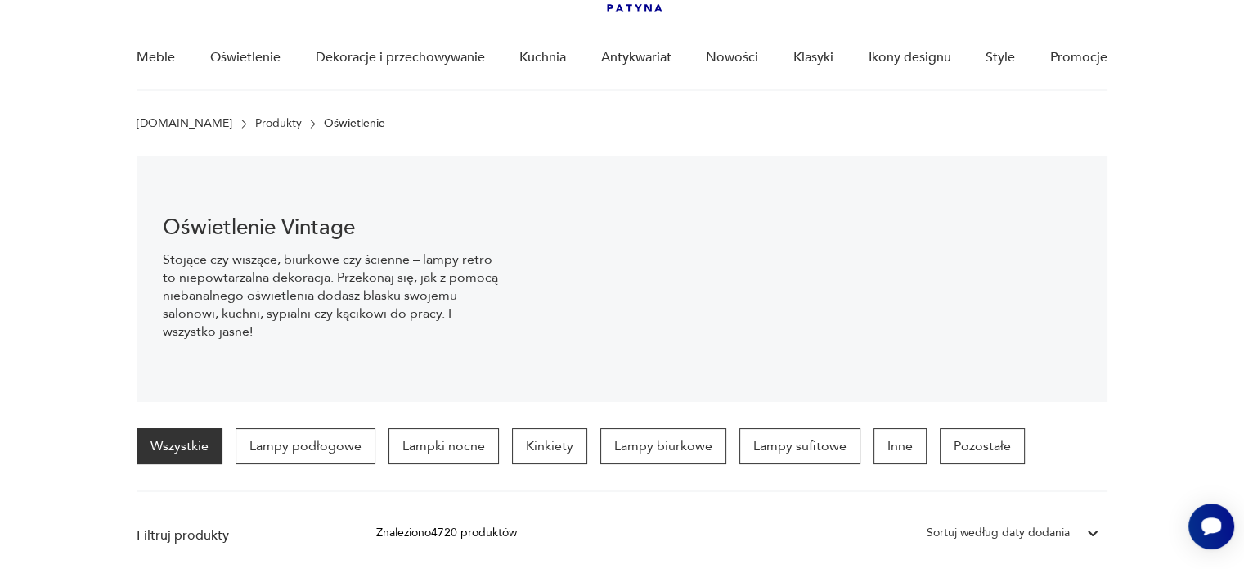
scroll to position [128, 0]
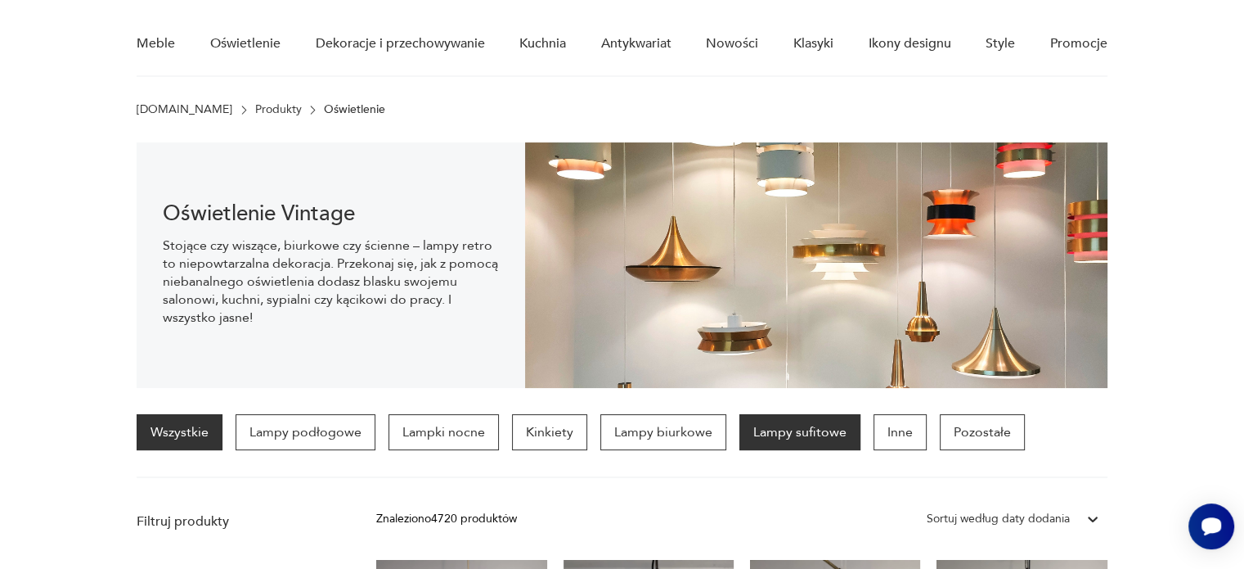
click at [791, 430] on p "Lampy sufitowe" at bounding box center [800, 432] width 121 height 36
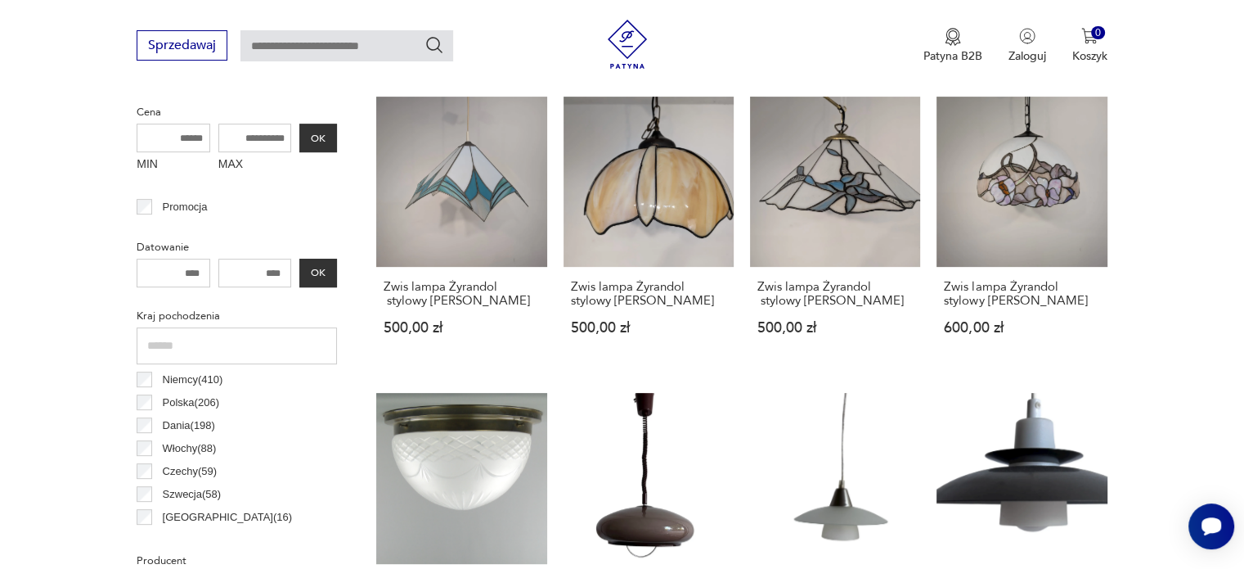
scroll to position [591, 0]
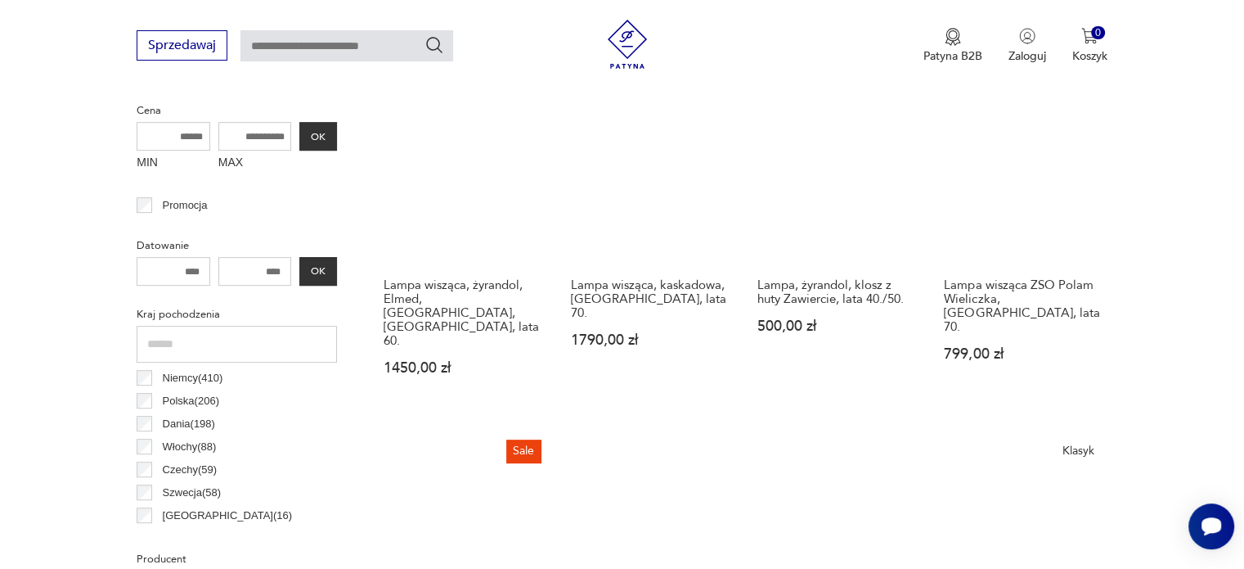
scroll to position [593, 0]
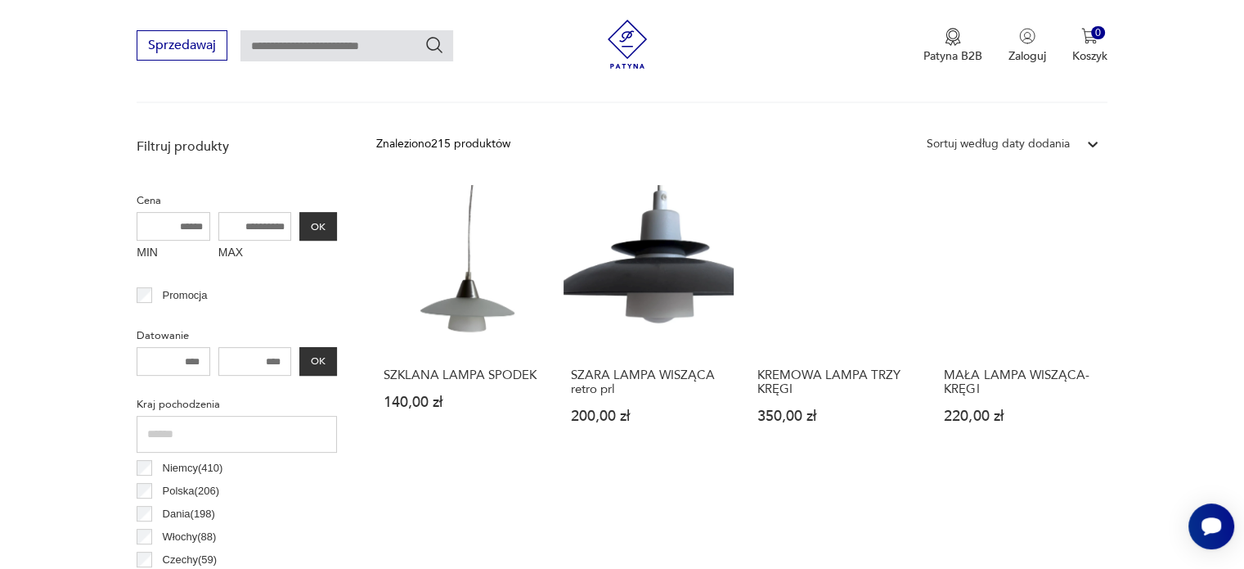
scroll to position [681, 0]
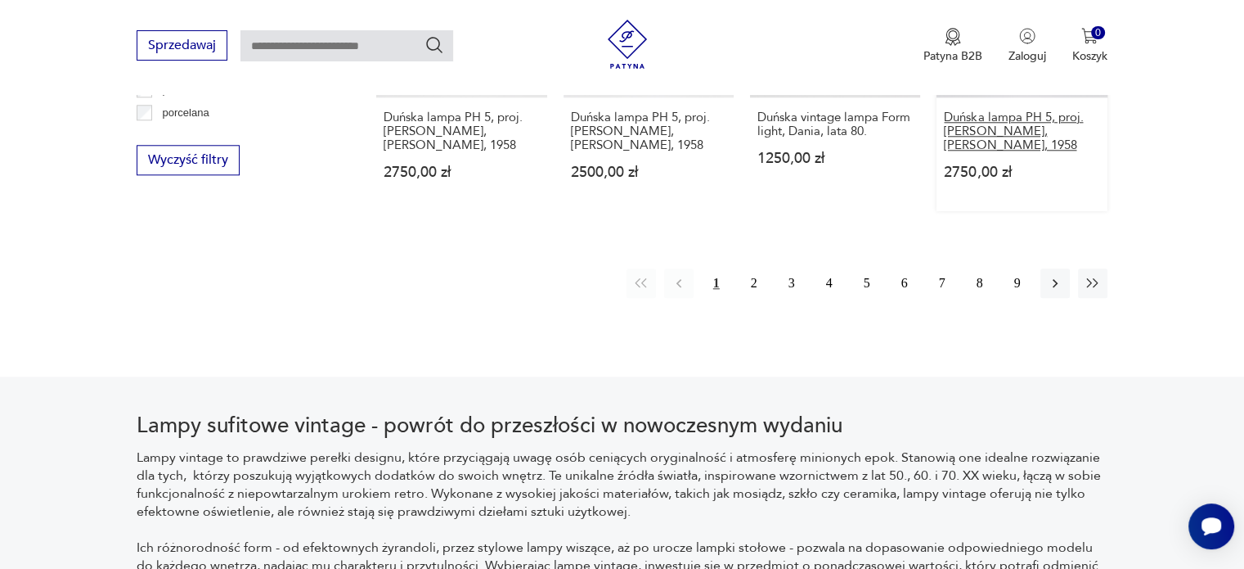
scroll to position [1692, 0]
click at [747, 274] on button "2" at bounding box center [754, 282] width 29 height 29
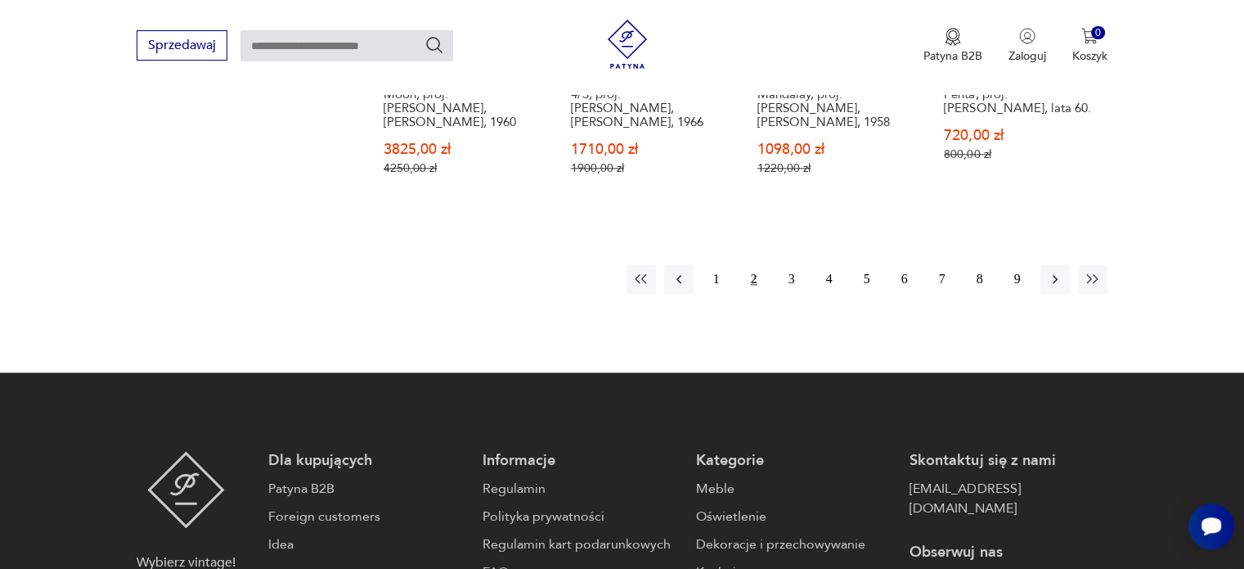
scroll to position [1803, 0]
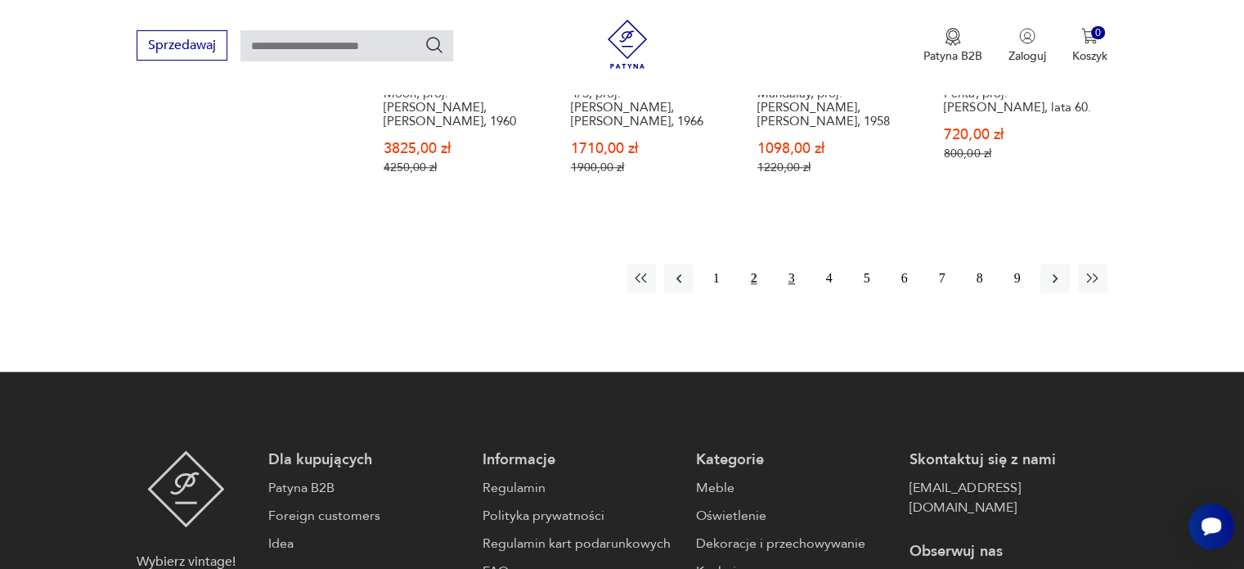
click at [793, 263] on button "3" at bounding box center [791, 277] width 29 height 29
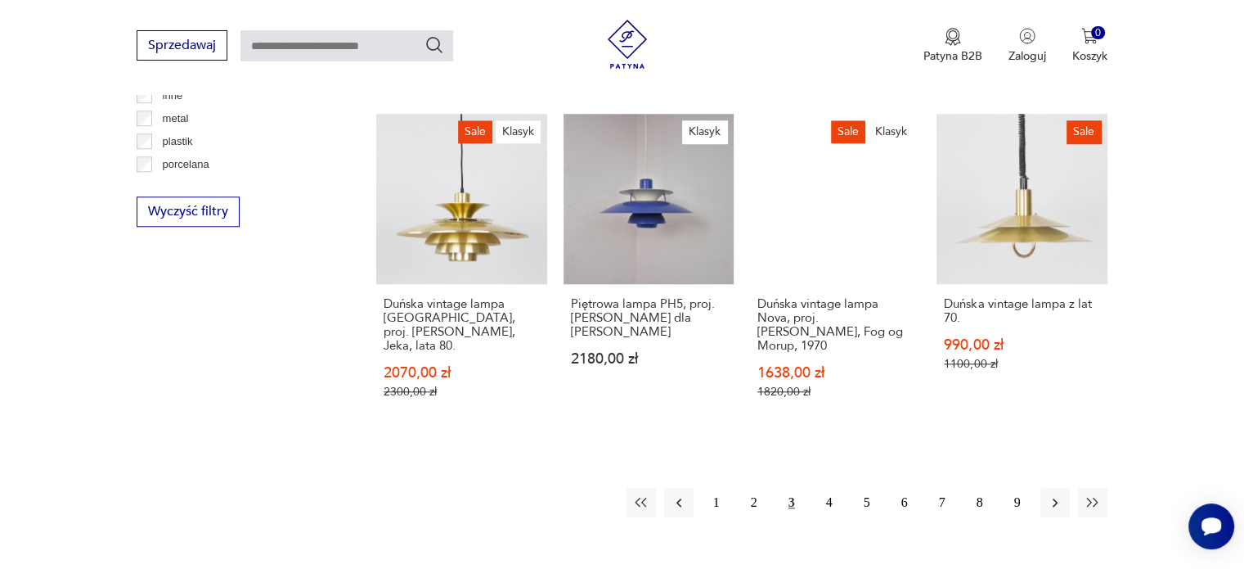
scroll to position [1641, 0]
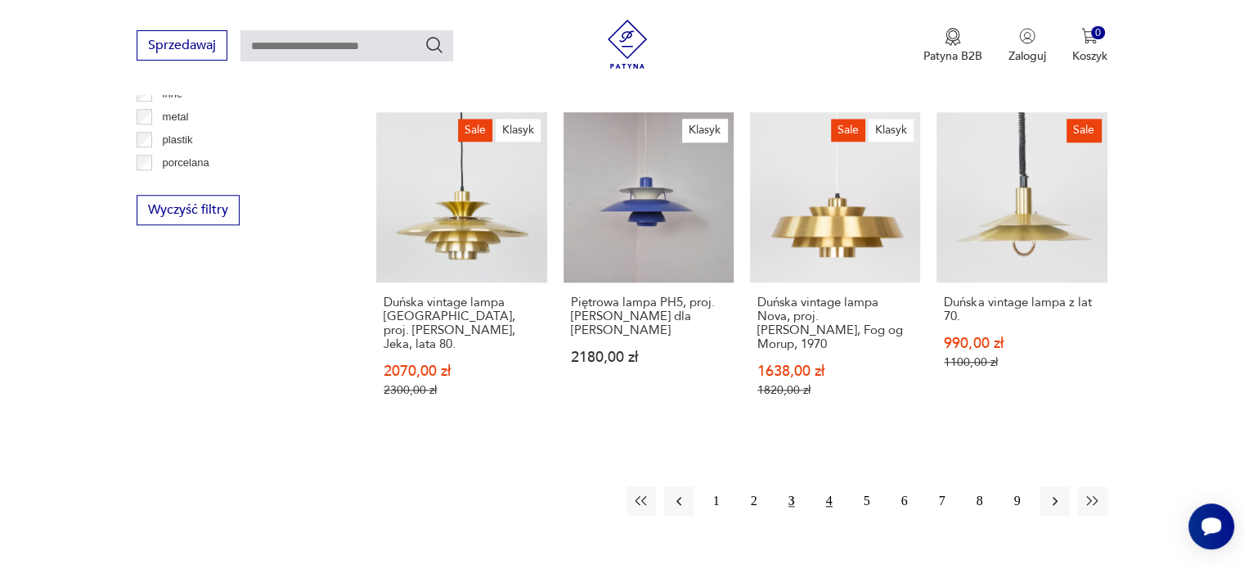
click at [828, 486] on button "4" at bounding box center [829, 500] width 29 height 29
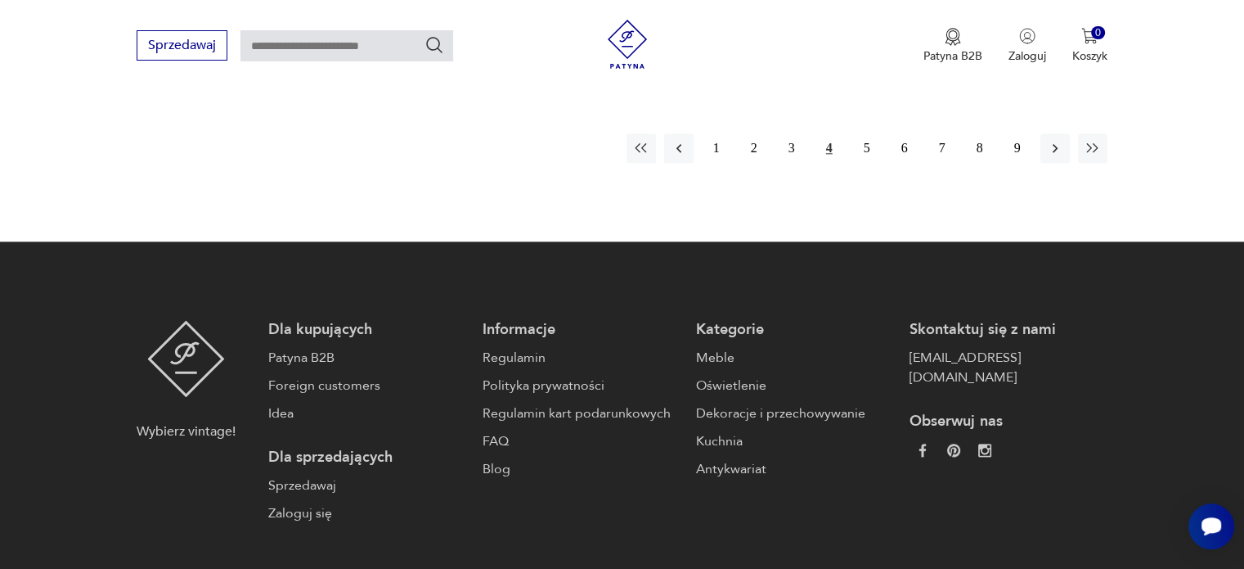
scroll to position [1930, 0]
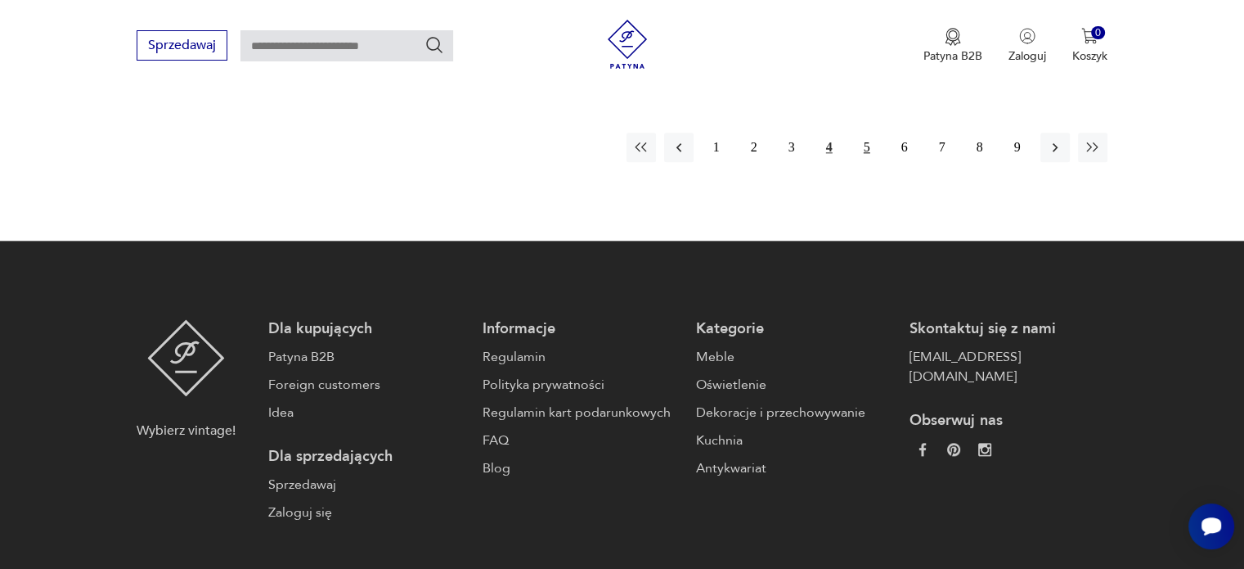
click at [857, 152] on button "5" at bounding box center [866, 147] width 29 height 29
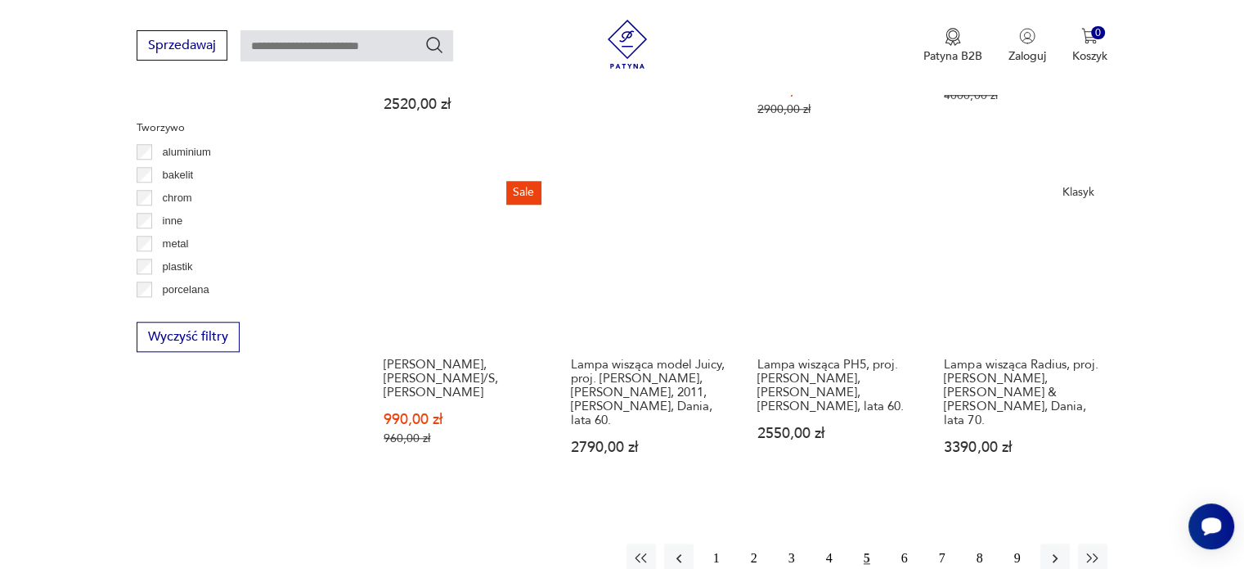
scroll to position [1507, 0]
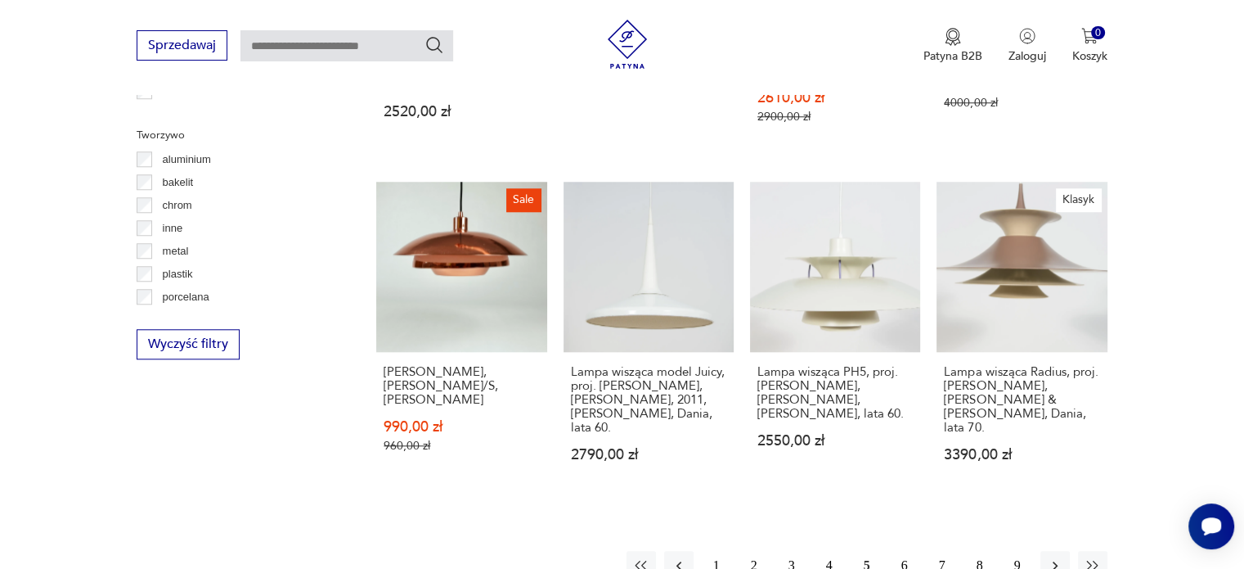
click at [907, 551] on button "6" at bounding box center [904, 565] width 29 height 29
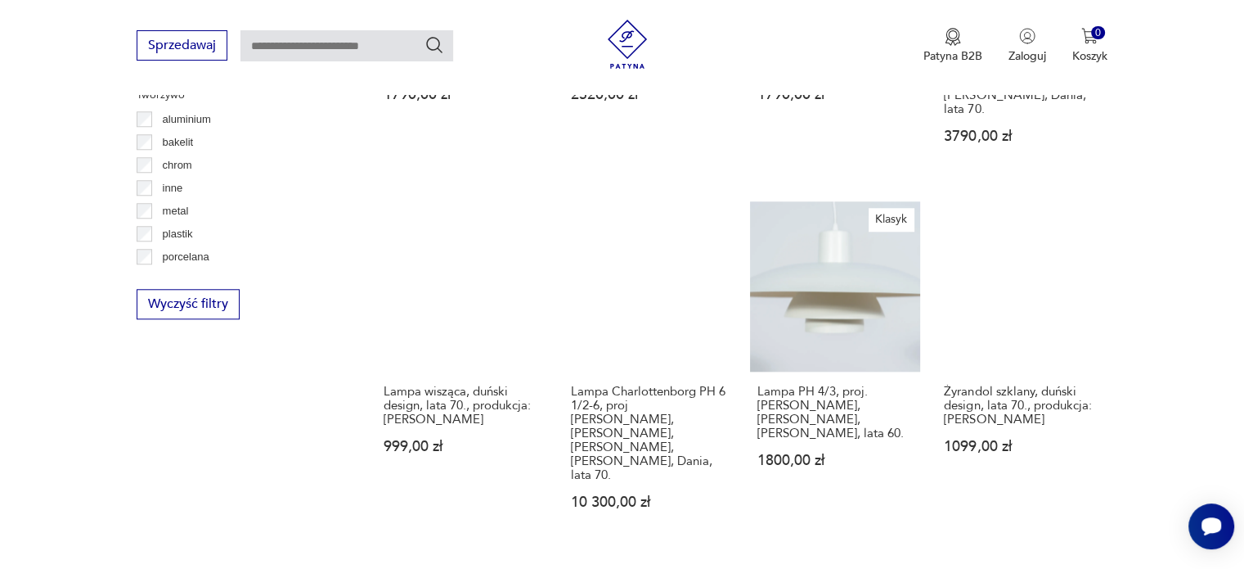
scroll to position [1548, 0]
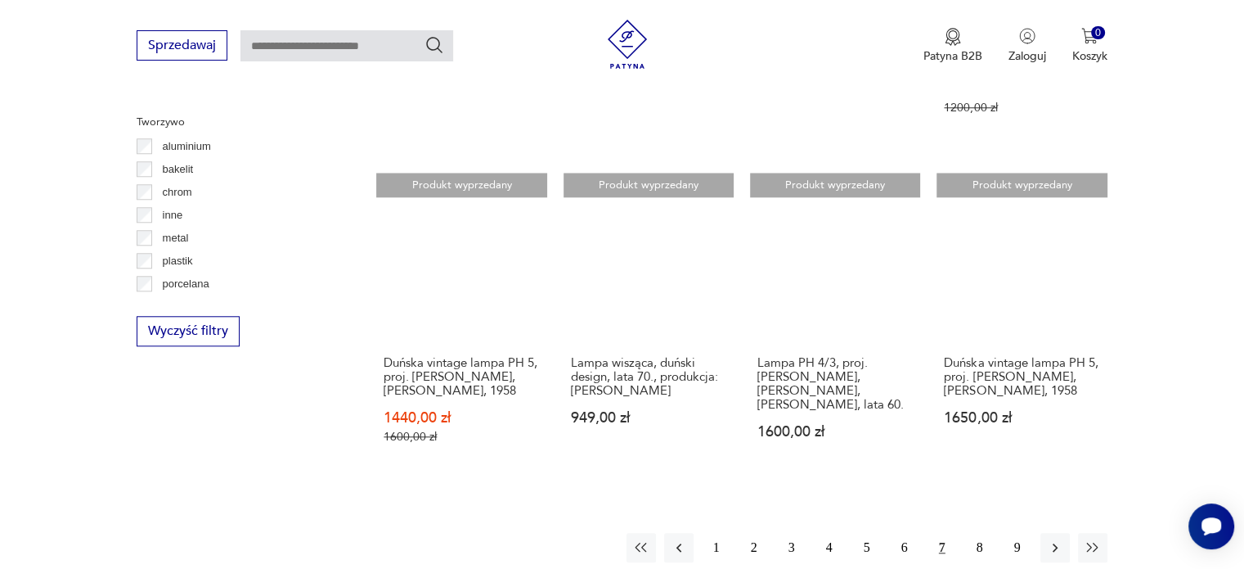
scroll to position [1552, 0]
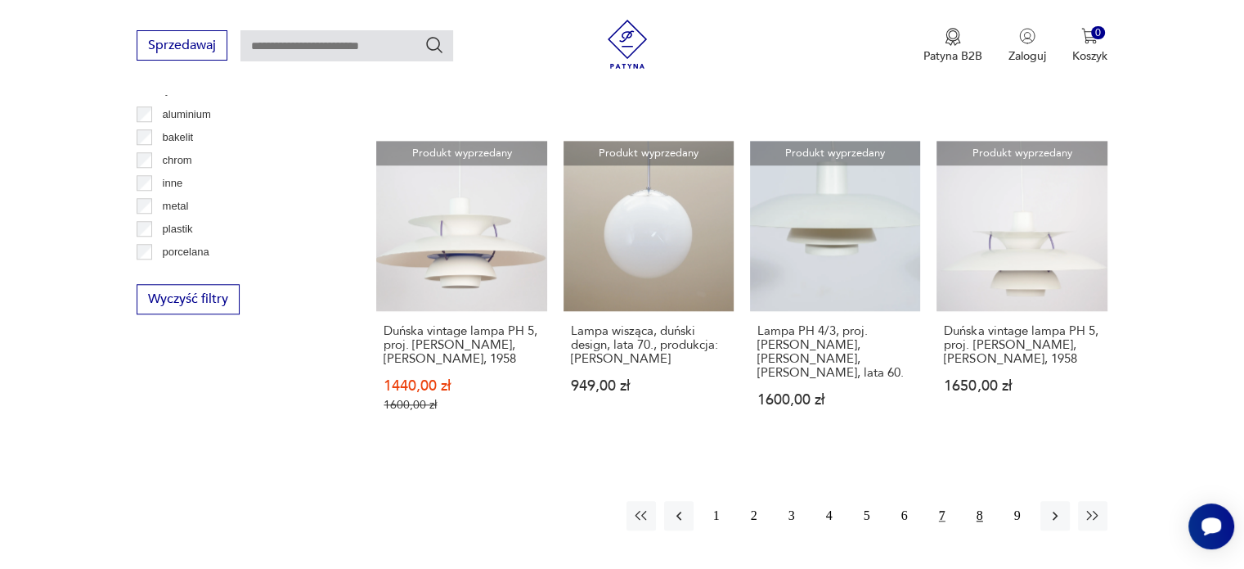
click at [980, 501] on button "8" at bounding box center [979, 515] width 29 height 29
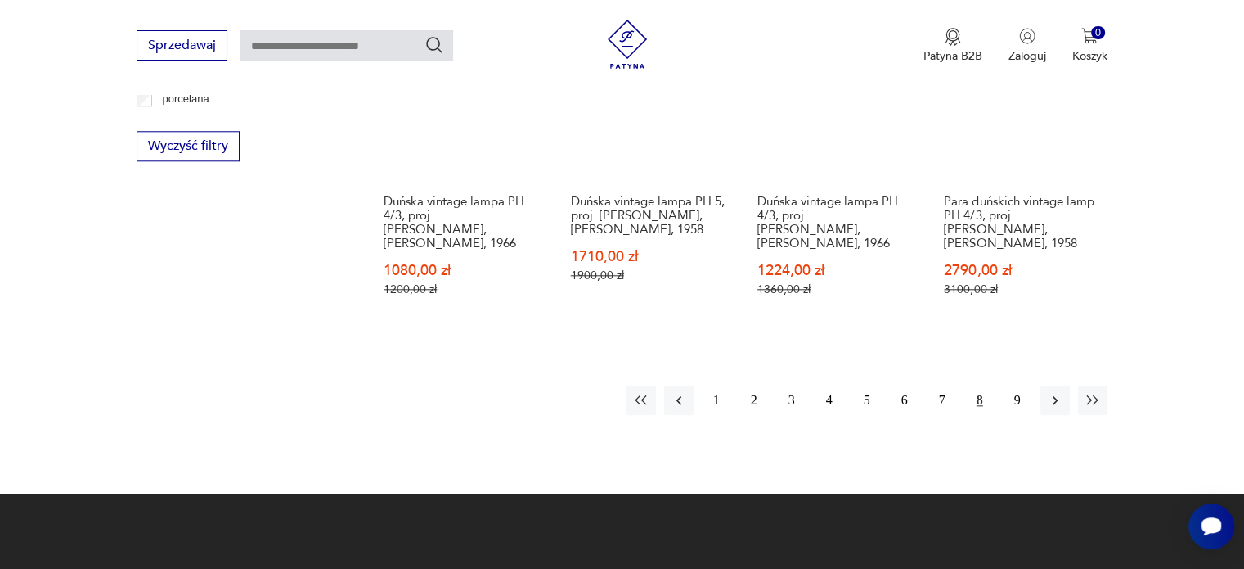
scroll to position [1792, 0]
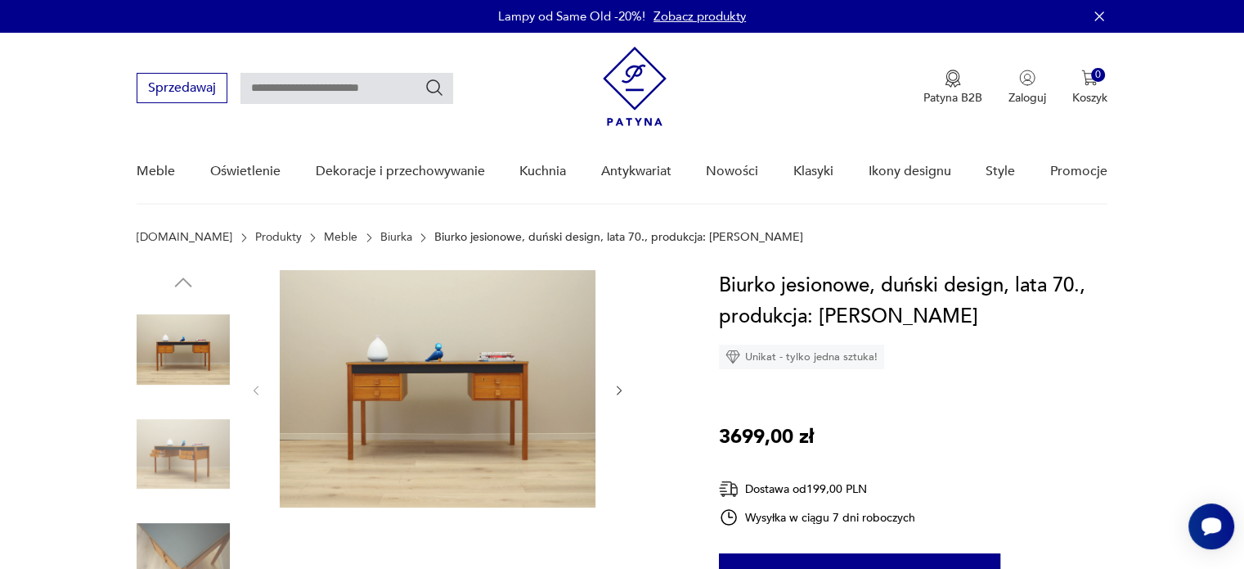
click at [456, 396] on img at bounding box center [438, 388] width 316 height 237
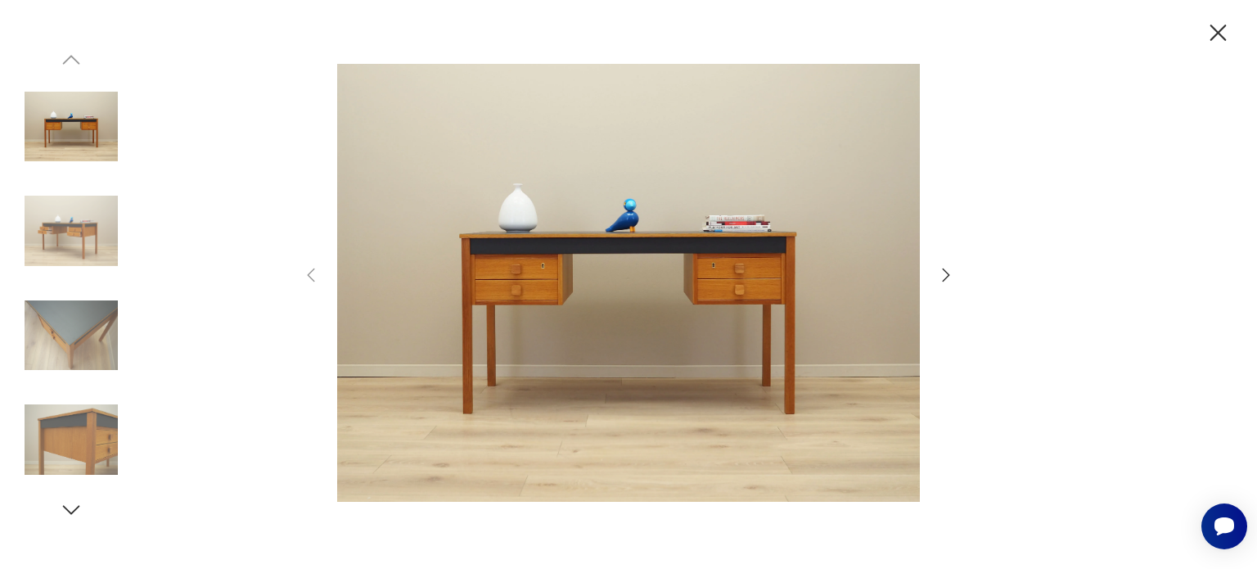
click at [944, 274] on icon "button" at bounding box center [946, 275] width 20 height 20
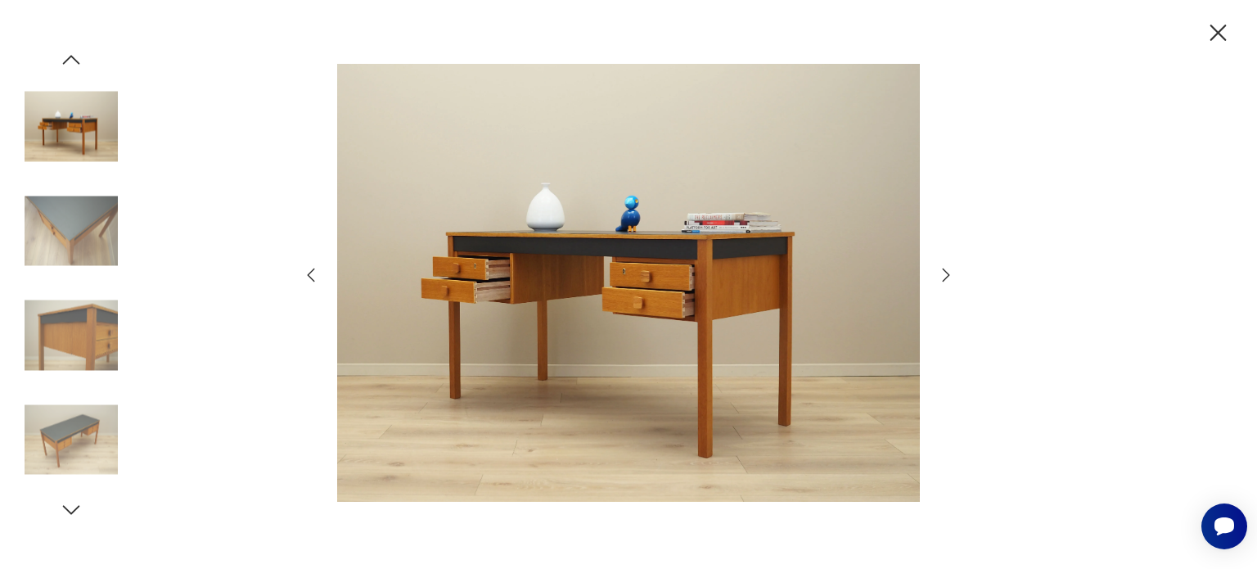
click at [944, 274] on icon "button" at bounding box center [946, 275] width 20 height 20
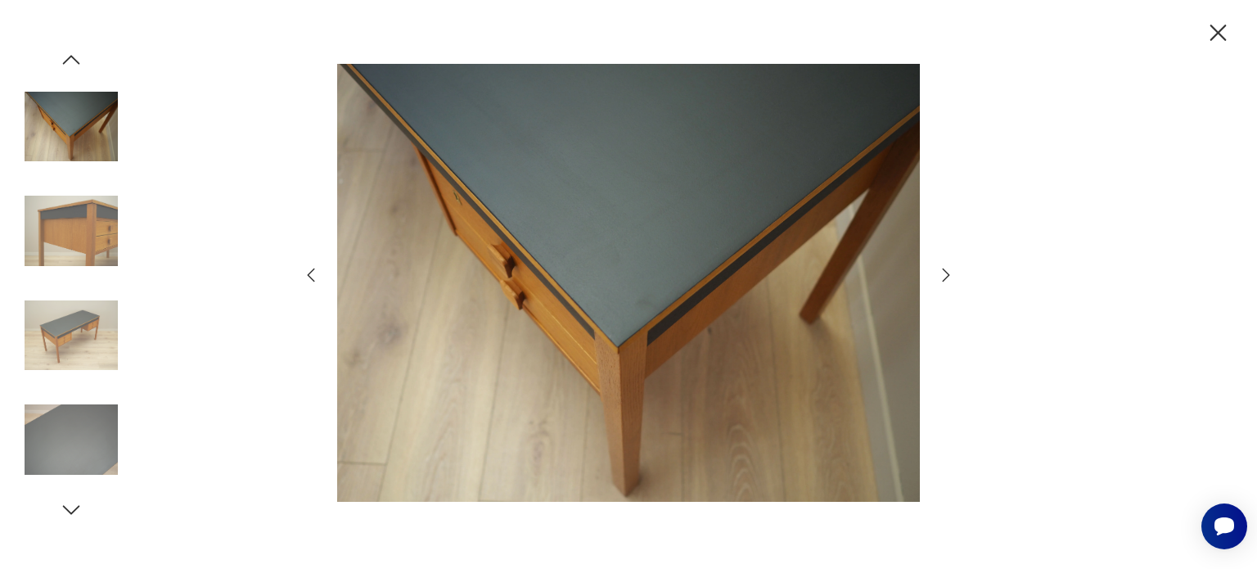
click at [944, 274] on icon "button" at bounding box center [946, 275] width 20 height 20
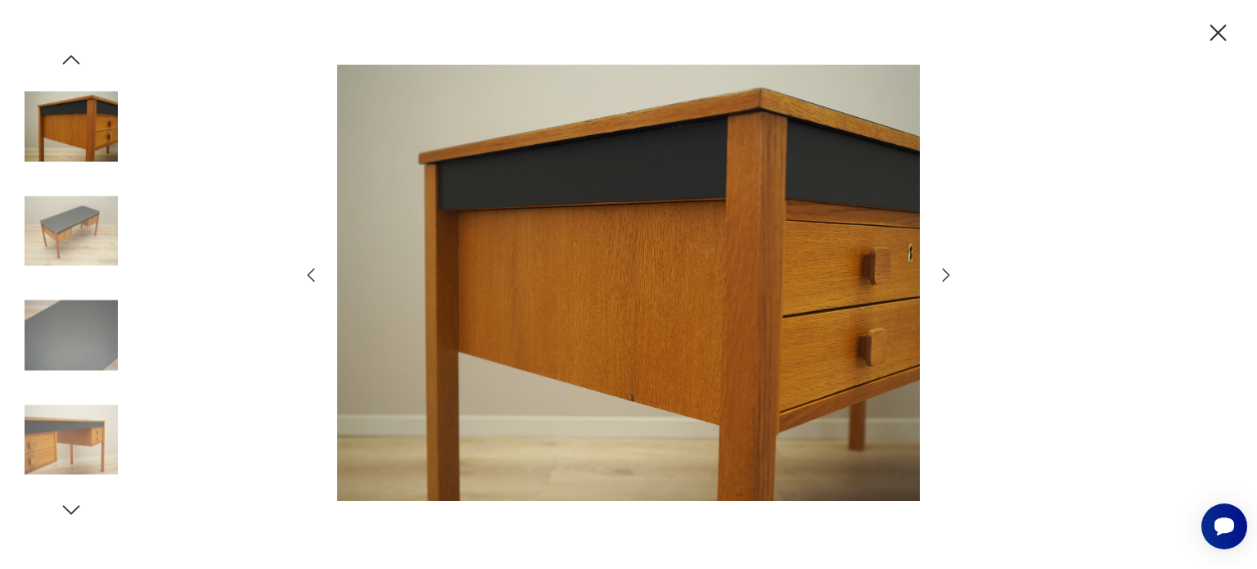
click at [944, 274] on icon "button" at bounding box center [946, 275] width 20 height 20
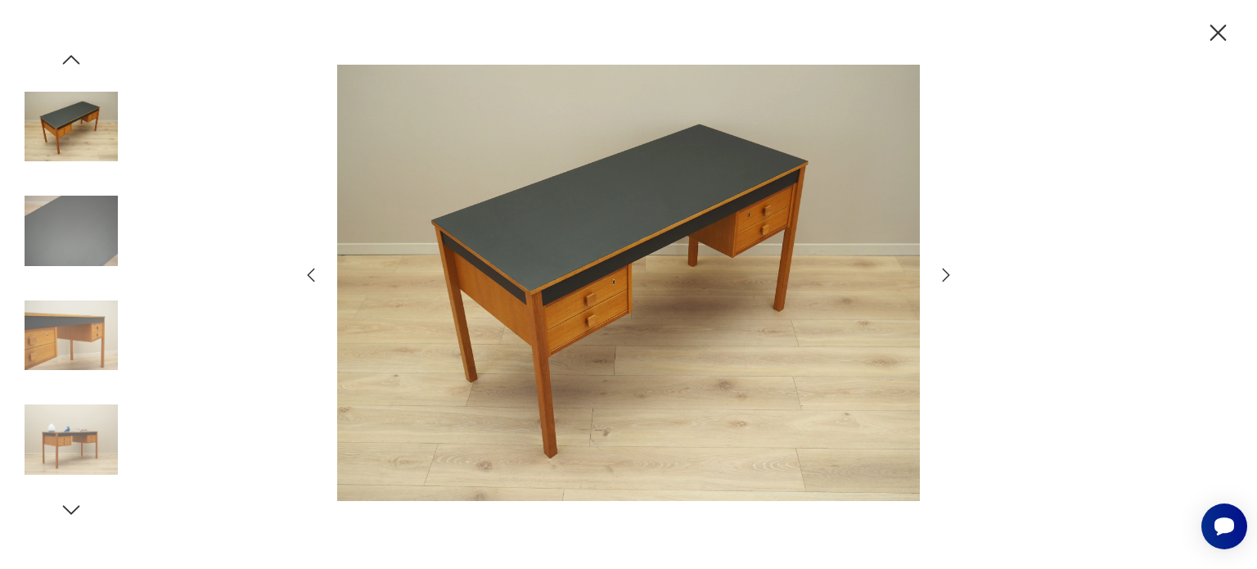
click at [944, 274] on icon "button" at bounding box center [946, 275] width 20 height 20
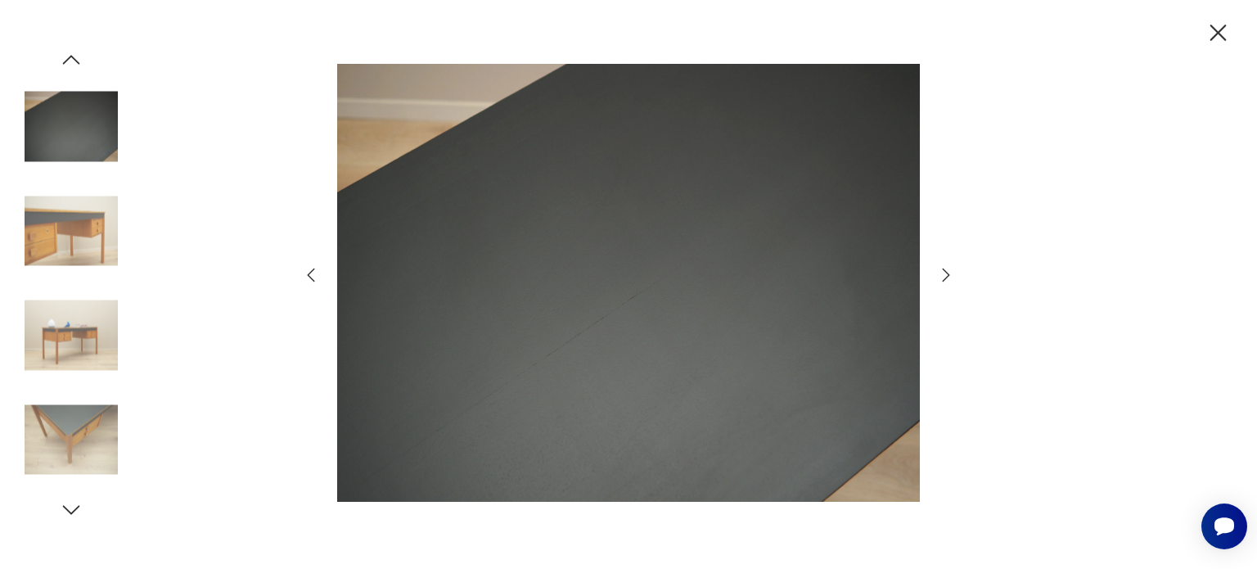
click at [944, 274] on icon "button" at bounding box center [946, 275] width 20 height 20
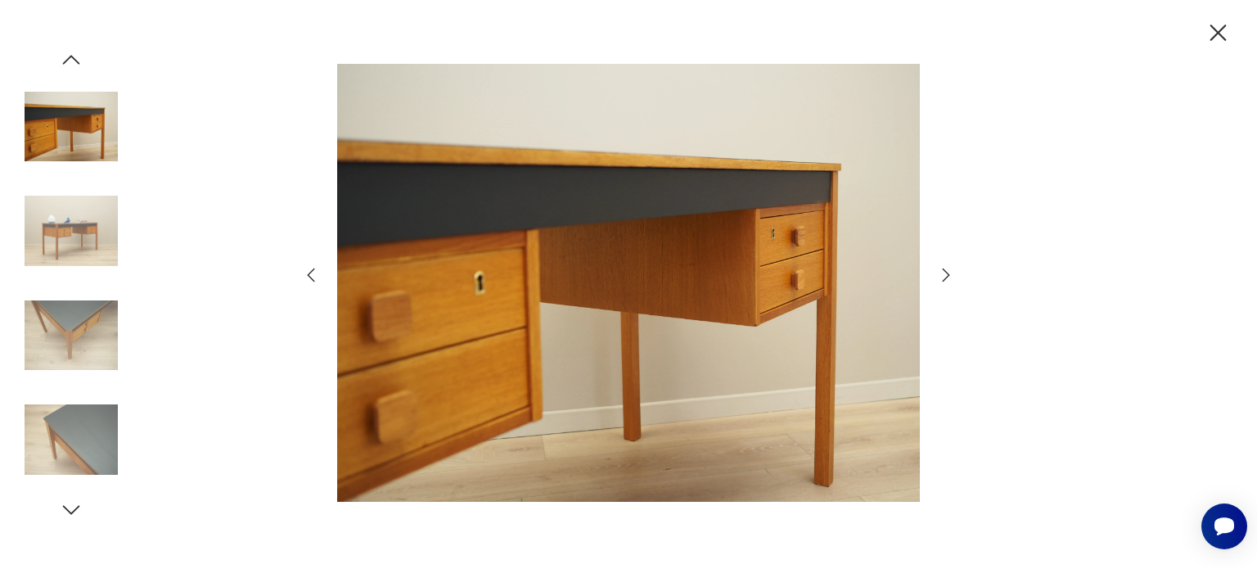
click at [944, 274] on icon "button" at bounding box center [946, 275] width 20 height 20
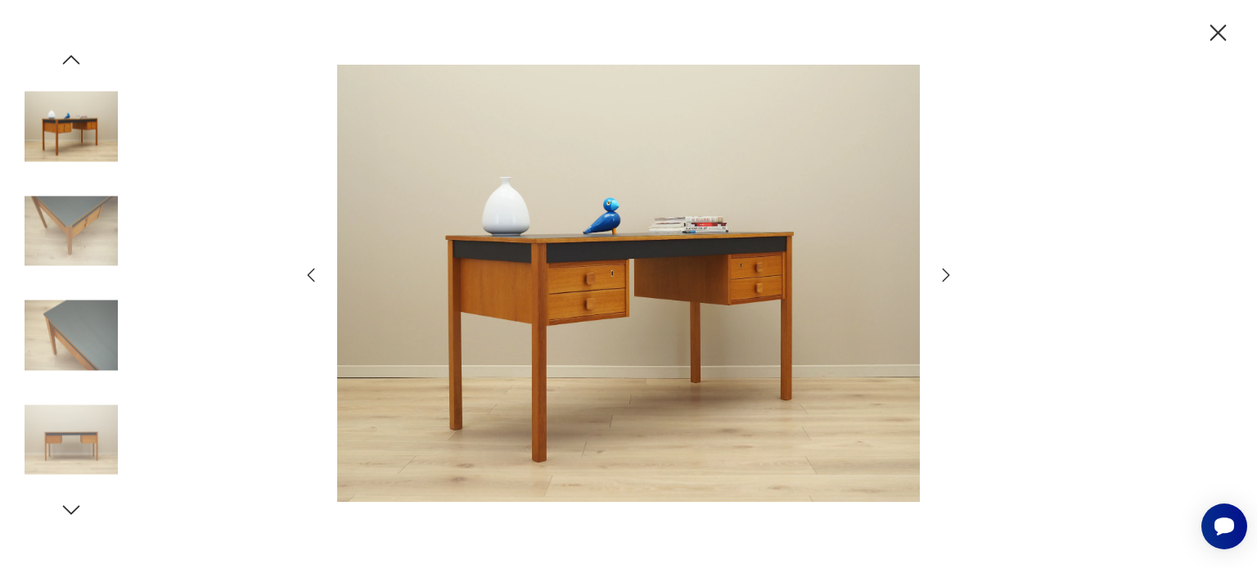
click at [944, 274] on icon "button" at bounding box center [946, 275] width 20 height 20
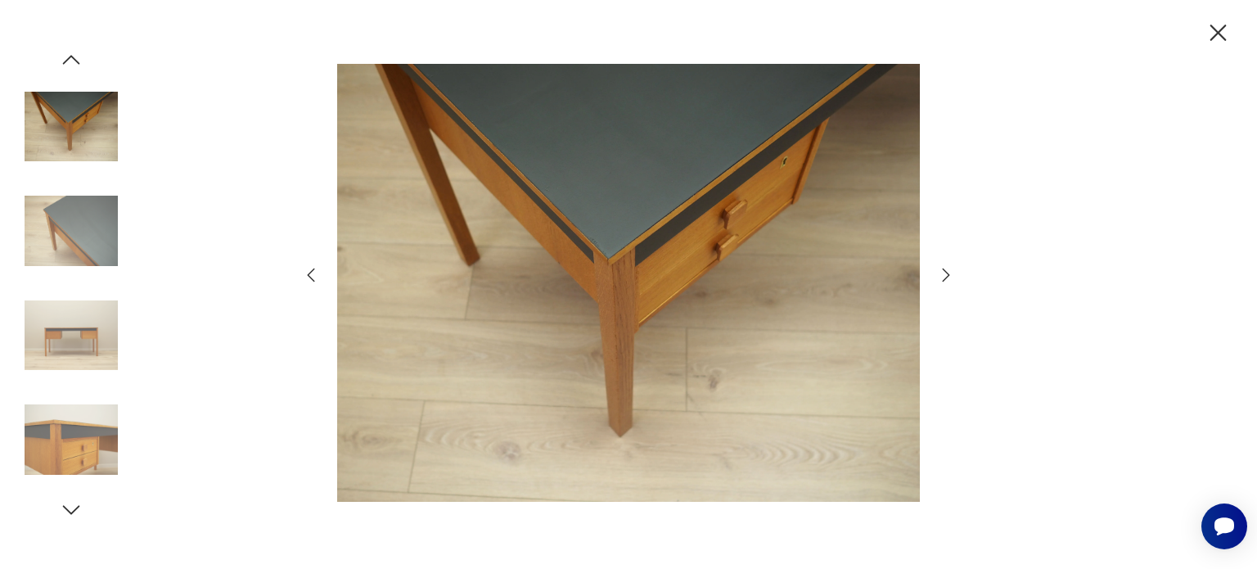
click at [944, 274] on icon "button" at bounding box center [946, 275] width 20 height 20
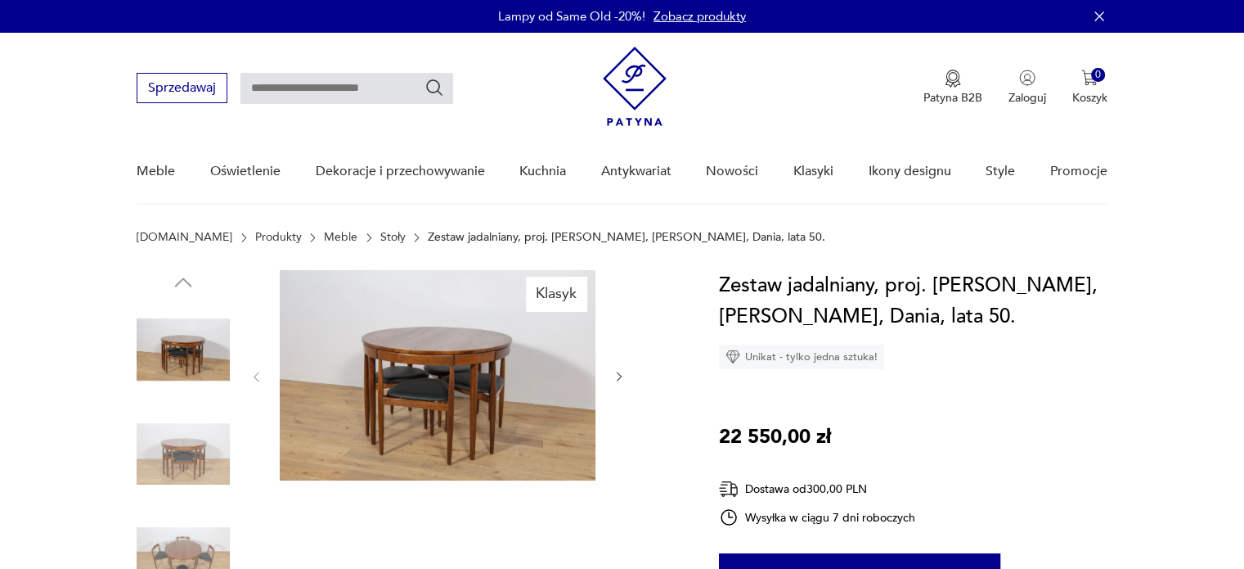
click at [435, 391] on img at bounding box center [438, 375] width 316 height 210
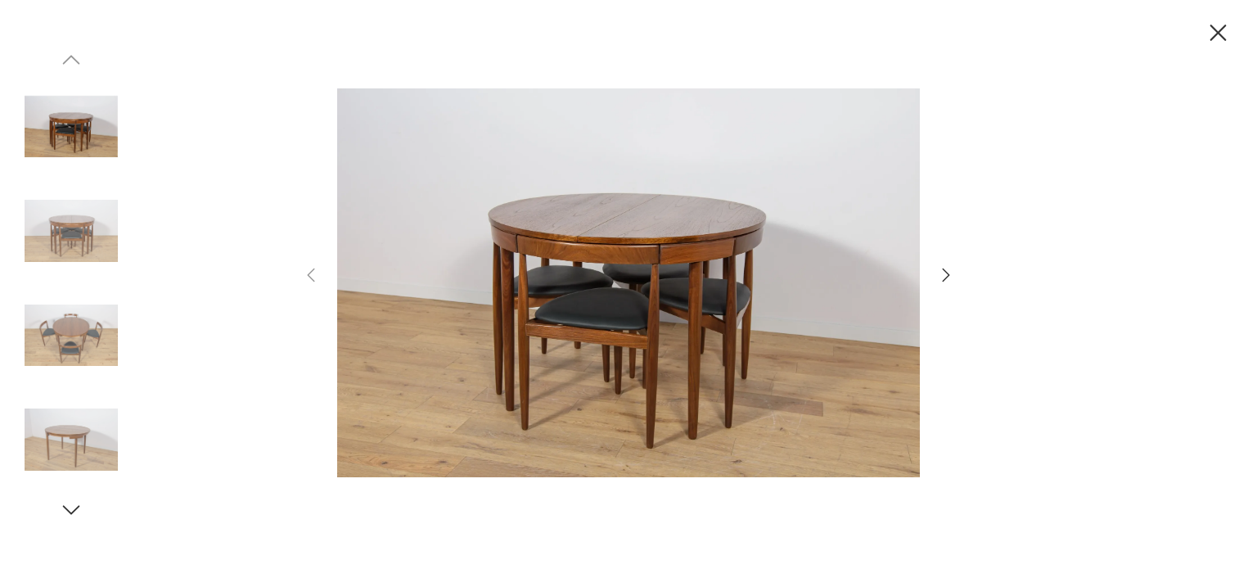
click at [951, 275] on icon "button" at bounding box center [946, 275] width 20 height 20
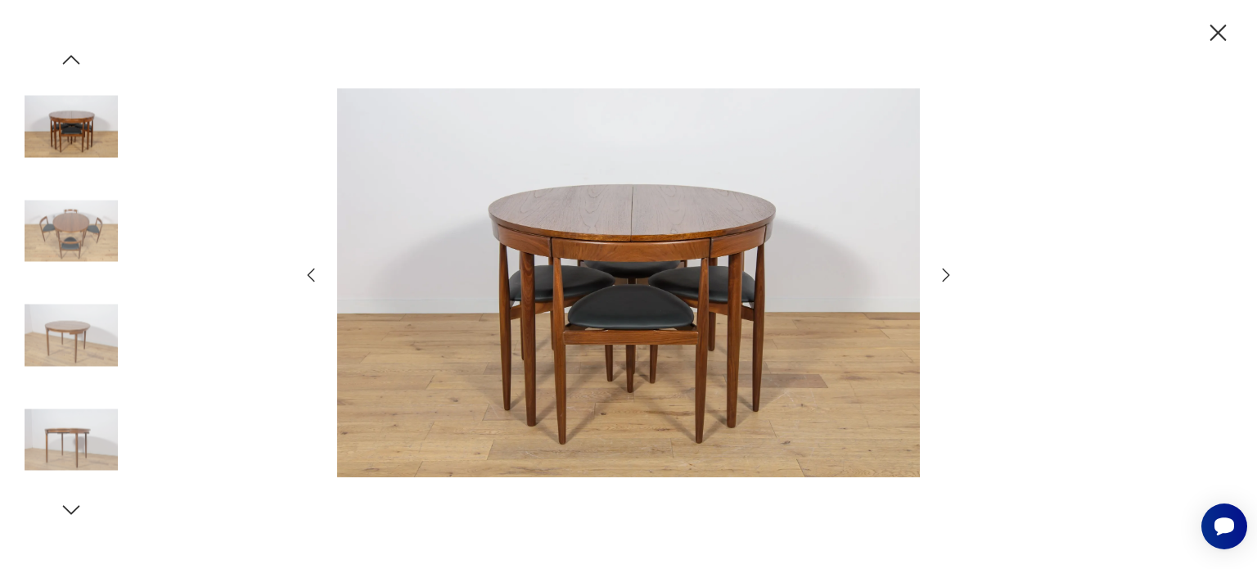
click at [951, 275] on icon "button" at bounding box center [946, 275] width 20 height 20
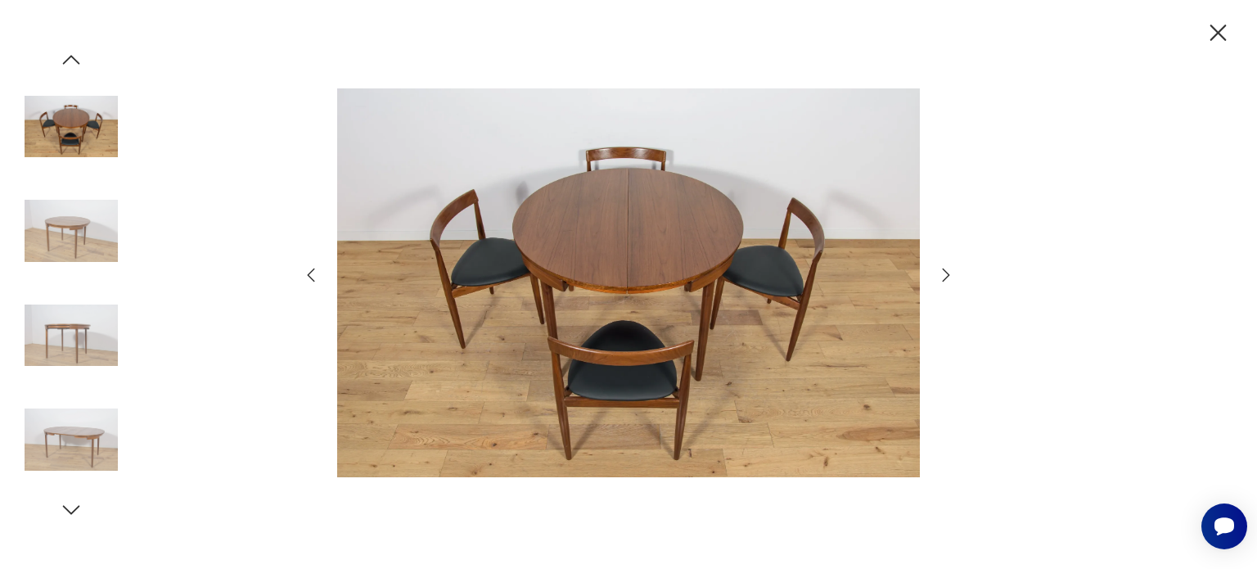
click at [951, 275] on icon "button" at bounding box center [946, 275] width 20 height 20
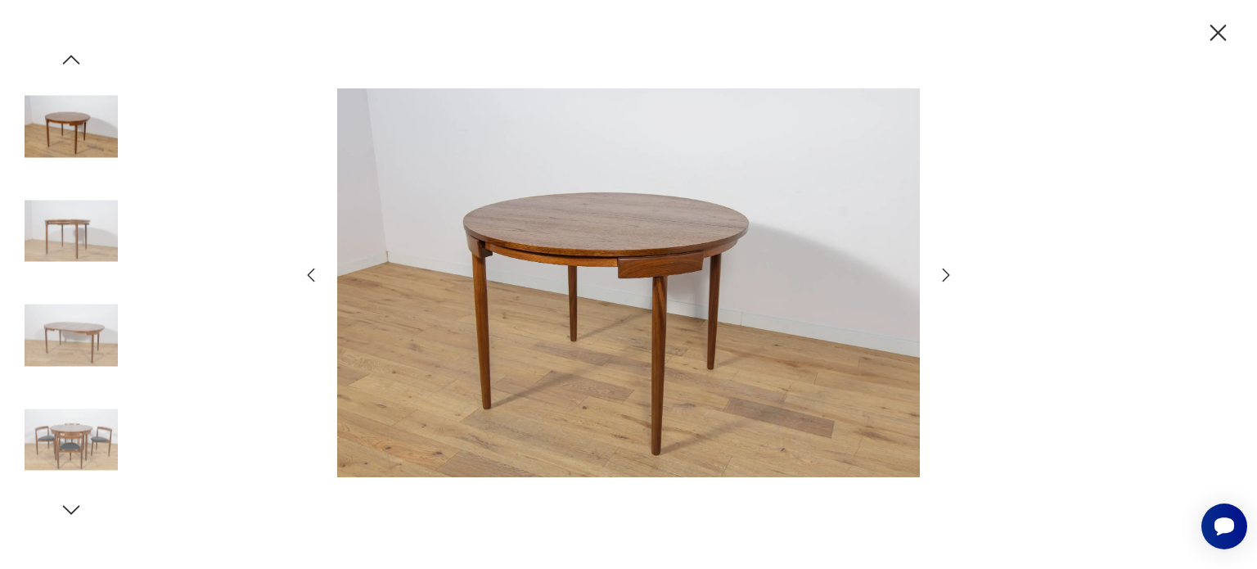
click at [951, 275] on icon "button" at bounding box center [946, 275] width 20 height 20
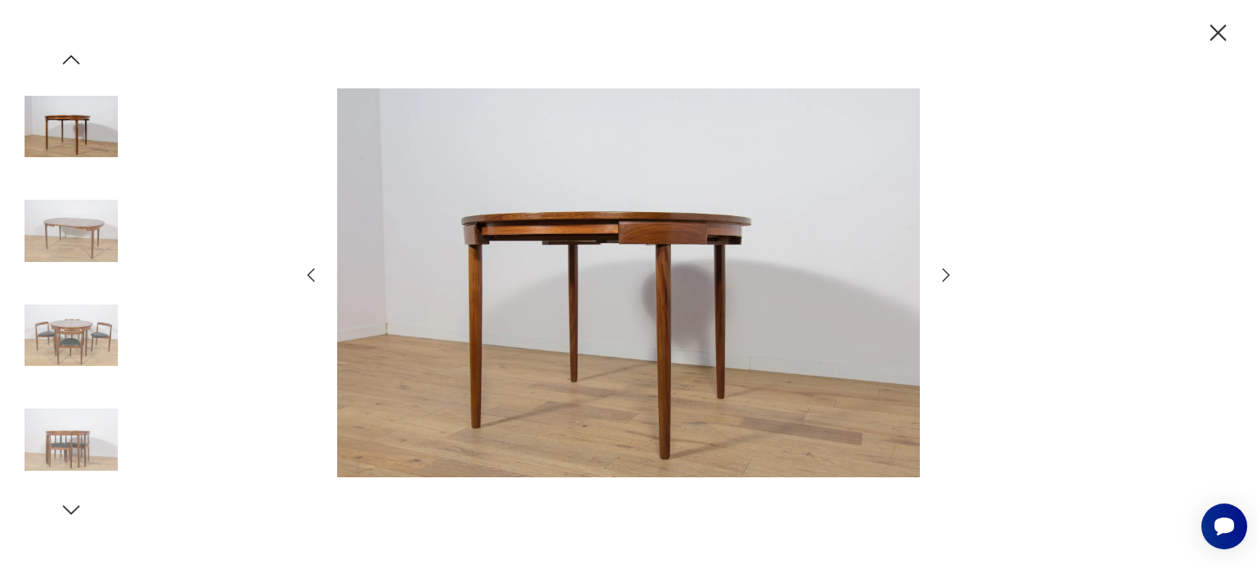
click at [951, 275] on icon "button" at bounding box center [946, 275] width 20 height 20
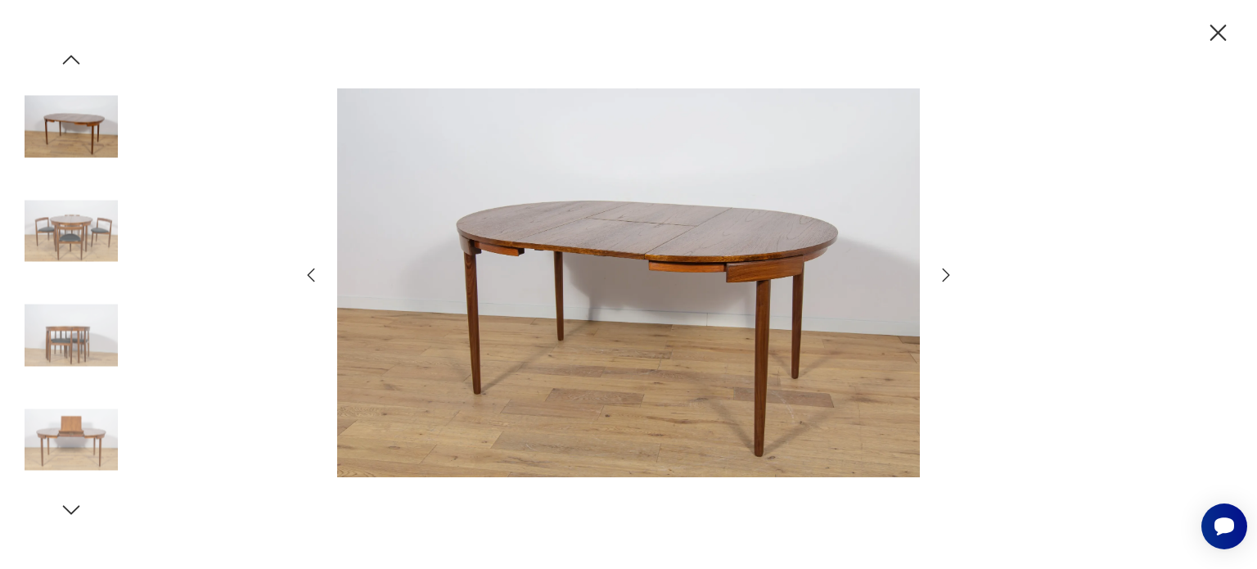
click at [951, 275] on icon "button" at bounding box center [946, 275] width 20 height 20
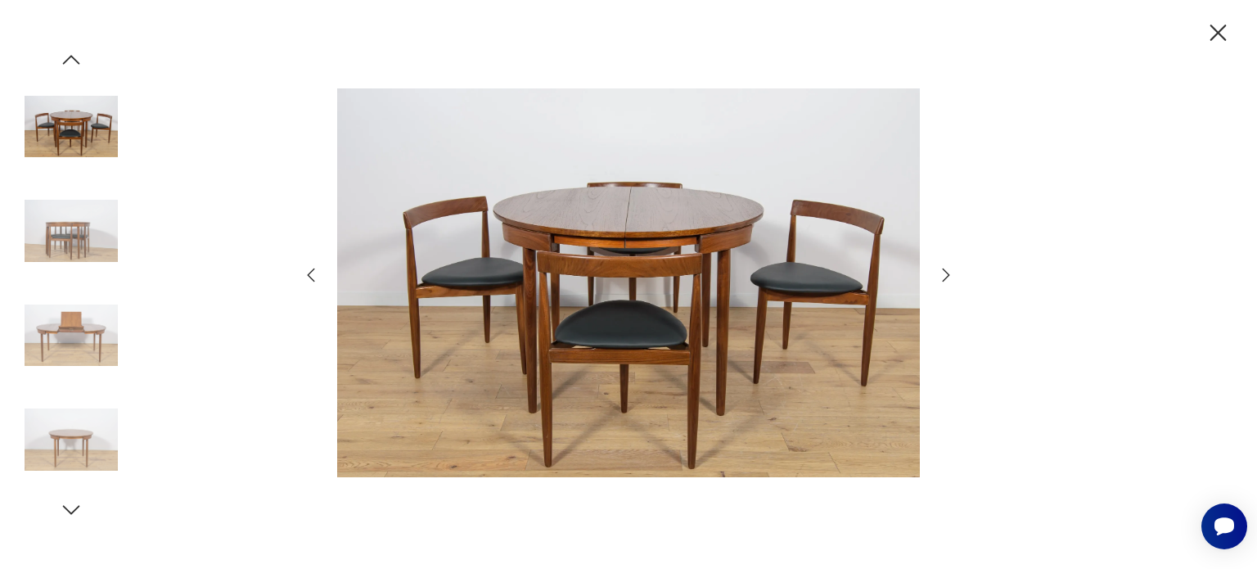
click at [951, 275] on icon "button" at bounding box center [946, 275] width 20 height 20
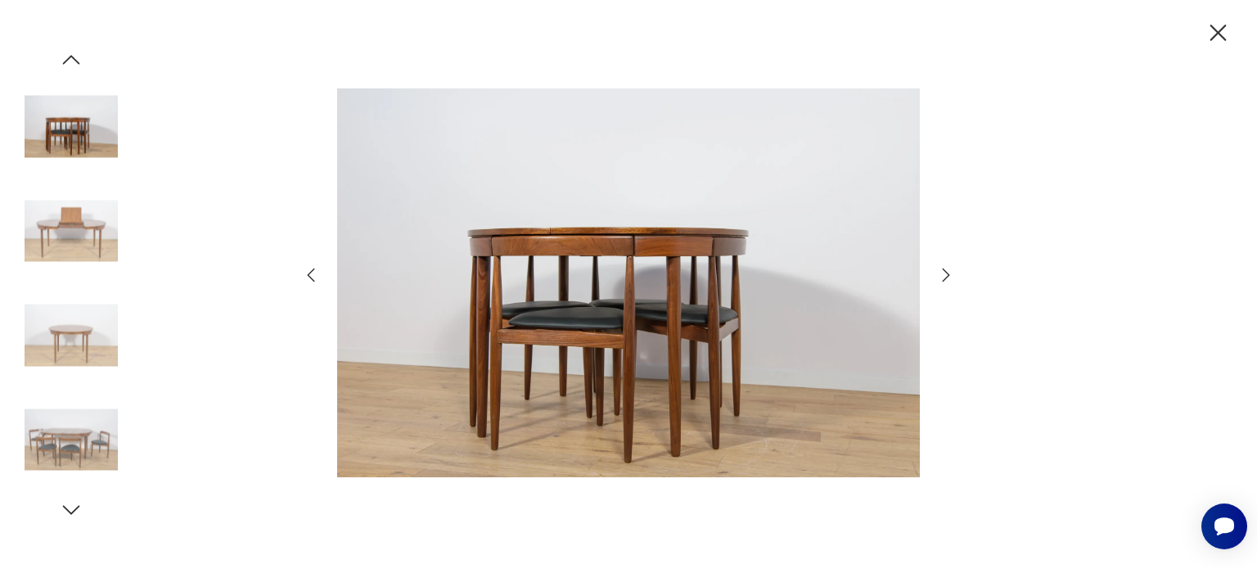
click at [1217, 38] on icon "button" at bounding box center [1217, 33] width 29 height 29
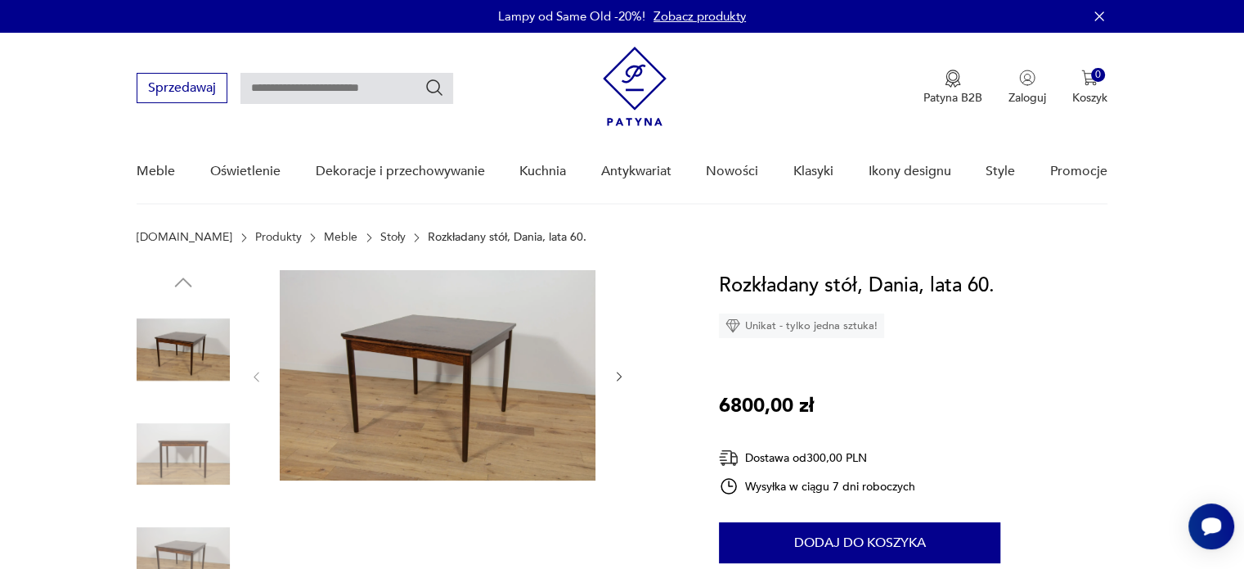
click at [409, 389] on img at bounding box center [438, 375] width 316 height 210
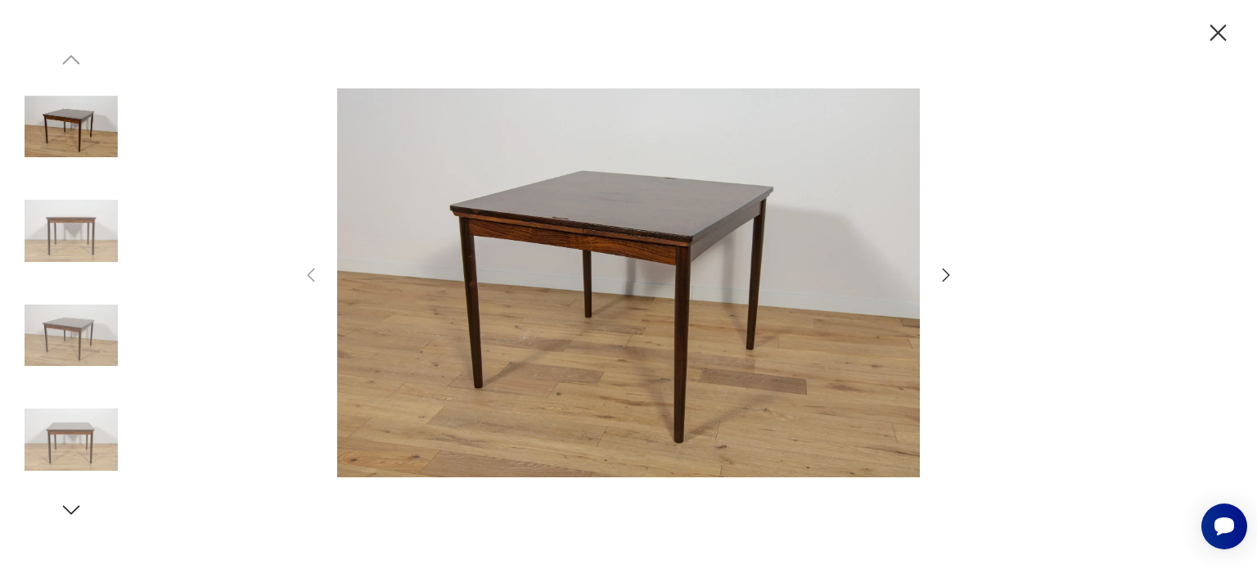
click at [941, 278] on icon "button" at bounding box center [946, 275] width 20 height 20
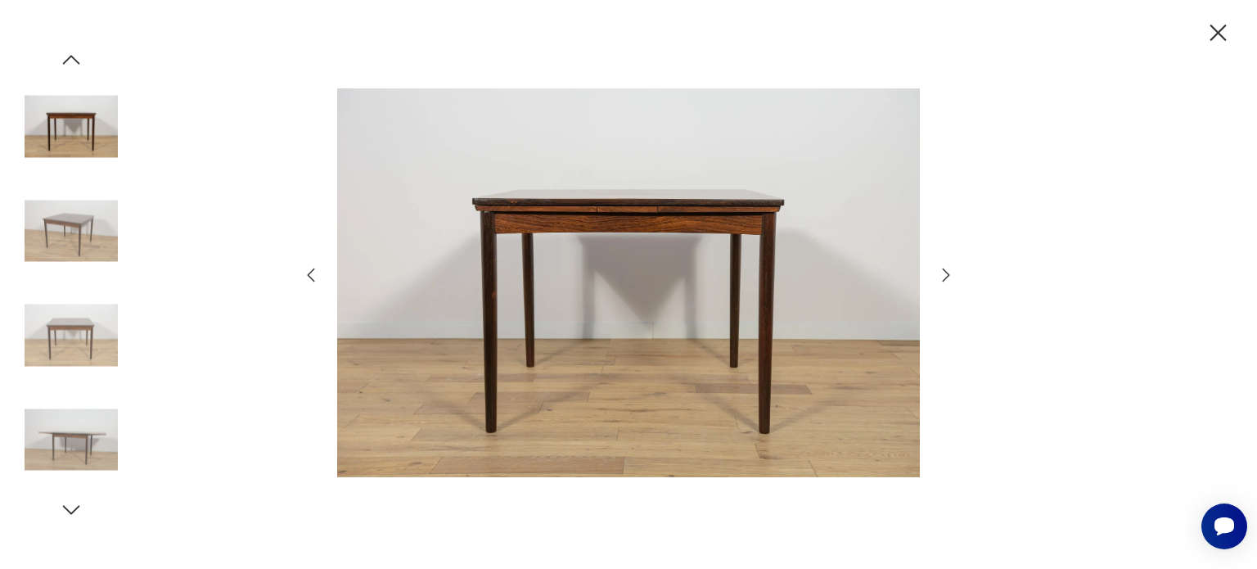
click at [941, 278] on icon "button" at bounding box center [946, 275] width 20 height 20
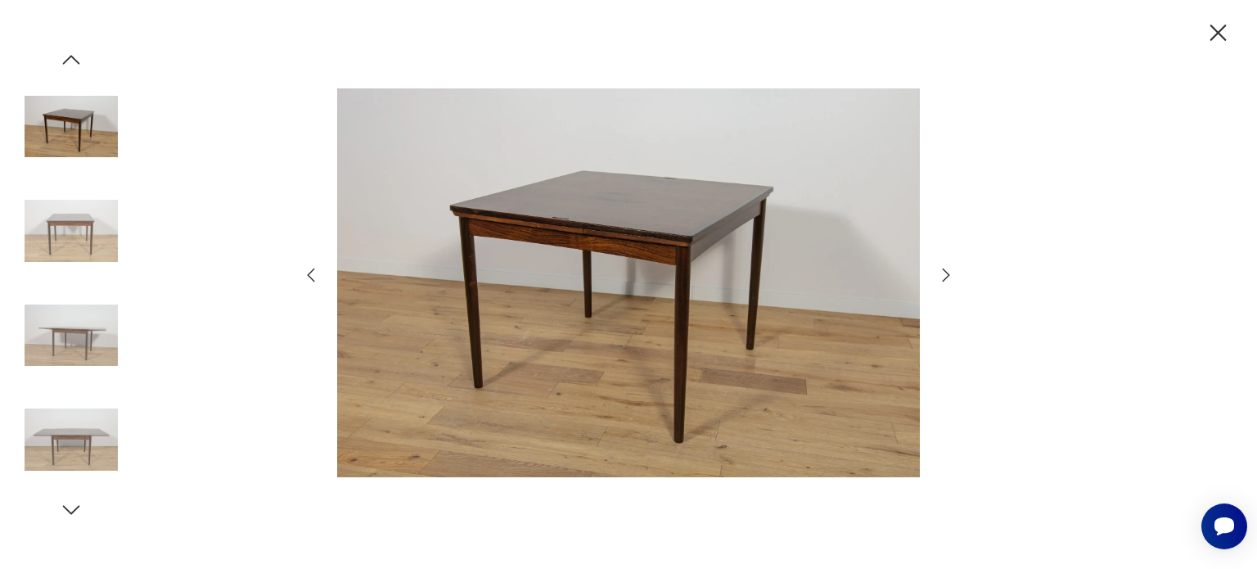
click at [941, 278] on icon "button" at bounding box center [946, 275] width 20 height 20
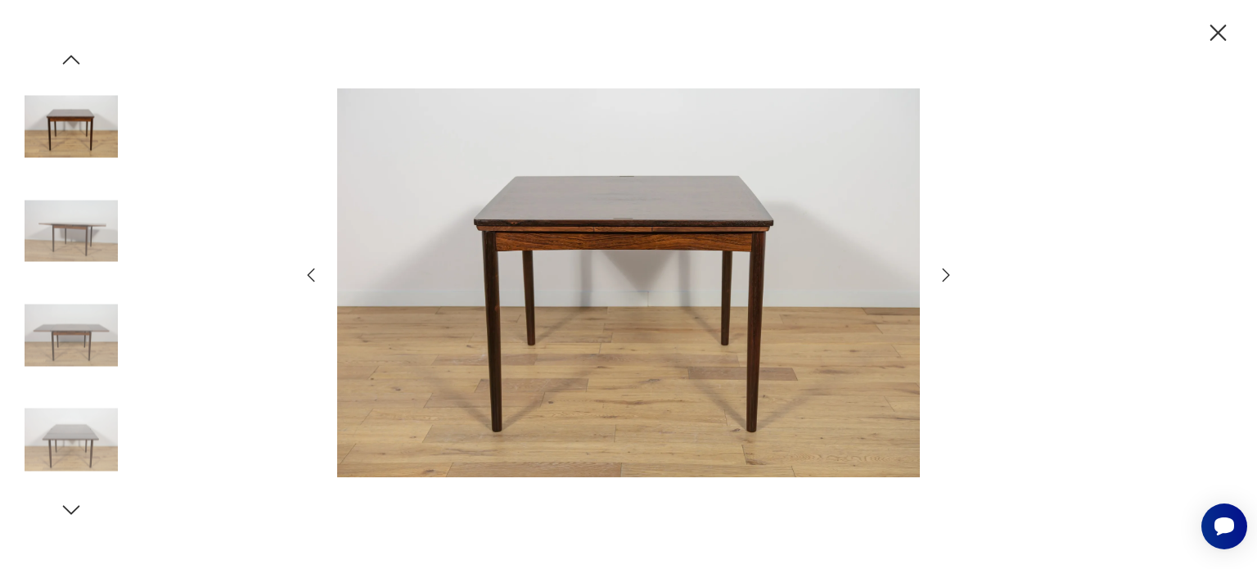
click at [941, 278] on icon "button" at bounding box center [946, 275] width 20 height 20
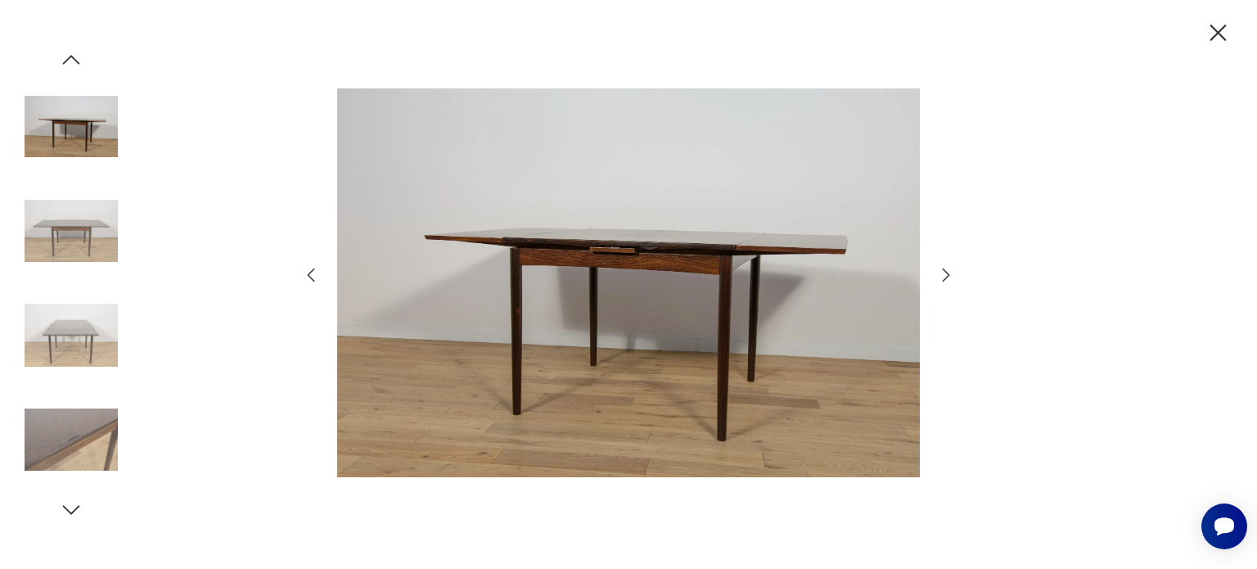
click at [941, 278] on icon "button" at bounding box center [946, 275] width 20 height 20
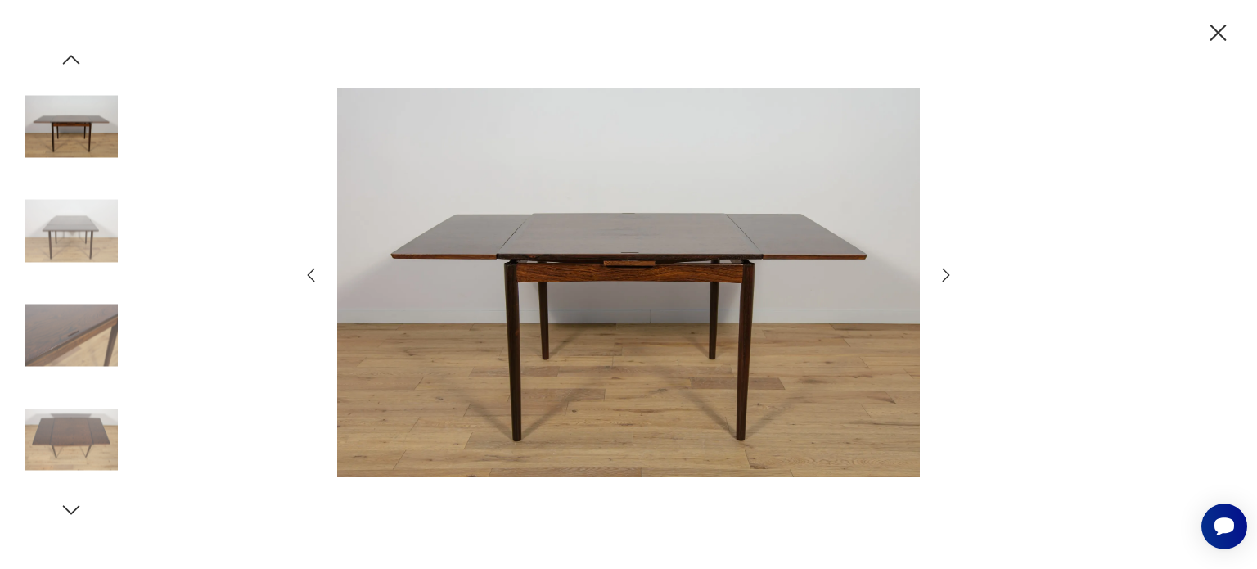
click at [941, 278] on icon "button" at bounding box center [946, 275] width 20 height 20
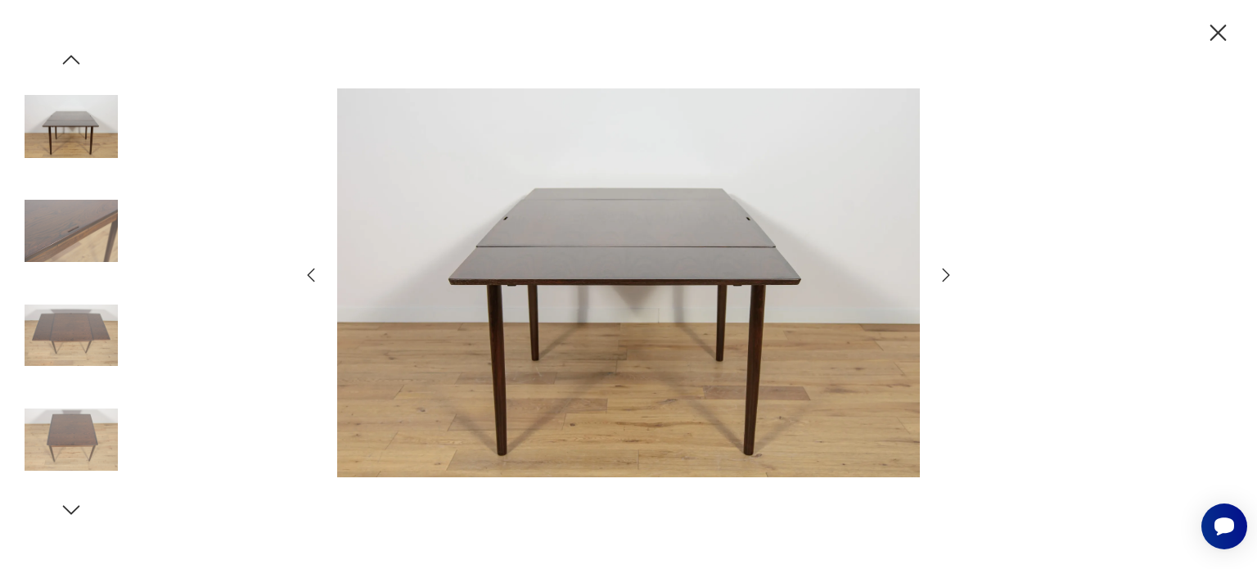
click at [941, 278] on icon "button" at bounding box center [946, 275] width 20 height 20
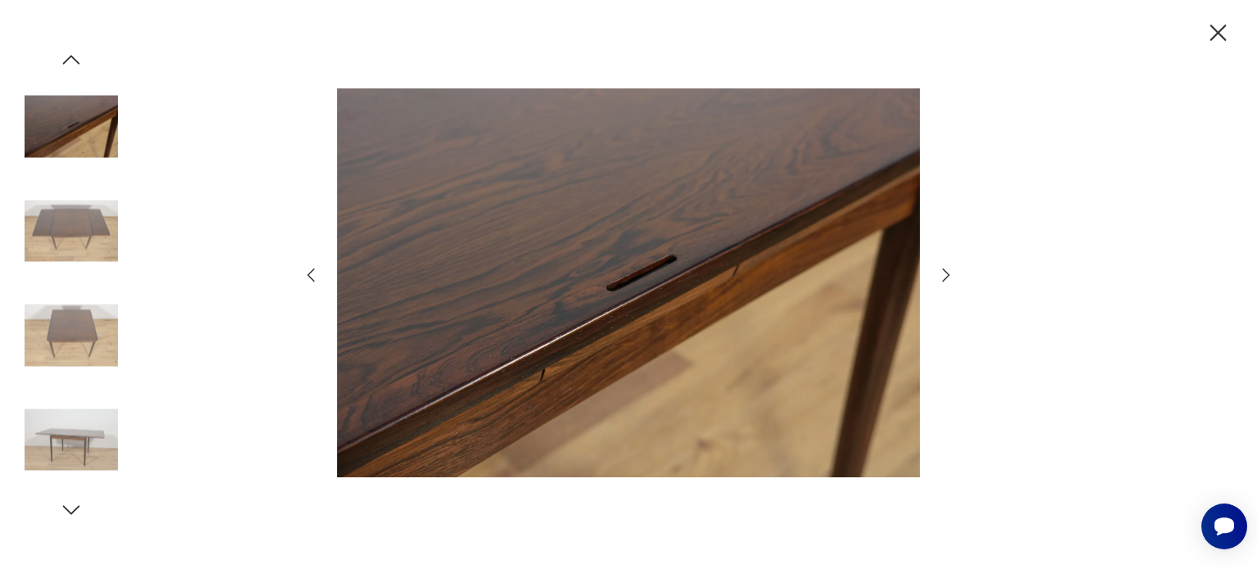
click at [941, 278] on icon "button" at bounding box center [946, 275] width 20 height 20
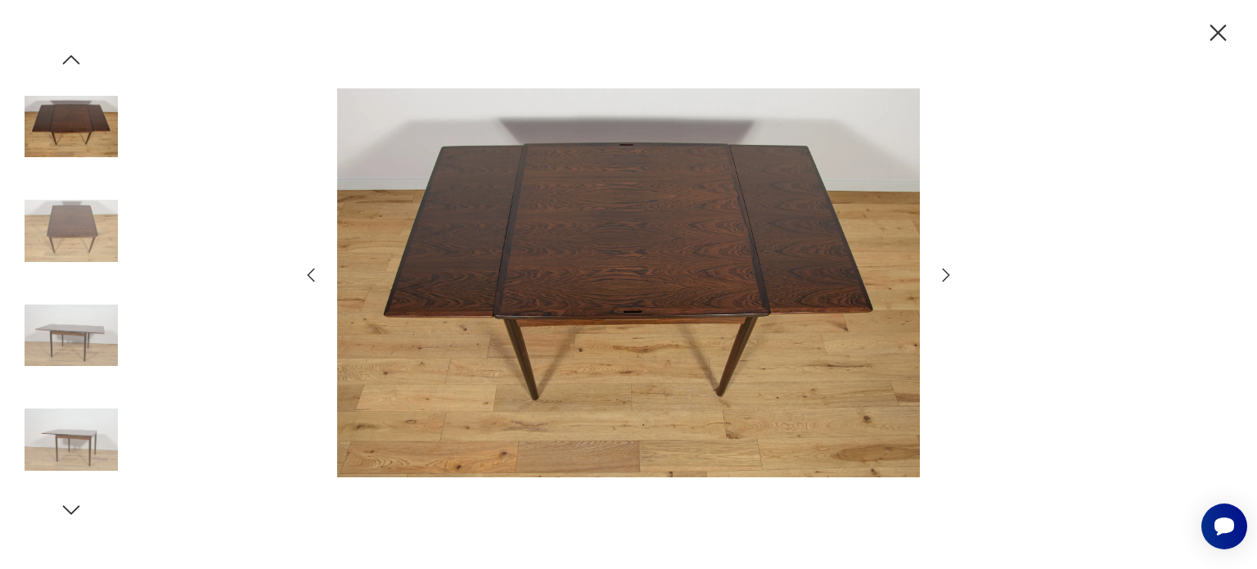
click at [941, 278] on icon "button" at bounding box center [946, 275] width 20 height 20
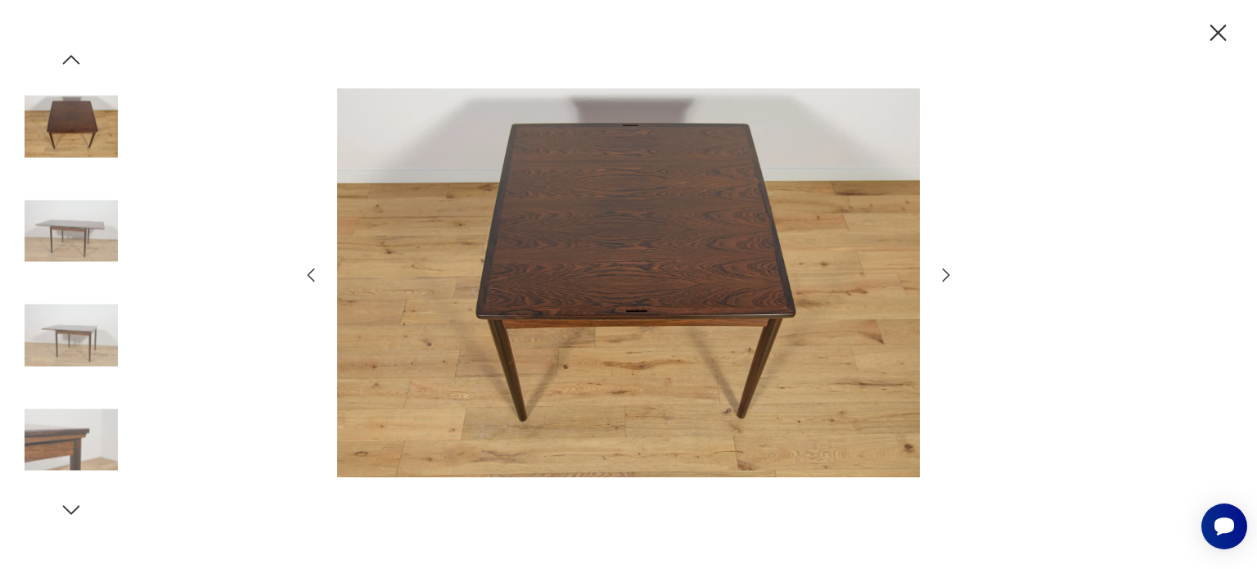
click at [941, 278] on icon "button" at bounding box center [946, 275] width 20 height 20
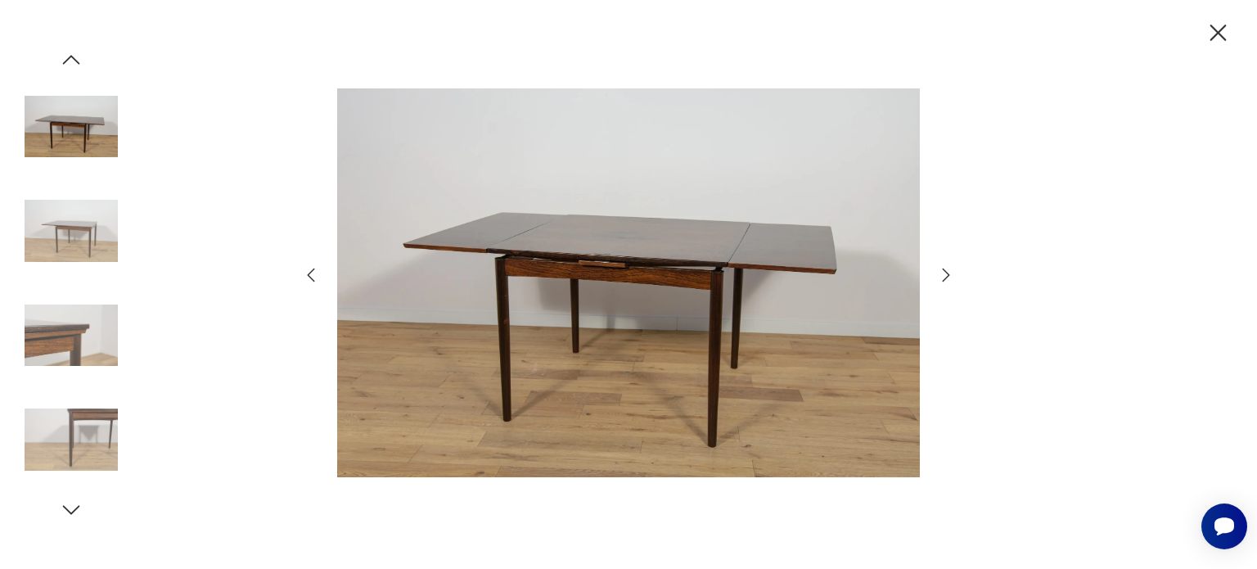
click at [941, 278] on icon "button" at bounding box center [946, 275] width 20 height 20
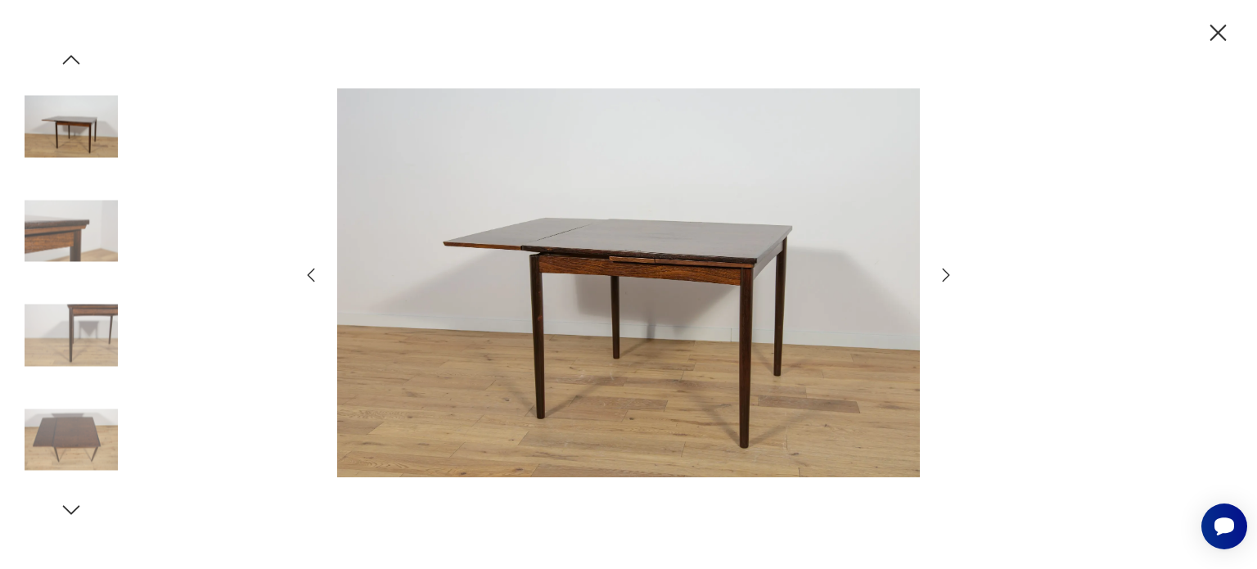
click at [941, 278] on icon "button" at bounding box center [946, 275] width 20 height 20
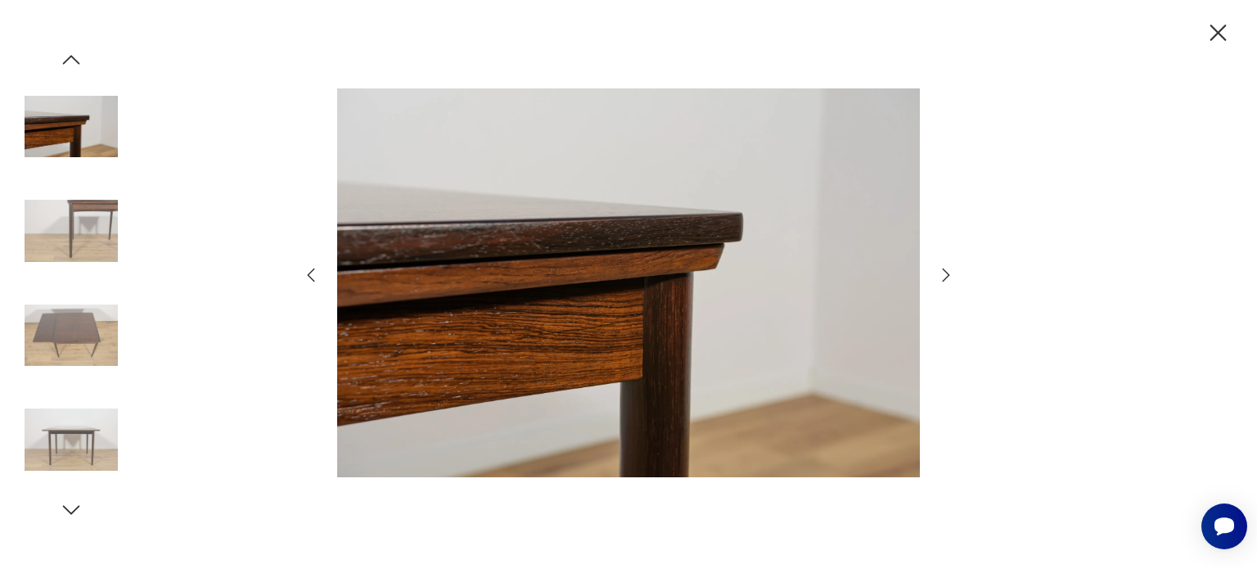
click at [941, 278] on icon "button" at bounding box center [946, 275] width 20 height 20
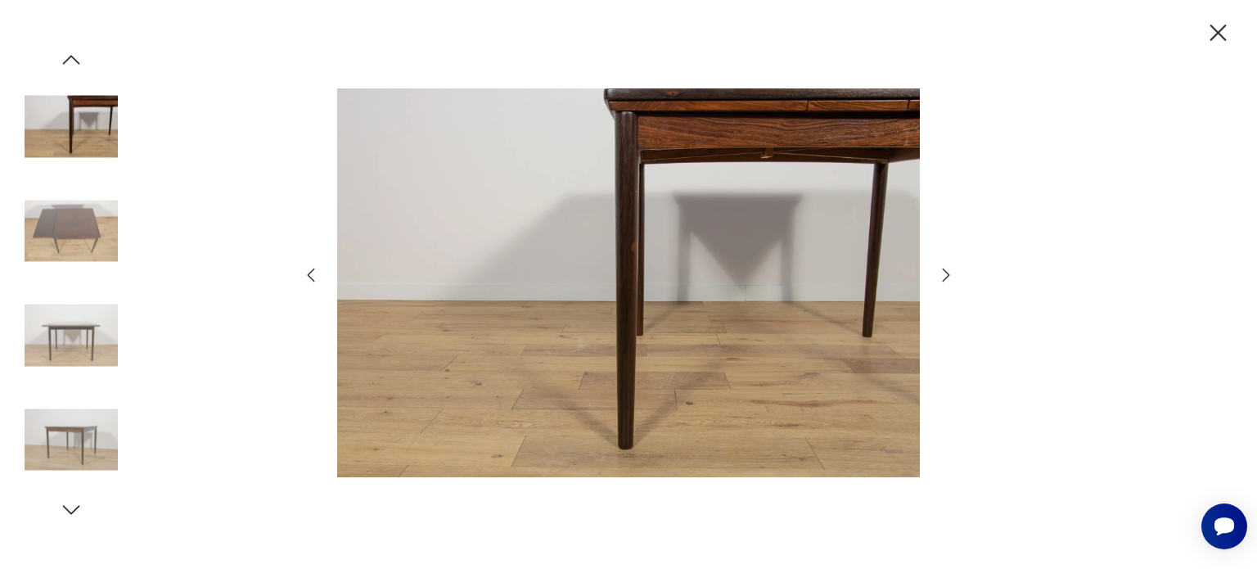
click at [941, 278] on icon "button" at bounding box center [946, 275] width 20 height 20
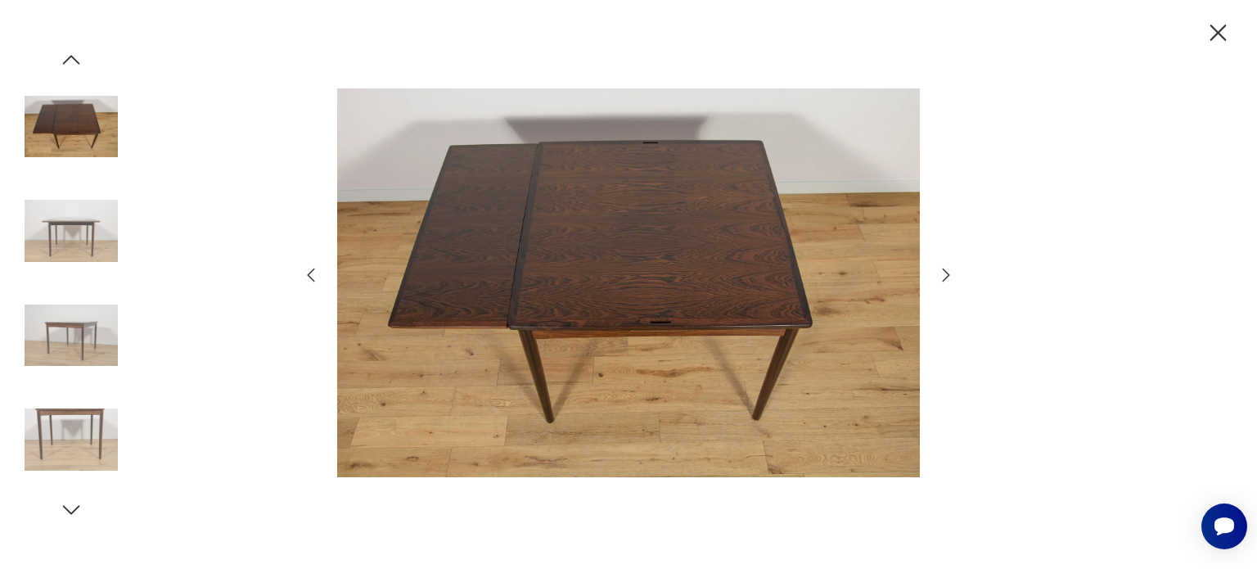
click at [941, 278] on icon "button" at bounding box center [946, 275] width 20 height 20
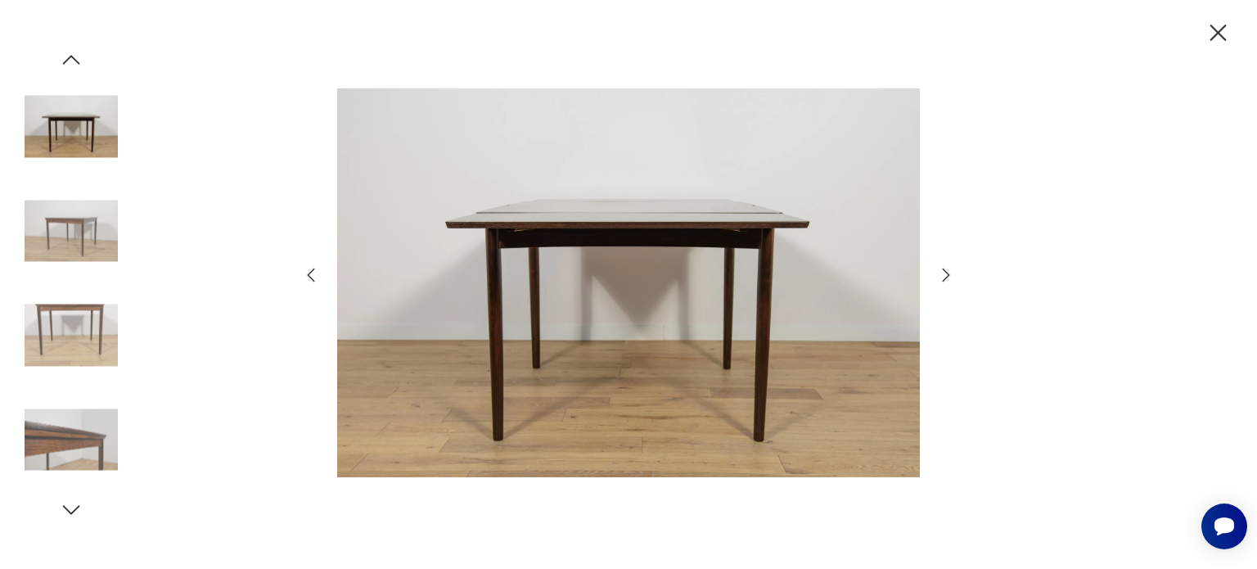
click at [941, 278] on icon "button" at bounding box center [946, 275] width 20 height 20
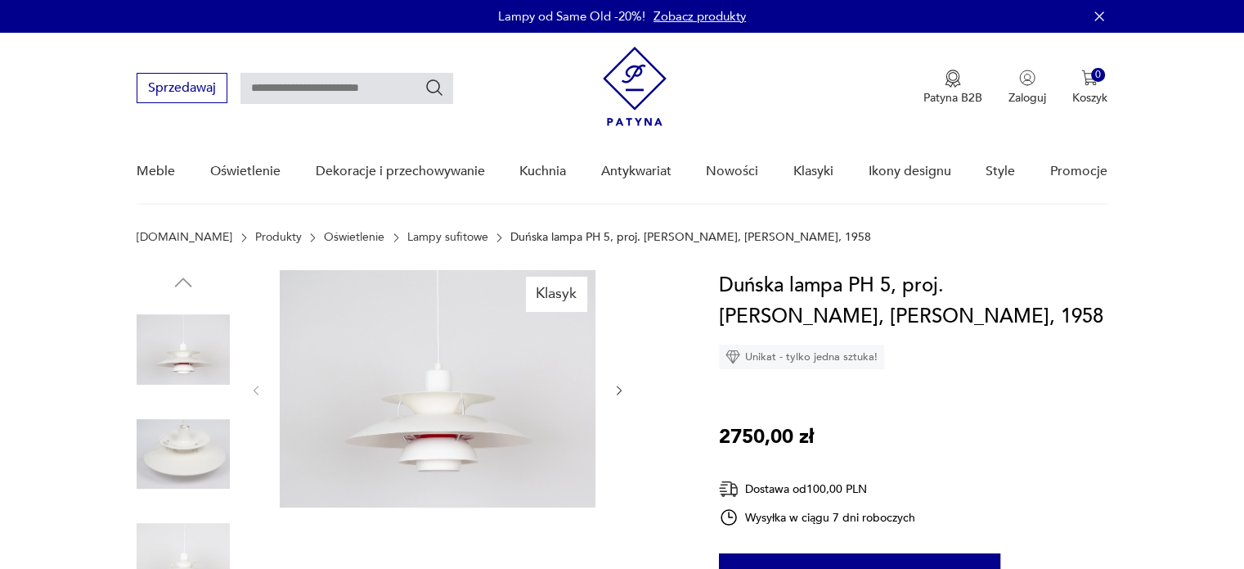
click at [462, 364] on img at bounding box center [438, 388] width 316 height 237
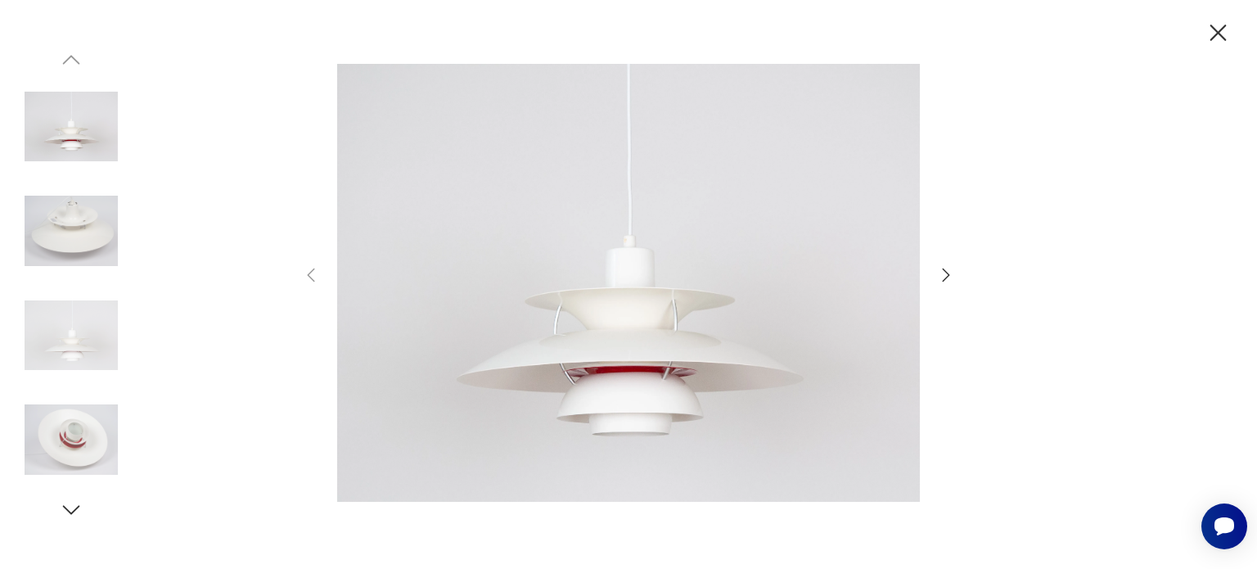
click at [945, 268] on icon "button" at bounding box center [946, 275] width 20 height 20
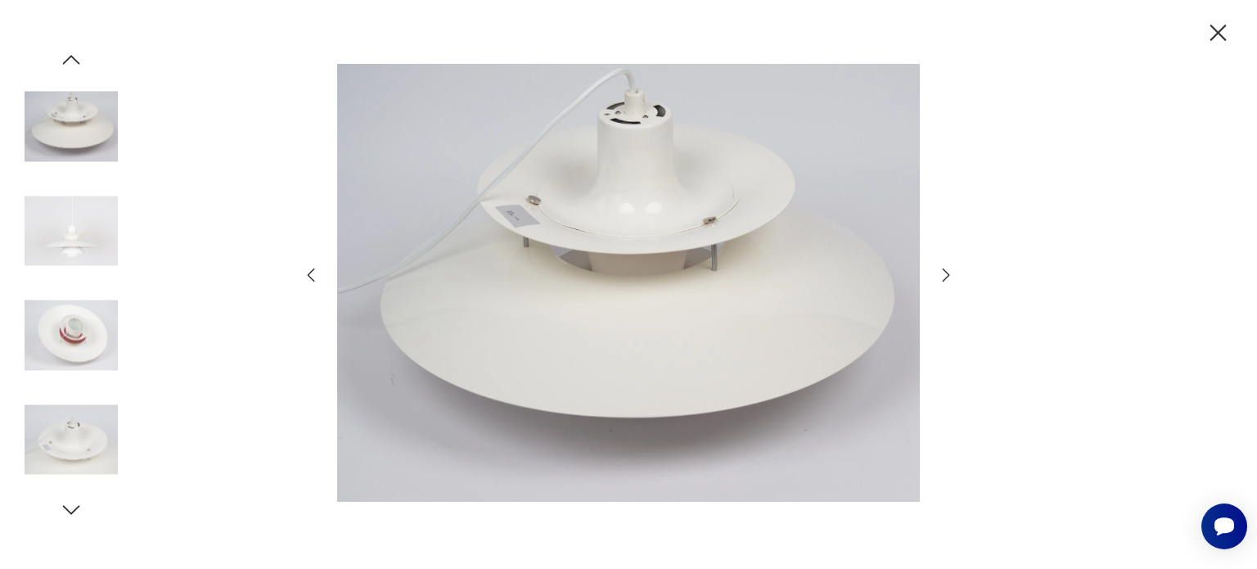
click at [945, 268] on icon "button" at bounding box center [946, 275] width 20 height 20
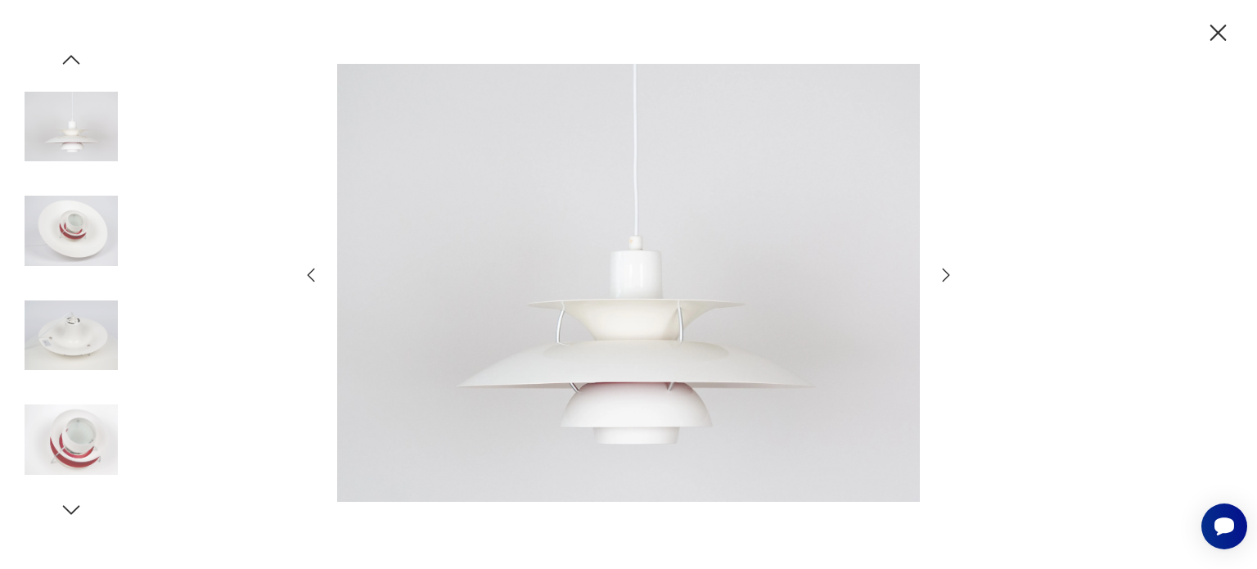
click at [945, 268] on icon "button" at bounding box center [946, 275] width 20 height 20
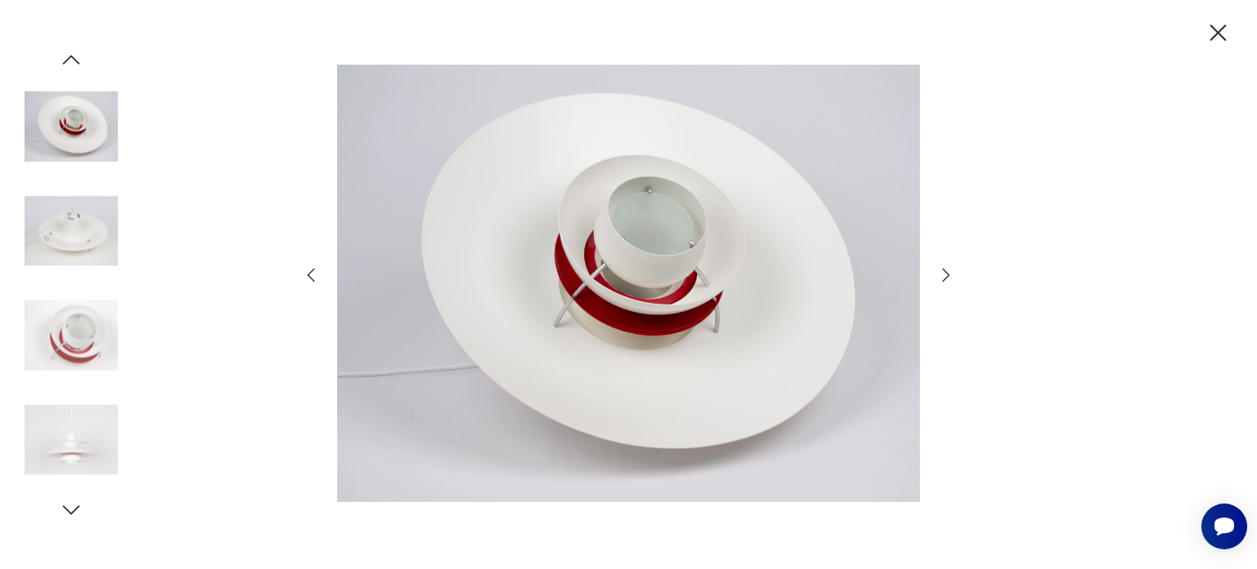
click at [945, 268] on icon "button" at bounding box center [946, 275] width 20 height 20
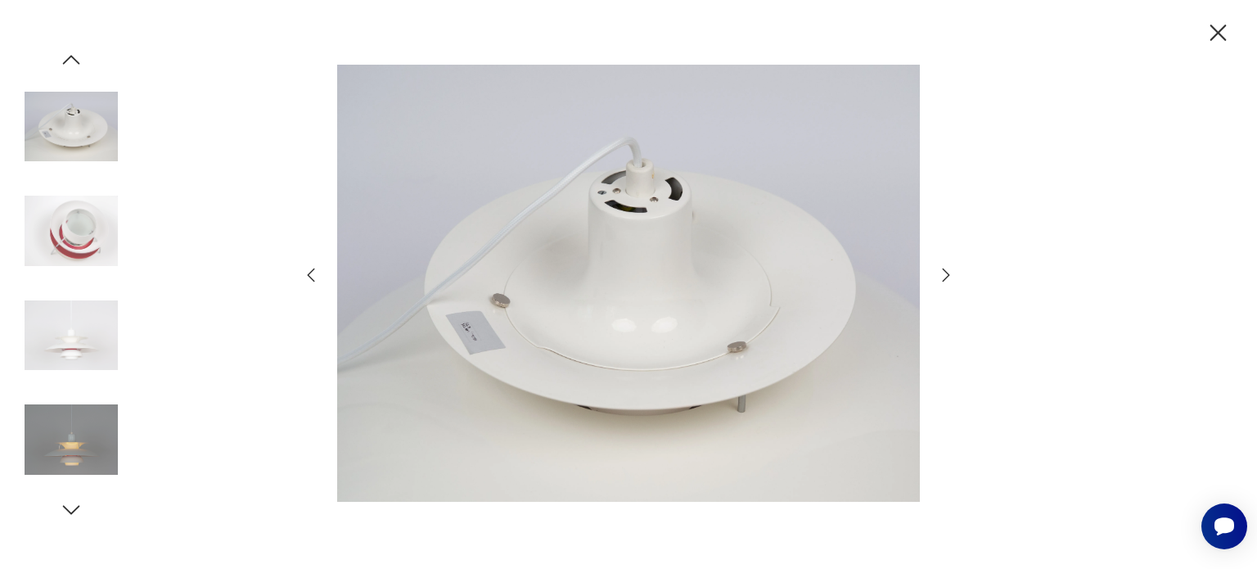
click at [945, 268] on icon "button" at bounding box center [946, 275] width 20 height 20
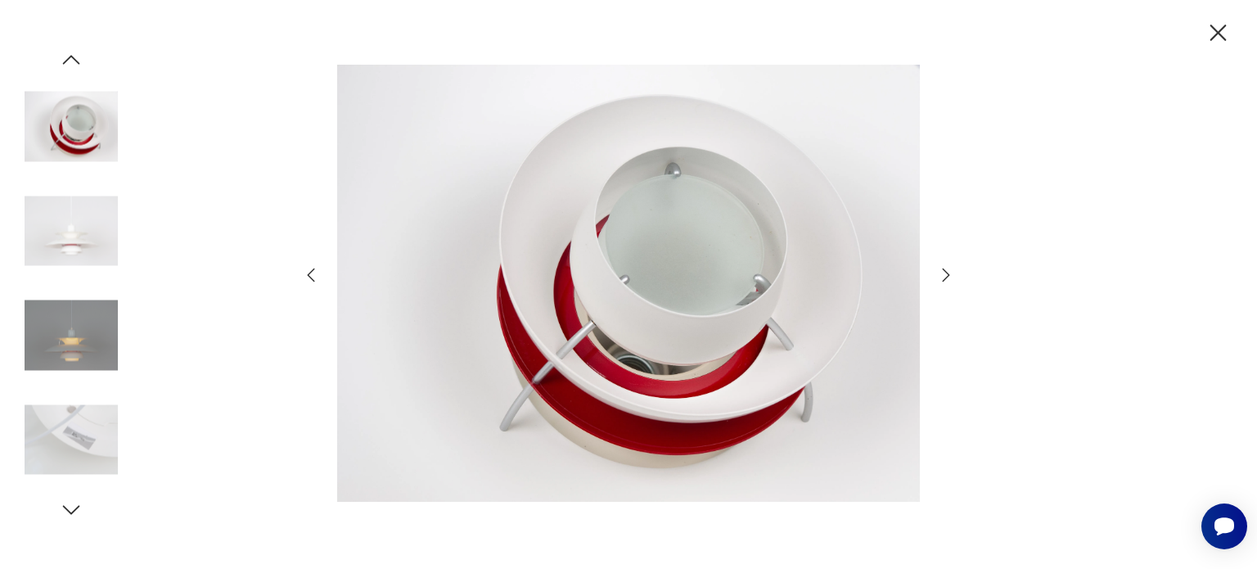
click at [945, 268] on icon "button" at bounding box center [946, 275] width 20 height 20
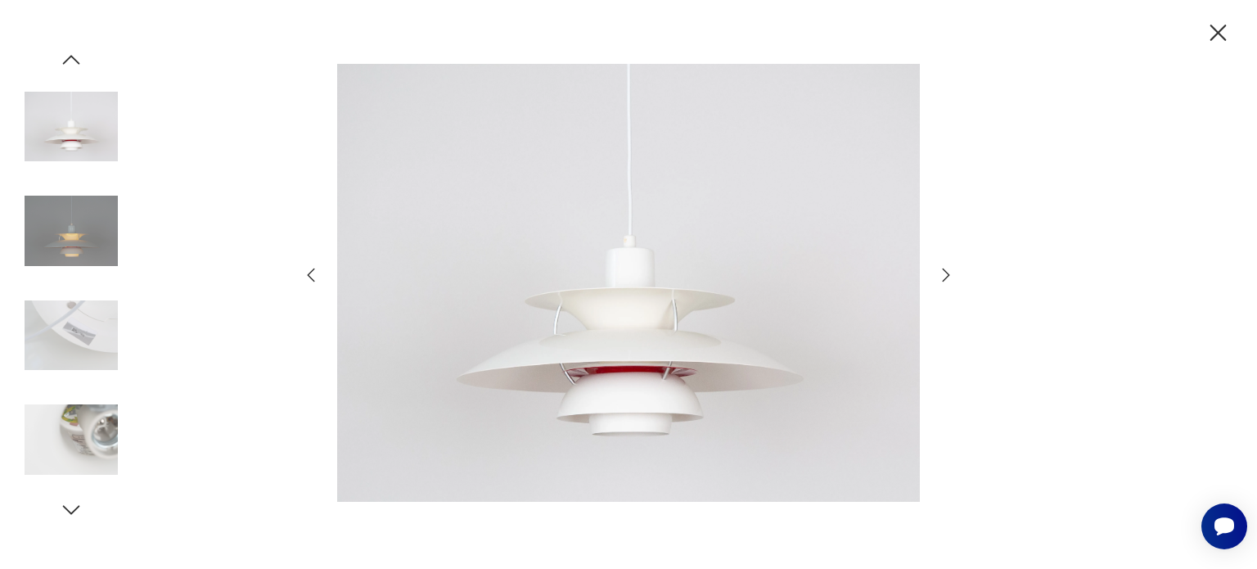
click at [945, 268] on icon "button" at bounding box center [946, 275] width 20 height 20
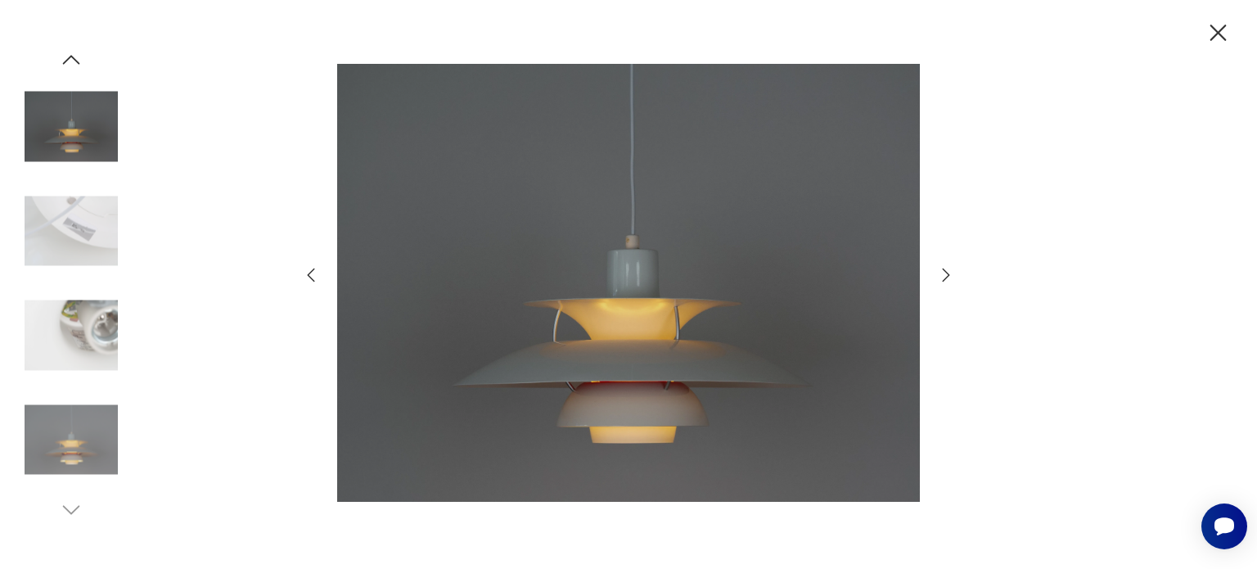
click at [945, 268] on icon "button" at bounding box center [946, 275] width 20 height 20
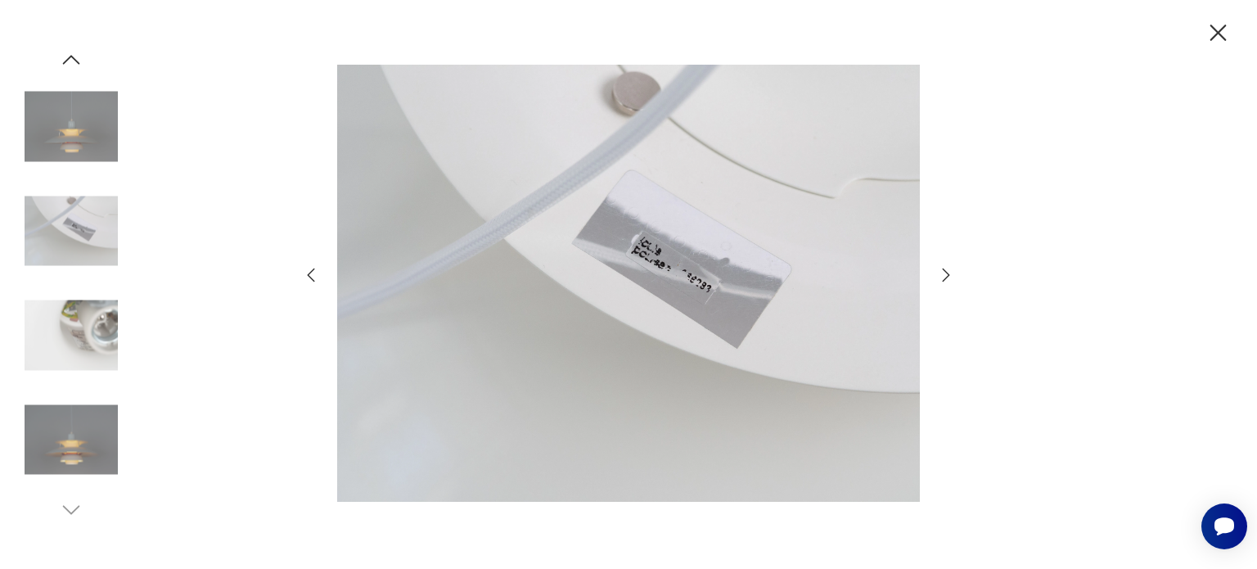
click at [945, 268] on icon "button" at bounding box center [946, 275] width 20 height 20
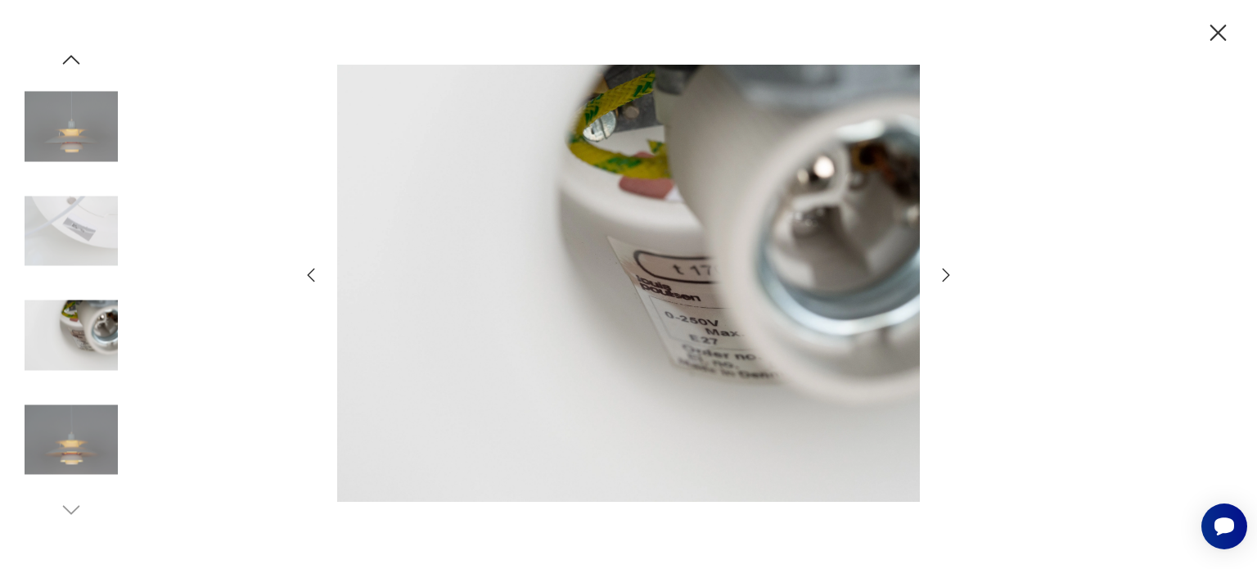
click at [945, 268] on icon "button" at bounding box center [946, 275] width 20 height 20
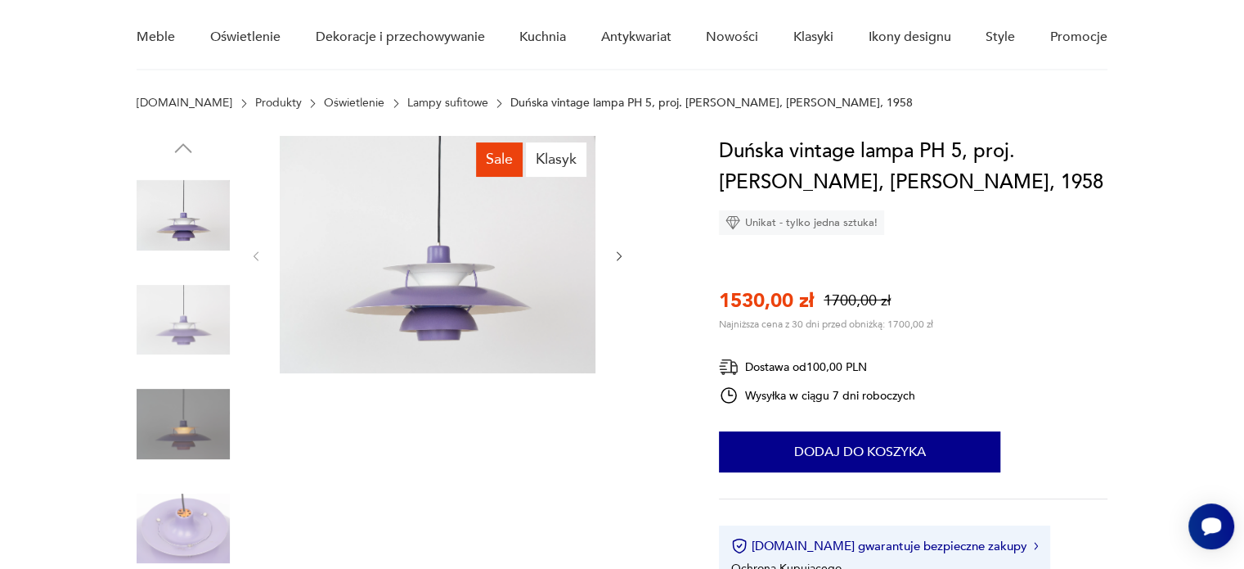
scroll to position [136, 0]
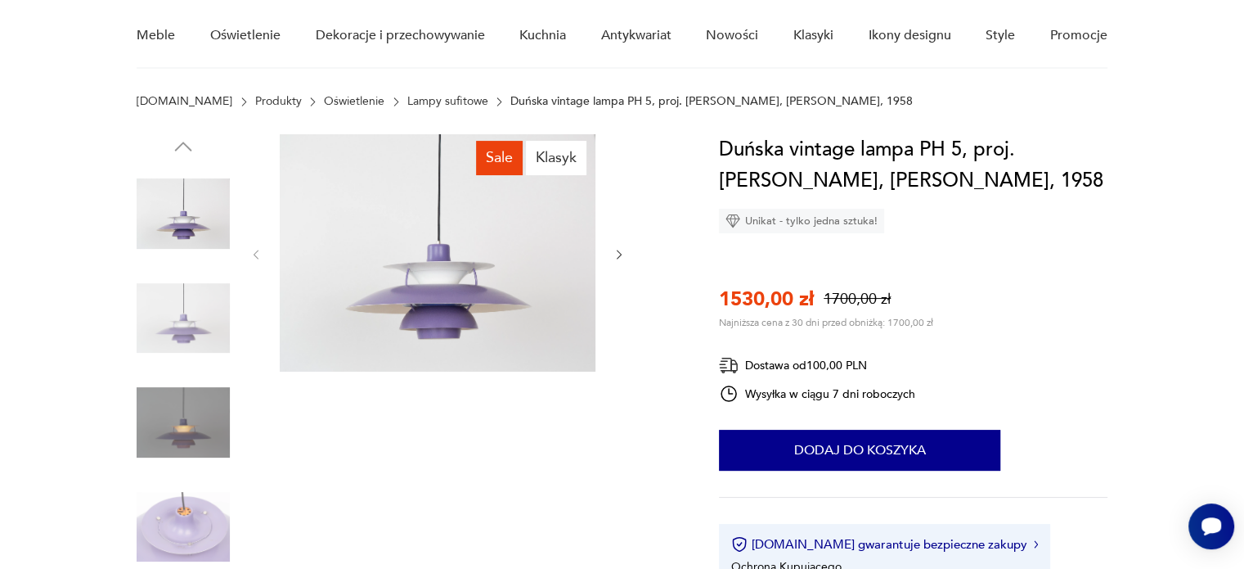
click at [617, 250] on icon "button" at bounding box center [619, 255] width 5 height 10
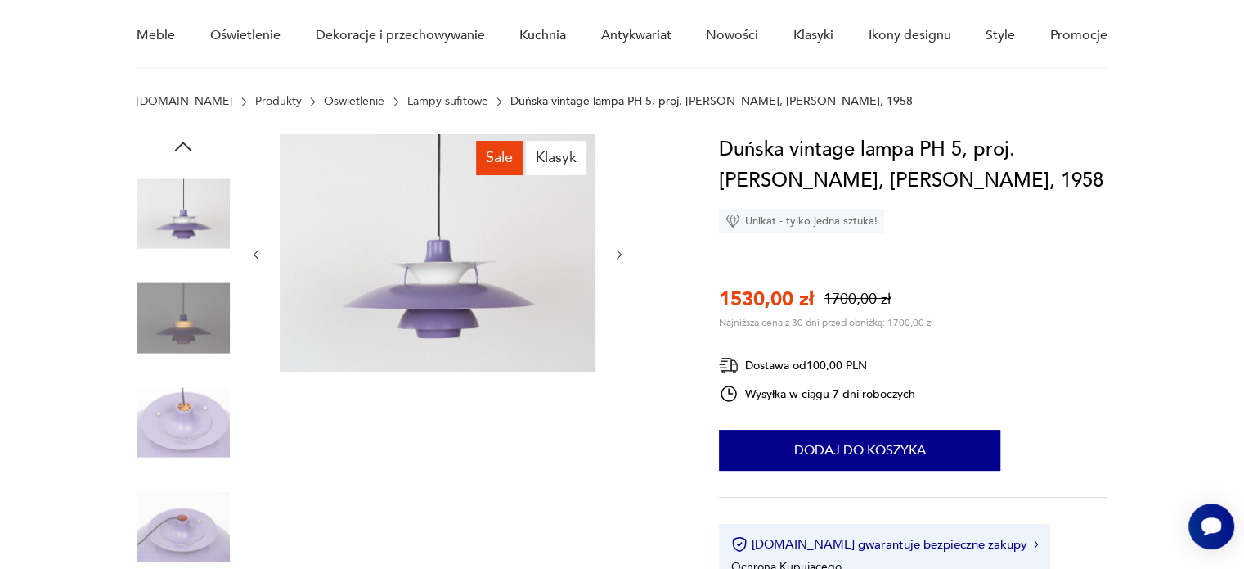
click at [617, 250] on icon "button" at bounding box center [619, 255] width 5 height 10
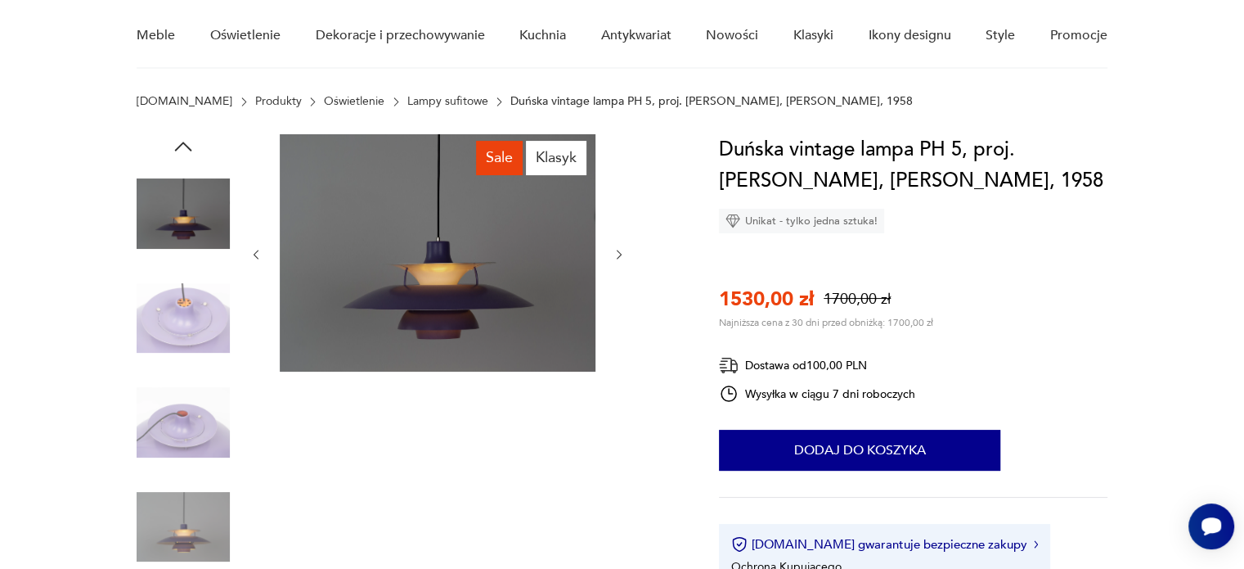
click at [617, 250] on icon "button" at bounding box center [619, 255] width 5 height 10
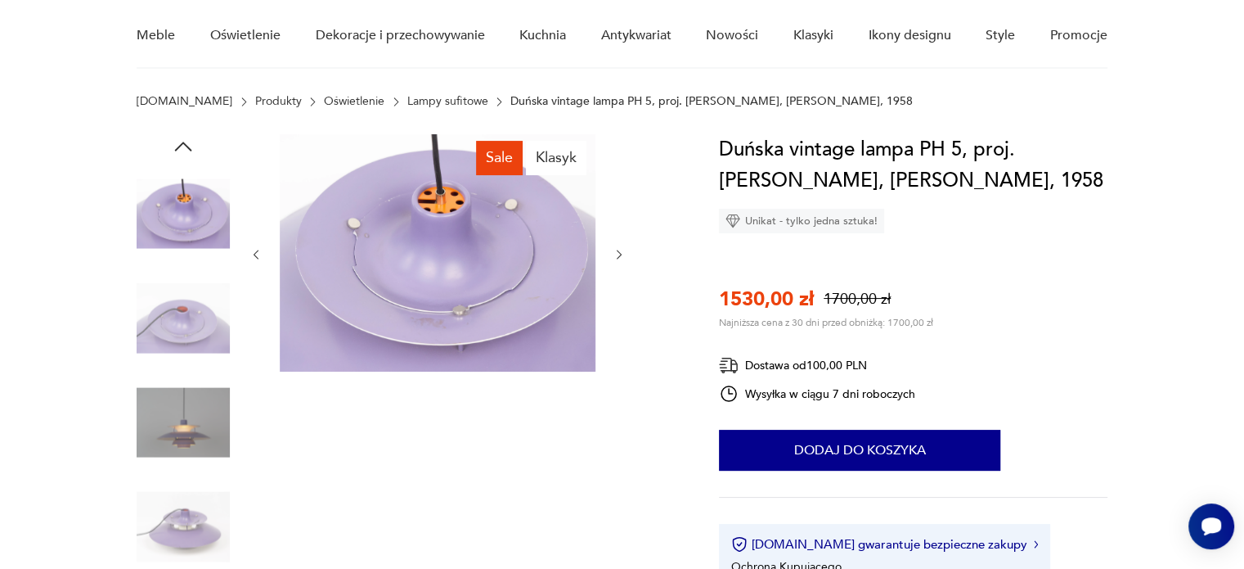
click at [617, 250] on icon "button" at bounding box center [619, 255] width 5 height 10
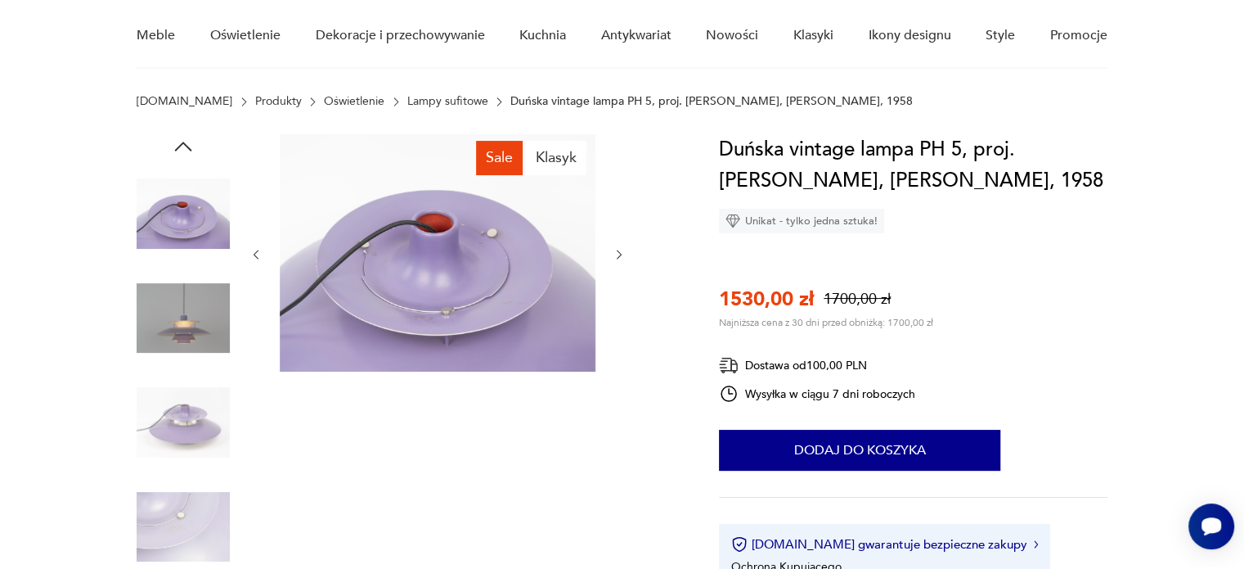
click at [617, 250] on icon "button" at bounding box center [619, 255] width 5 height 10
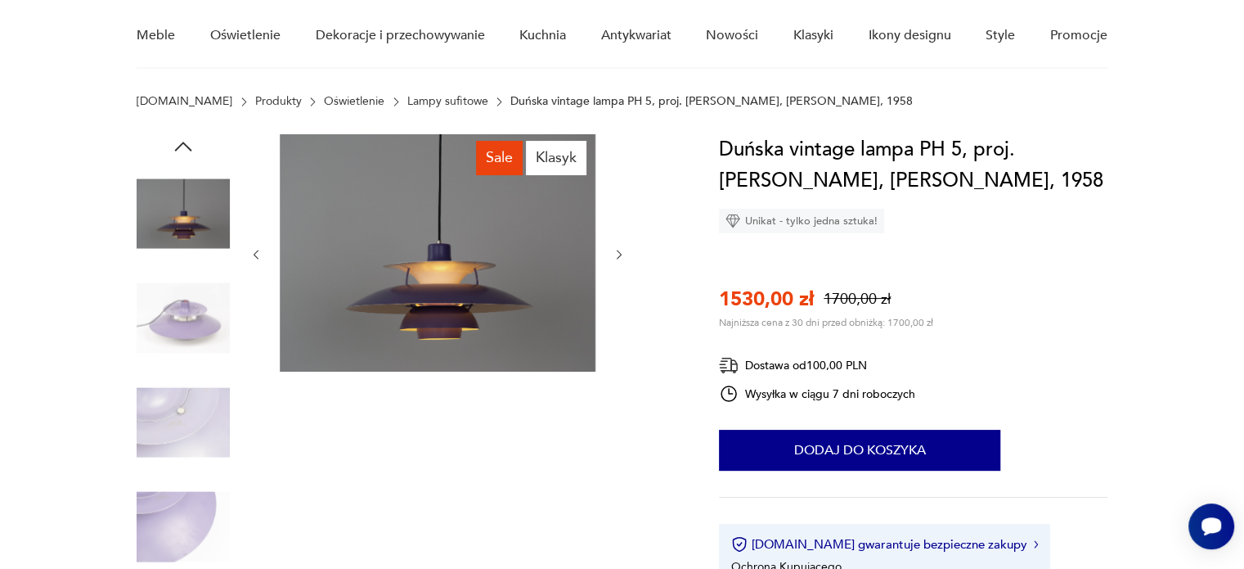
click at [617, 250] on icon "button" at bounding box center [619, 255] width 5 height 10
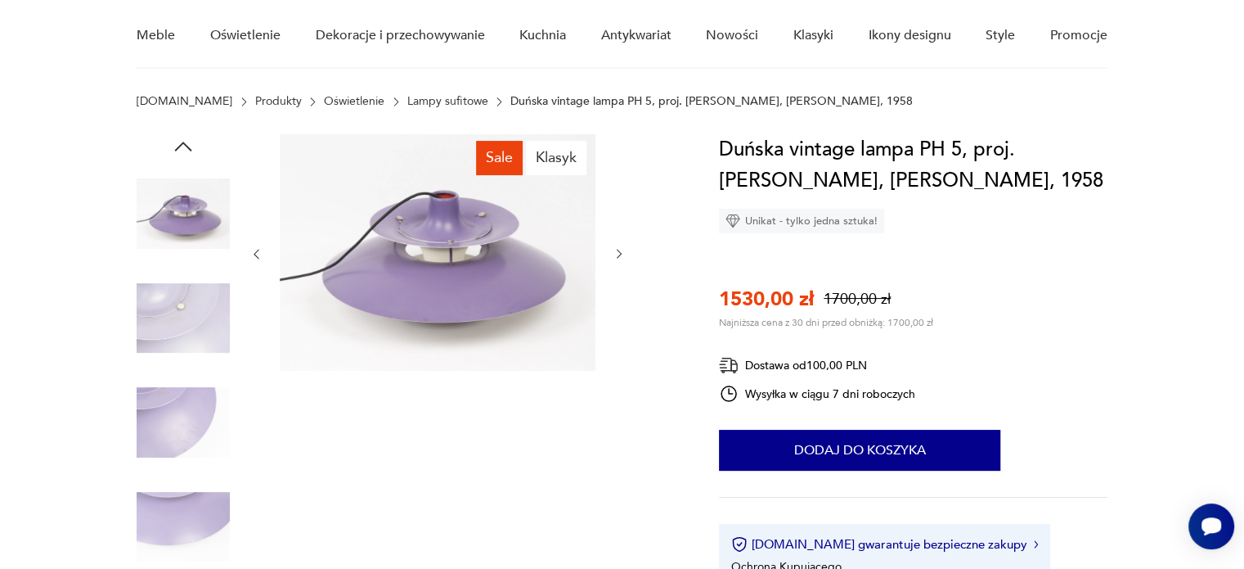
click at [617, 250] on icon "button" at bounding box center [619, 255] width 5 height 10
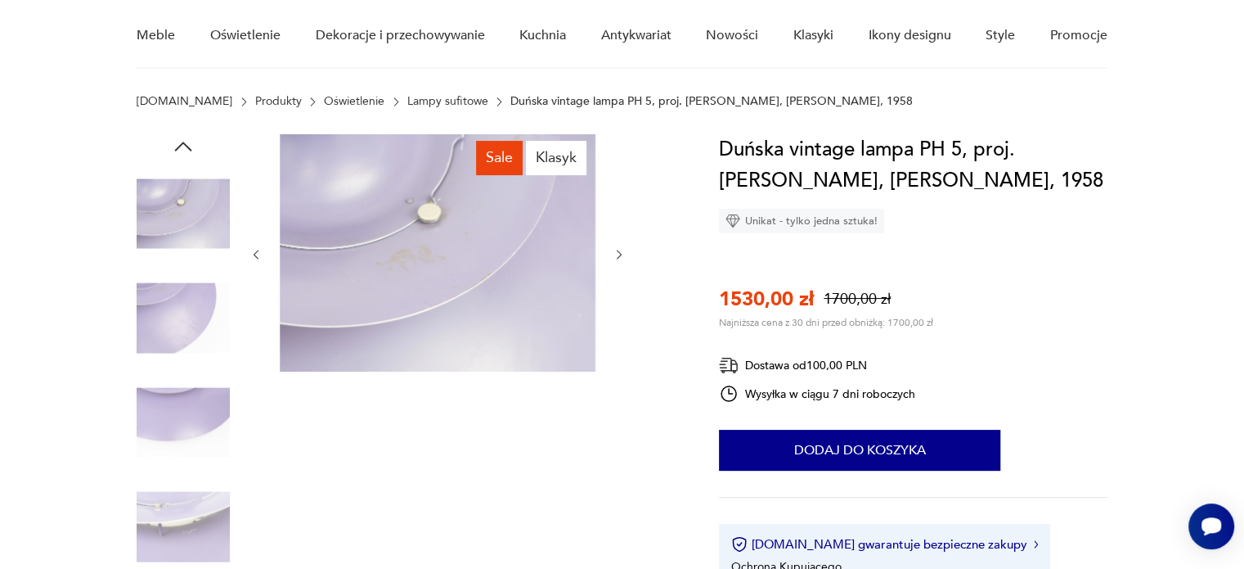
click at [617, 250] on icon "button" at bounding box center [619, 255] width 5 height 10
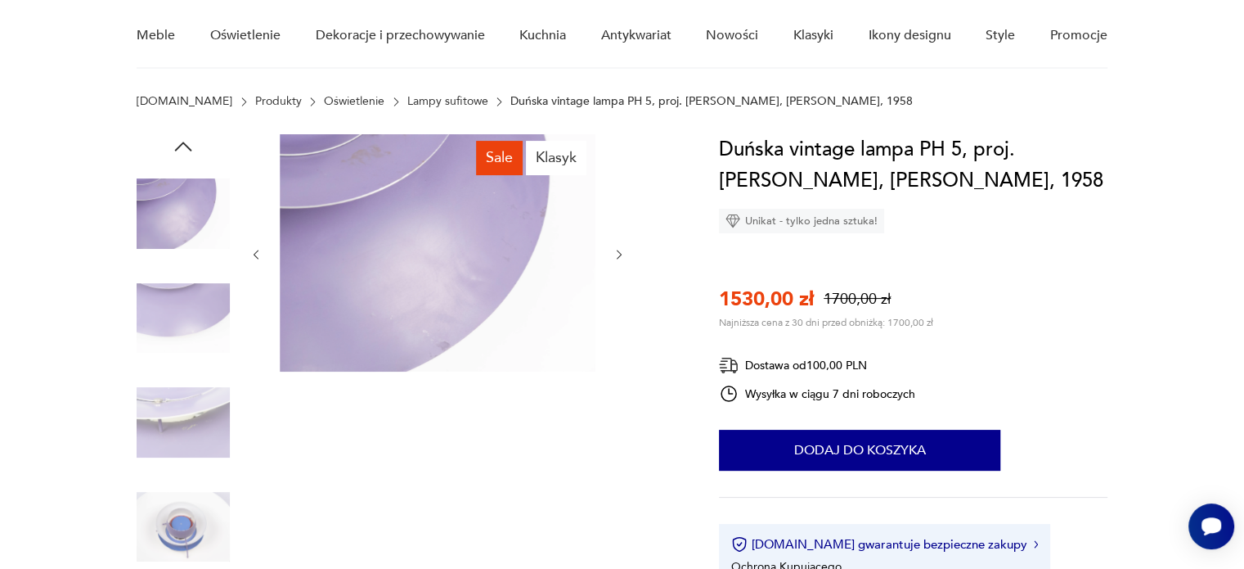
click at [617, 250] on icon "button" at bounding box center [619, 255] width 5 height 10
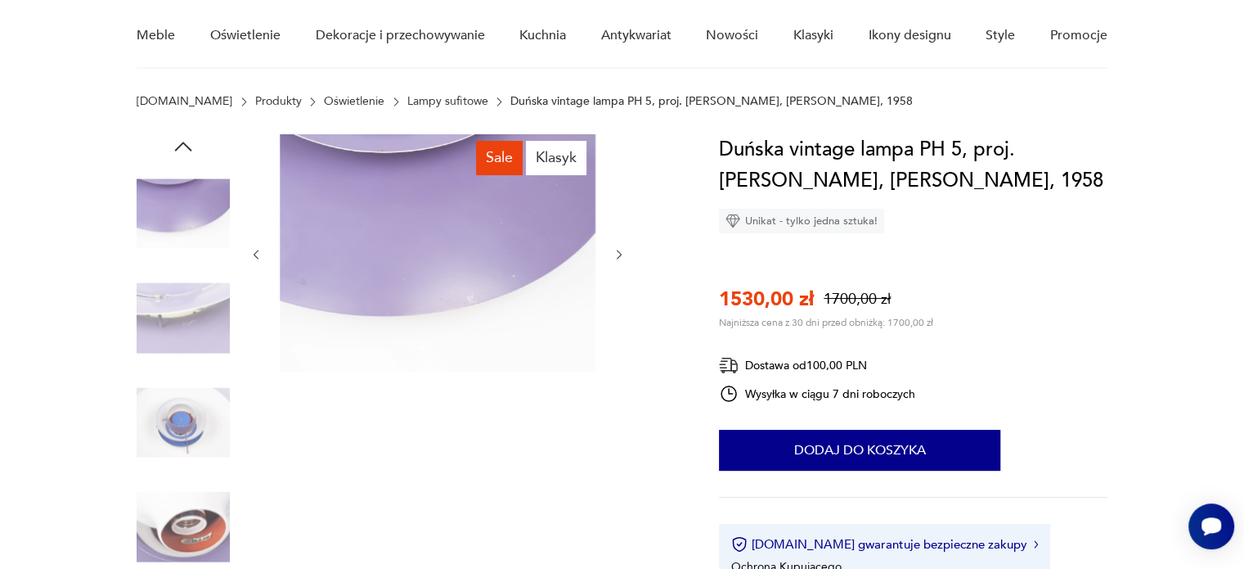
click at [617, 250] on icon "button" at bounding box center [619, 255] width 5 height 10
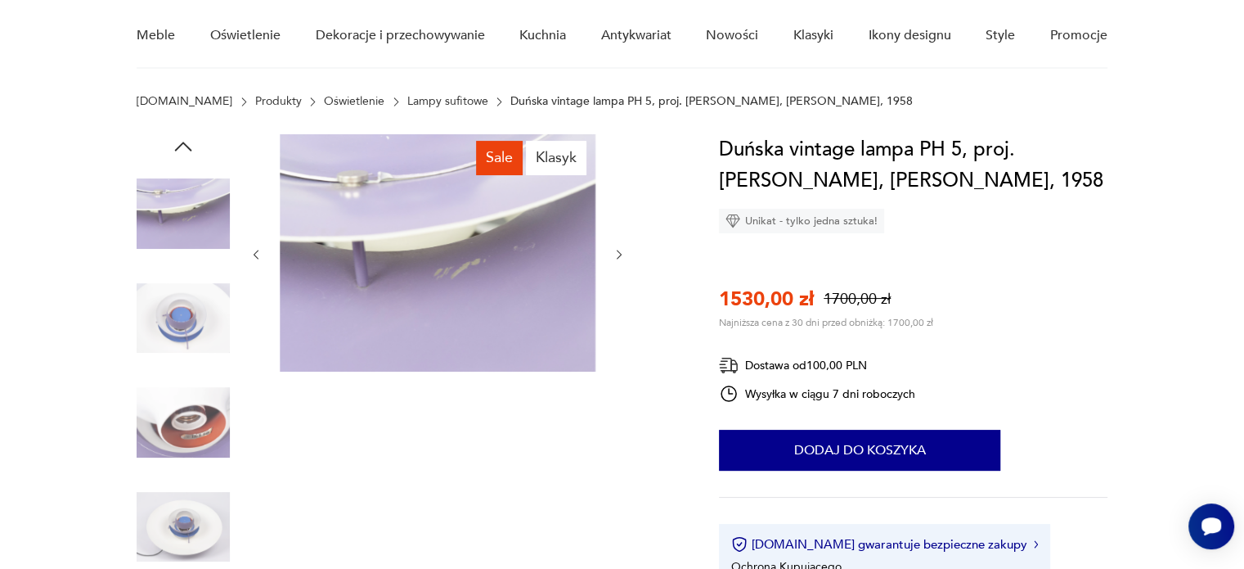
click at [617, 250] on icon "button" at bounding box center [619, 255] width 5 height 10
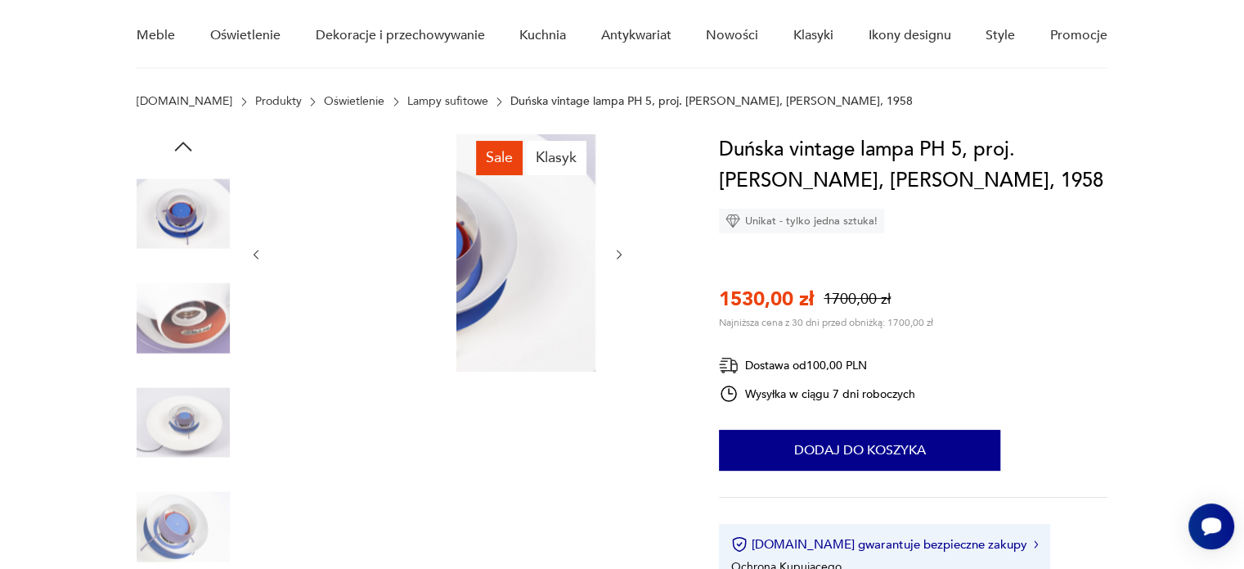
click at [617, 250] on icon "button" at bounding box center [619, 255] width 5 height 10
